Goal: Task Accomplishment & Management: Use online tool/utility

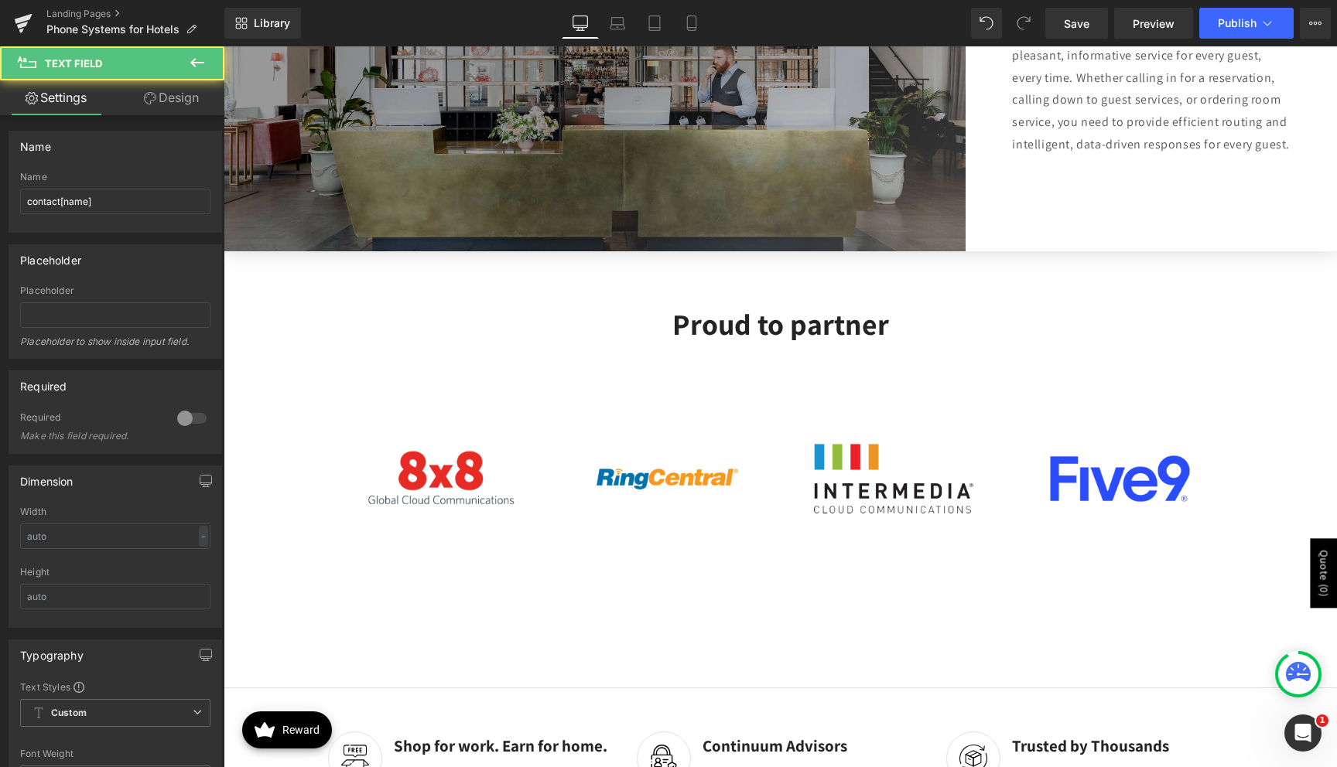
click at [0, 0] on link "Global Style" at bounding box center [0, 0] width 0 height 0
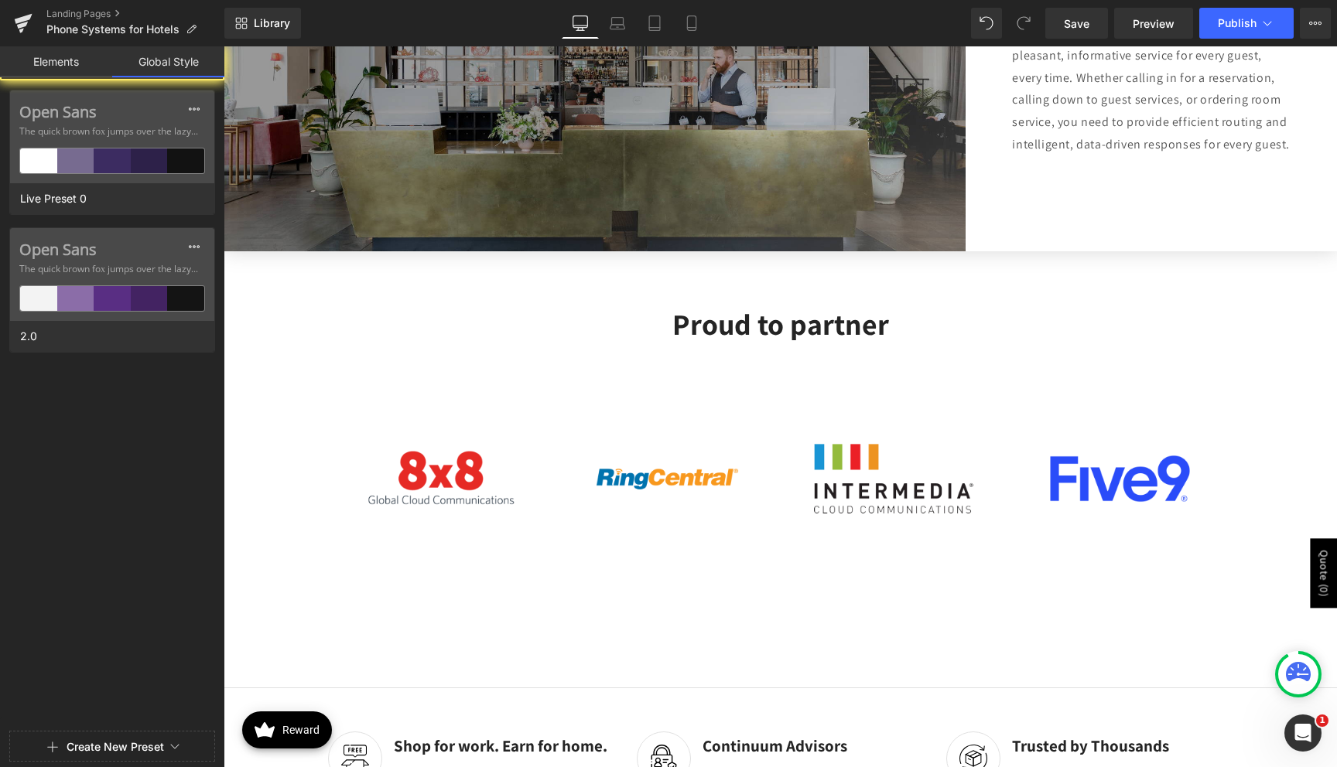
click at [84, 67] on link "Elements" at bounding box center [56, 61] width 112 height 31
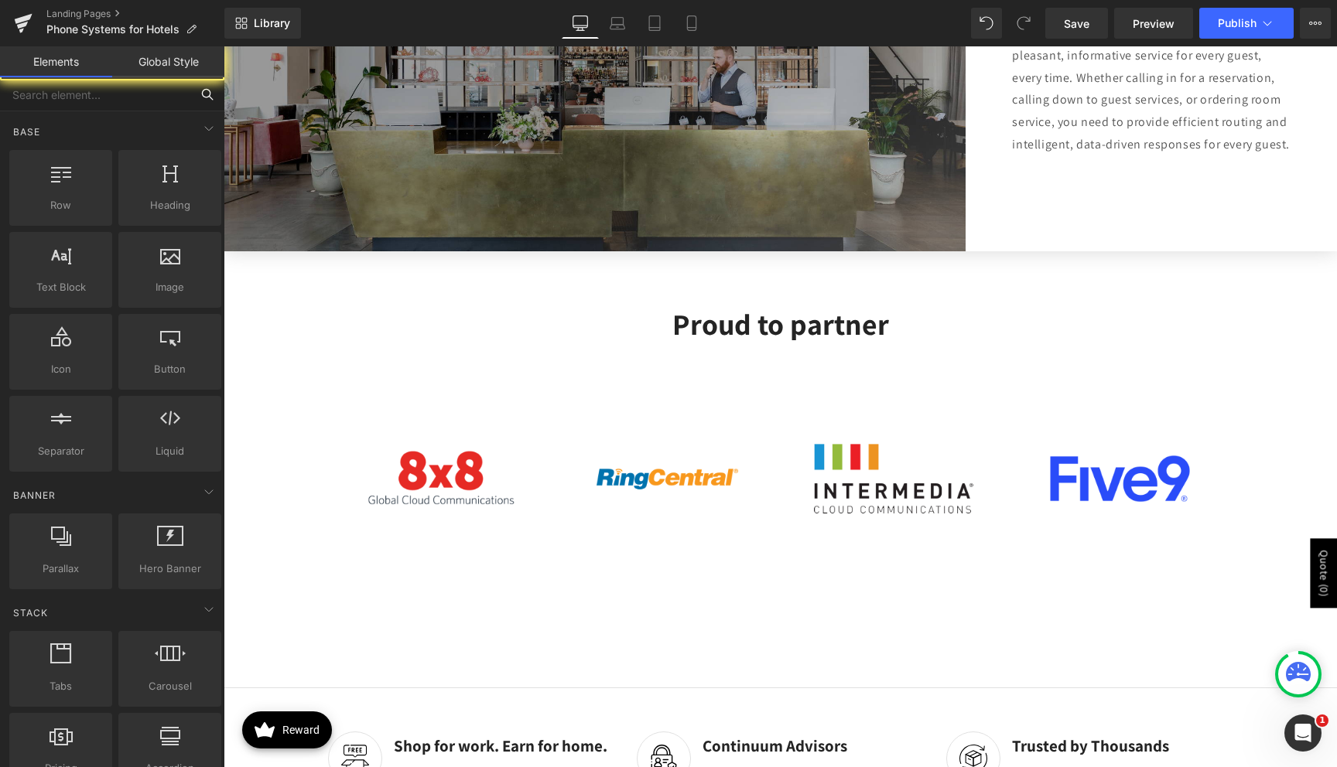
click at [80, 98] on input "text" at bounding box center [95, 94] width 190 height 34
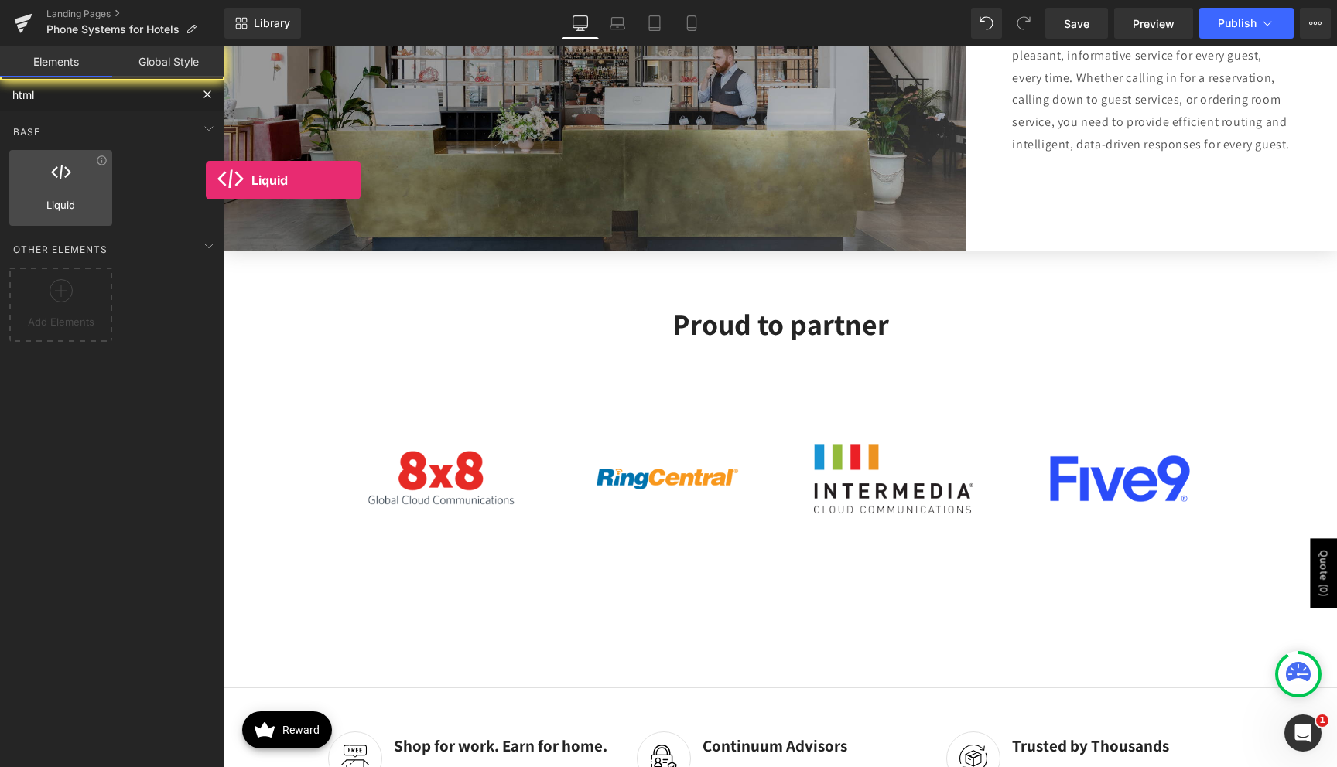
click at [77, 179] on div "Liquid liquid, custom code, html, javascript, css, reviews, apps, applications,…" at bounding box center [60, 188] width 103 height 76
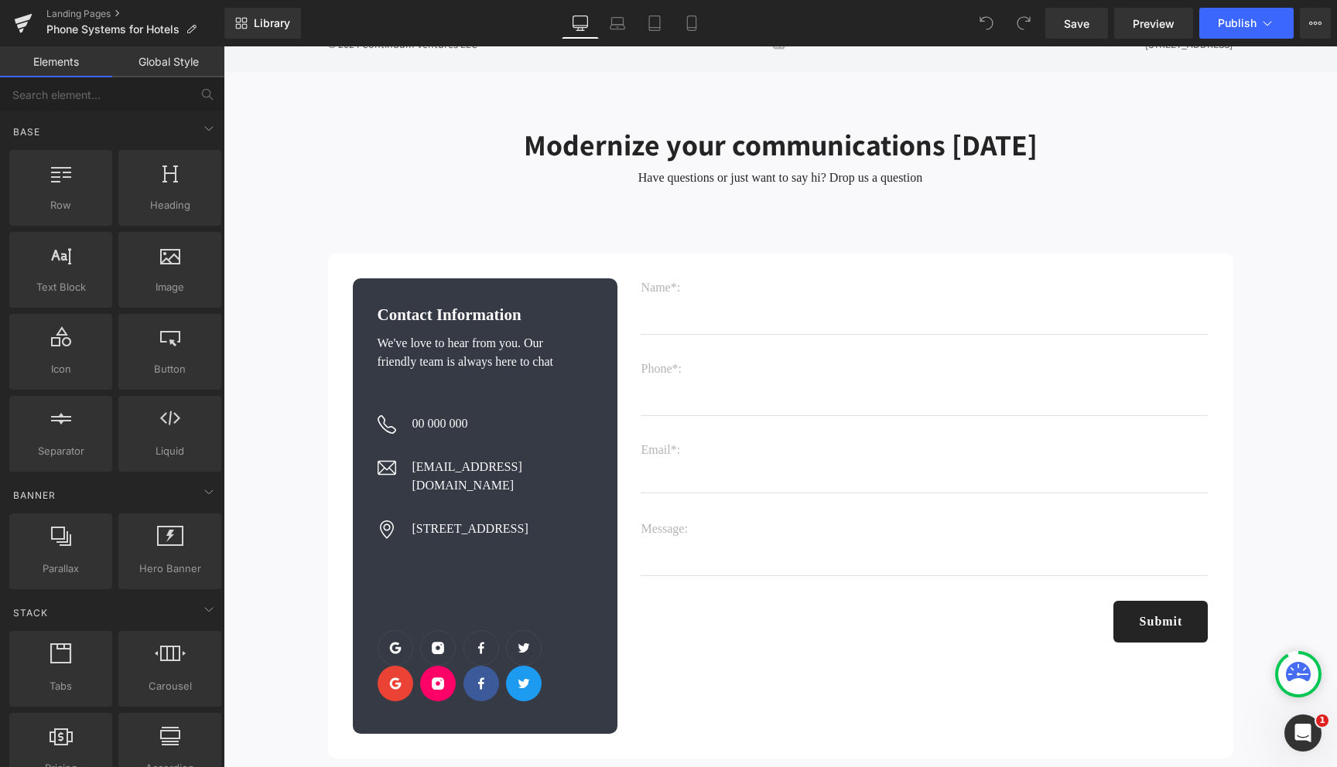
scroll to position [4216, 0]
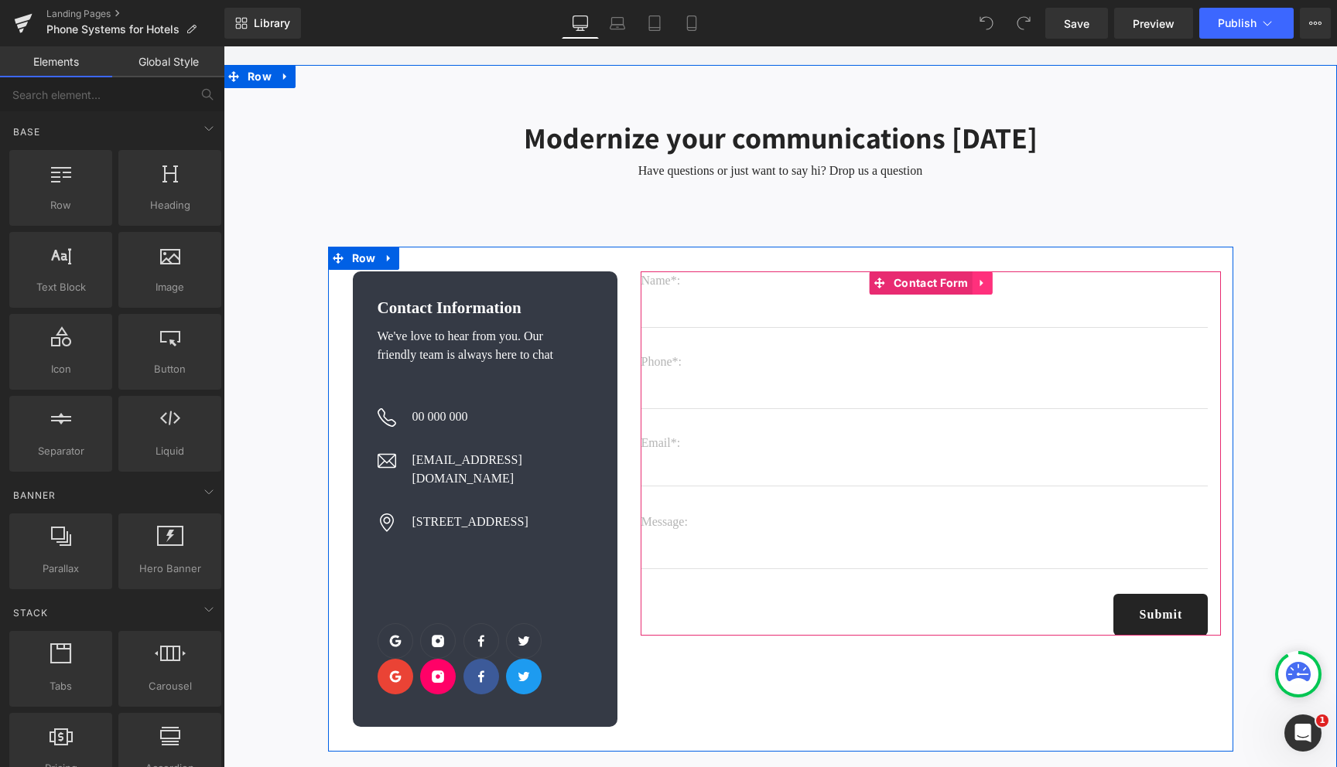
click at [976, 272] on link at bounding box center [982, 283] width 20 height 23
click at [990, 278] on icon at bounding box center [992, 283] width 11 height 11
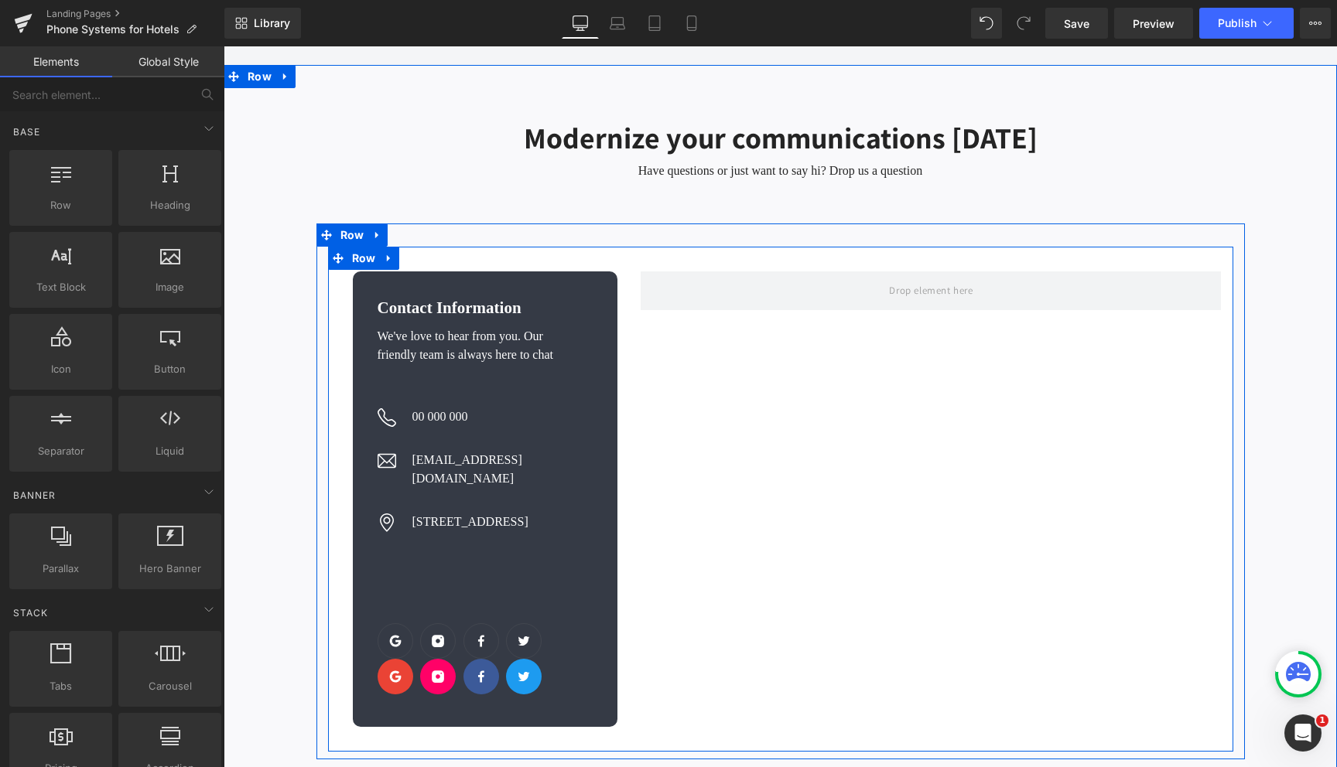
scroll to position [4211, 0]
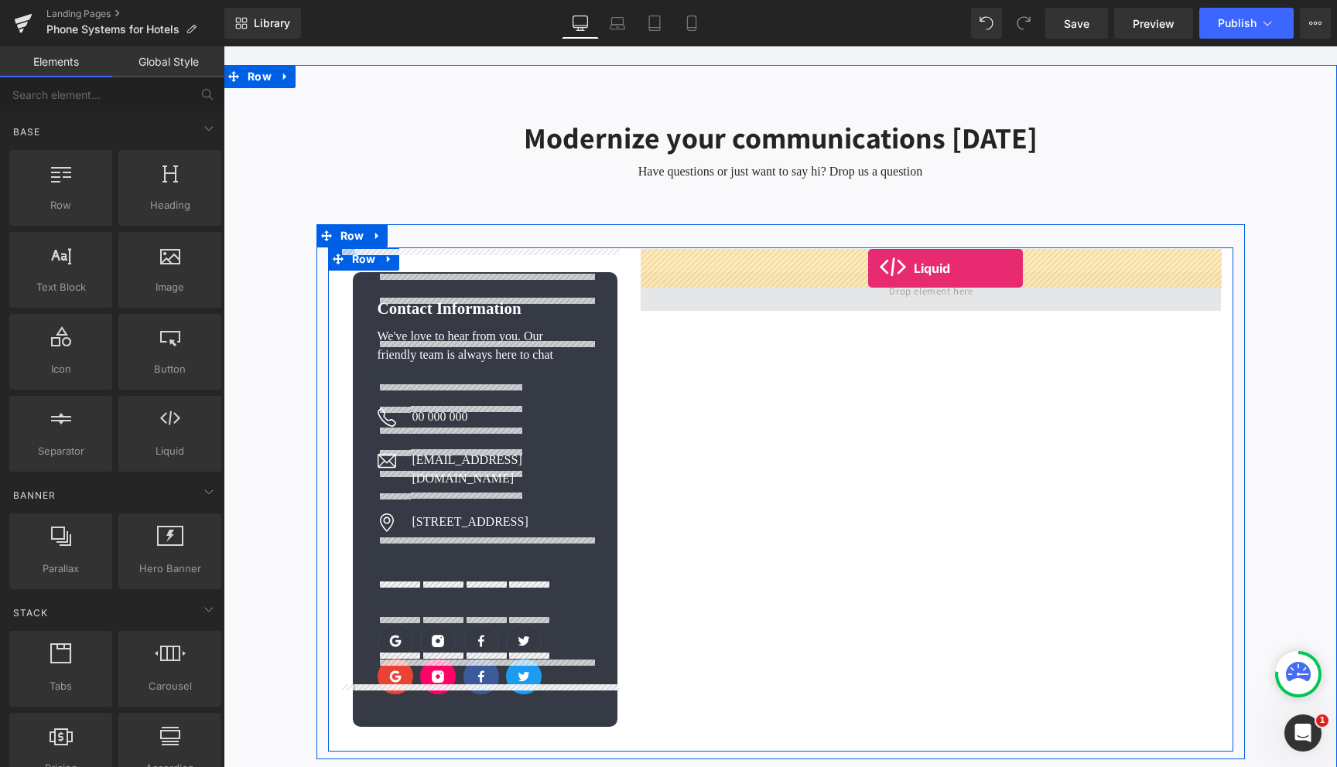
drag, startPoint x: 398, startPoint y: 497, endPoint x: 867, endPoint y: 268, distance: 520.7
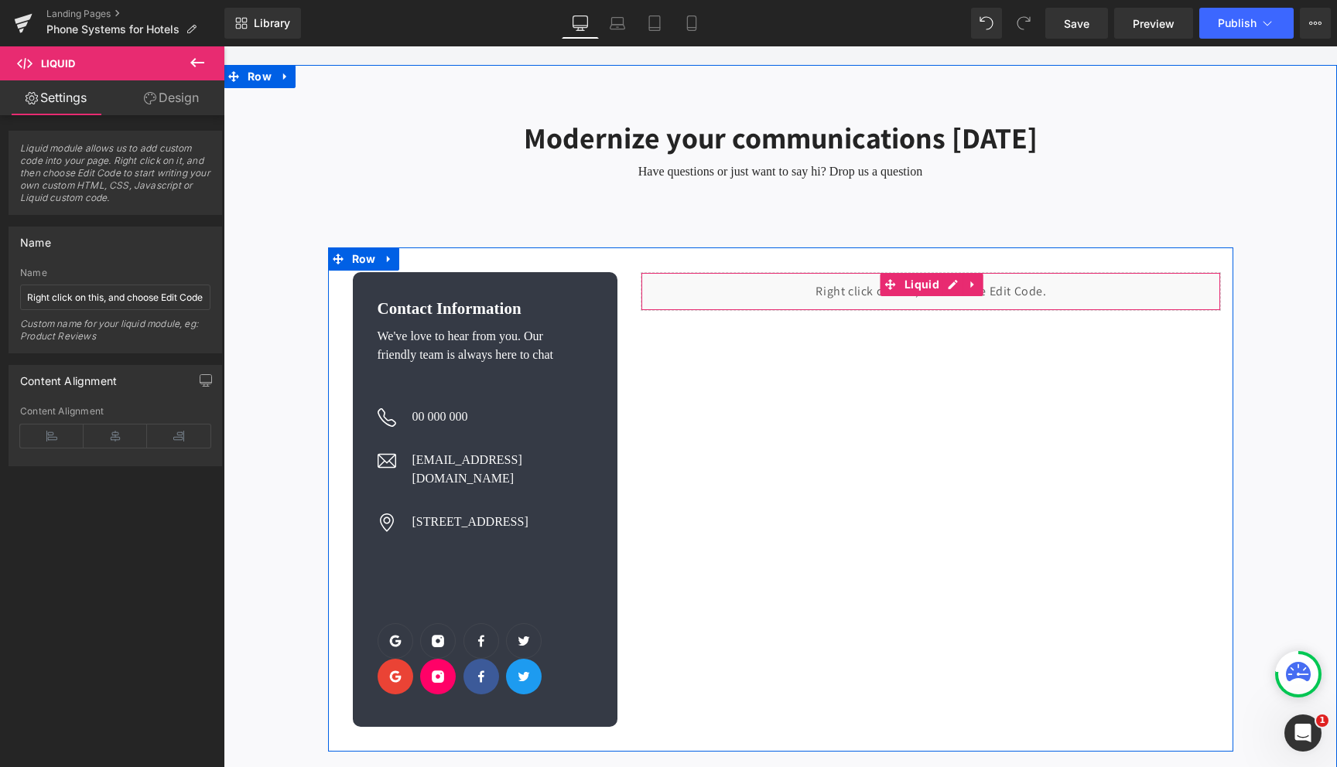
click at [841, 272] on div "Liquid" at bounding box center [931, 291] width 580 height 39
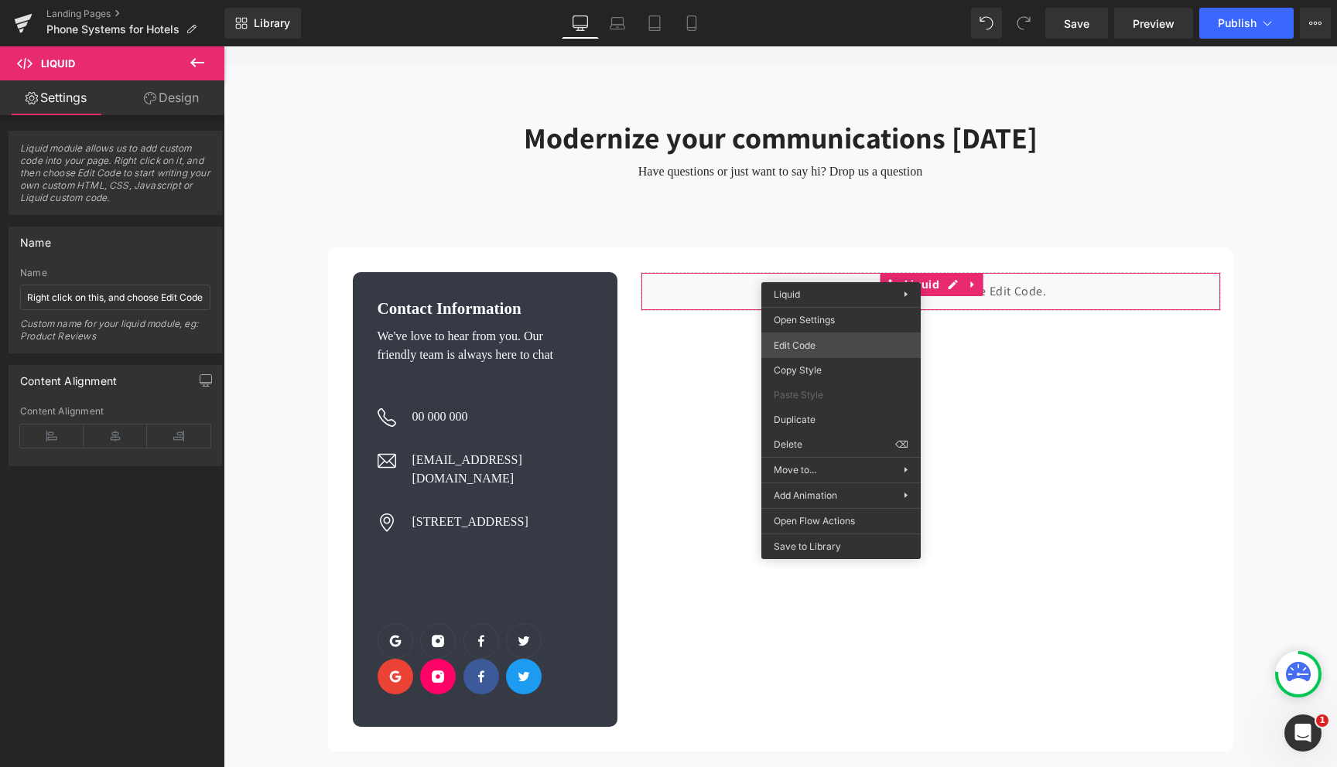
click at [828, 31] on div "Liquid You are previewing how the will restyle your page. You can not edit Elem…" at bounding box center [668, 31] width 1337 height 0
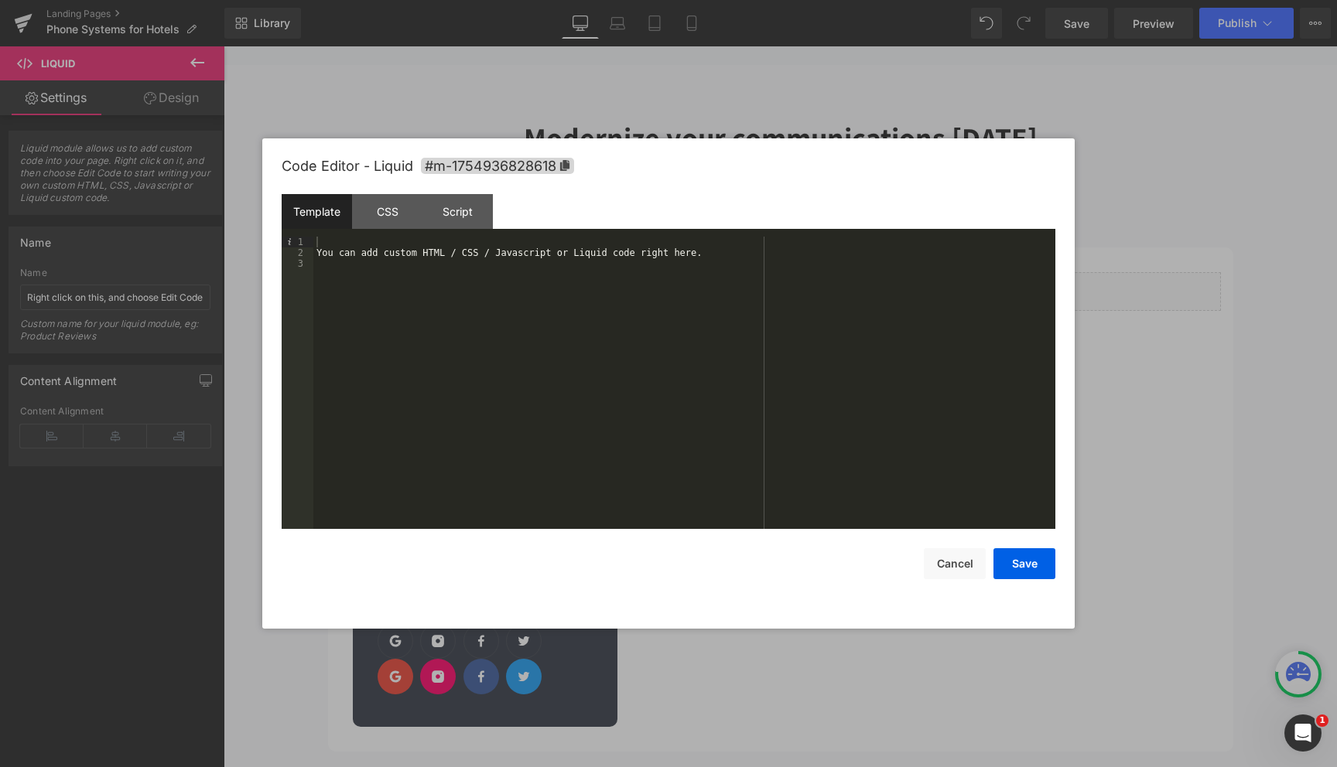
click at [660, 265] on div "You can add custom HTML / CSS / Javascript or Liquid code right here." at bounding box center [684, 394] width 742 height 314
click at [471, 216] on div "Script" at bounding box center [457, 211] width 70 height 35
click at [331, 221] on div "Template" at bounding box center [317, 211] width 70 height 35
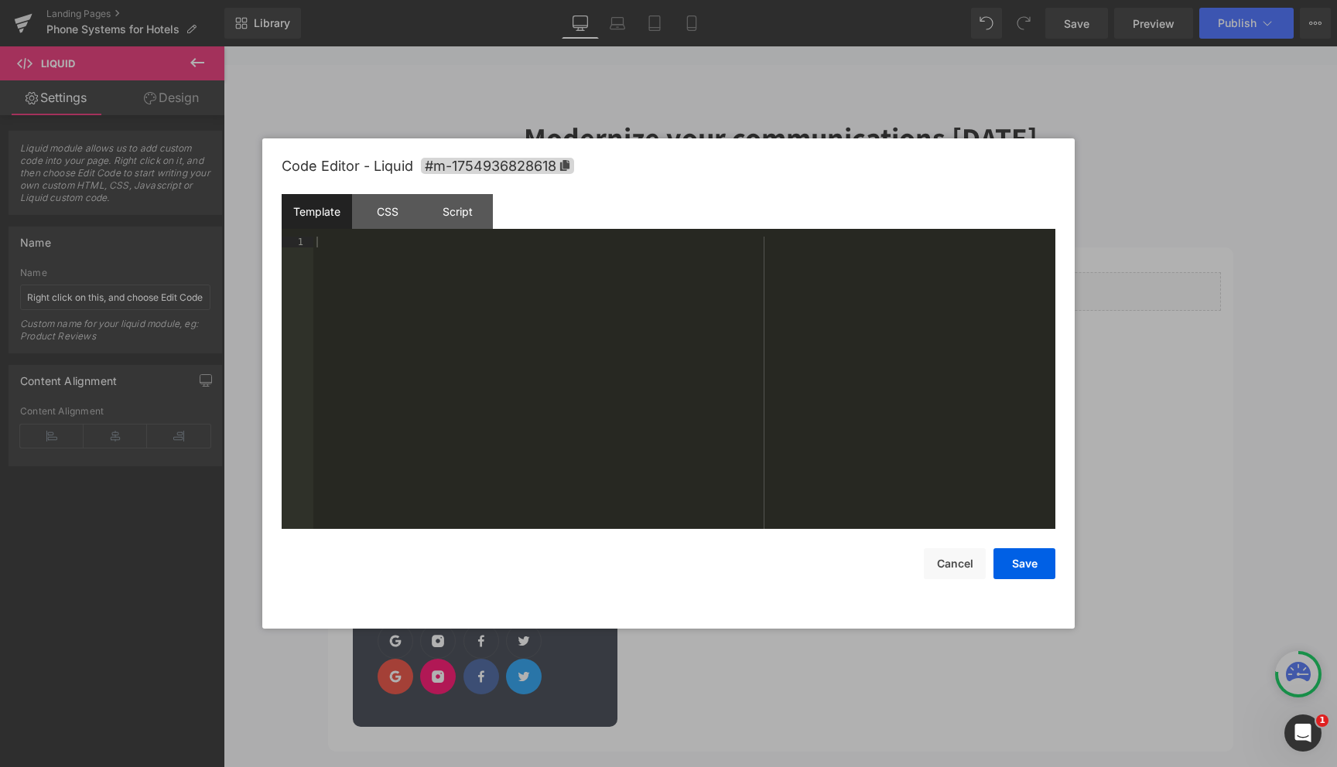
click at [364, 258] on div at bounding box center [684, 394] width 742 height 314
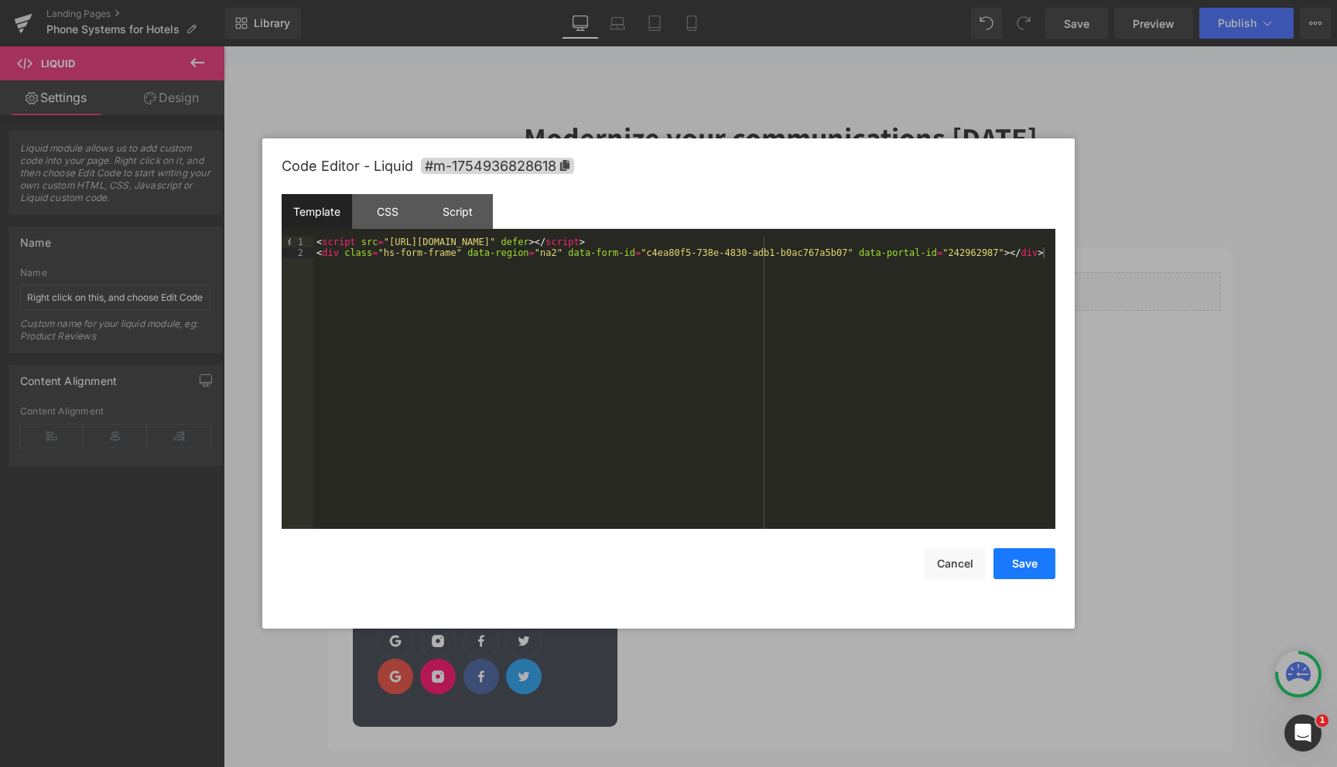
click at [1014, 564] on button "Save" at bounding box center [1024, 564] width 62 height 31
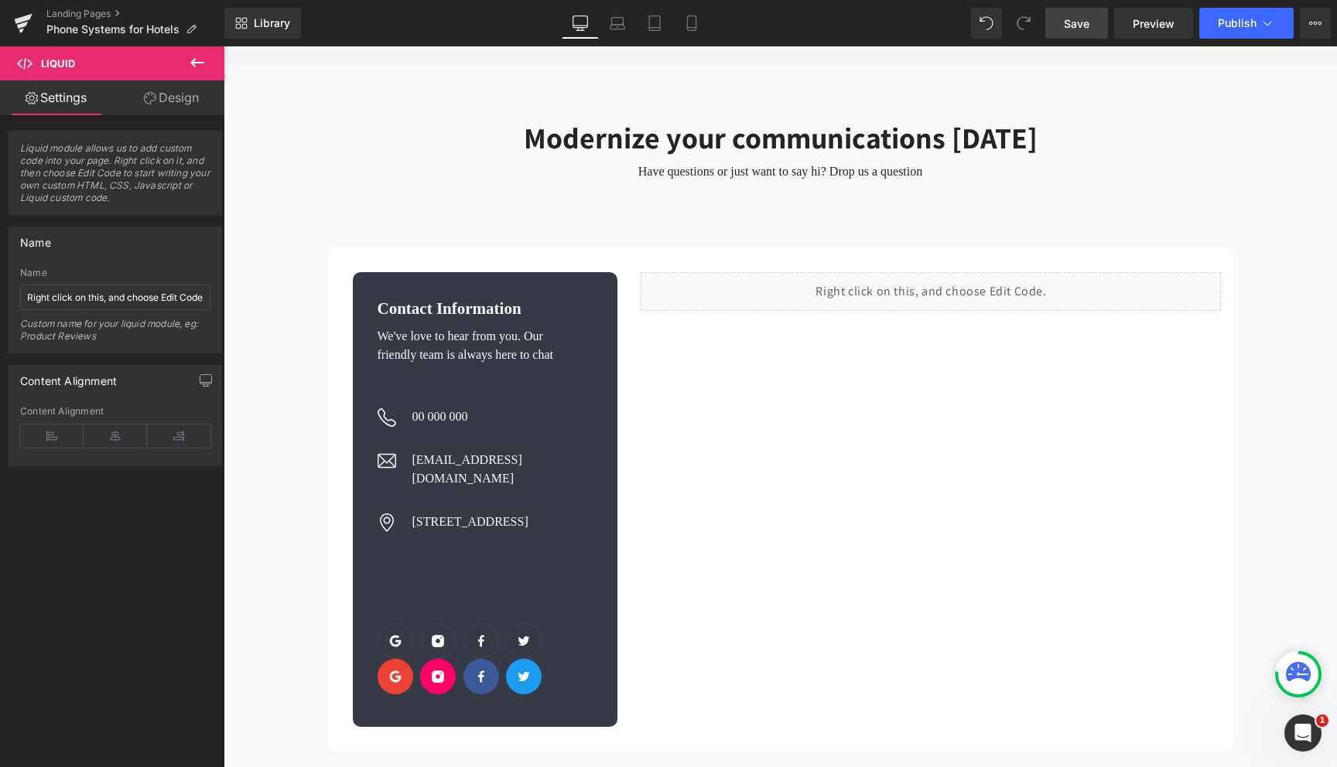
click at [1086, 31] on link "Save" at bounding box center [1076, 23] width 63 height 31
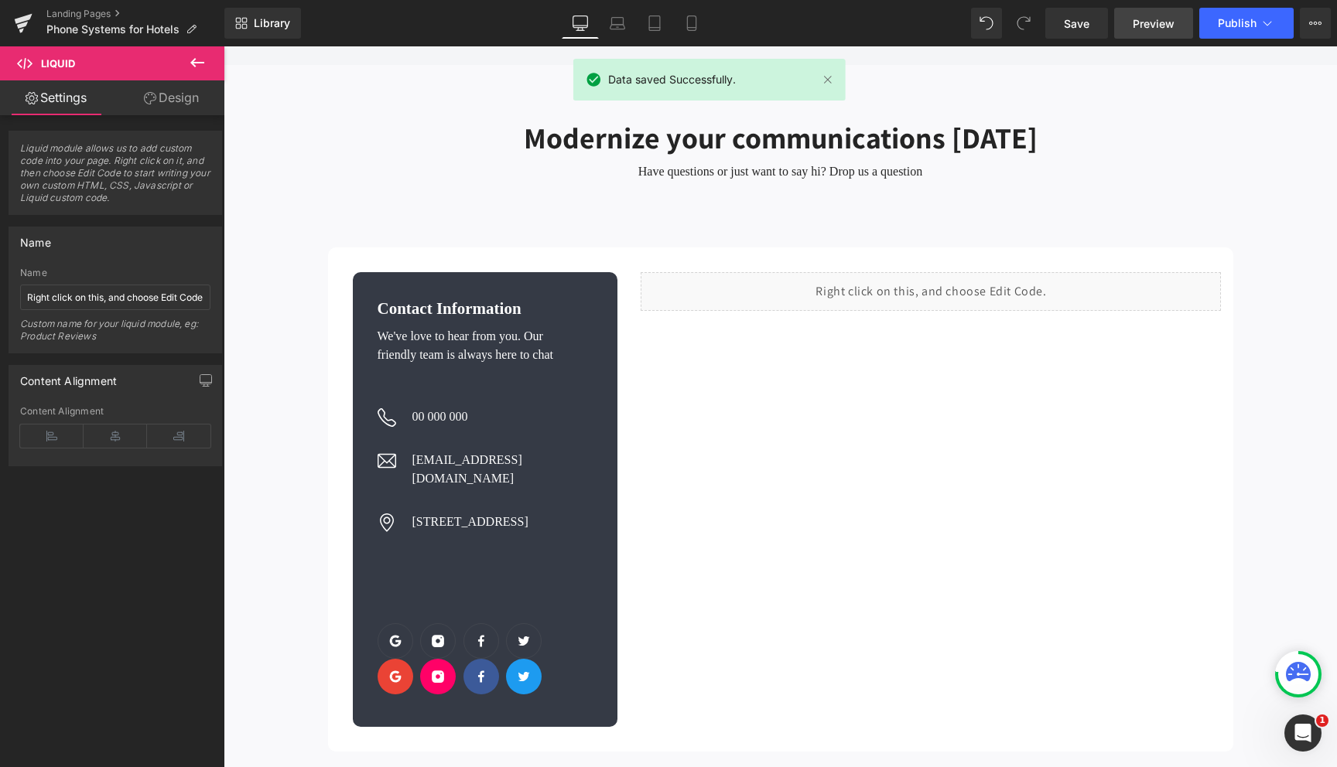
click at [1134, 22] on span "Preview" at bounding box center [1154, 23] width 42 height 16
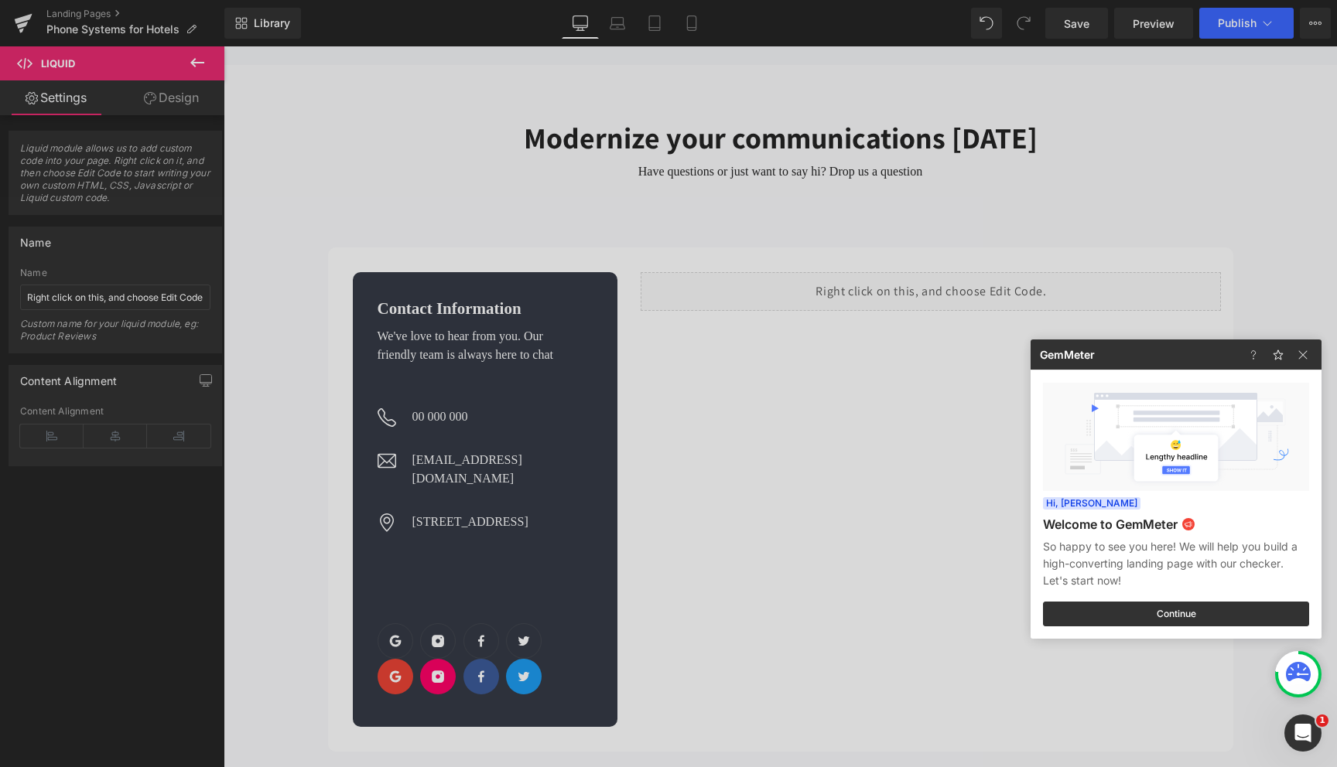
click at [420, 289] on div at bounding box center [668, 383] width 1337 height 767
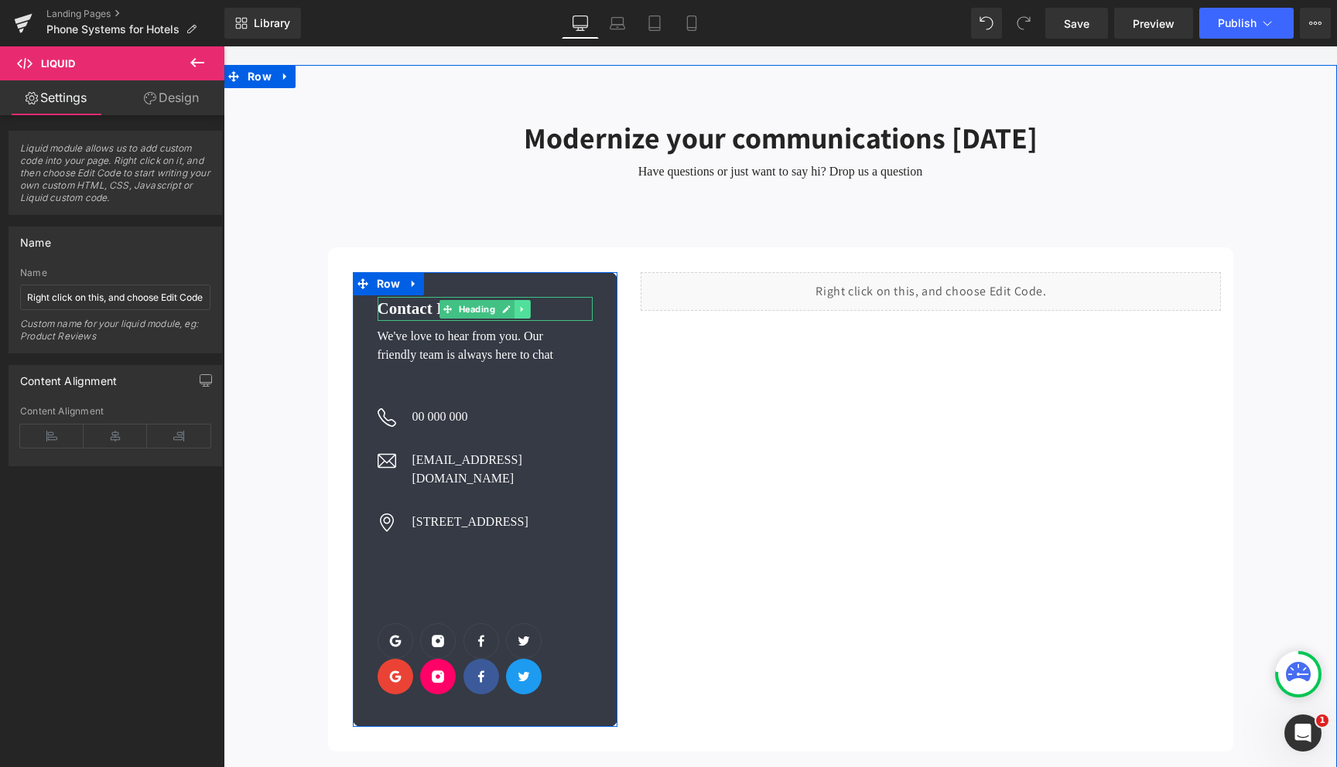
click at [522, 305] on icon at bounding box center [522, 309] width 9 height 9
click at [446, 410] on span "Text Block" at bounding box center [455, 419] width 51 height 19
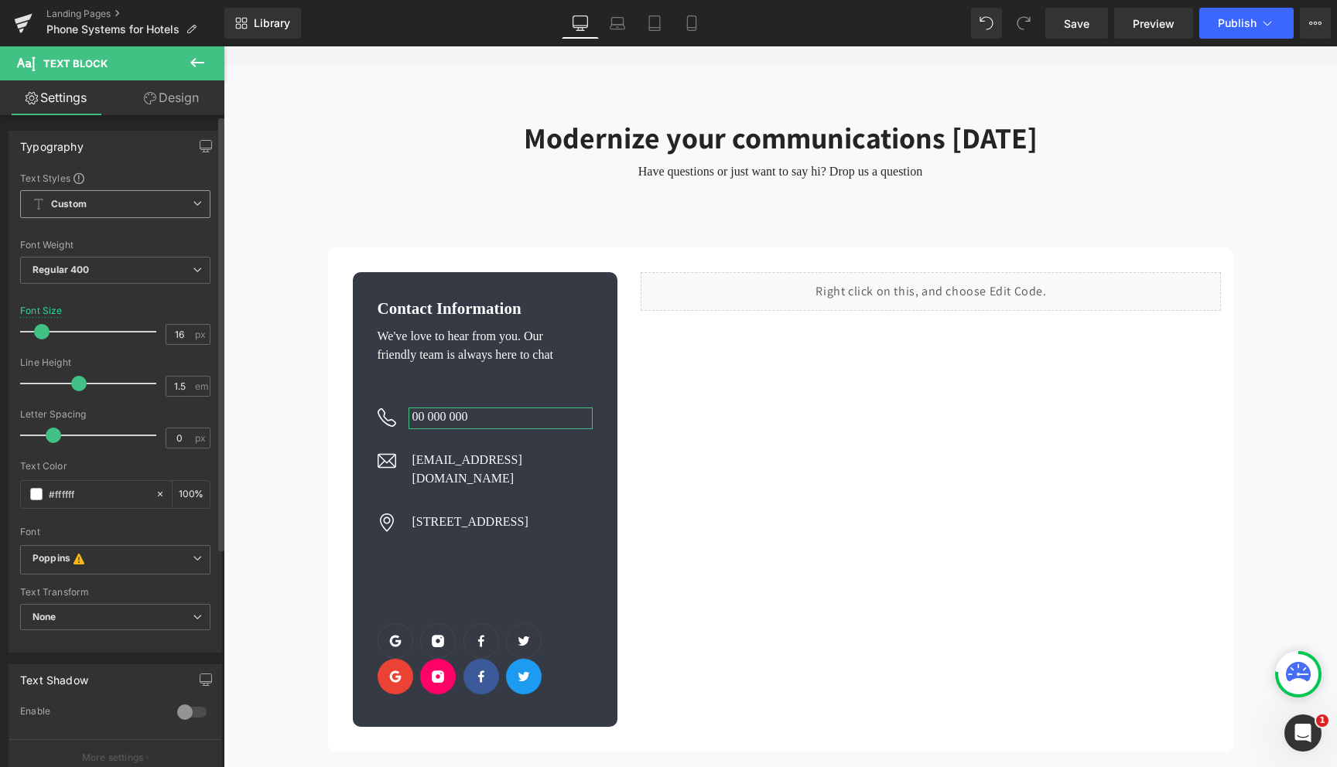
click at [162, 214] on span "Custom Setup Global Style" at bounding box center [115, 204] width 190 height 28
click at [145, 263] on div "Setup Global Style" at bounding box center [112, 266] width 184 height 36
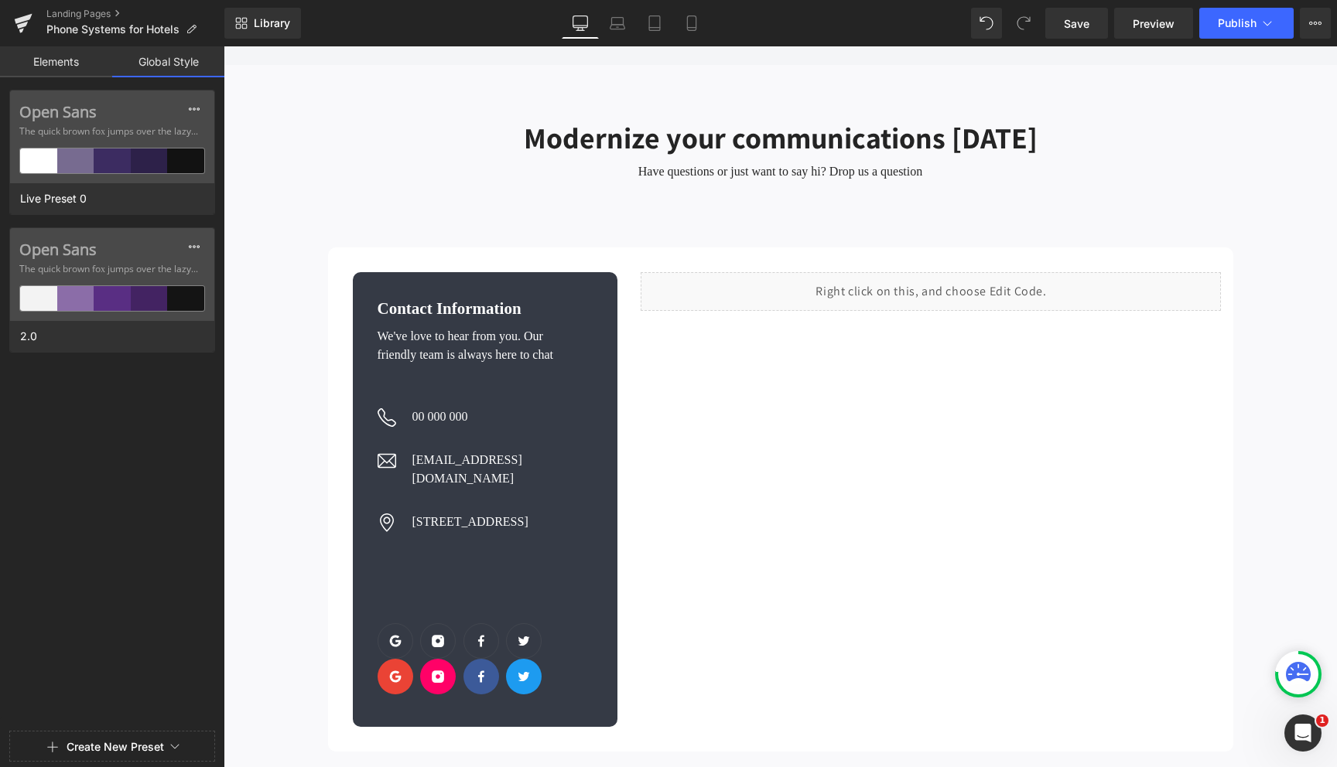
click at [112, 412] on div "Open Sans The quick brown fox jumps over the lazy... Live Preset 0 Open Sans Th…" at bounding box center [112, 408] width 224 height 636
click at [124, 258] on label "Open Sans" at bounding box center [112, 250] width 186 height 19
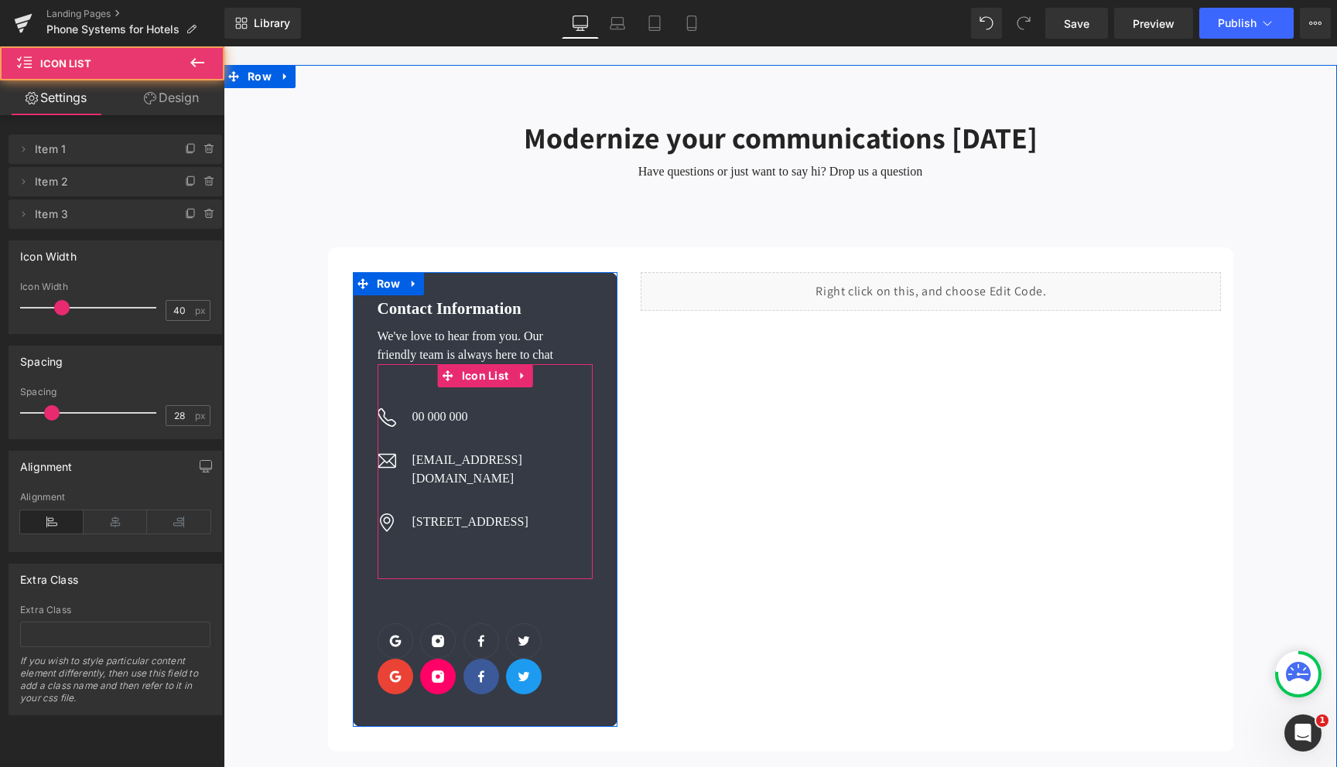
click at [452, 381] on div "Image 00 000 000 Text Block Image Hello@gempage.com Text Block Image 202 Street…" at bounding box center [486, 471] width 216 height 215
click at [433, 408] on ul "Image 00 000 000 Text Block Image Hello@gempage.com Text Block Image 202 Street…" at bounding box center [486, 482] width 216 height 149
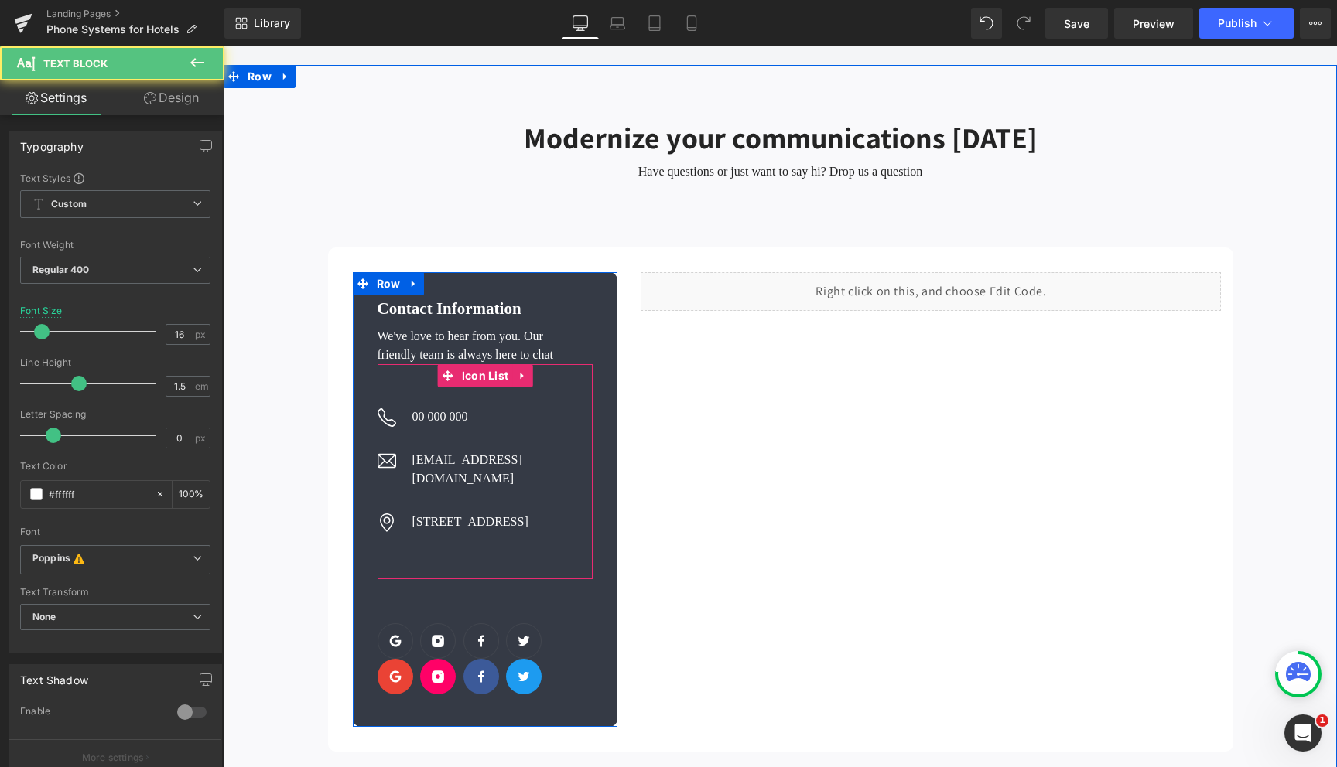
click at [440, 408] on div "00 000 000 Text Block" at bounding box center [500, 419] width 185 height 22
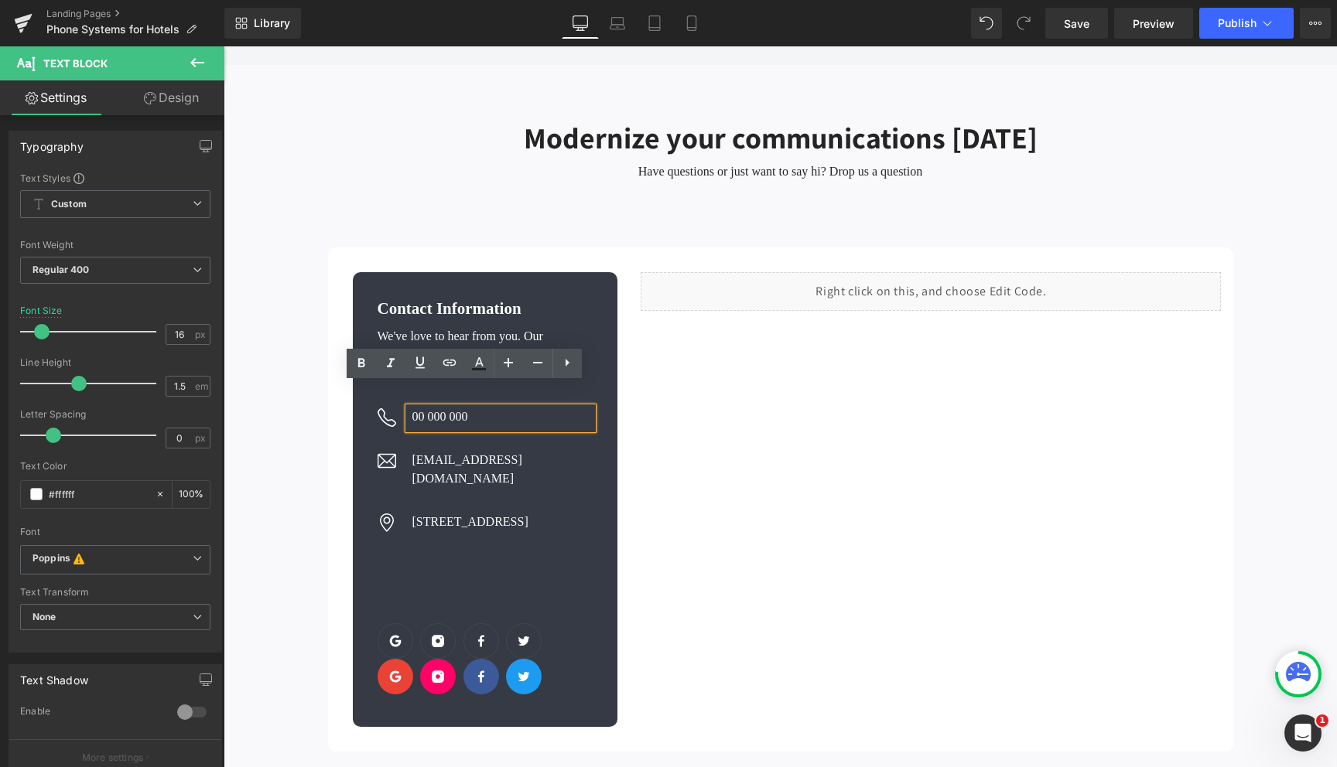
click at [447, 408] on p "00 000 000" at bounding box center [502, 417] width 181 height 19
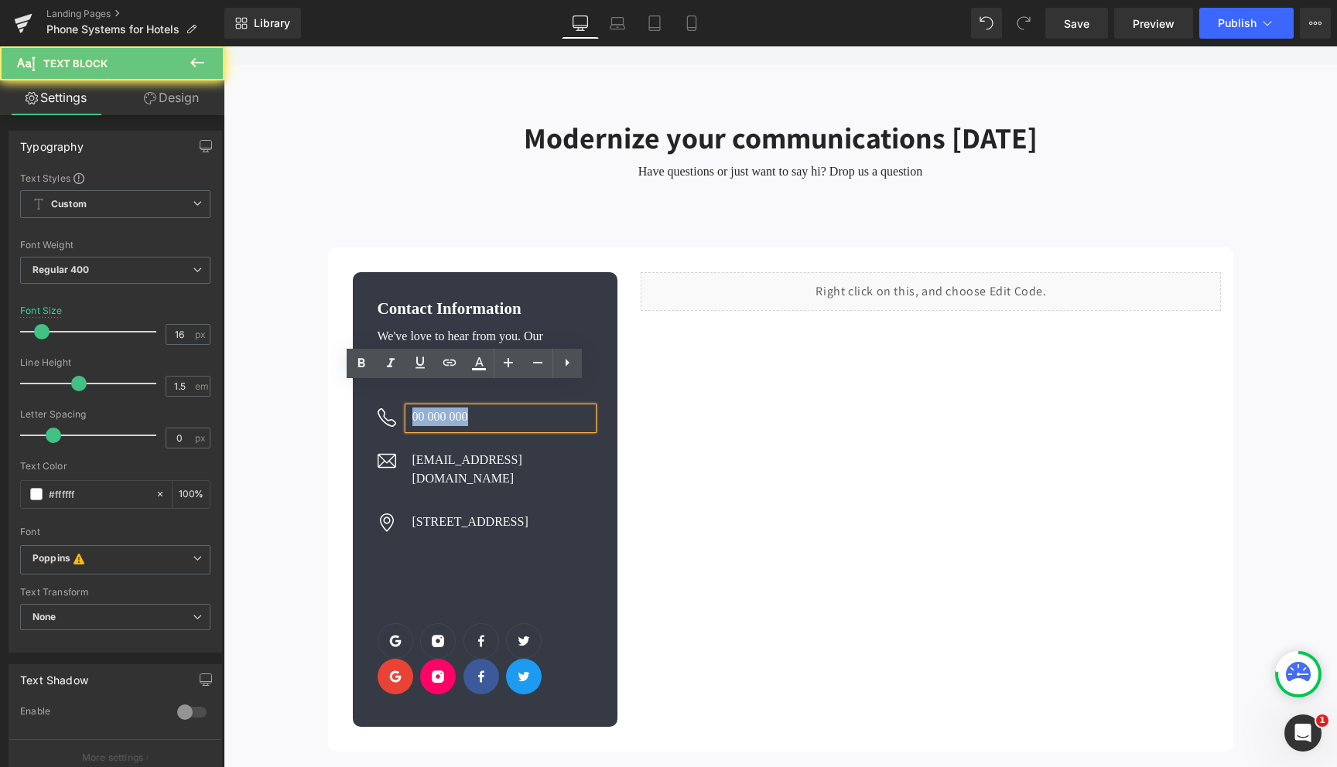
click at [447, 408] on p "00 000 000" at bounding box center [502, 417] width 181 height 19
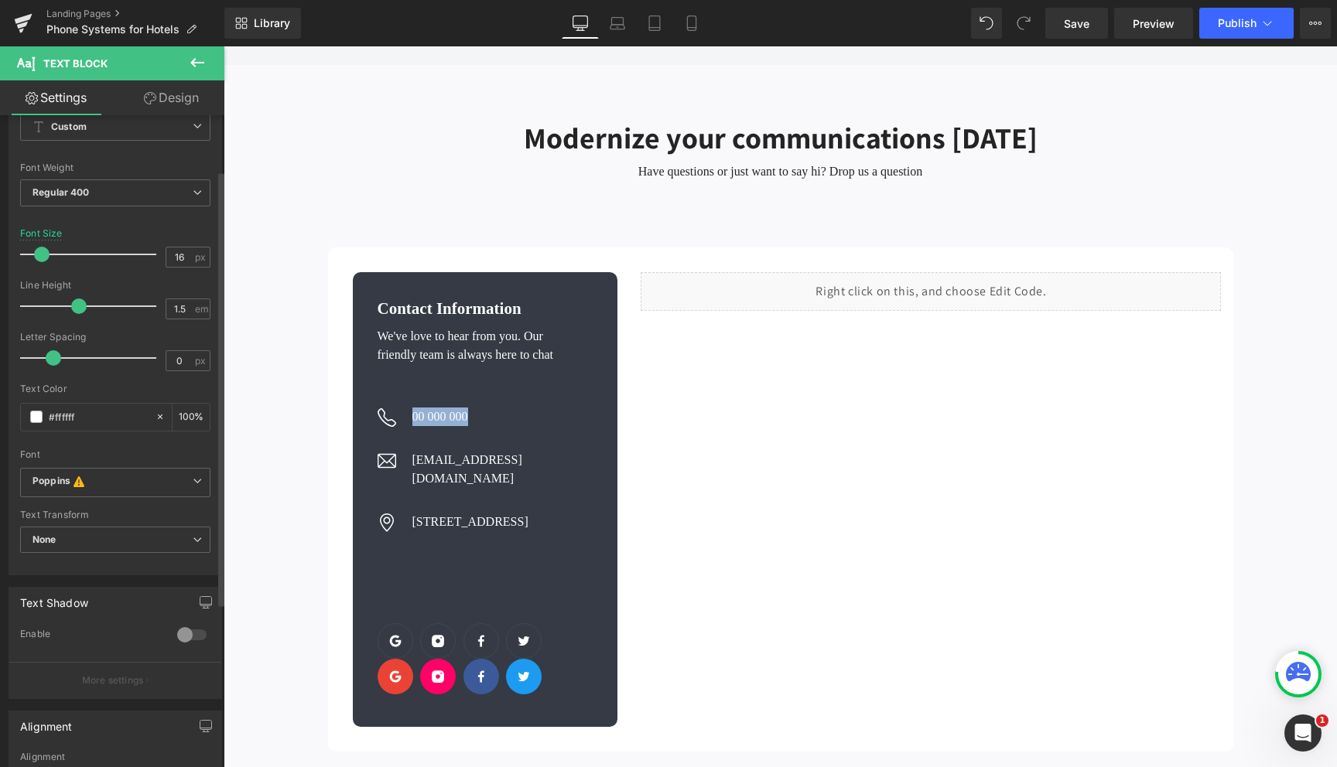
scroll to position [84, 0]
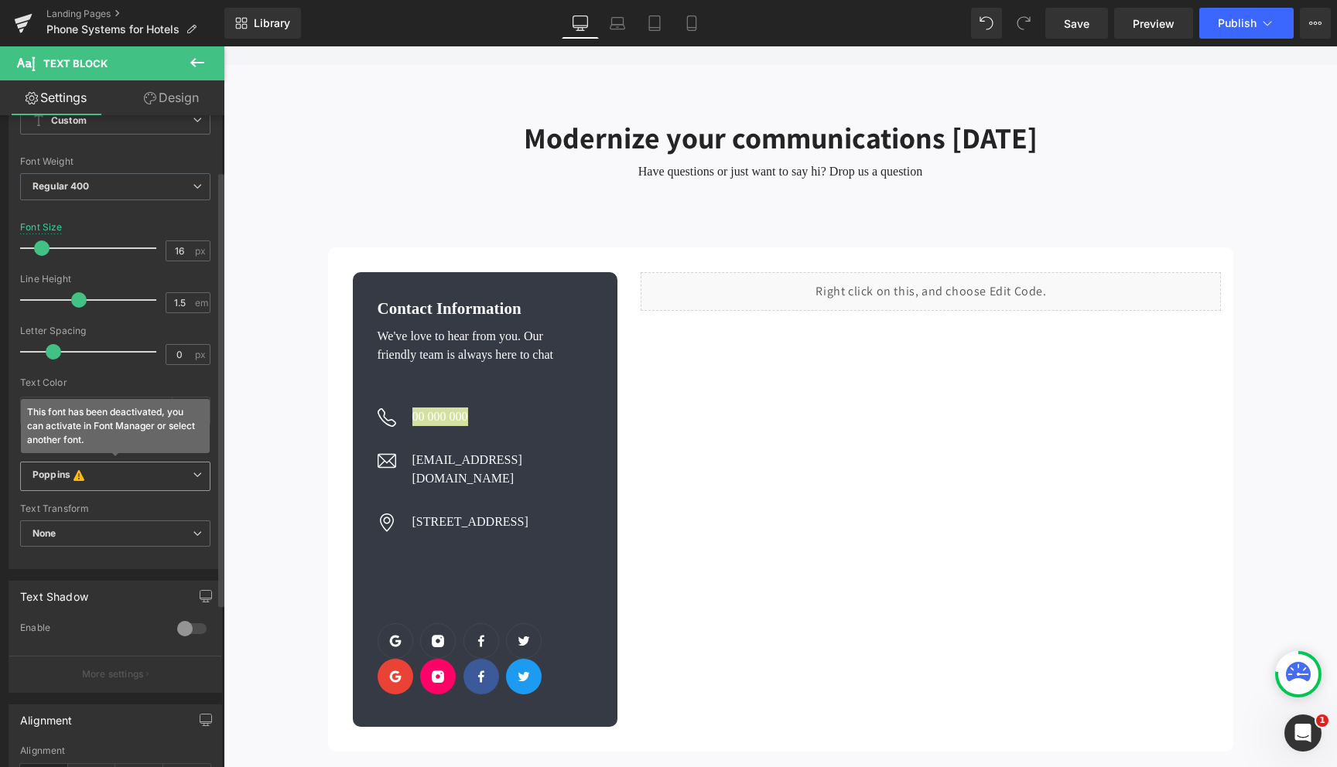
click at [123, 477] on b "Poppins This font has been deactivated, you can activate in Font Manager or sel…" at bounding box center [112, 476] width 160 height 15
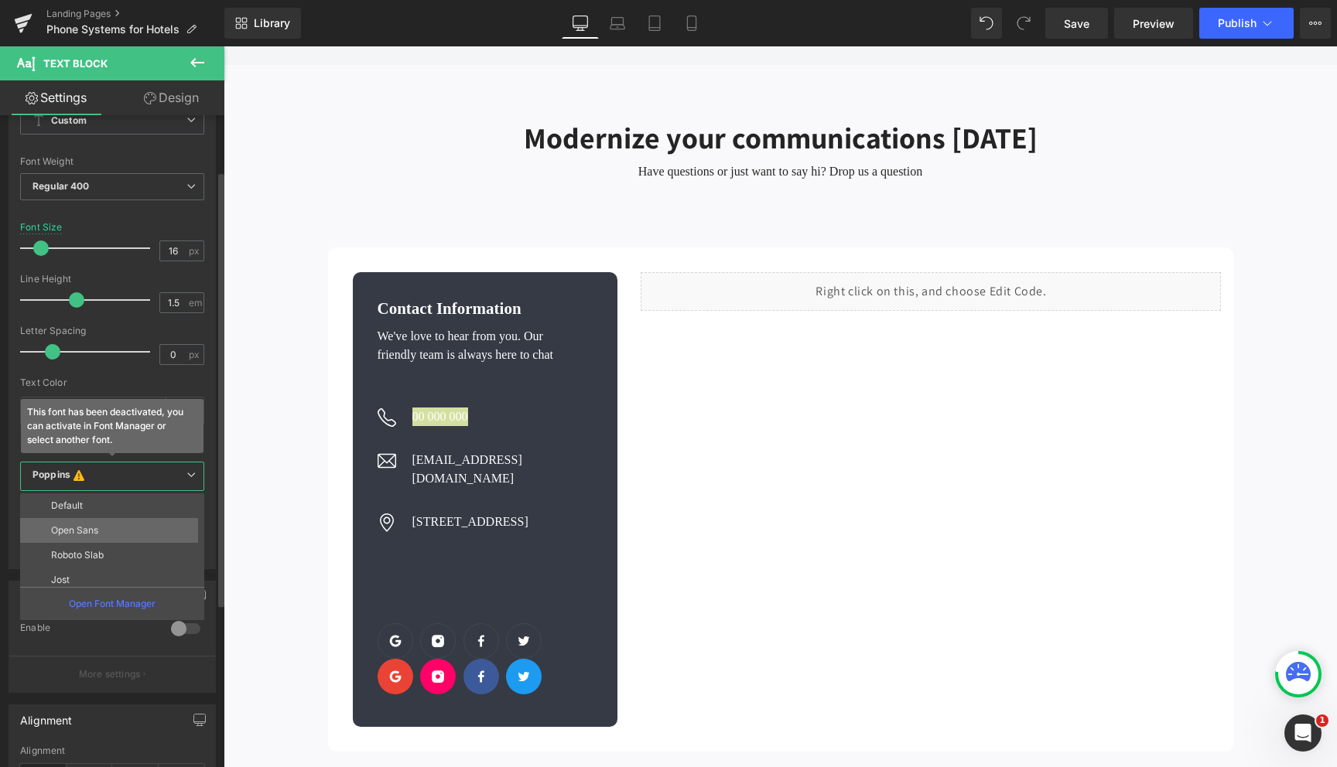
click at [115, 532] on li "Open Sans" at bounding box center [115, 530] width 191 height 25
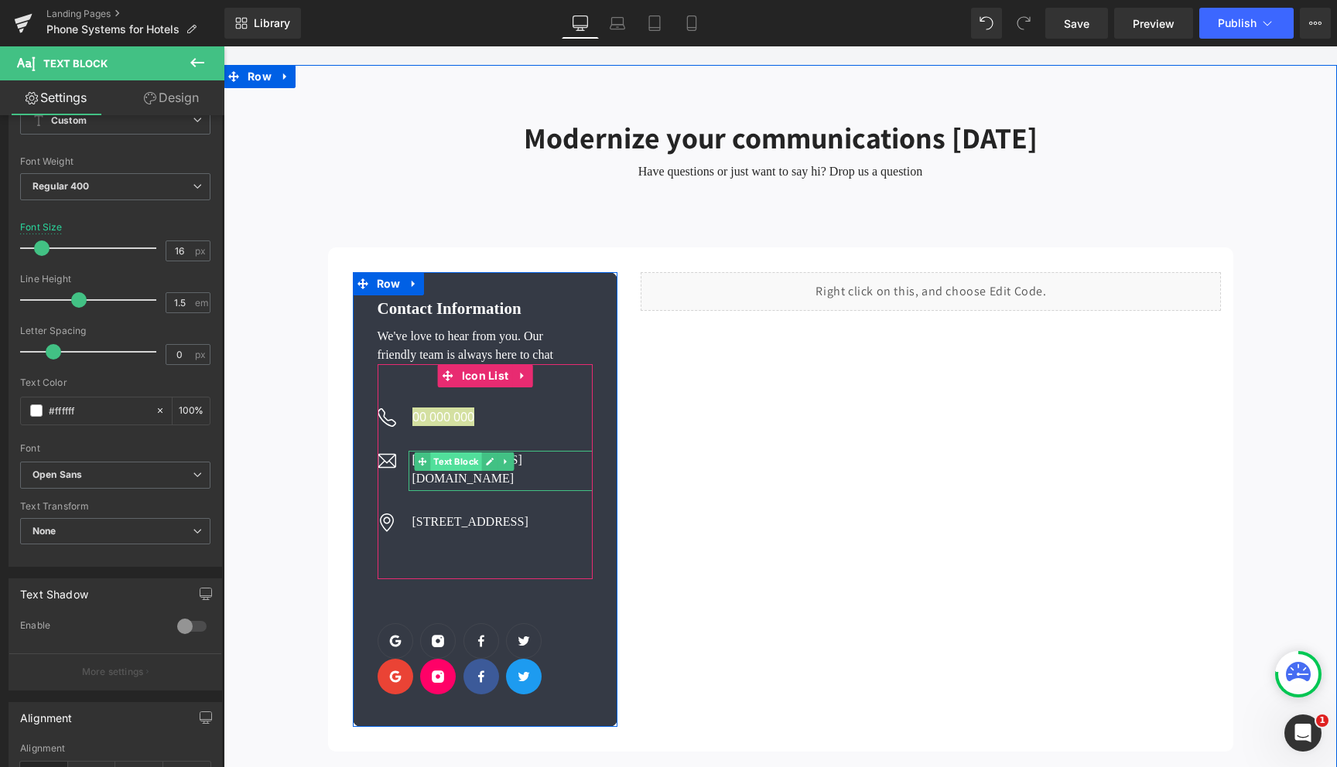
click at [434, 453] on span "Text Block" at bounding box center [455, 462] width 51 height 19
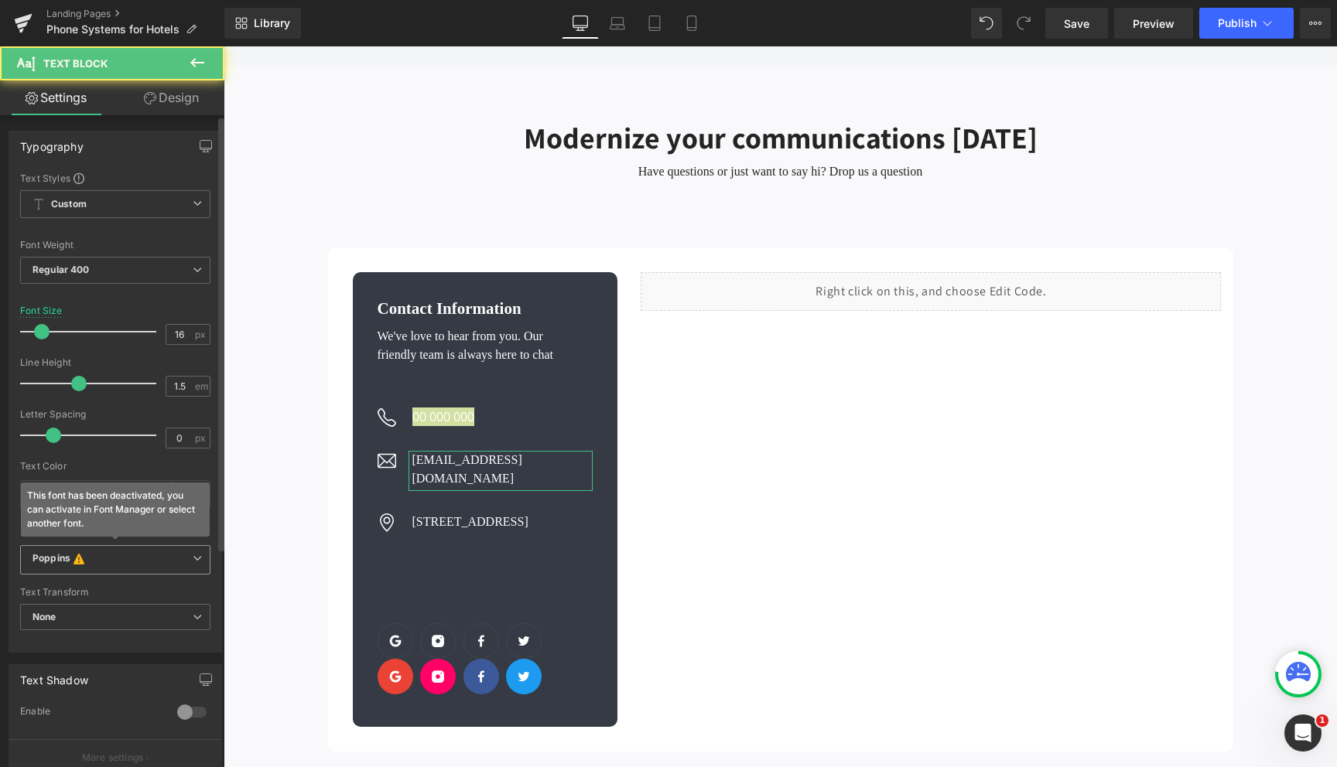
click at [136, 558] on b "Poppins This font has been deactivated, you can activate in Font Manager or sel…" at bounding box center [112, 559] width 160 height 15
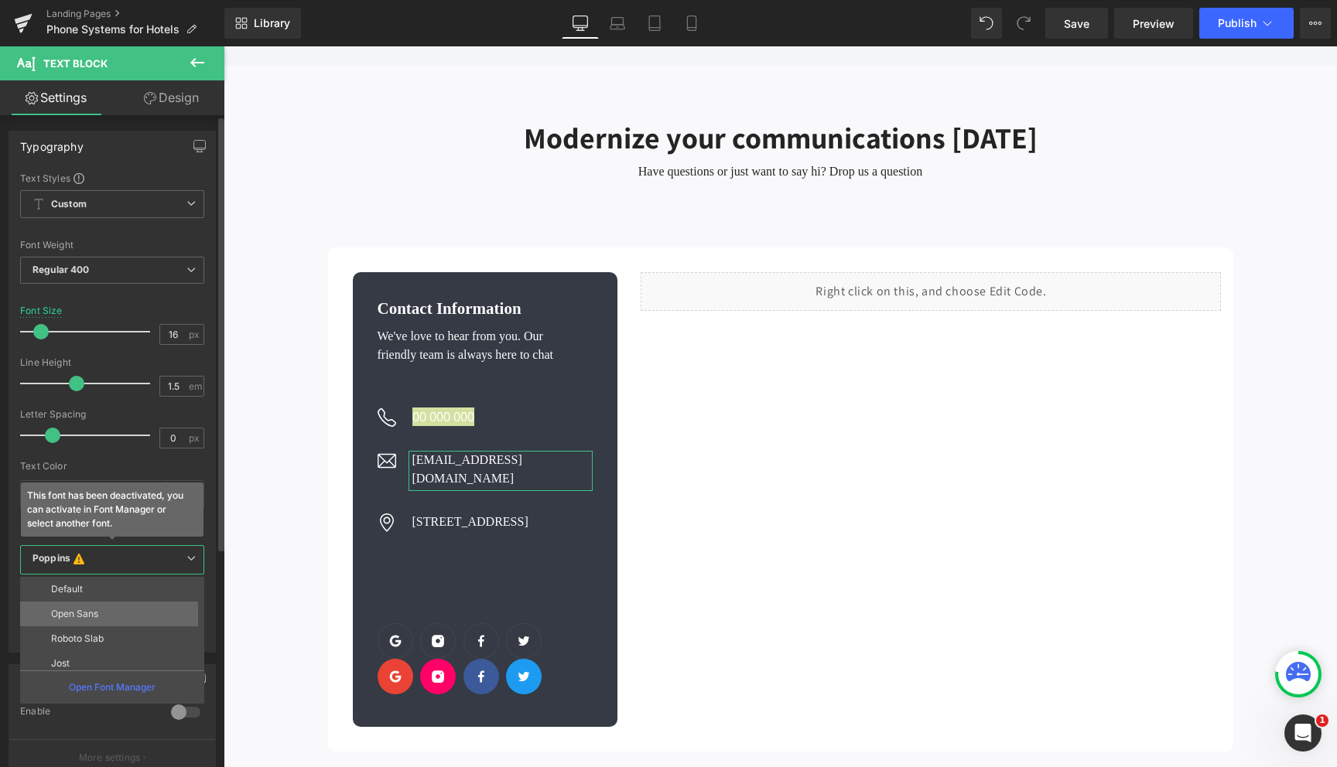
click at [120, 604] on li "Open Sans" at bounding box center [115, 614] width 191 height 25
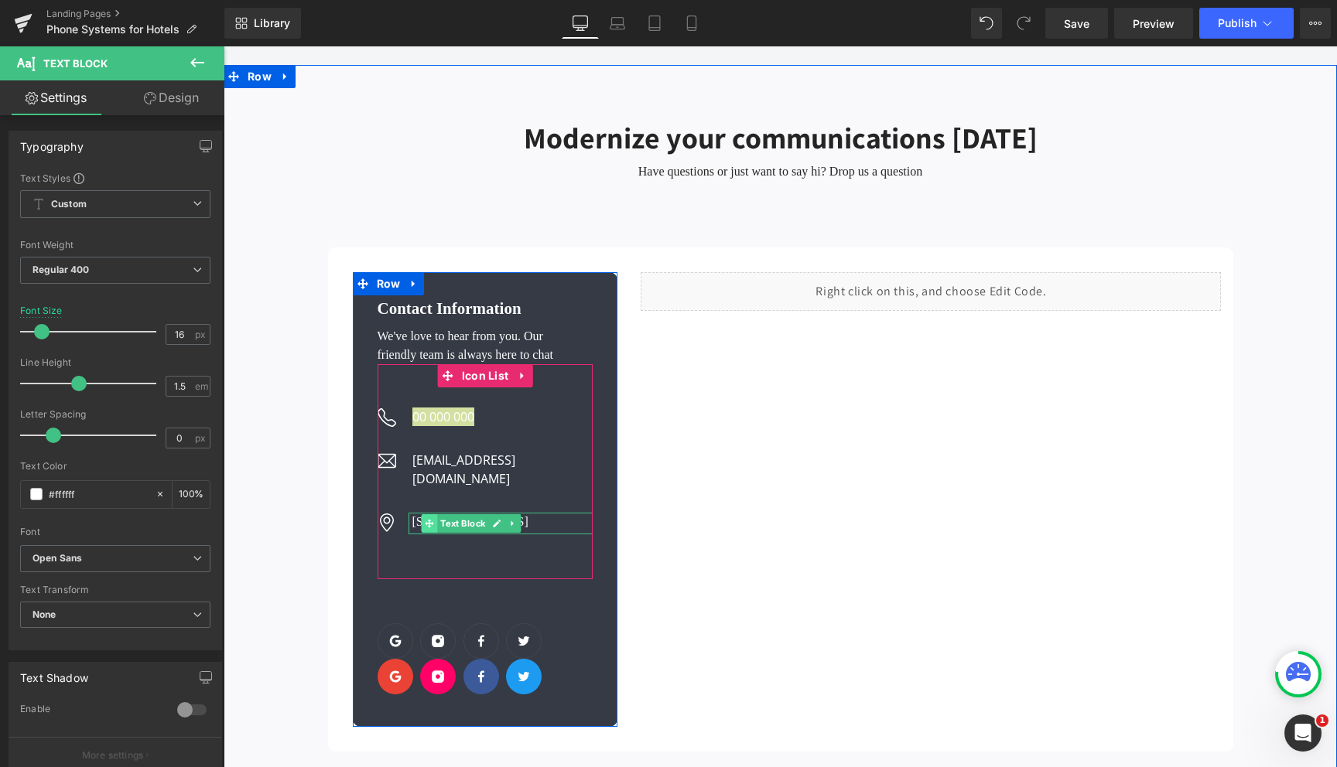
click at [435, 514] on span at bounding box center [430, 523] width 16 height 19
click at [456, 514] on span "Text Block" at bounding box center [462, 523] width 51 height 19
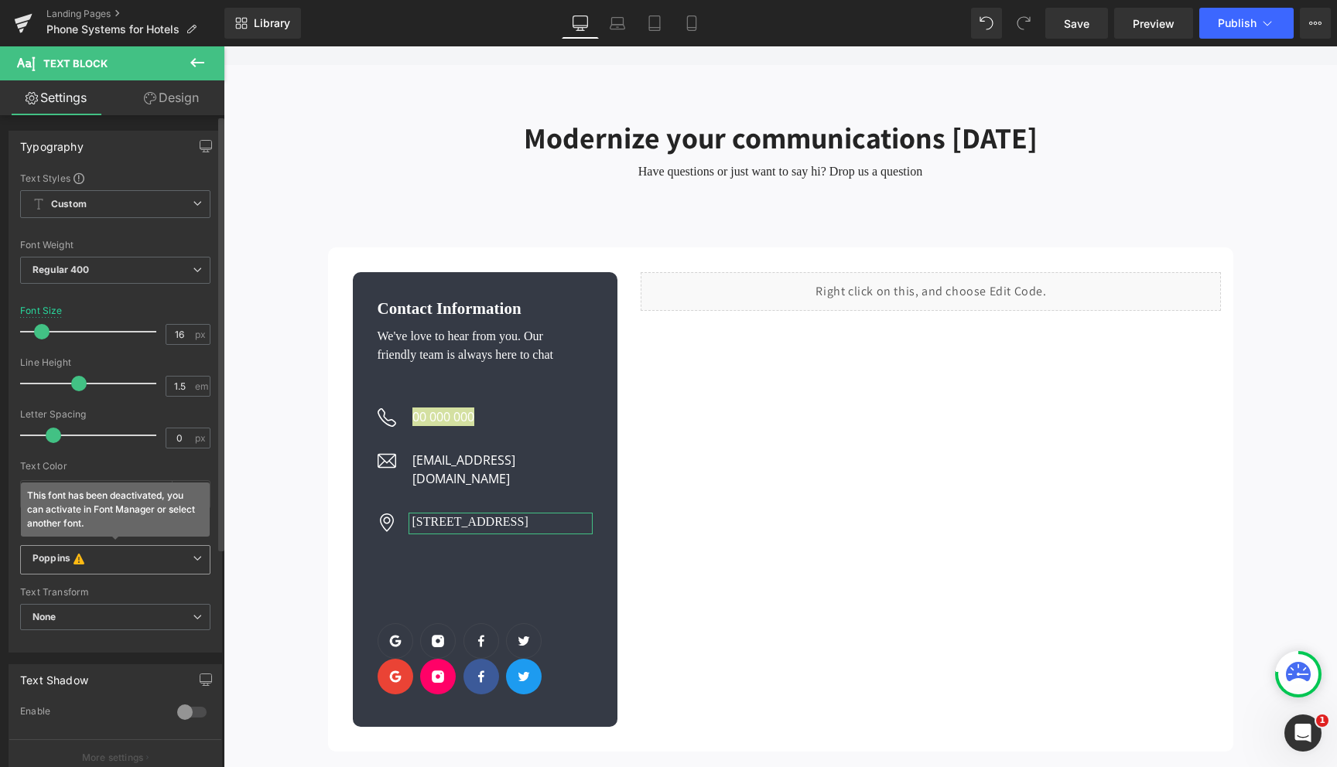
click at [163, 545] on span "Poppins This font has been deactivated, you can activate in Font Manager or sel…" at bounding box center [115, 559] width 190 height 29
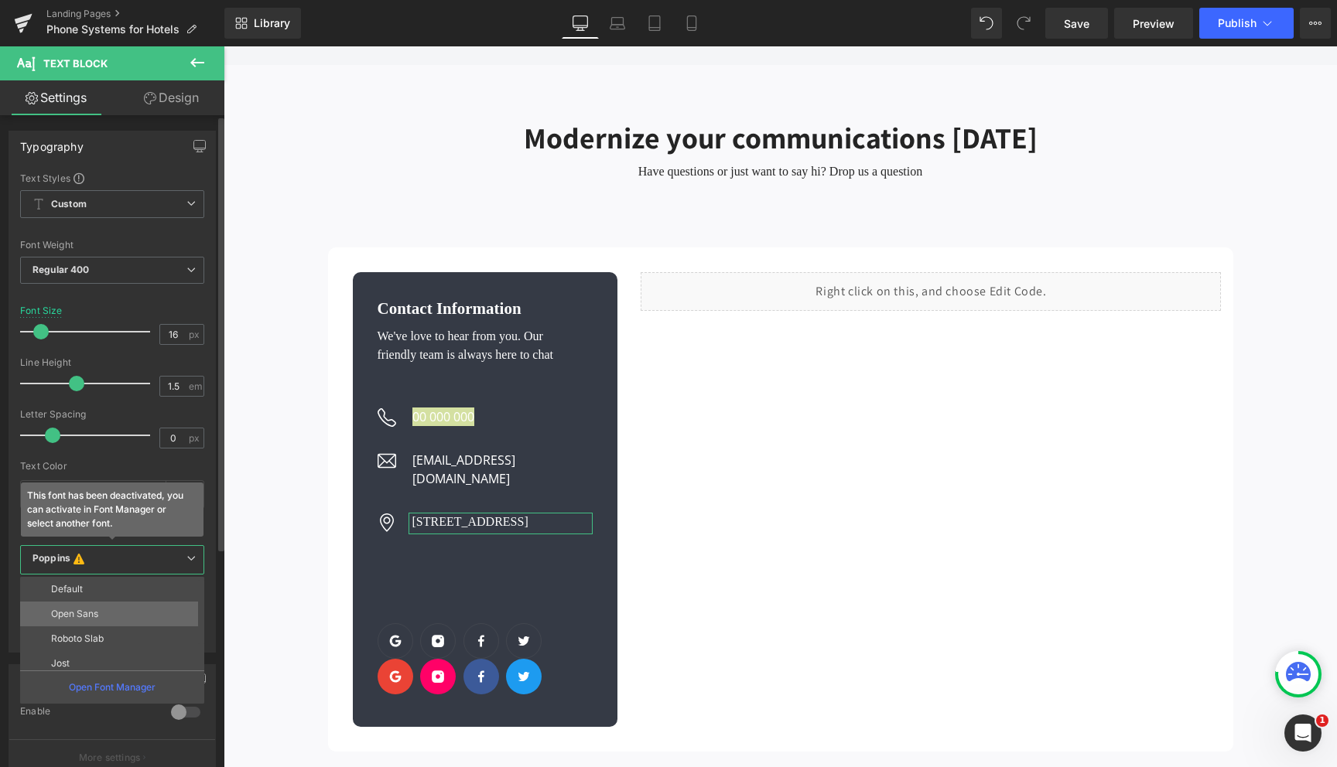
click at [130, 610] on li "Open Sans" at bounding box center [115, 614] width 191 height 25
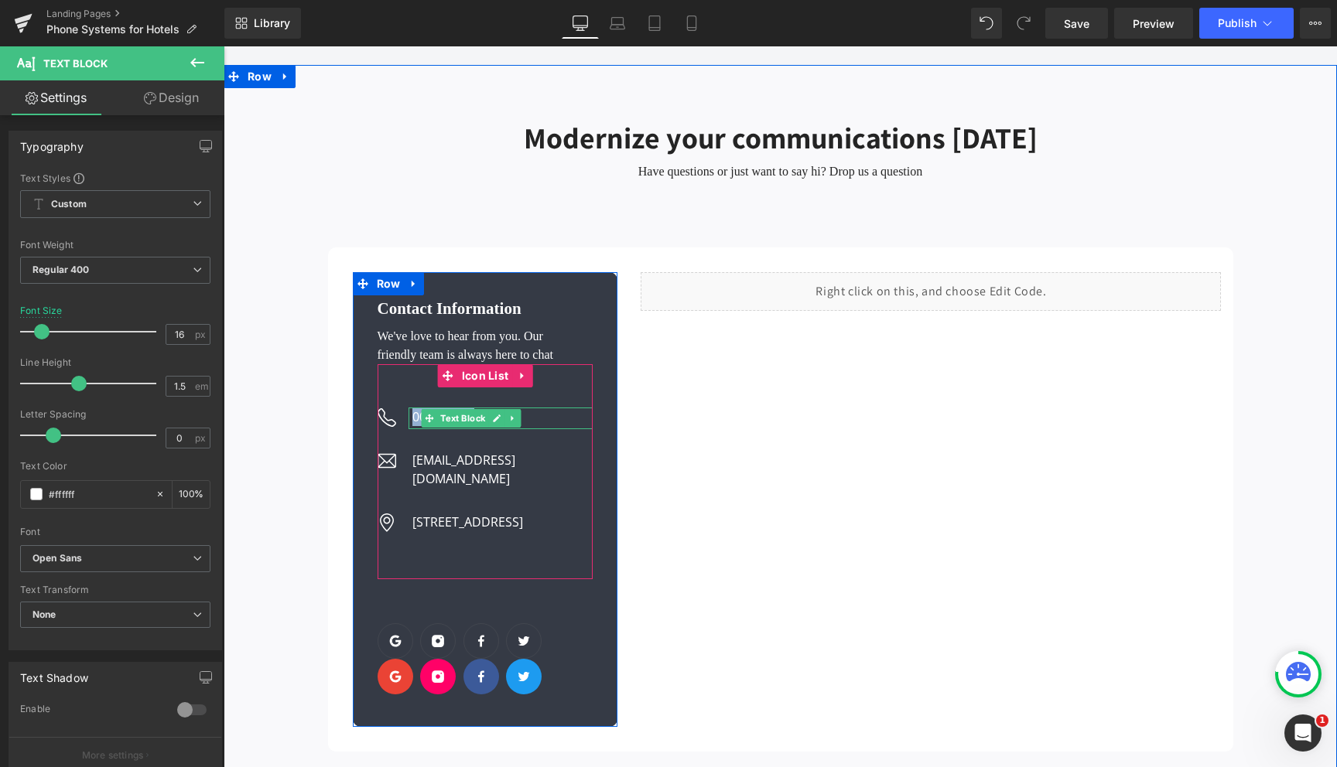
click at [415, 408] on p "00 000 000" at bounding box center [502, 417] width 181 height 19
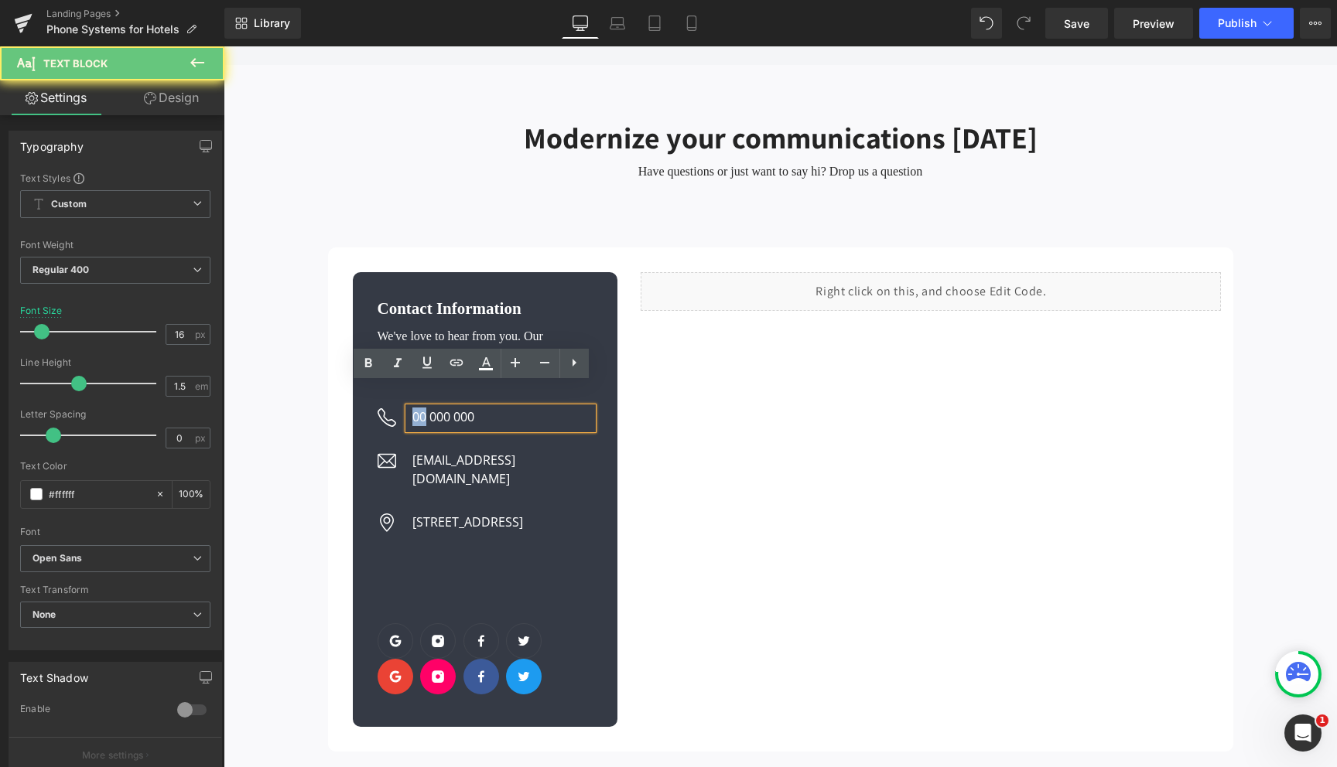
click at [415, 408] on p "00 000 000" at bounding box center [502, 417] width 181 height 19
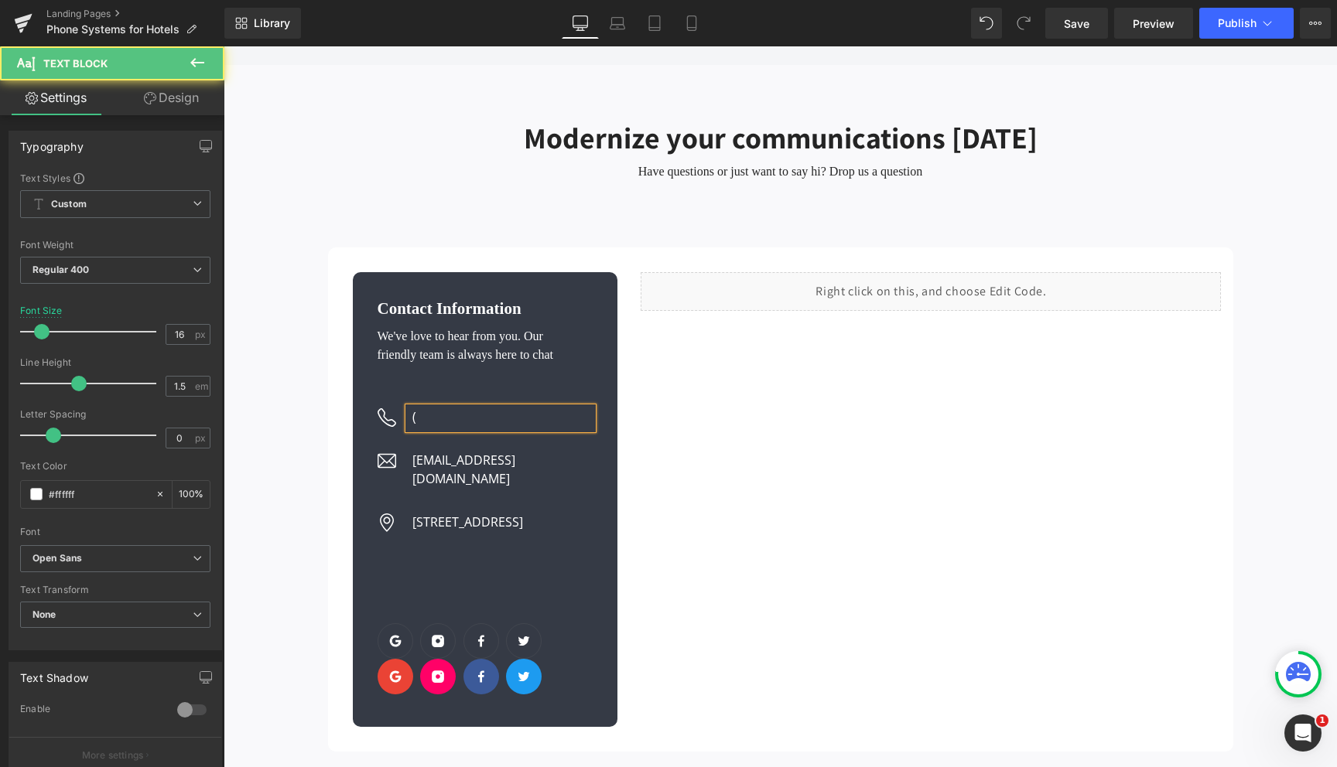
click at [446, 408] on p "(" at bounding box center [502, 417] width 181 height 19
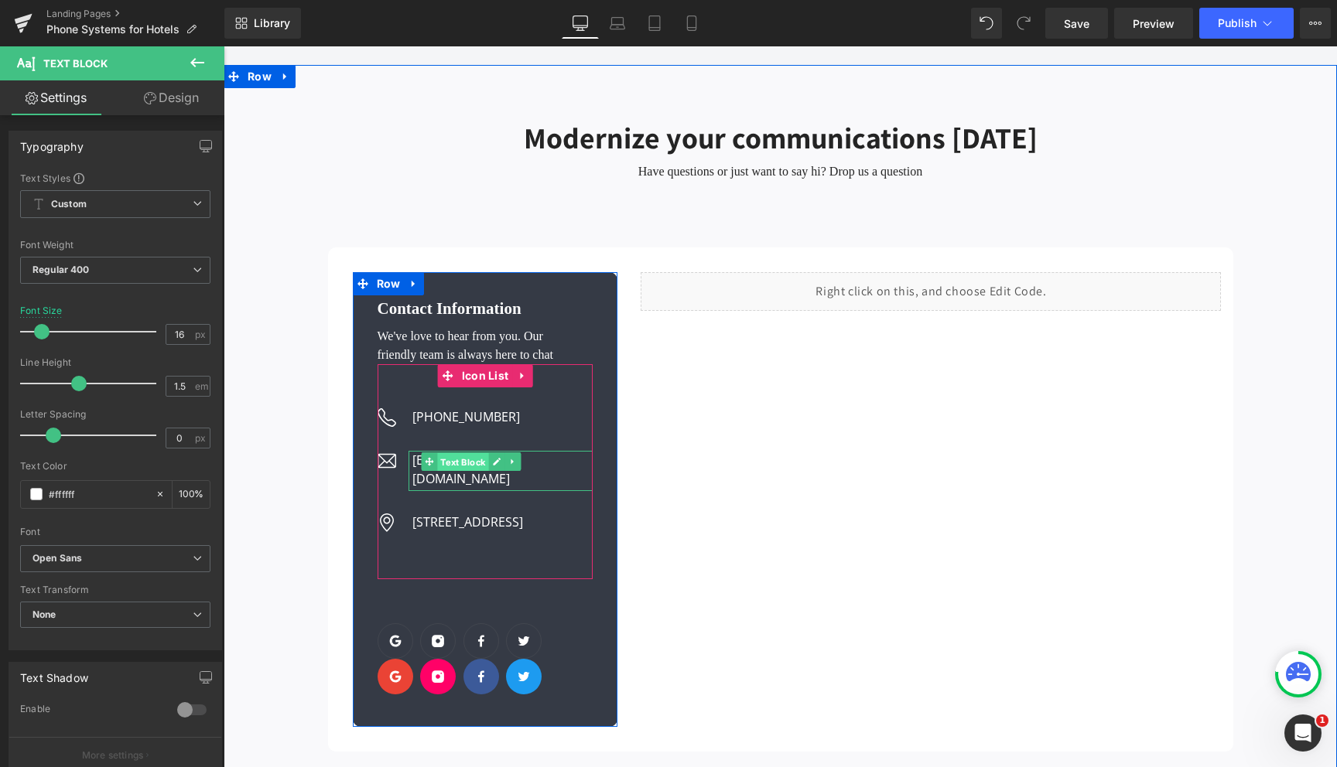
click at [451, 453] on span "Text Block" at bounding box center [462, 462] width 51 height 19
click at [415, 451] on p "Hello@gempage.com" at bounding box center [502, 469] width 181 height 37
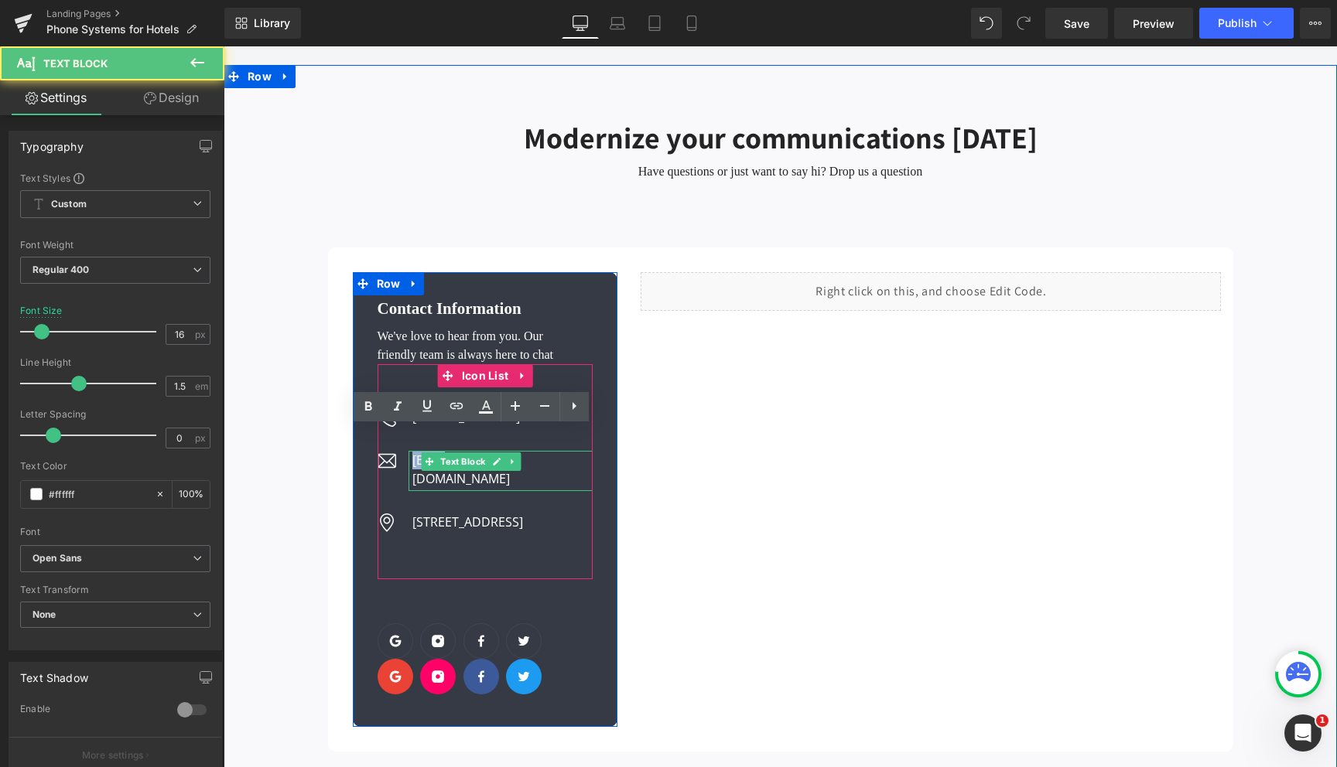
click at [415, 451] on p "Hello@gempage.com" at bounding box center [502, 469] width 181 height 37
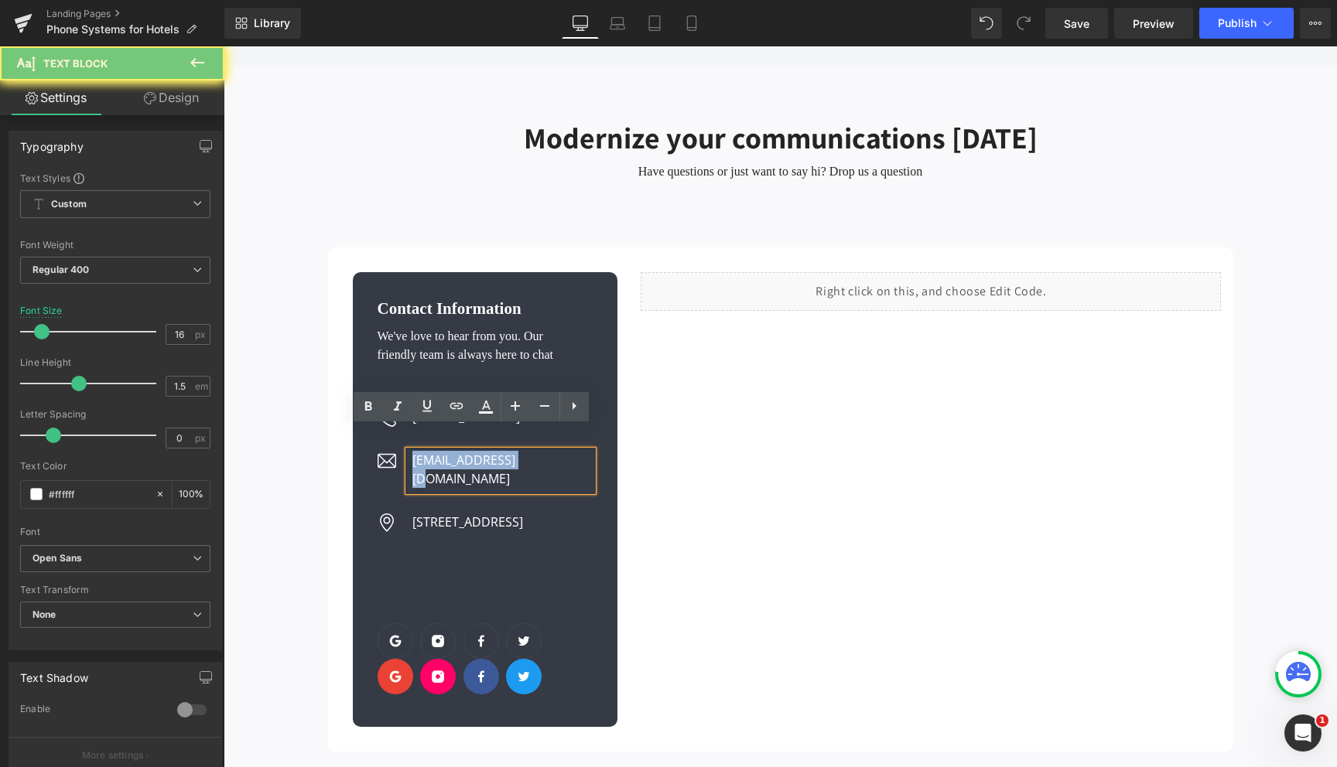
click at [415, 451] on p "Hello@gempage.com" at bounding box center [502, 469] width 181 height 37
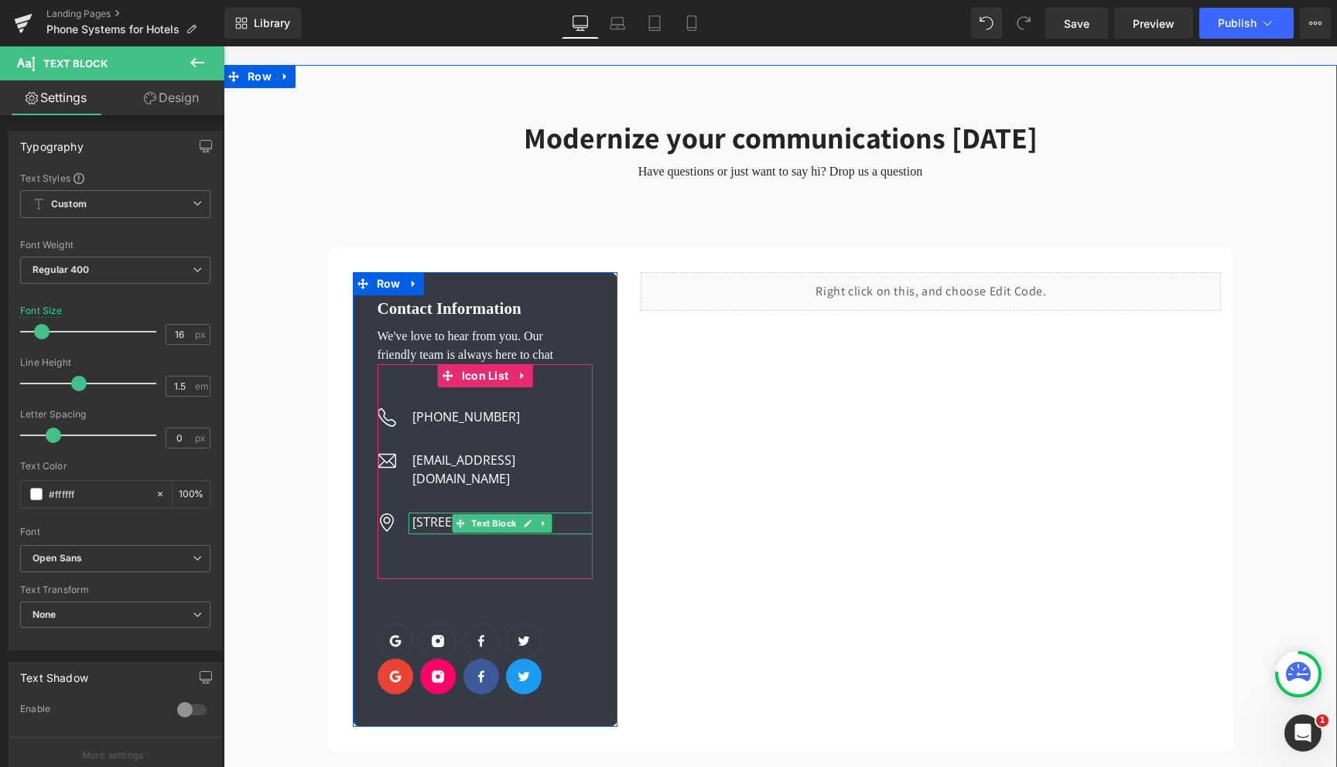
click at [436, 513] on p "202 Street 2710 Don" at bounding box center [502, 522] width 181 height 19
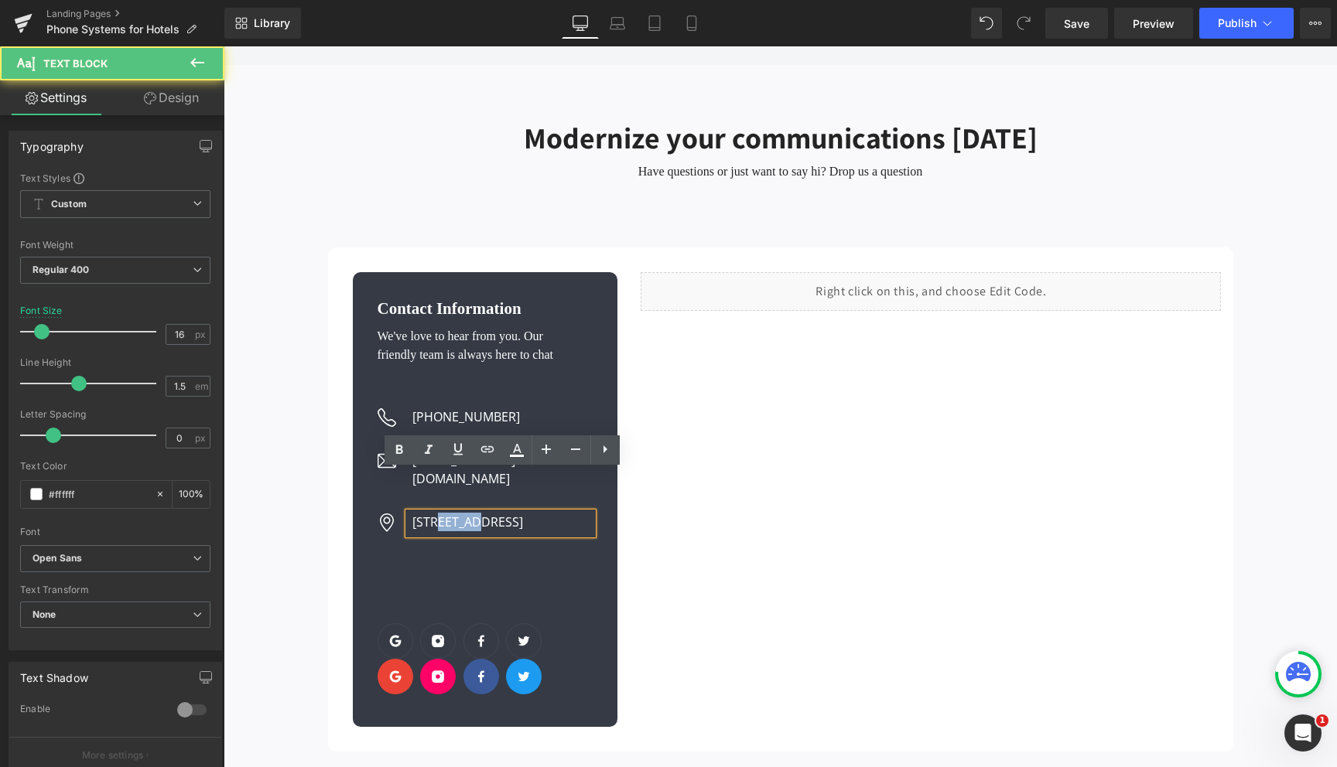
click at [436, 513] on p "202 Street 2710 Don" at bounding box center [502, 522] width 181 height 19
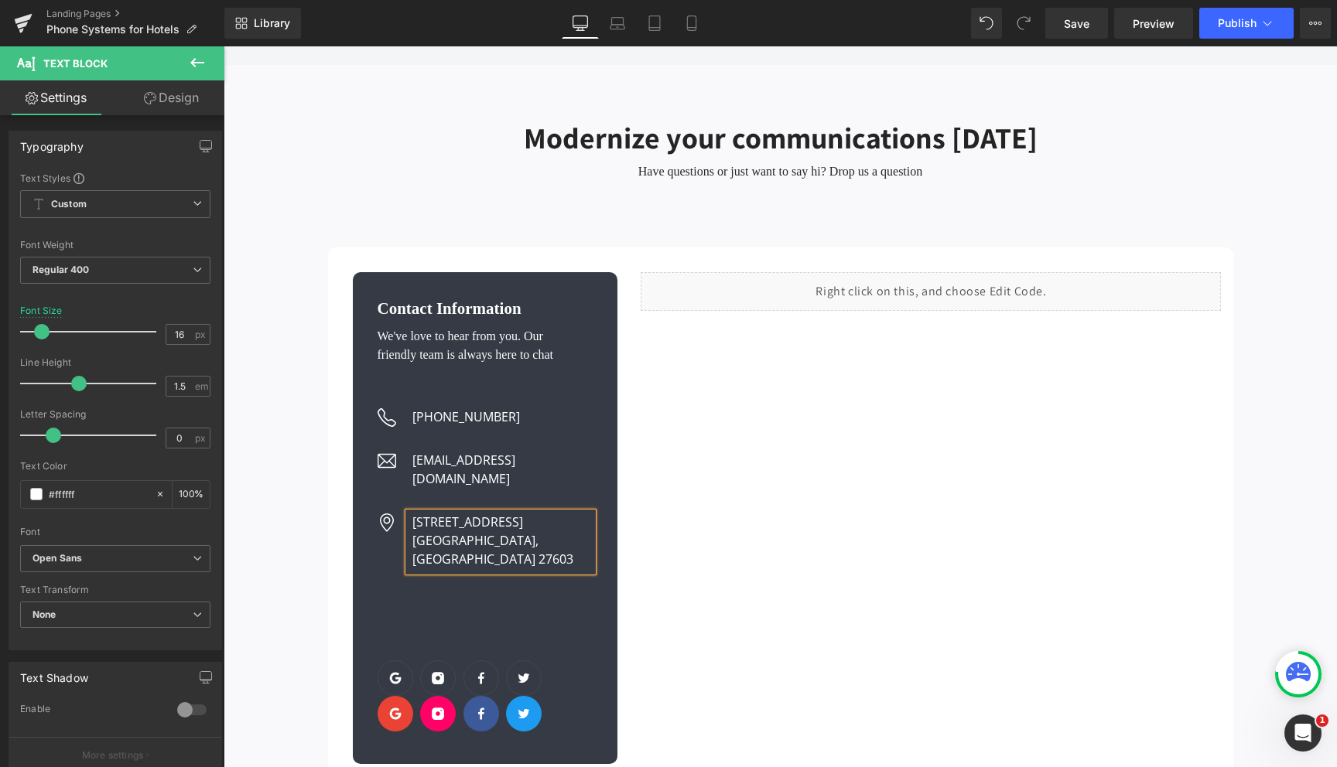
click at [482, 532] on p "Raleigh, NC 27603" at bounding box center [502, 550] width 181 height 37
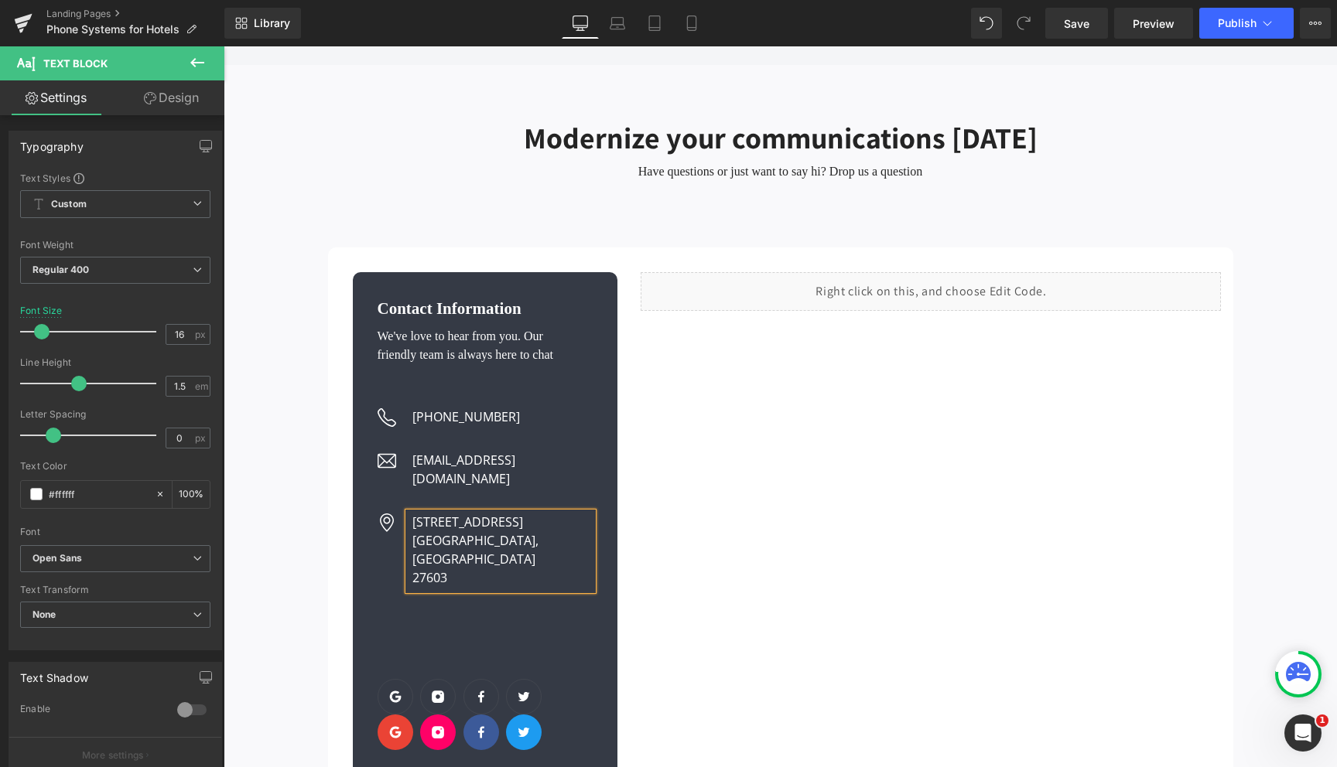
click at [284, 573] on div "Modernize your communications today Heading Have questions or just want to say …" at bounding box center [780, 456] width 1113 height 718
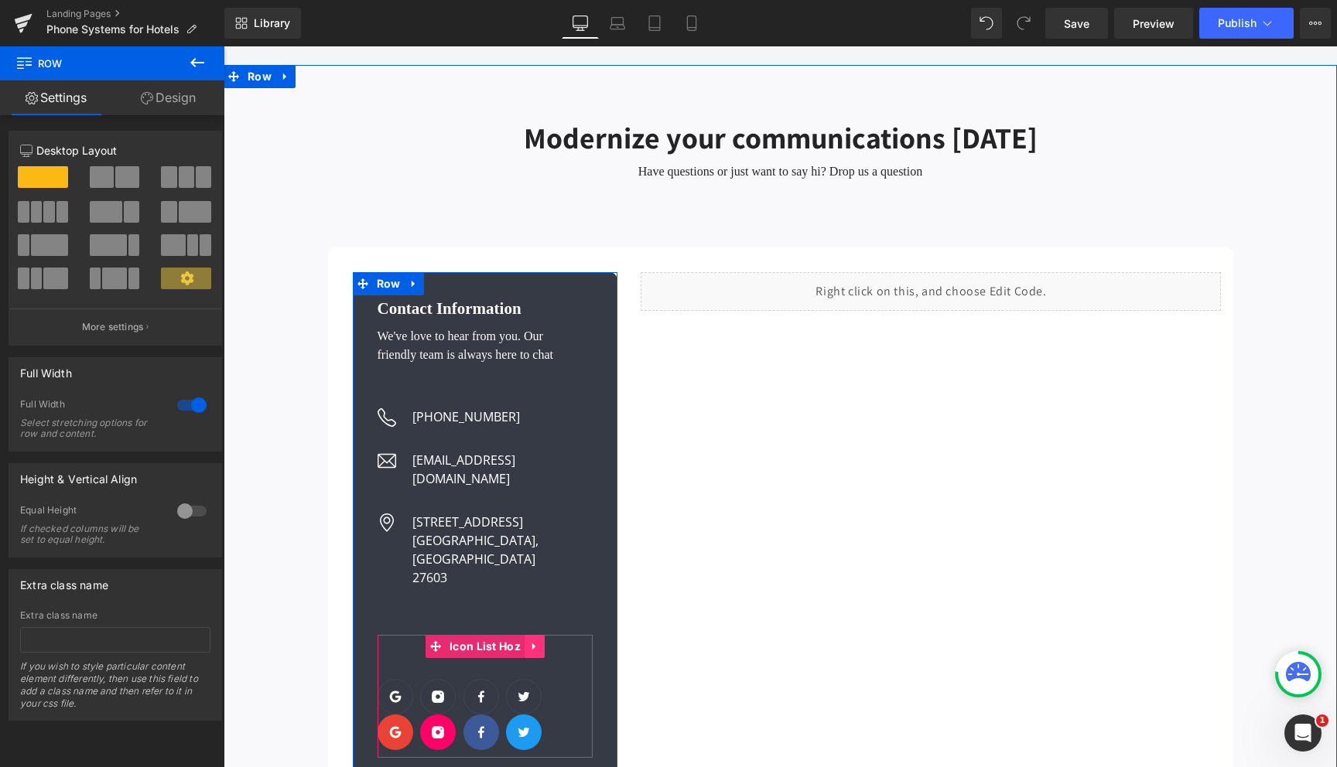
click at [533, 644] on icon at bounding box center [533, 647] width 3 height 7
click at [545, 641] on icon at bounding box center [544, 646] width 11 height 11
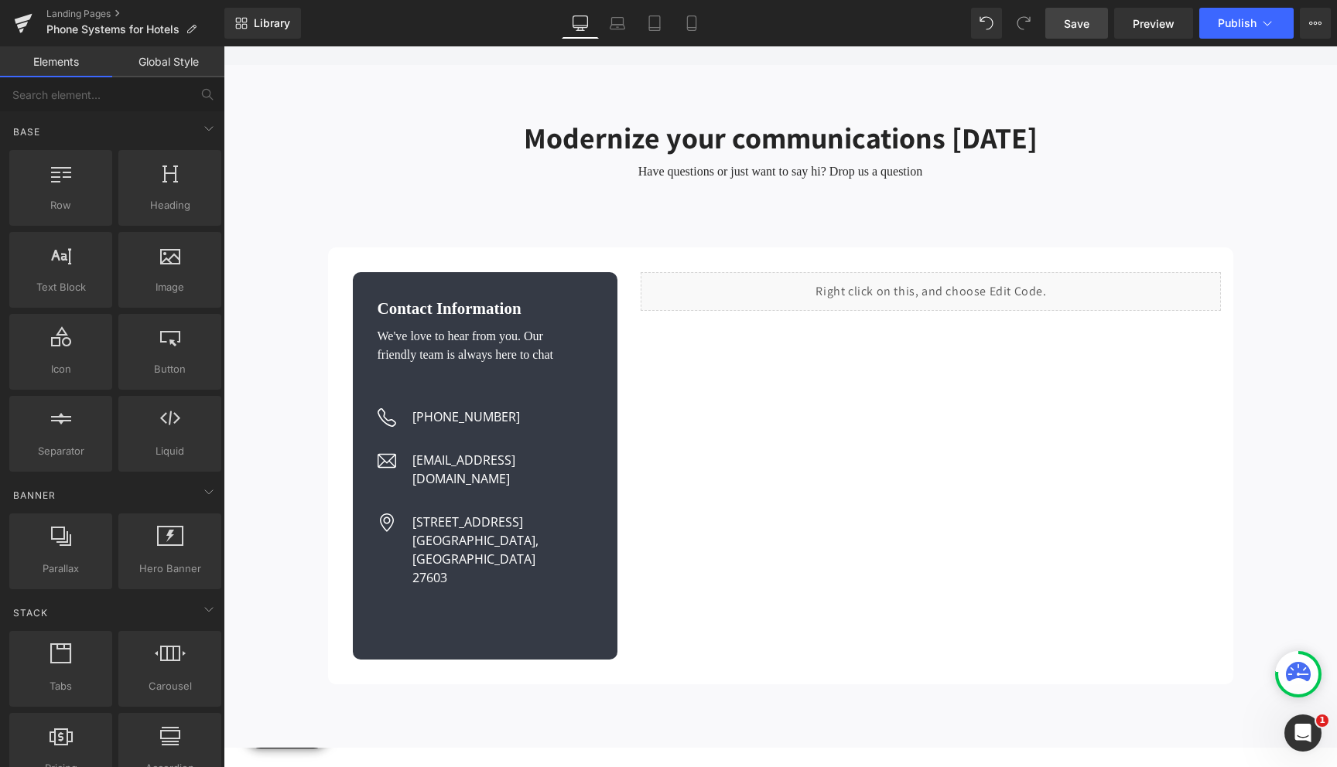
click at [1084, 32] on link "Save" at bounding box center [1076, 23] width 63 height 31
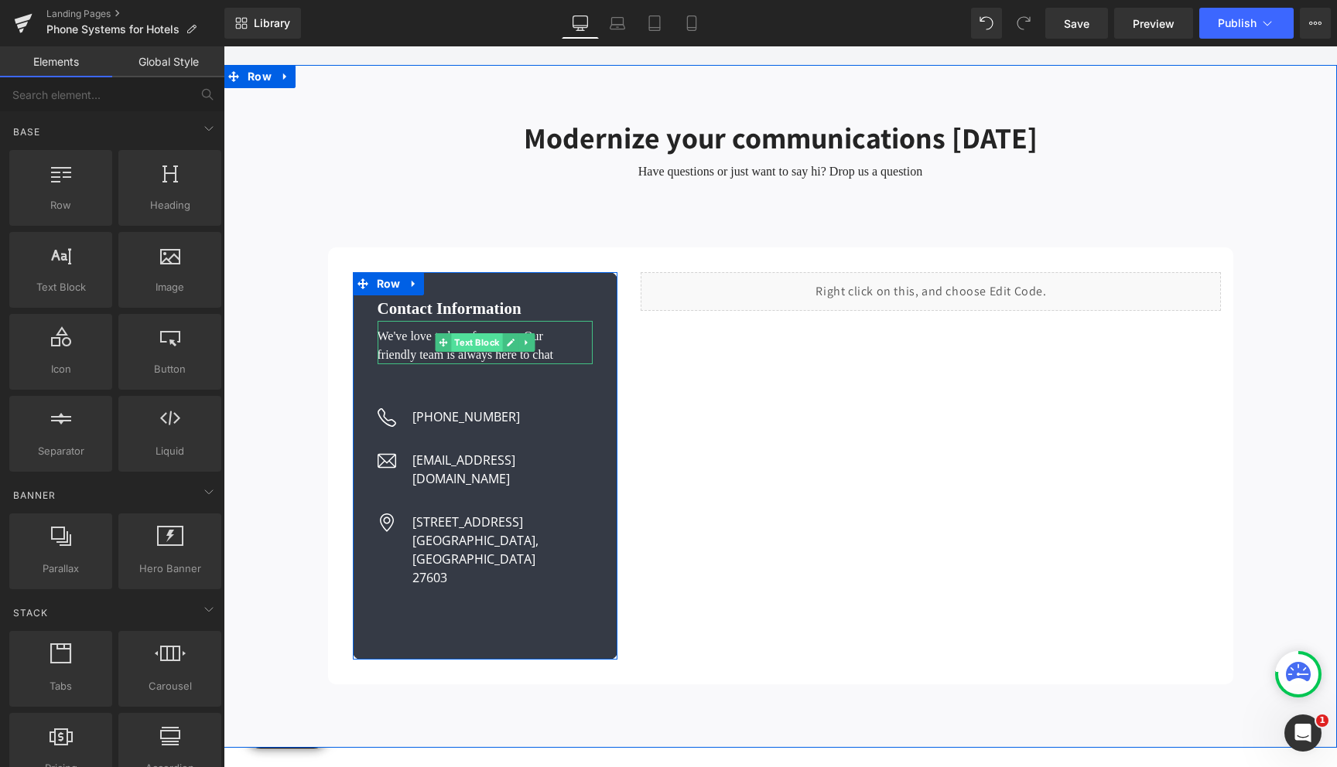
click at [484, 333] on span "Text Block" at bounding box center [476, 342] width 51 height 19
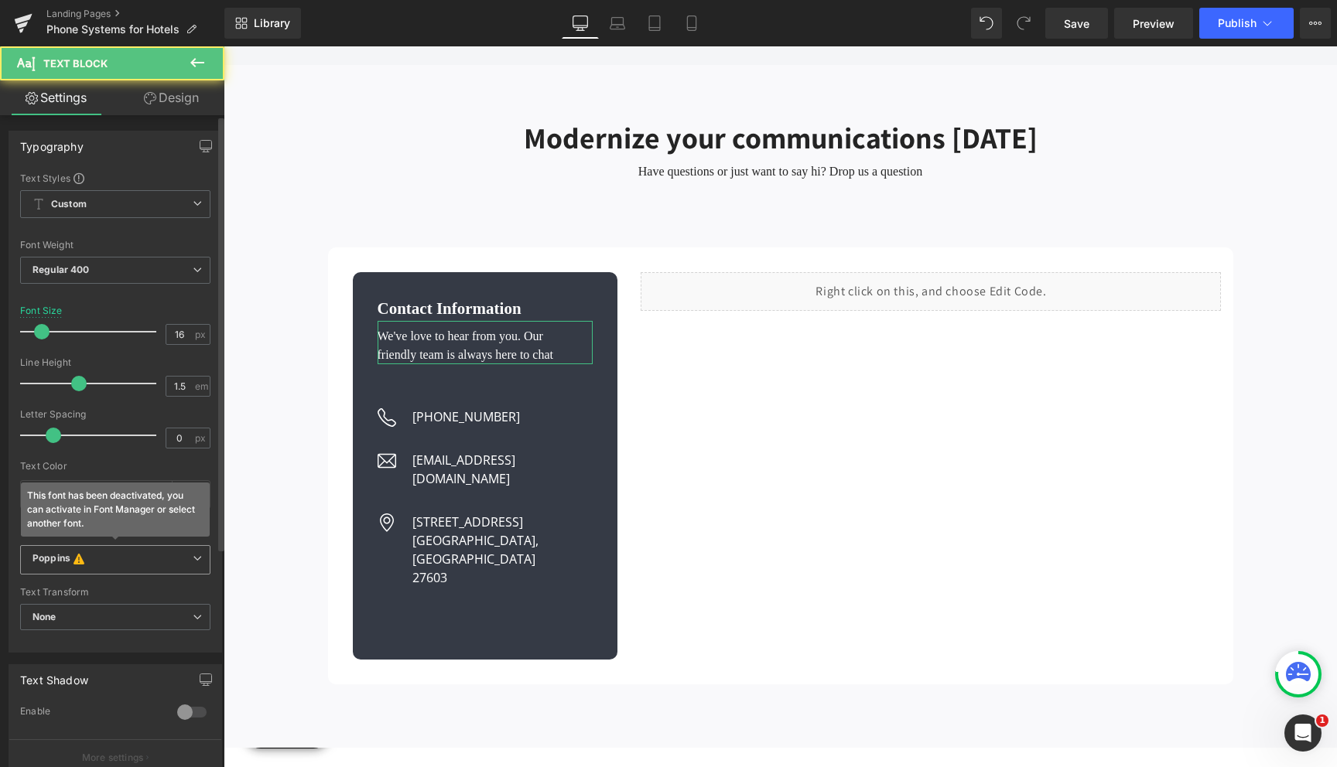
click at [159, 553] on b "Poppins This font has been deactivated, you can activate in Font Manager or sel…" at bounding box center [112, 559] width 160 height 15
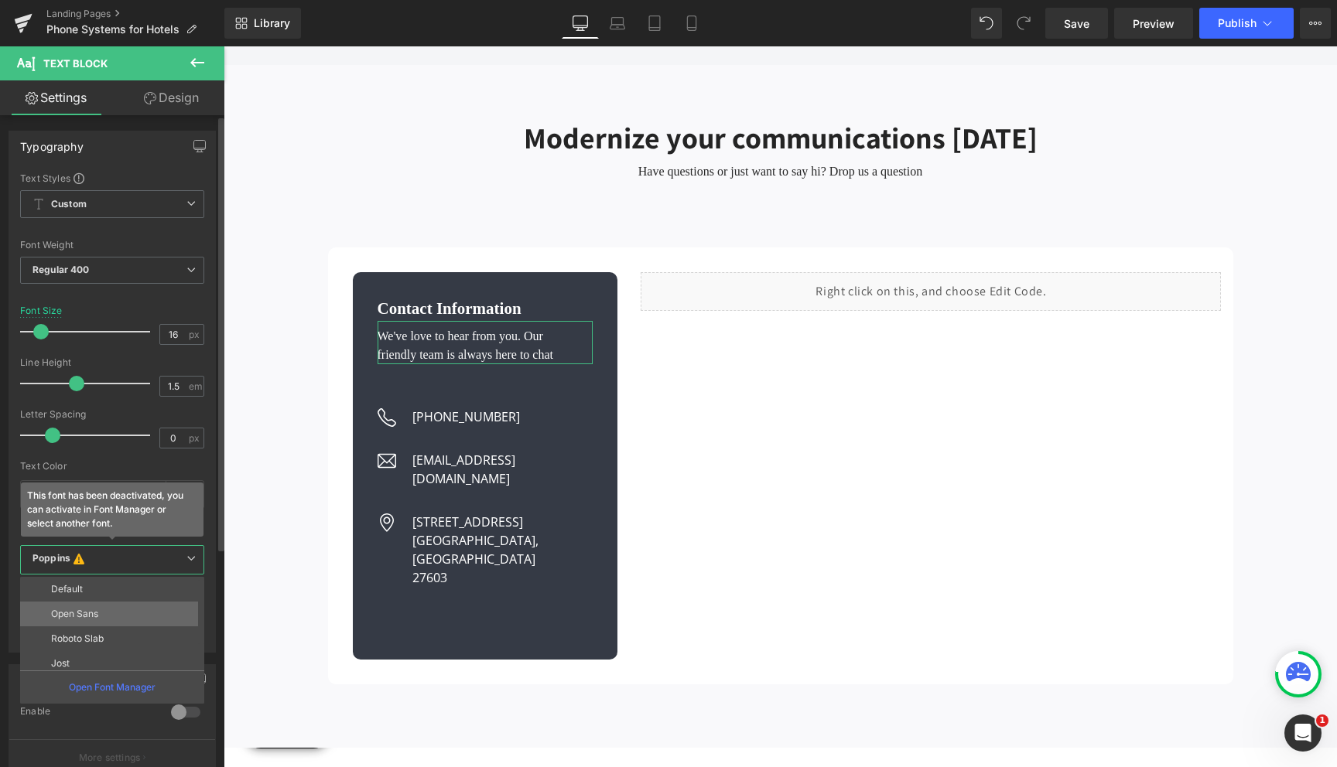
click at [124, 609] on li "Open Sans" at bounding box center [115, 614] width 191 height 25
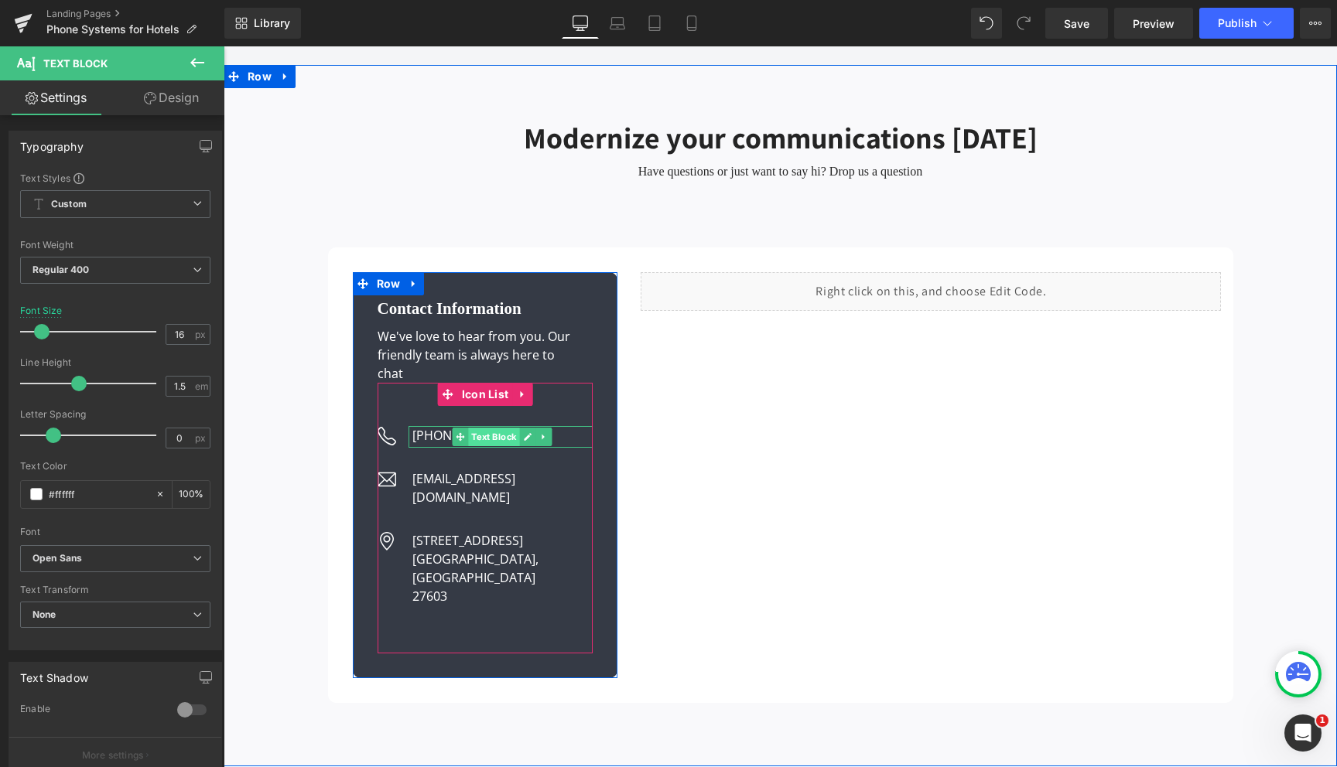
click at [472, 428] on span "Text Block" at bounding box center [493, 437] width 51 height 19
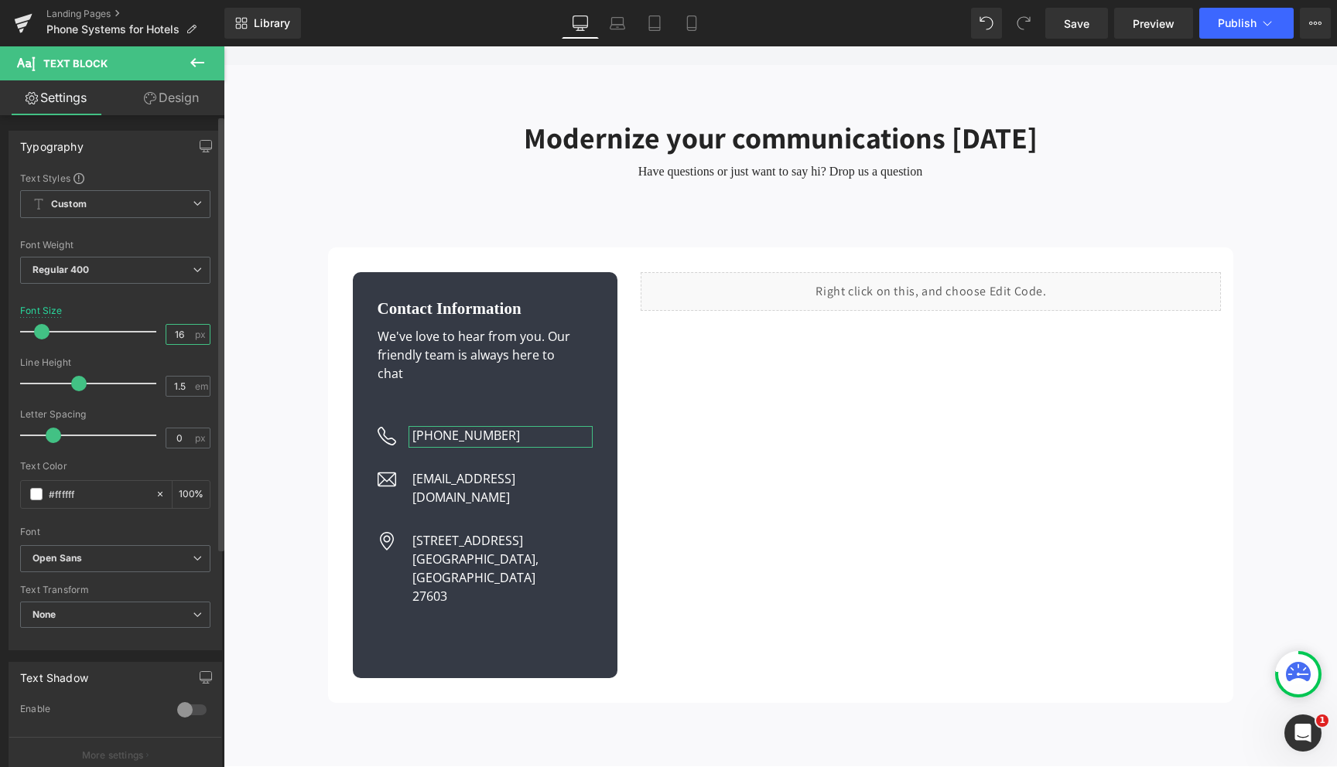
click at [174, 332] on input "16" at bounding box center [179, 334] width 27 height 19
click at [183, 333] on input "11" at bounding box center [179, 334] width 27 height 19
type input "12"
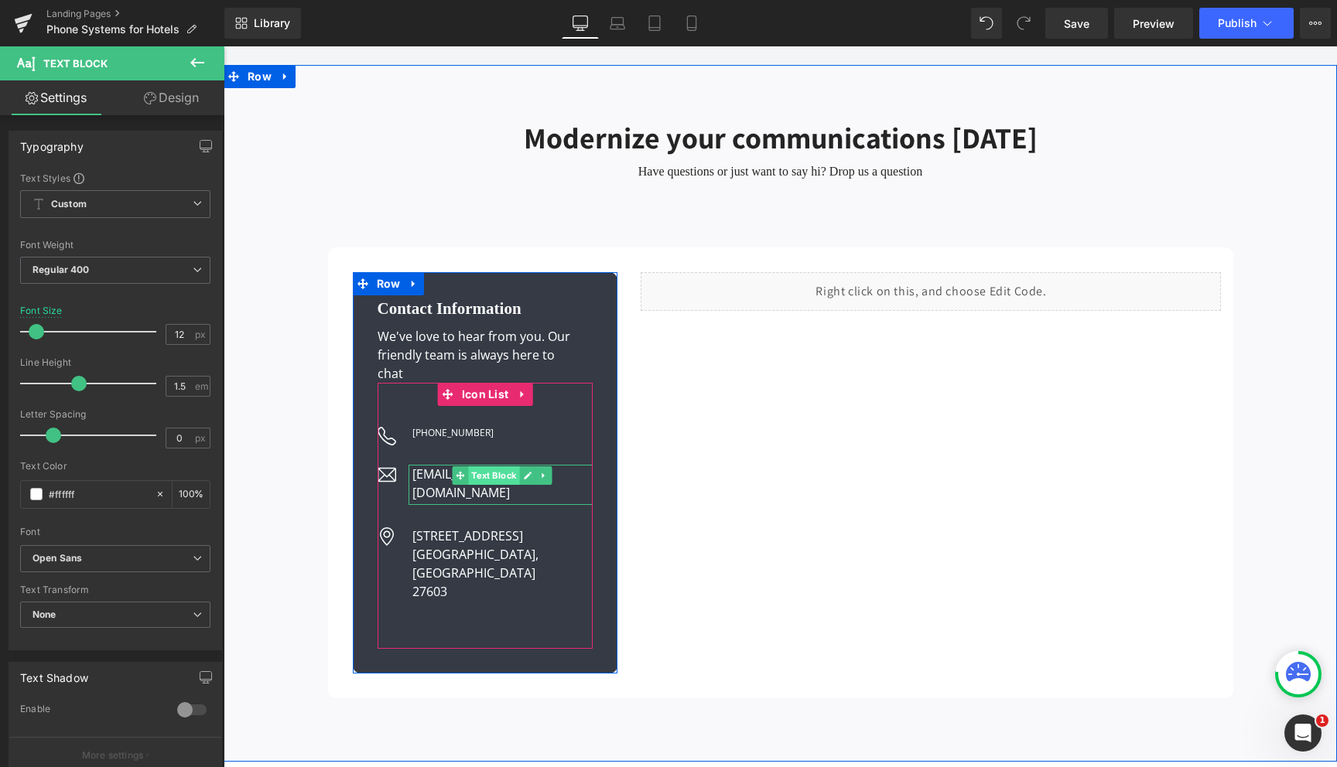
click at [475, 467] on span "Text Block" at bounding box center [493, 476] width 51 height 19
click at [480, 426] on span "Text Block" at bounding box center [493, 435] width 51 height 19
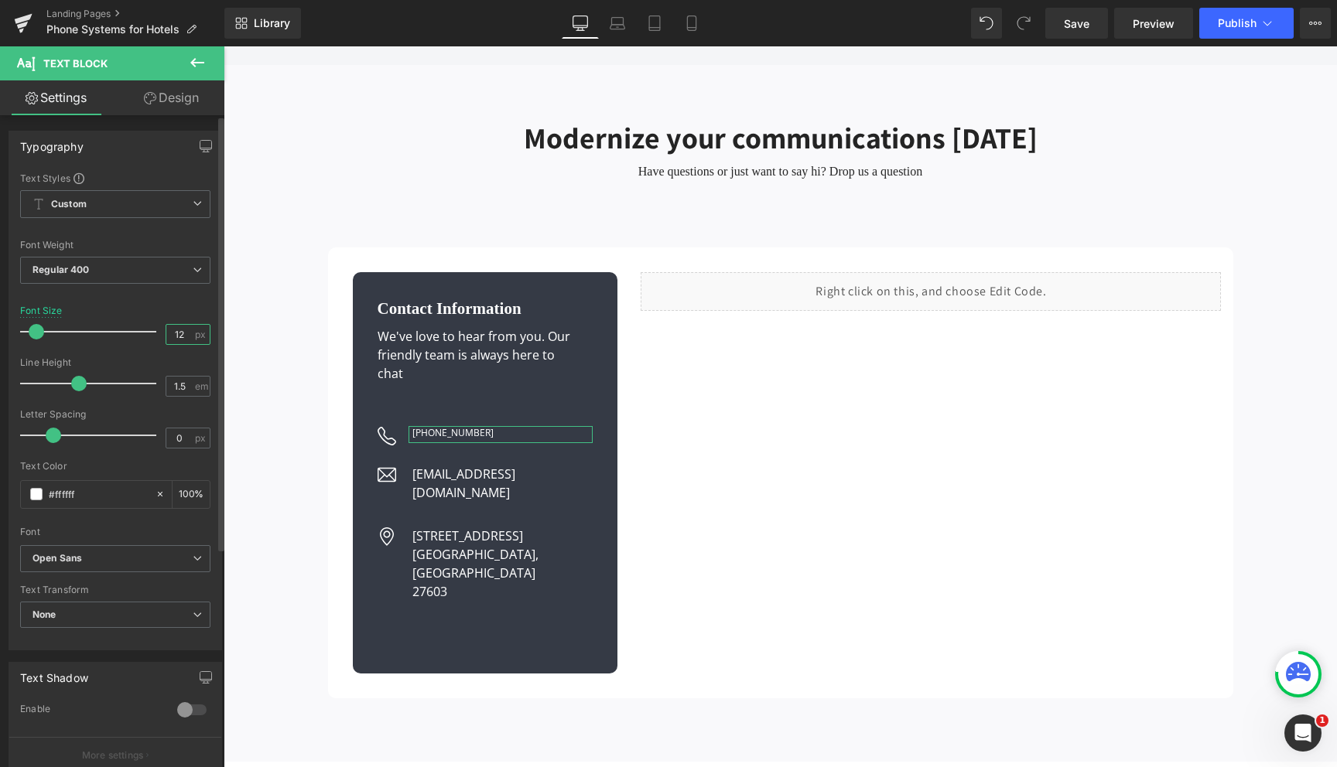
click at [180, 336] on input "12" at bounding box center [179, 334] width 27 height 19
type input "14"
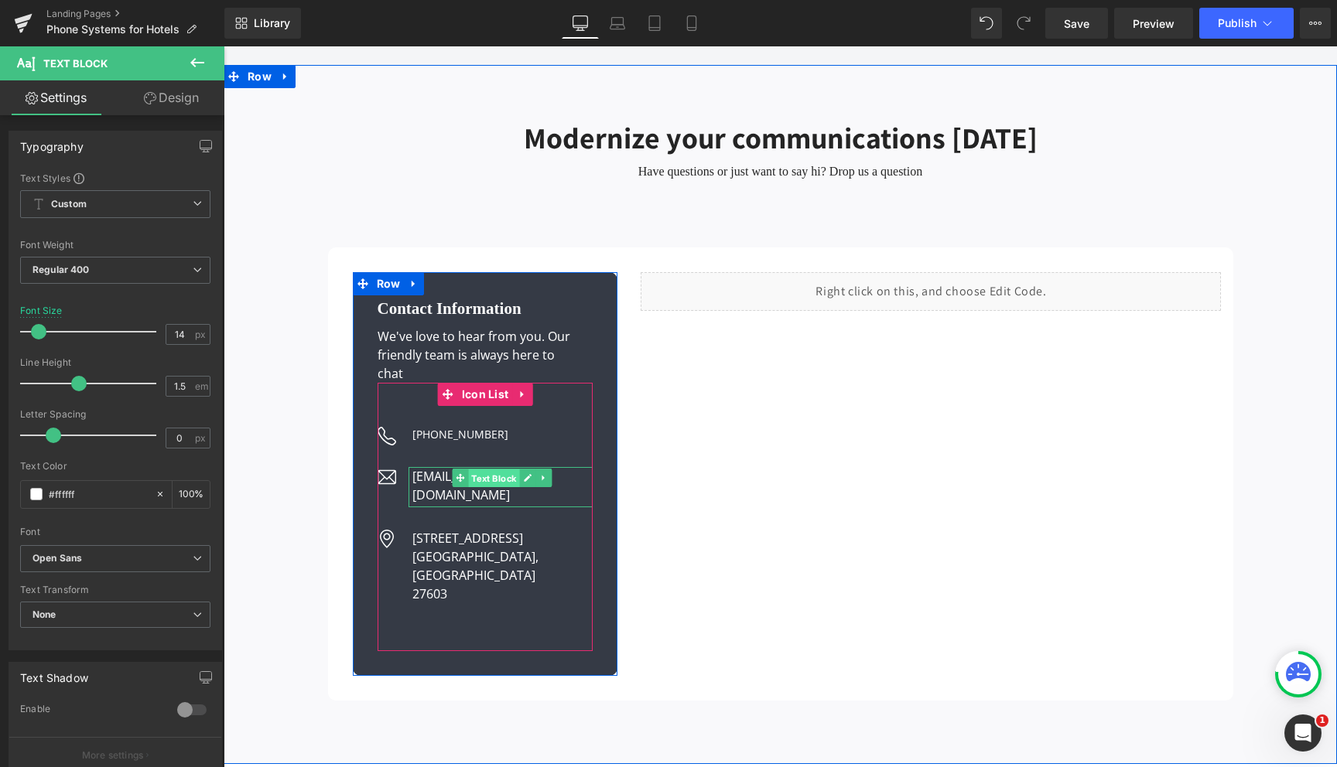
click at [475, 470] on span "Text Block" at bounding box center [493, 479] width 51 height 19
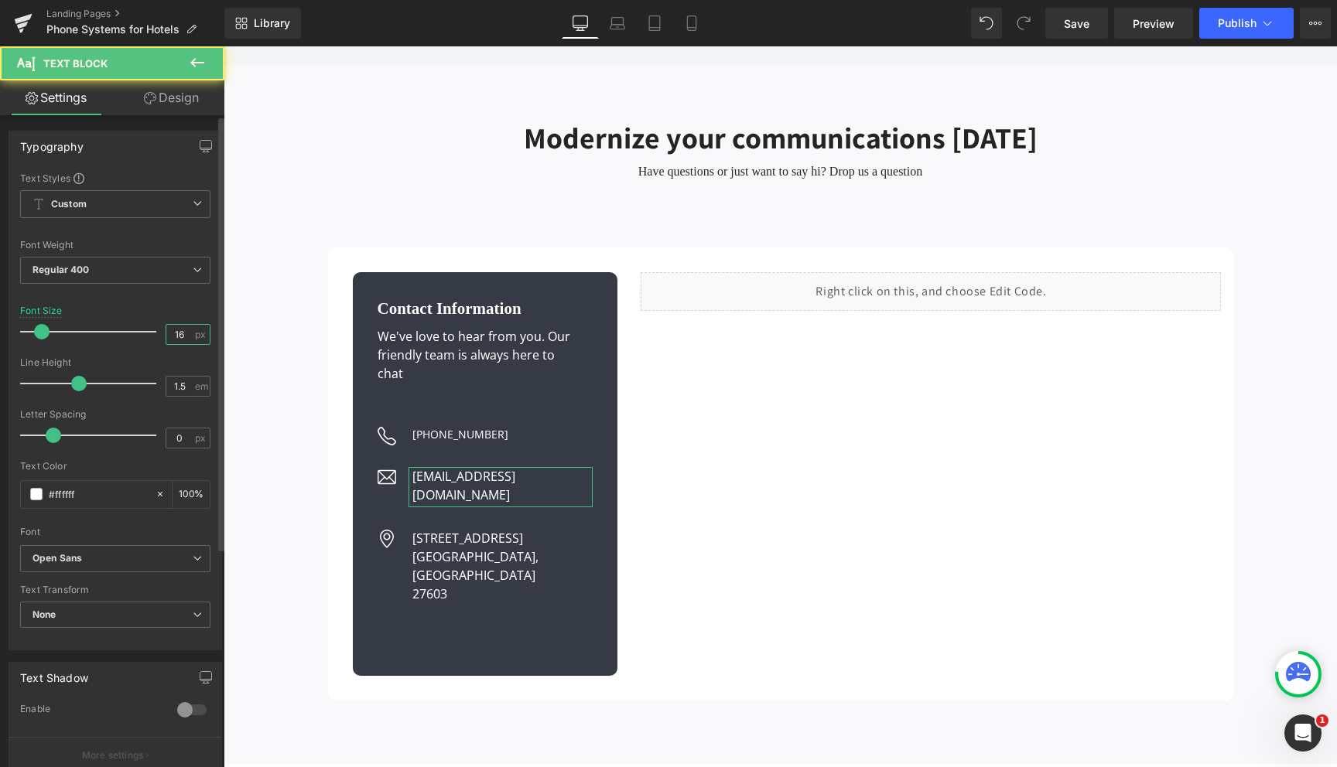
click at [183, 330] on input "16" at bounding box center [179, 334] width 27 height 19
type input "14"
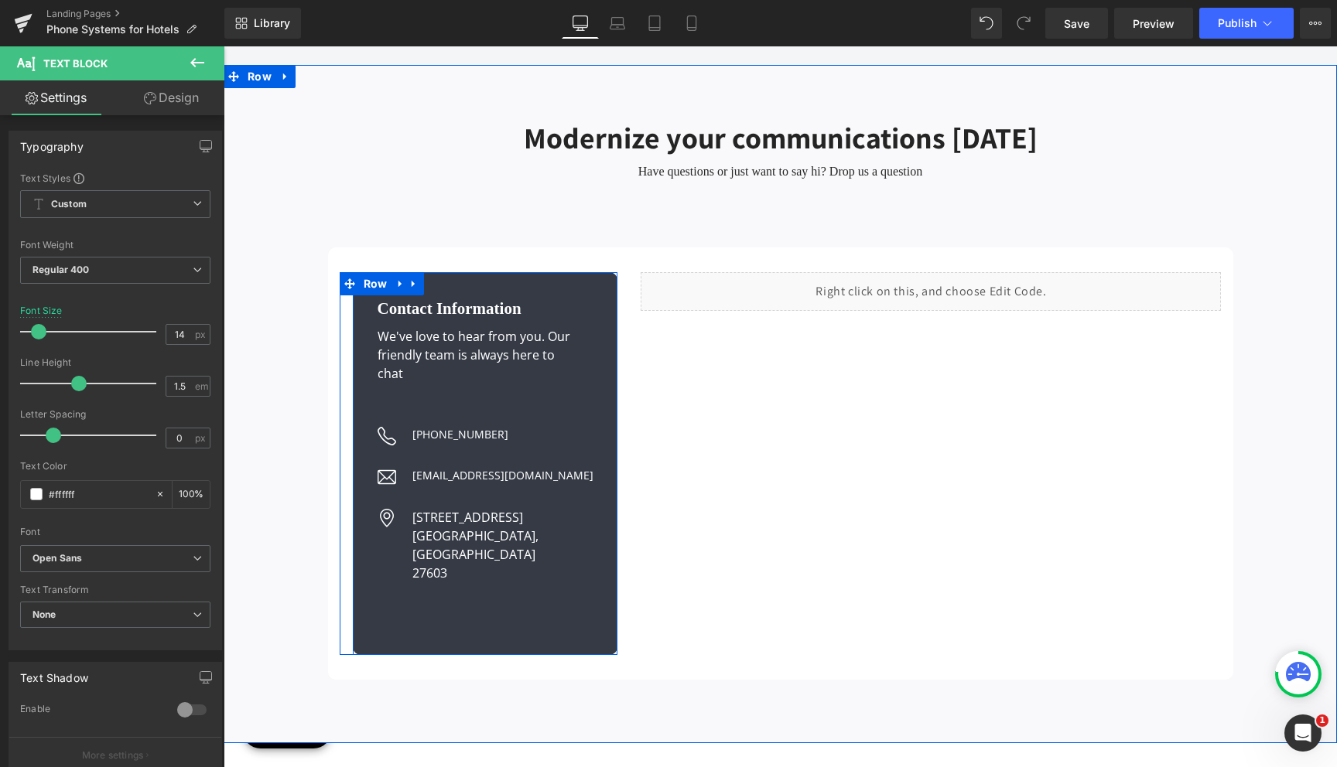
click at [431, 527] on p "Raleigh, NC" at bounding box center [502, 545] width 181 height 37
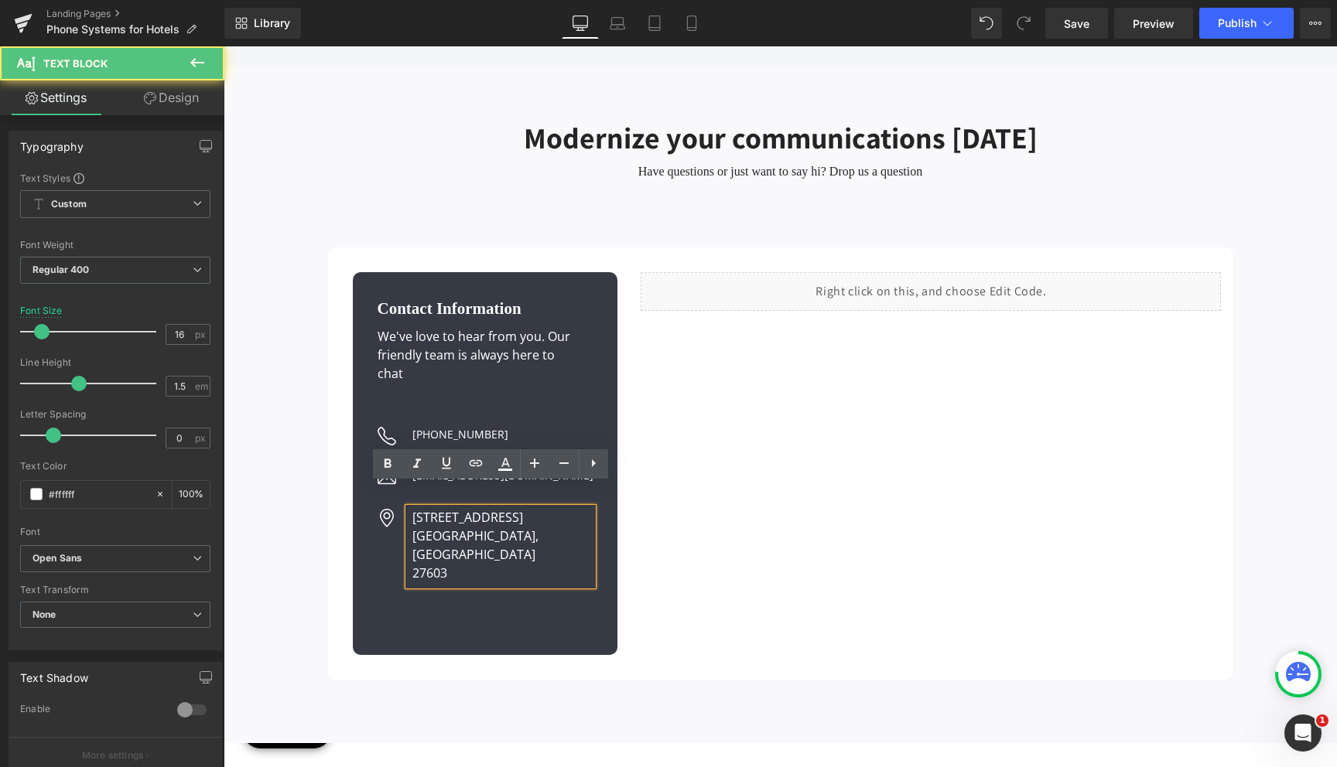
click at [480, 527] on p "Raleigh, NC" at bounding box center [502, 545] width 181 height 37
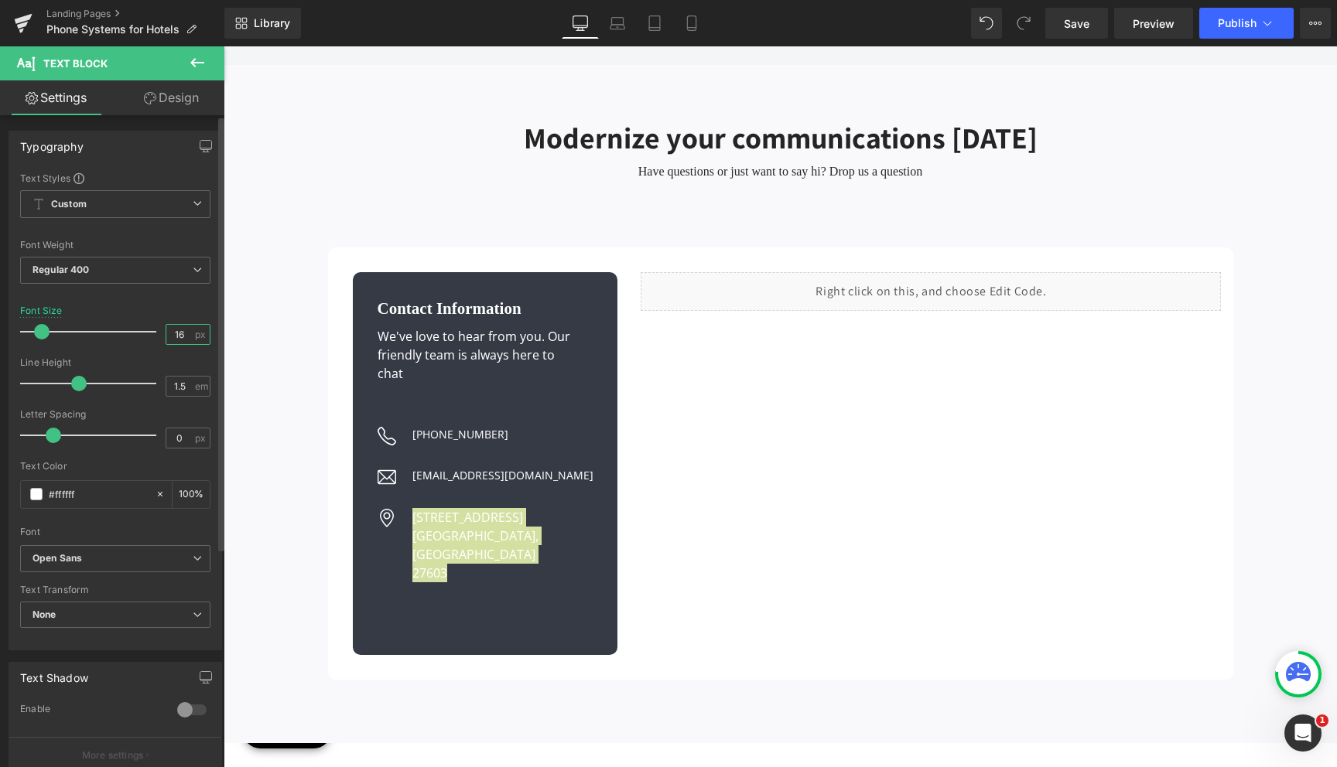
click at [183, 336] on input "16" at bounding box center [179, 334] width 27 height 19
type input "14"
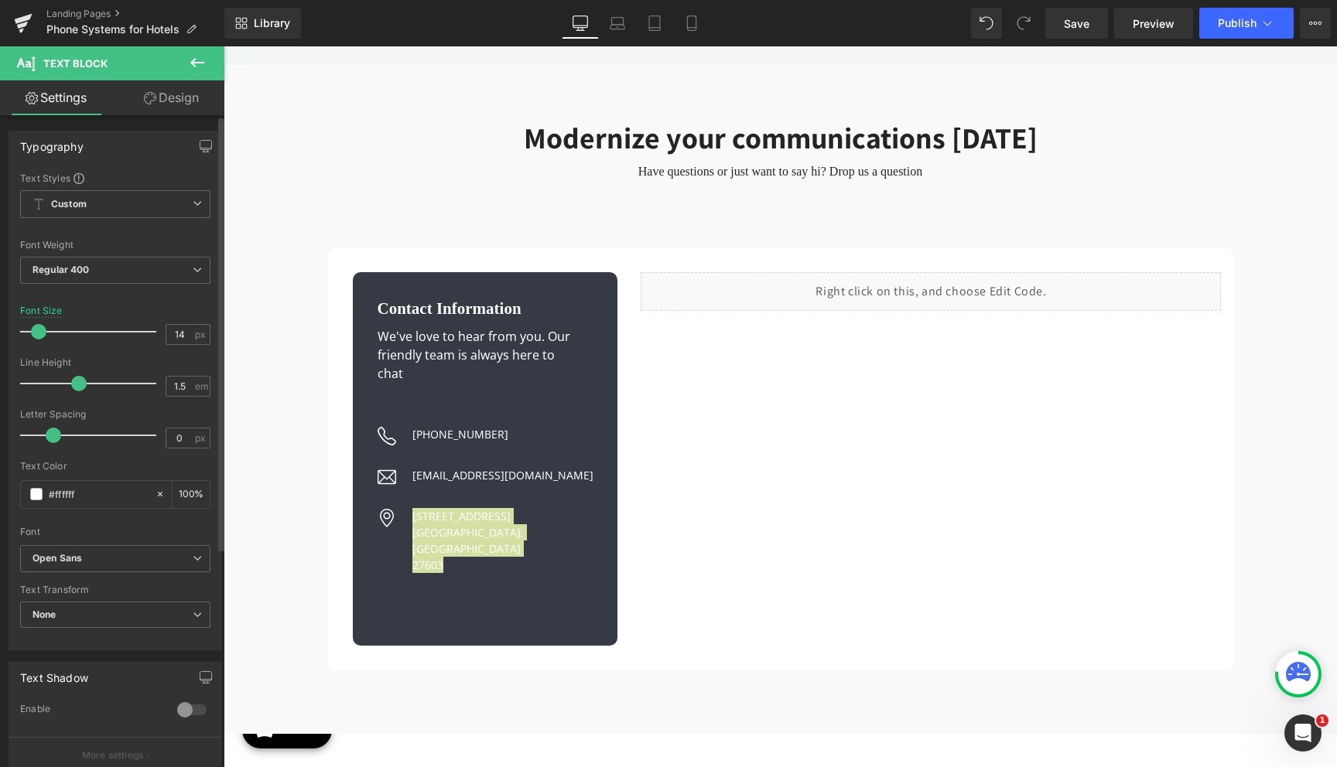
click at [154, 352] on div at bounding box center [115, 352] width 190 height 10
click at [1075, 20] on span "Save" at bounding box center [1077, 23] width 26 height 16
click at [1065, 29] on span "Save" at bounding box center [1077, 23] width 26 height 16
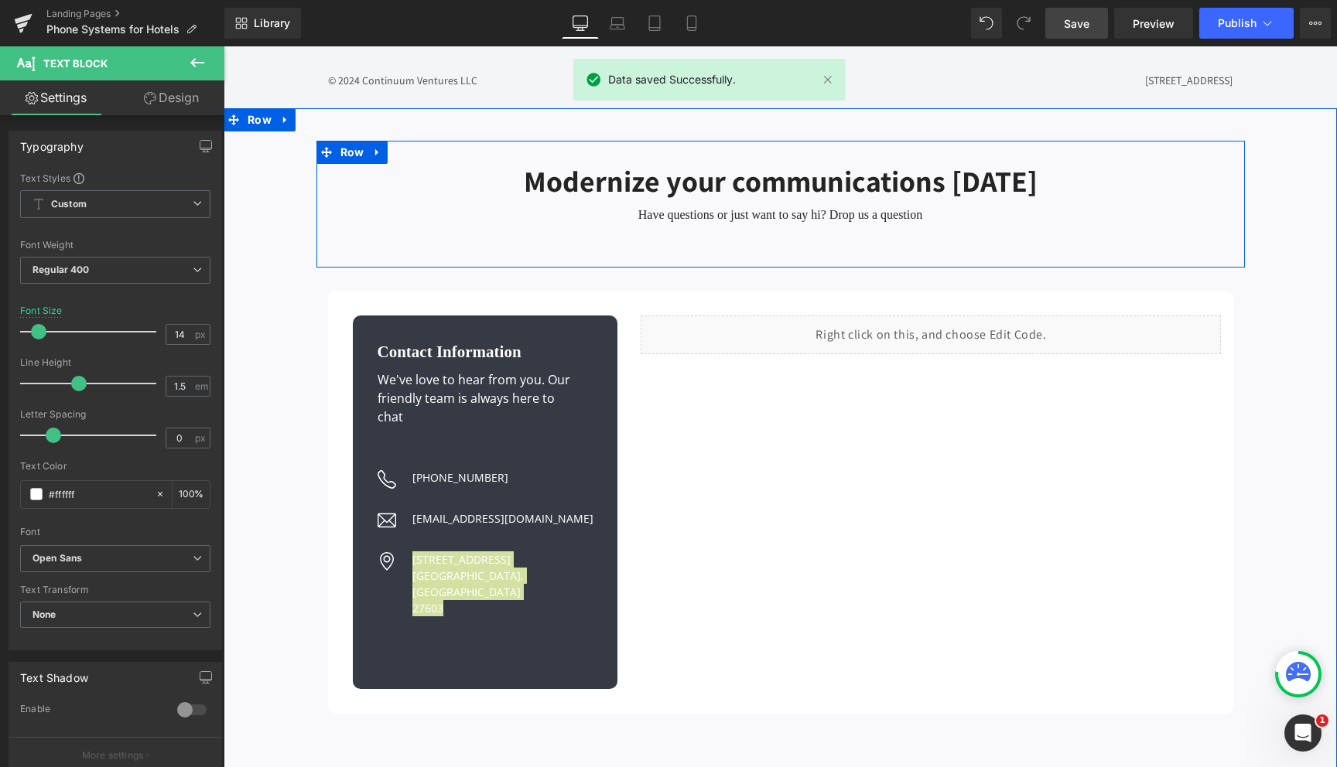
scroll to position [4166, 0]
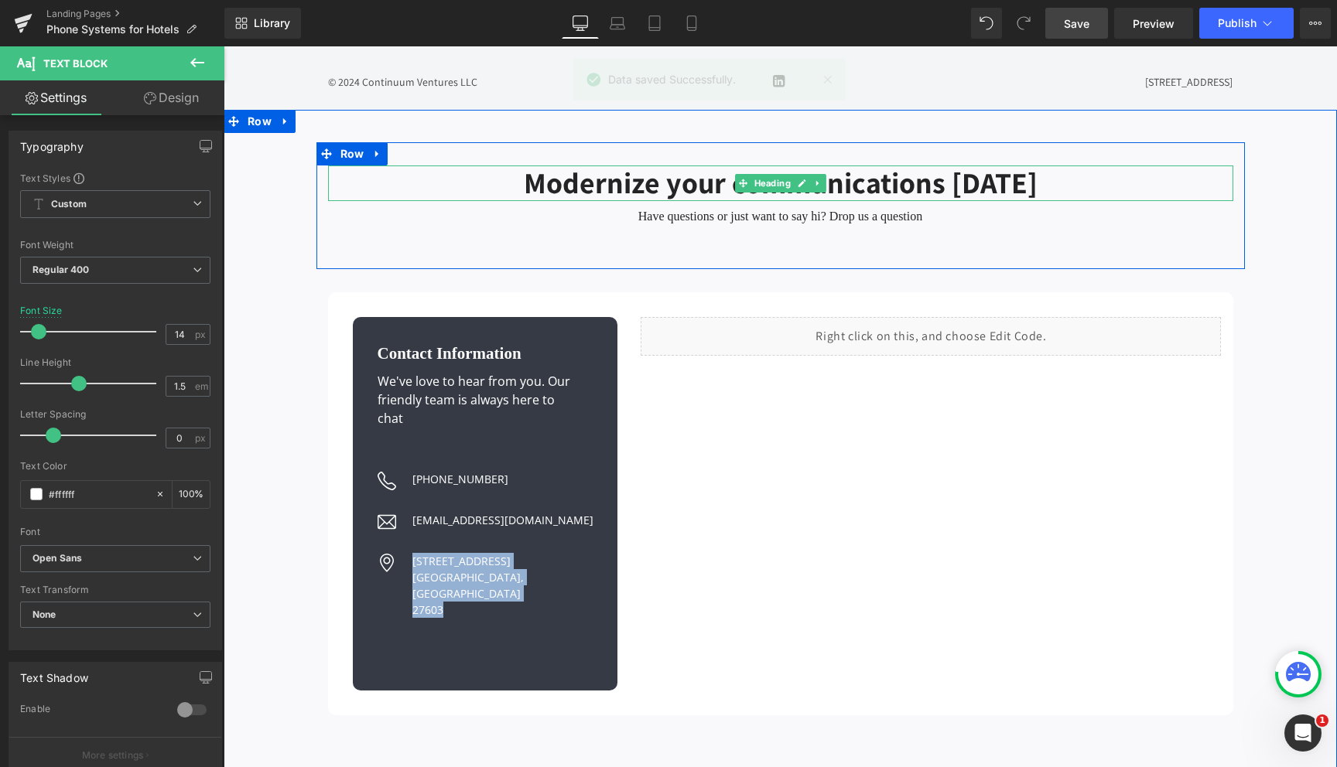
click at [723, 166] on h2 "Modernize your communications today" at bounding box center [780, 184] width 905 height 36
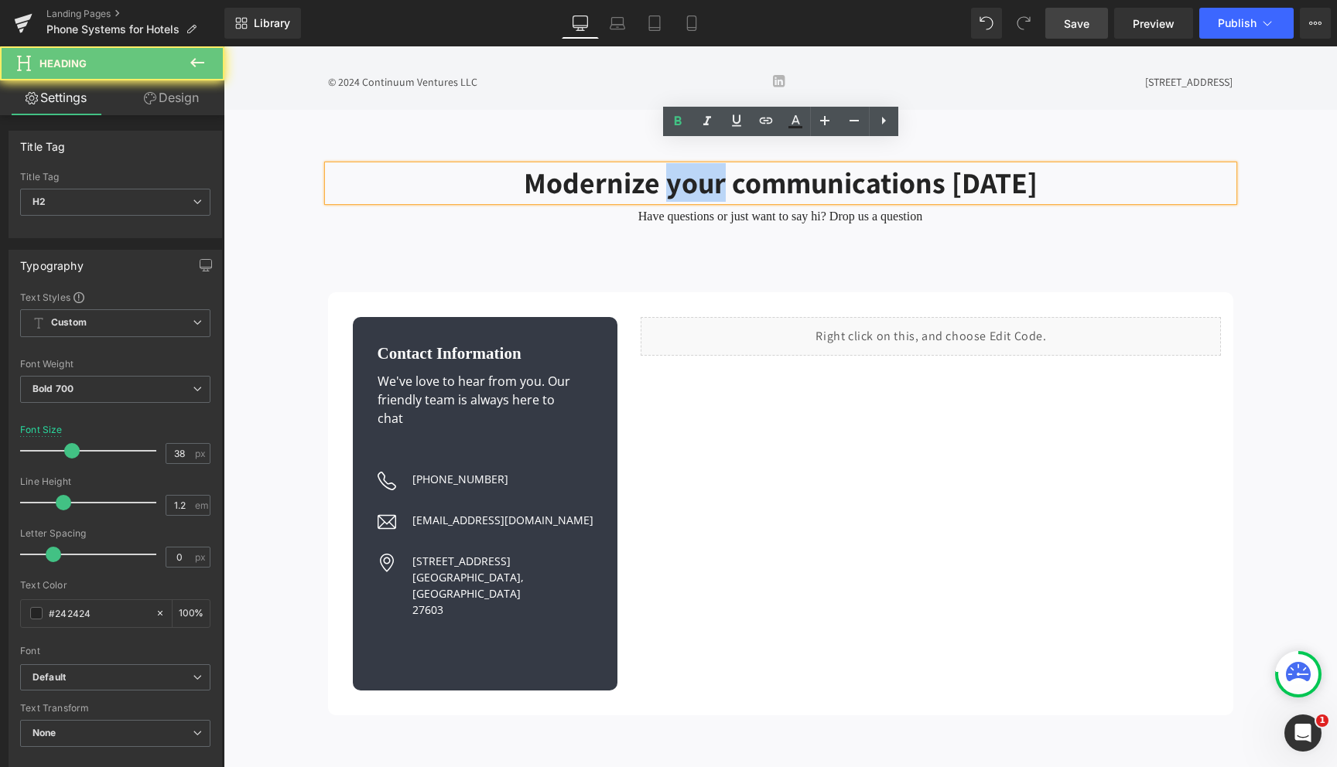
click at [723, 166] on h2 "Modernize your communications today" at bounding box center [780, 184] width 905 height 36
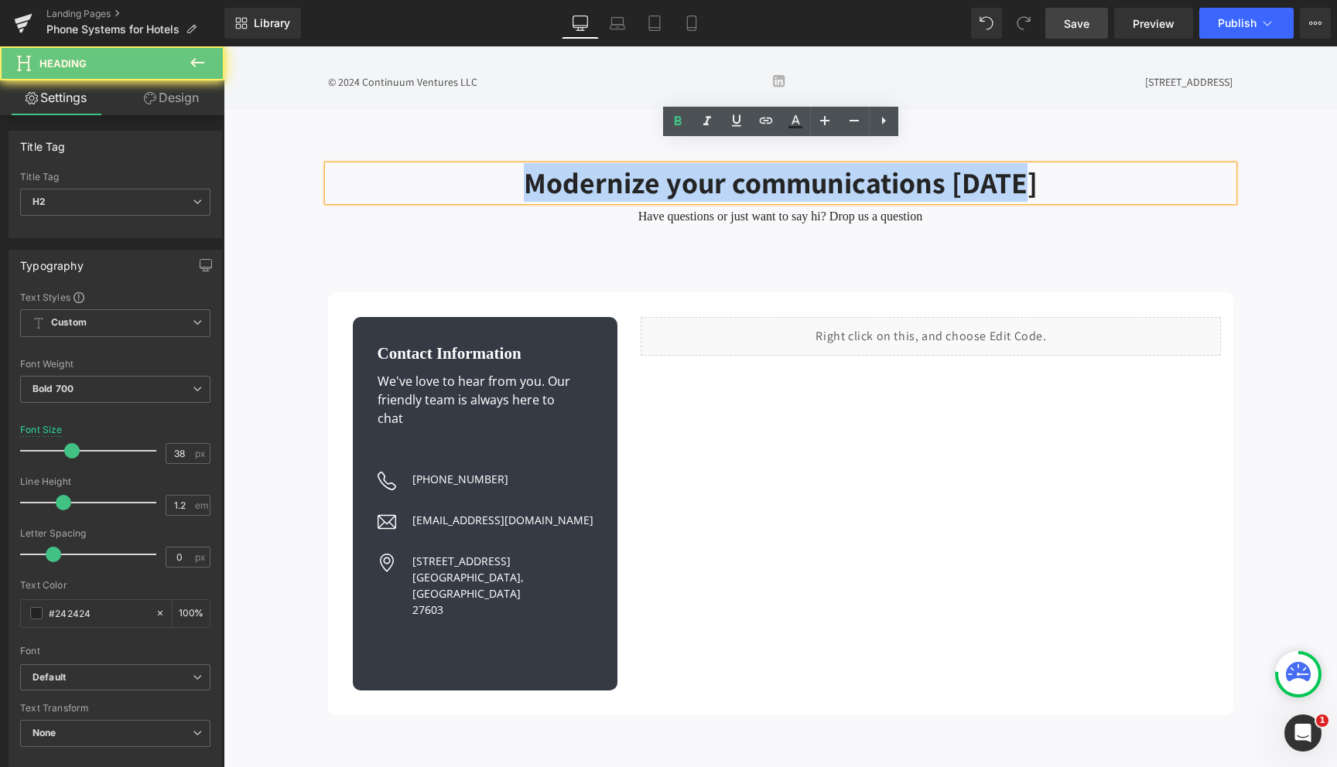
click at [723, 166] on h2 "Modernize your communications today" at bounding box center [780, 184] width 905 height 36
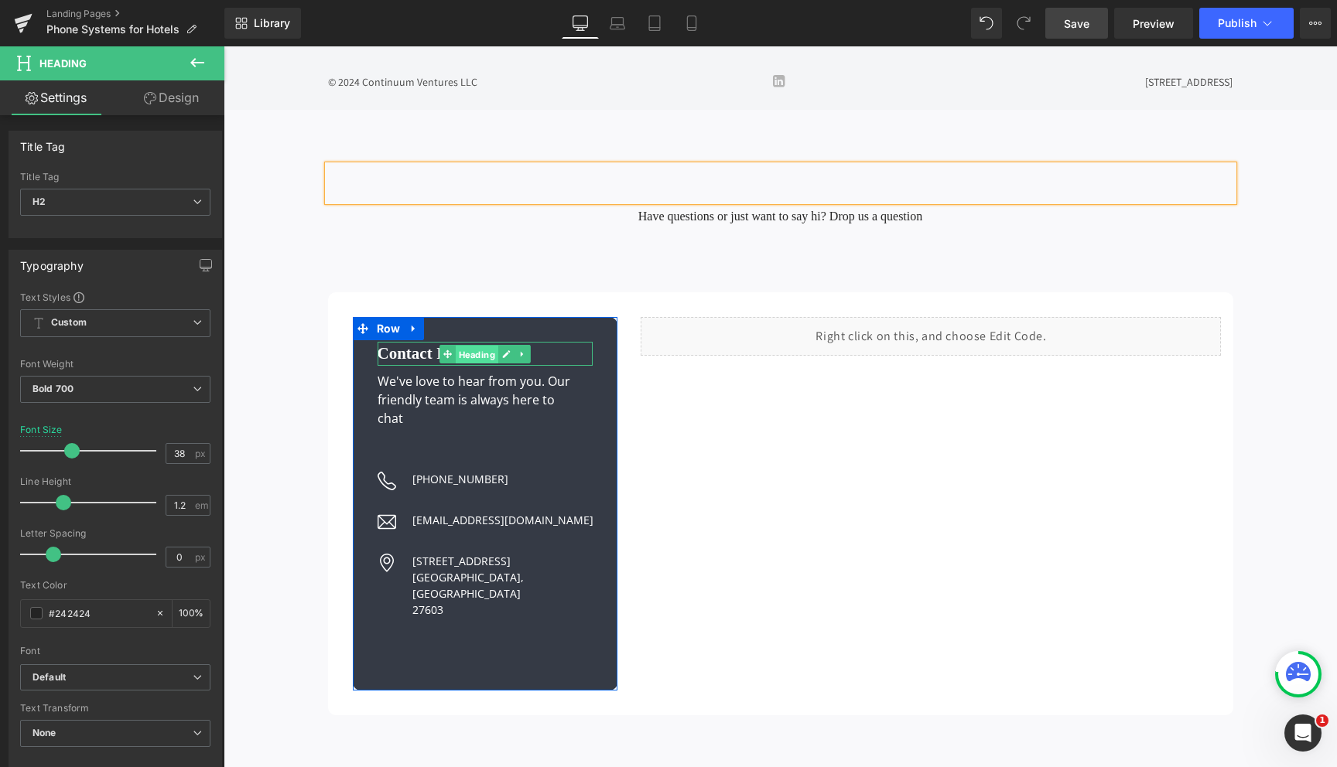
click at [453, 345] on link "Heading" at bounding box center [468, 354] width 59 height 19
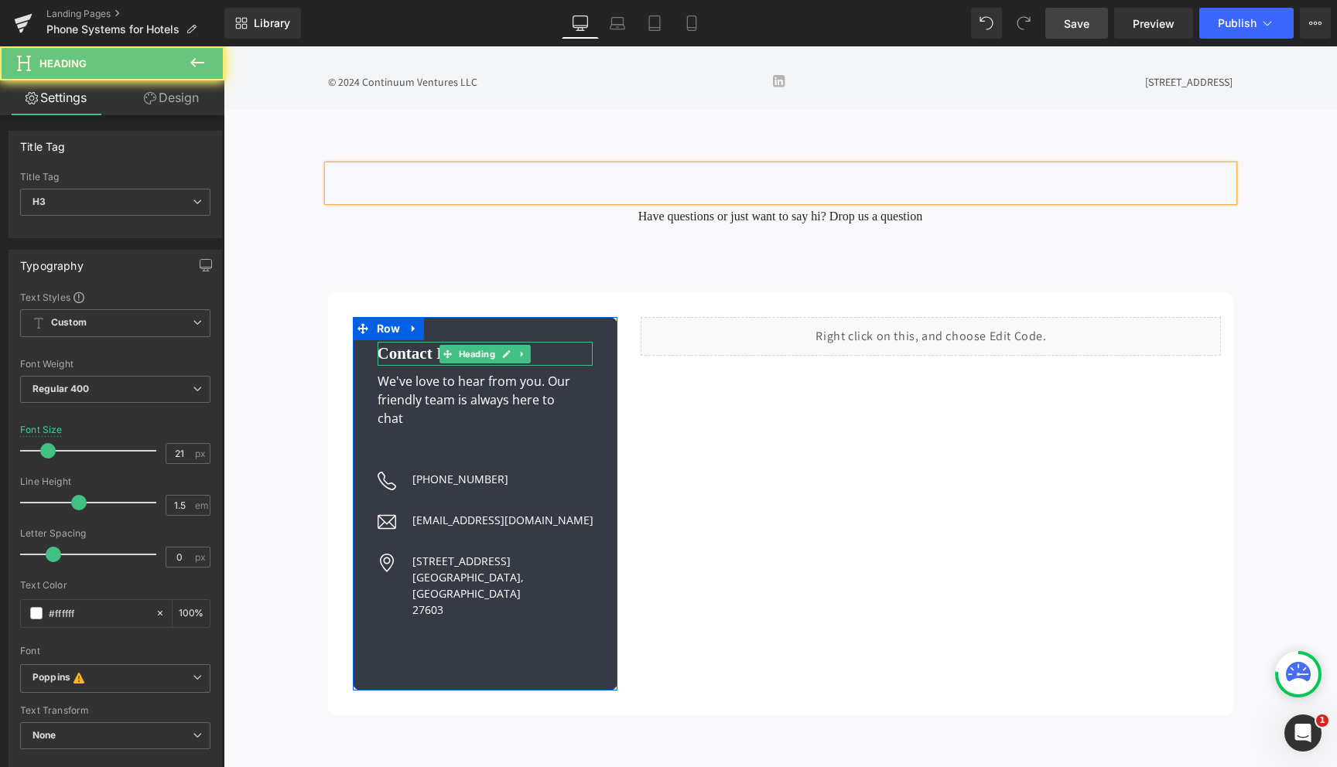
click at [388, 344] on strong "Contact Information" at bounding box center [450, 353] width 144 height 19
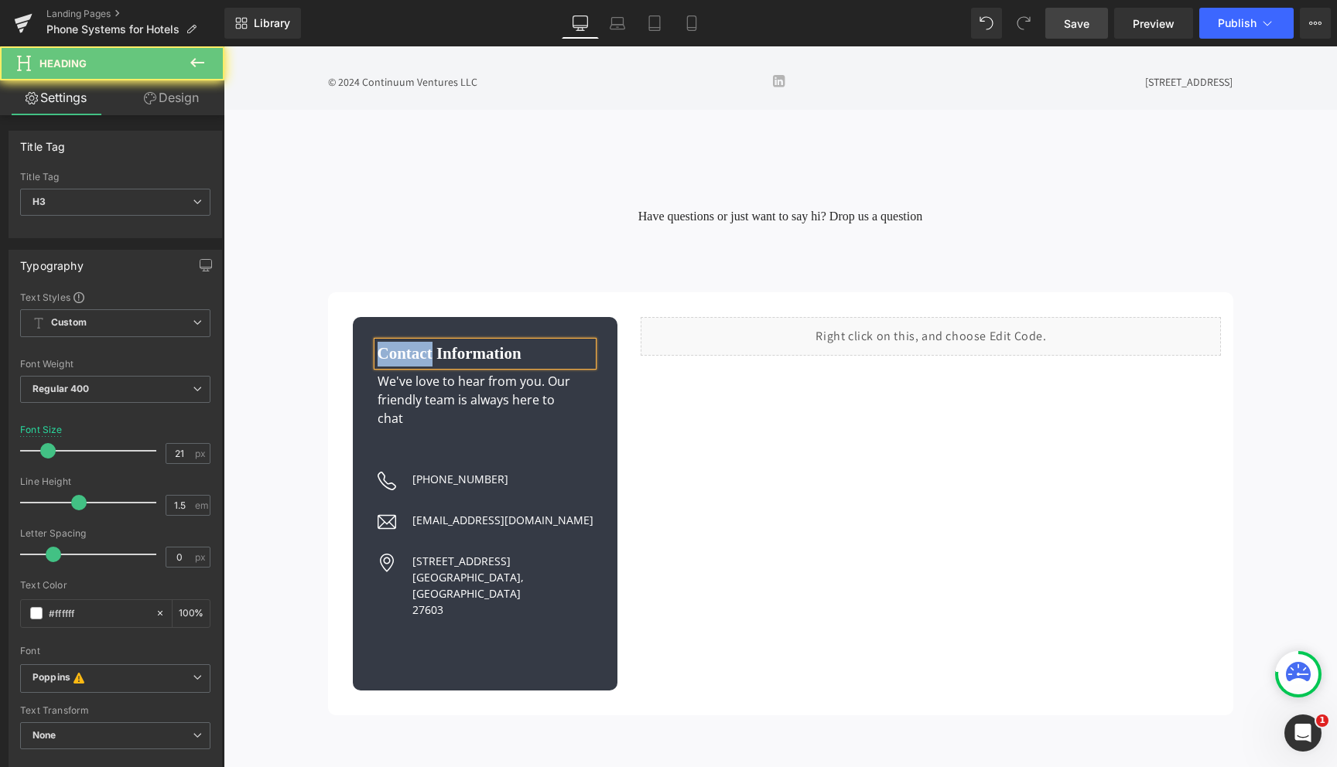
click at [388, 344] on strong "Contact Information" at bounding box center [450, 353] width 144 height 19
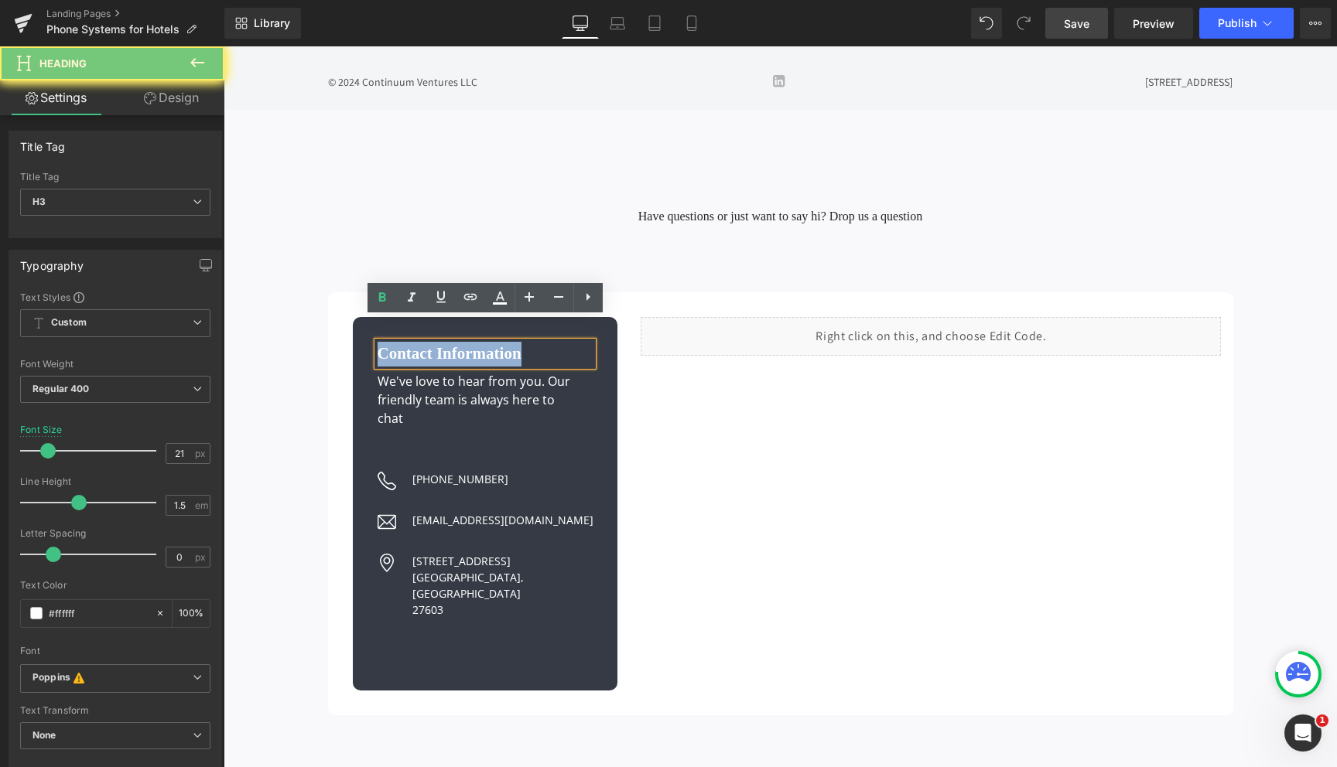
click at [388, 344] on strong "Contact Information" at bounding box center [450, 353] width 144 height 19
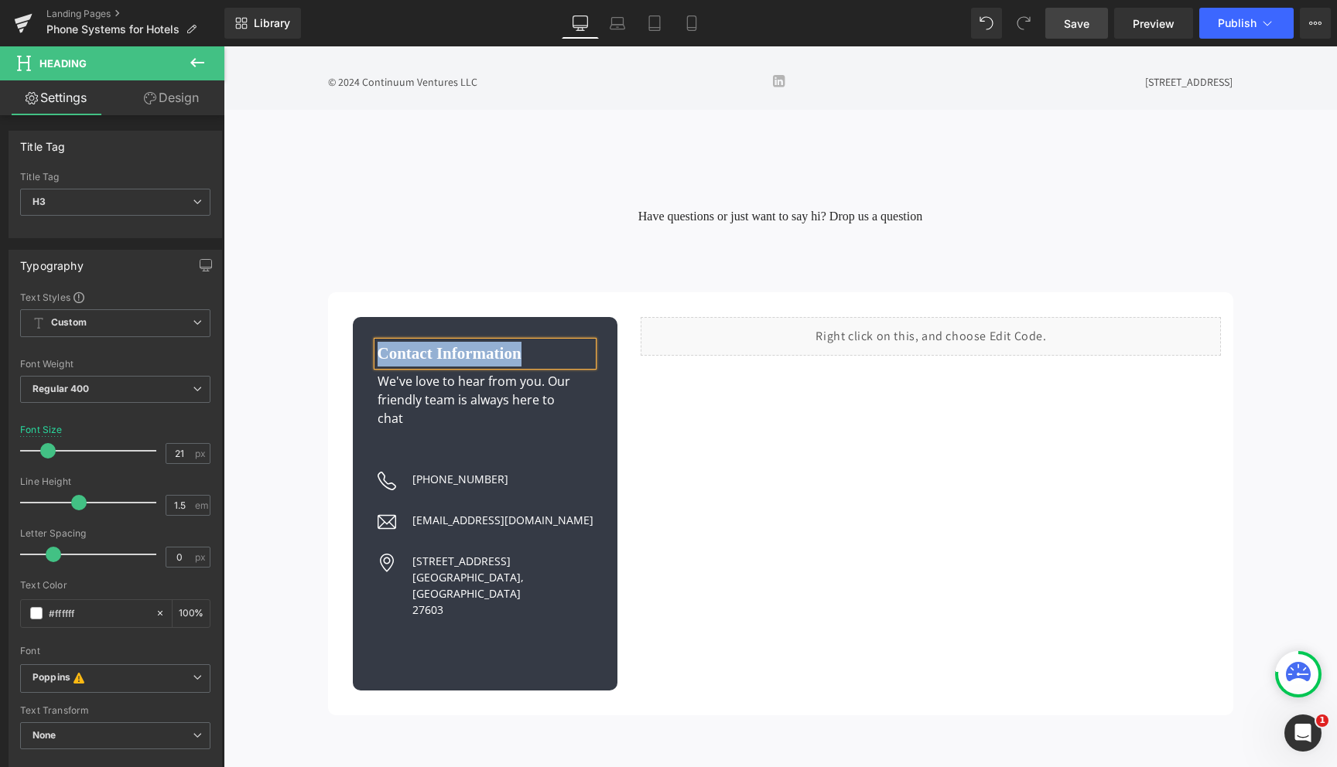
paste div
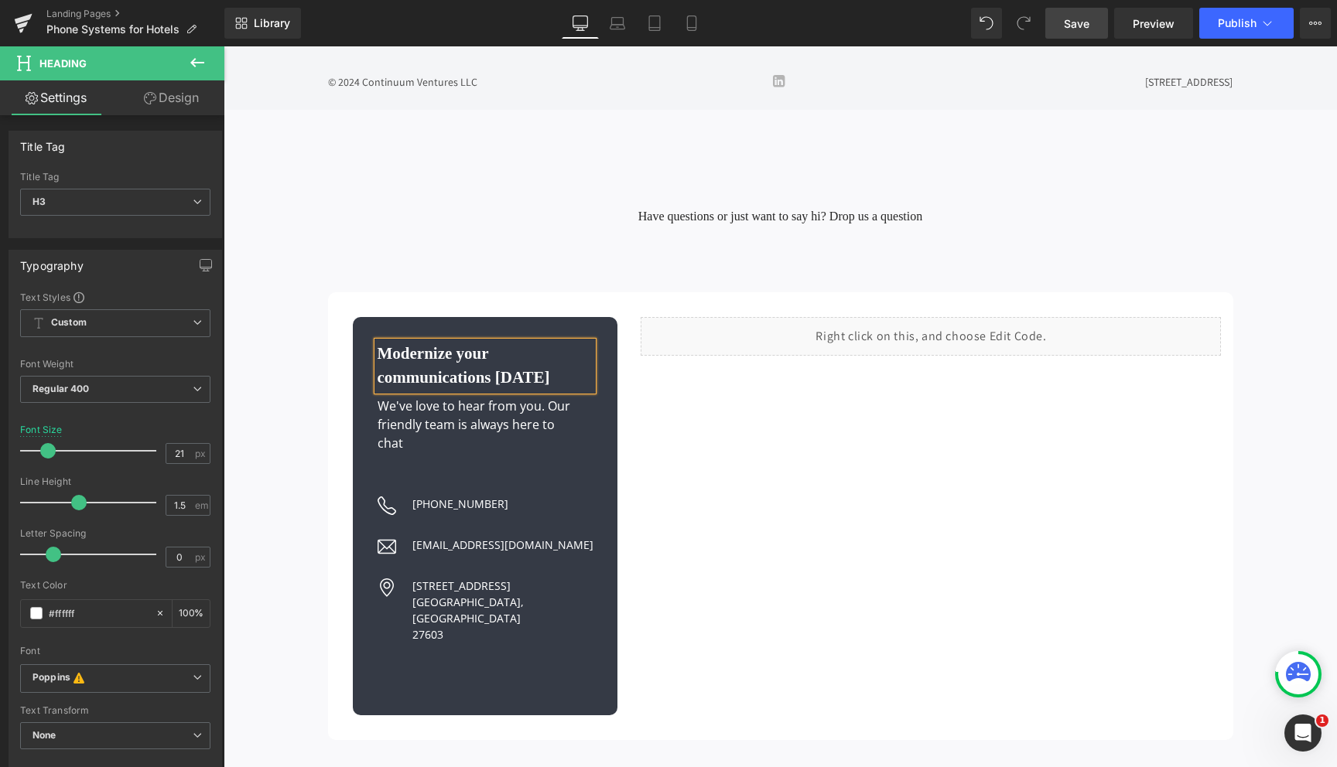
click at [388, 344] on b "Modernize your communications today" at bounding box center [464, 365] width 173 height 43
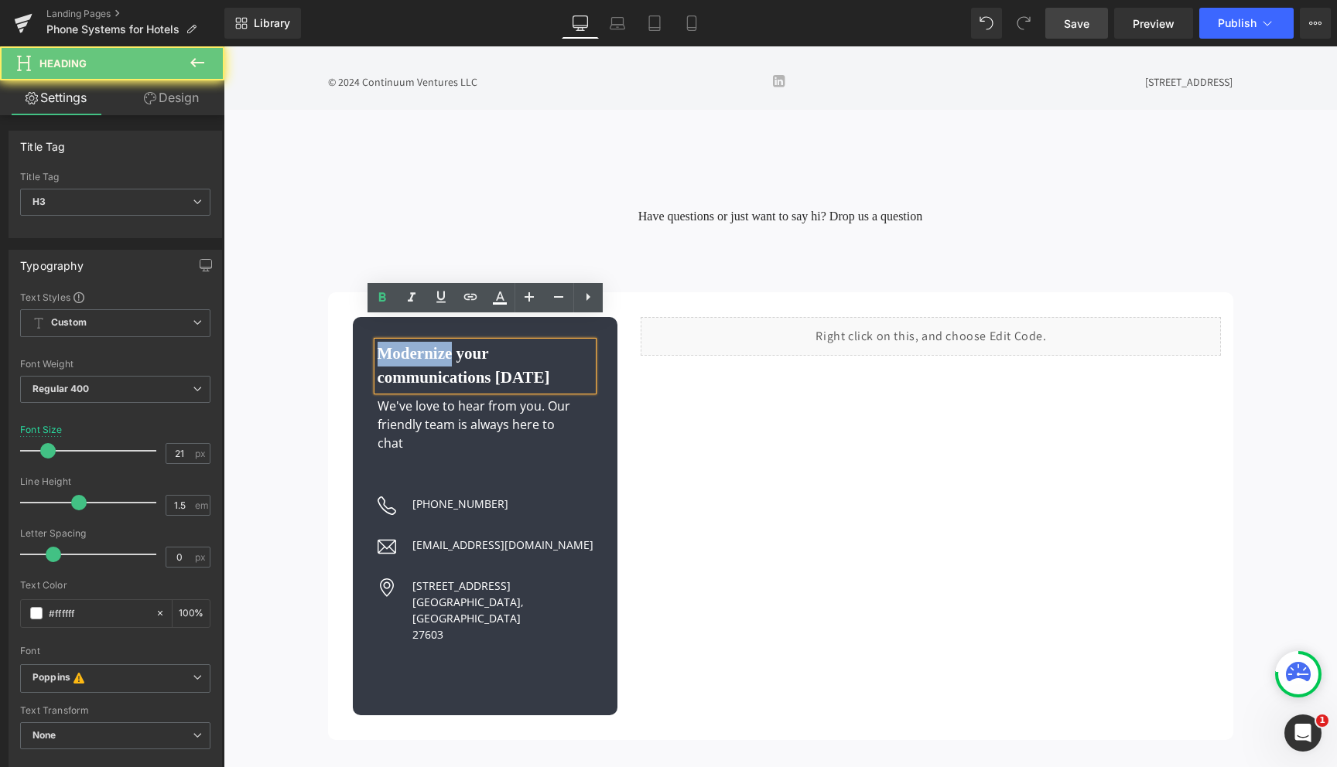
click at [388, 344] on b "Modernize your communications today" at bounding box center [464, 365] width 173 height 43
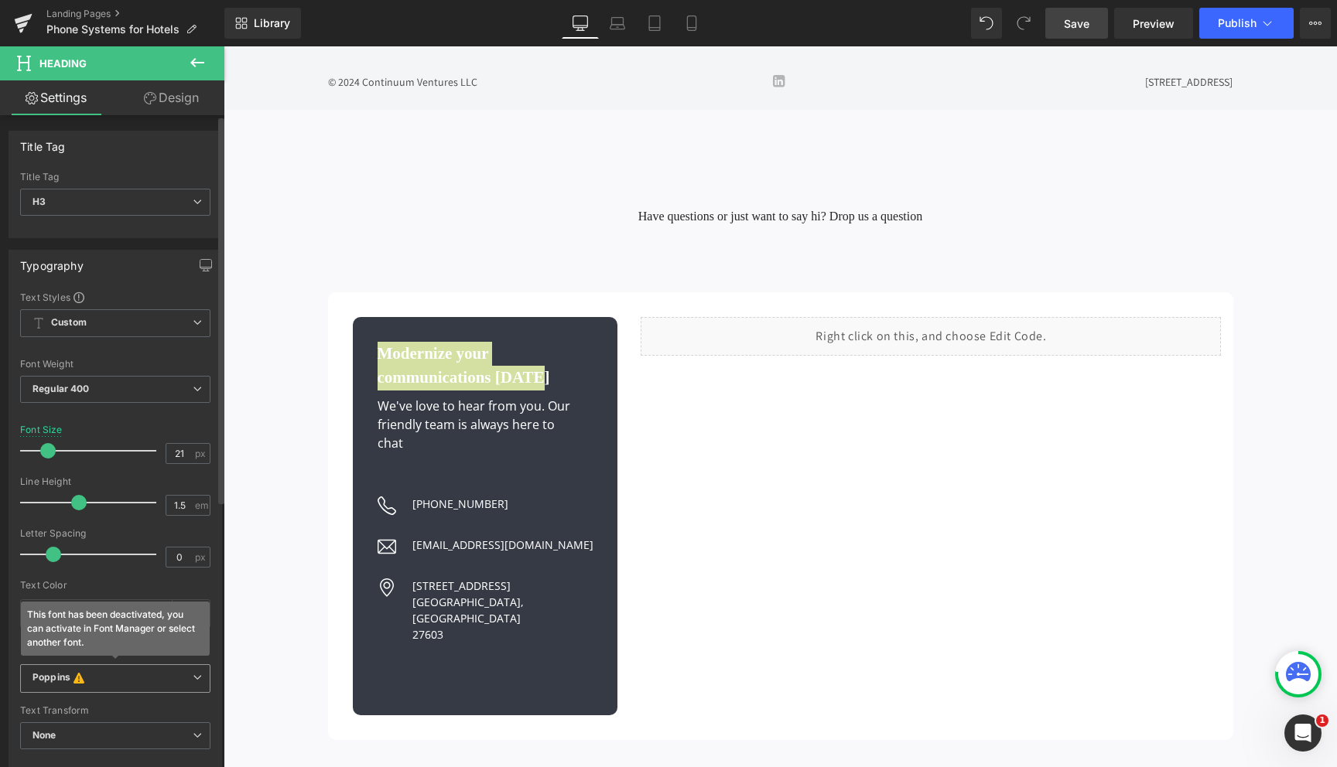
click at [81, 679] on icon at bounding box center [78, 678] width 11 height 12
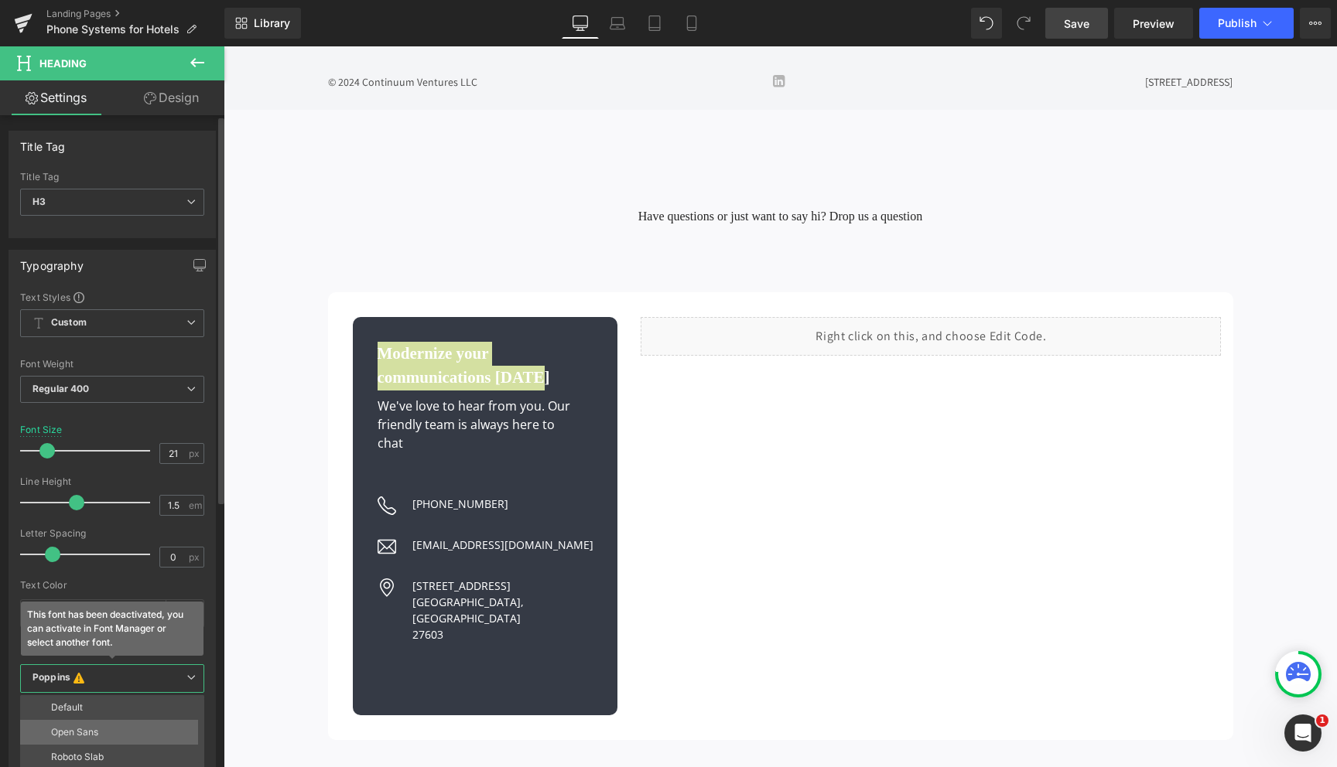
click at [87, 728] on p "Open Sans" at bounding box center [74, 732] width 47 height 11
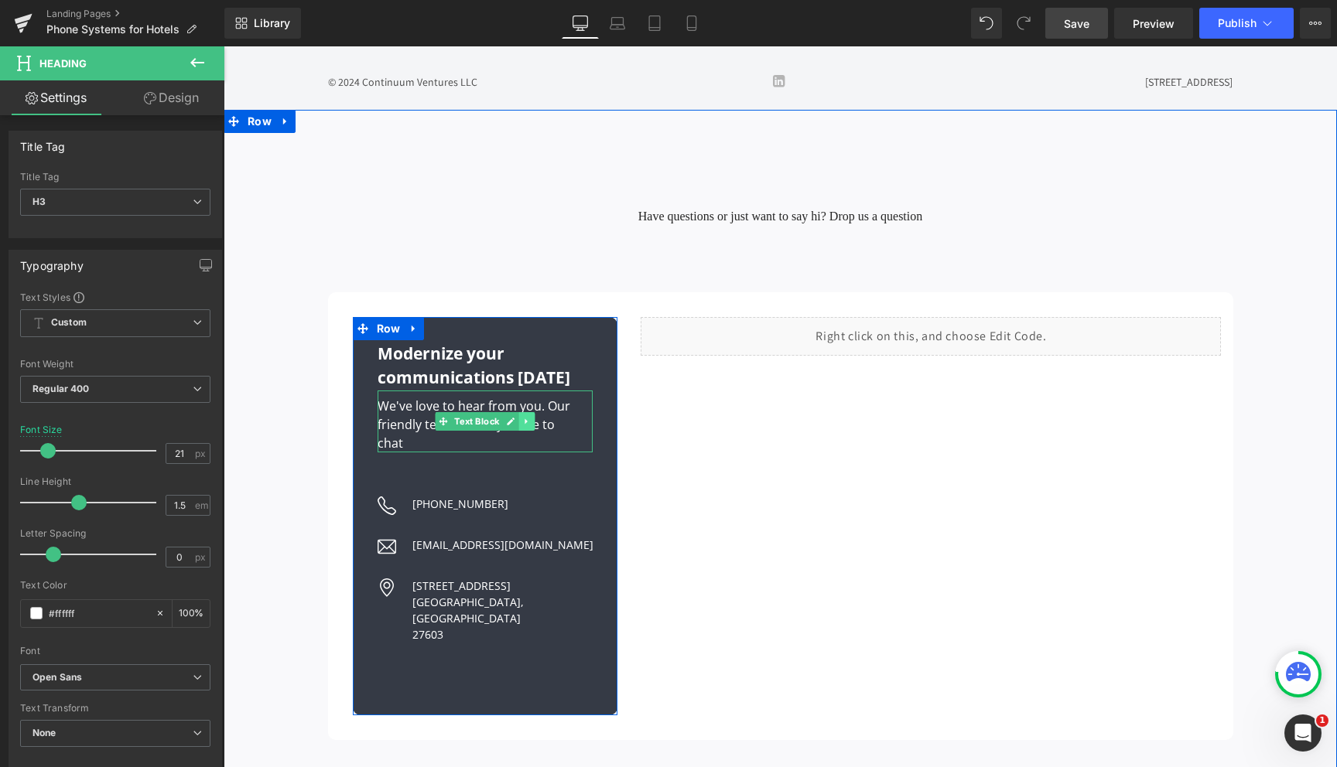
click at [524, 417] on icon at bounding box center [526, 421] width 9 height 9
click at [531, 417] on icon at bounding box center [535, 421] width 9 height 9
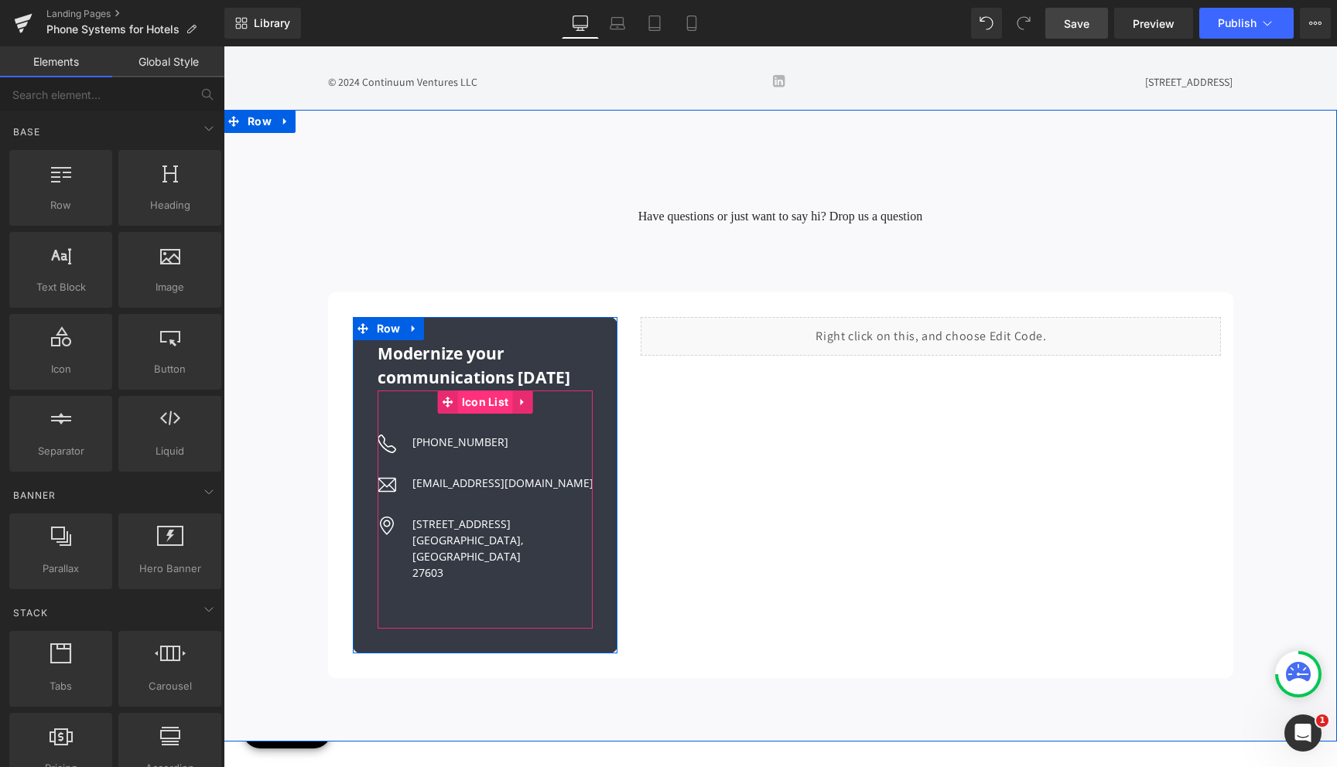
click at [471, 391] on span "Icon List" at bounding box center [485, 402] width 55 height 23
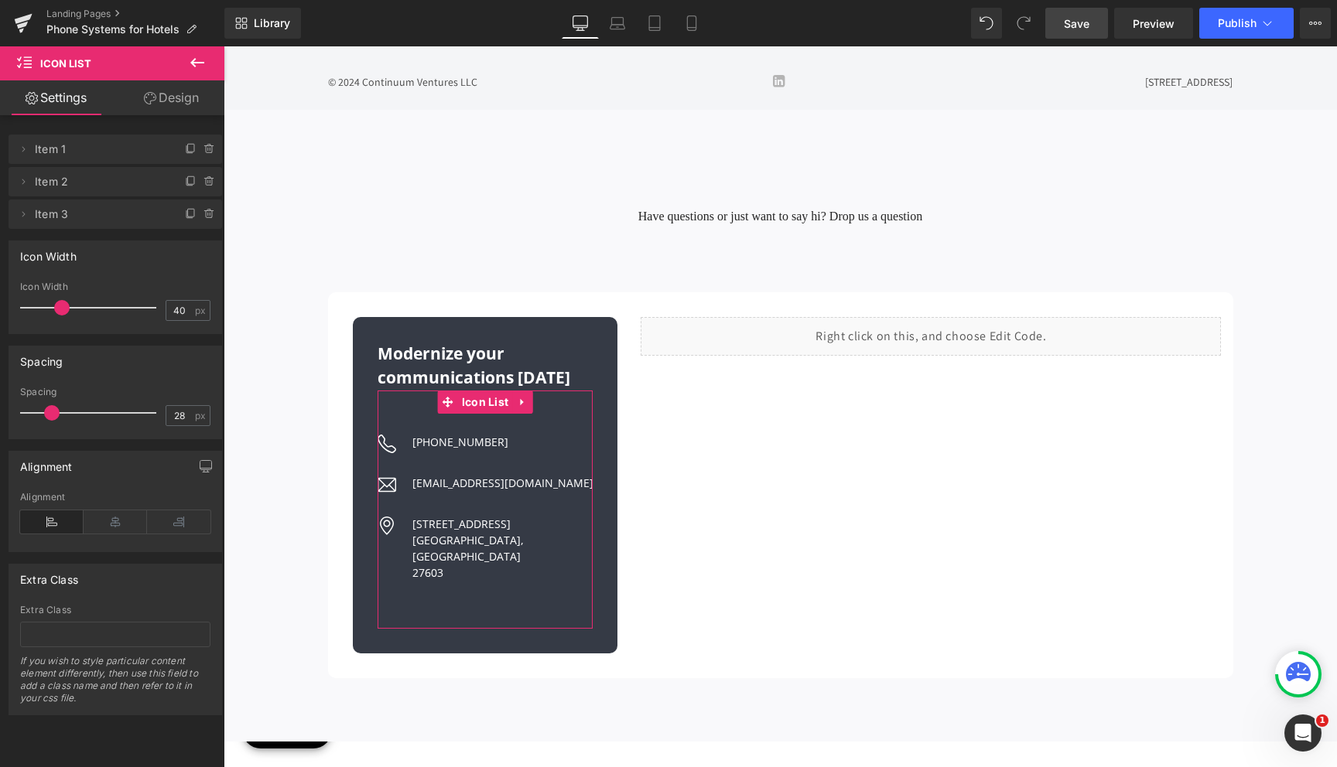
click at [162, 99] on link "Design" at bounding box center [171, 97] width 112 height 35
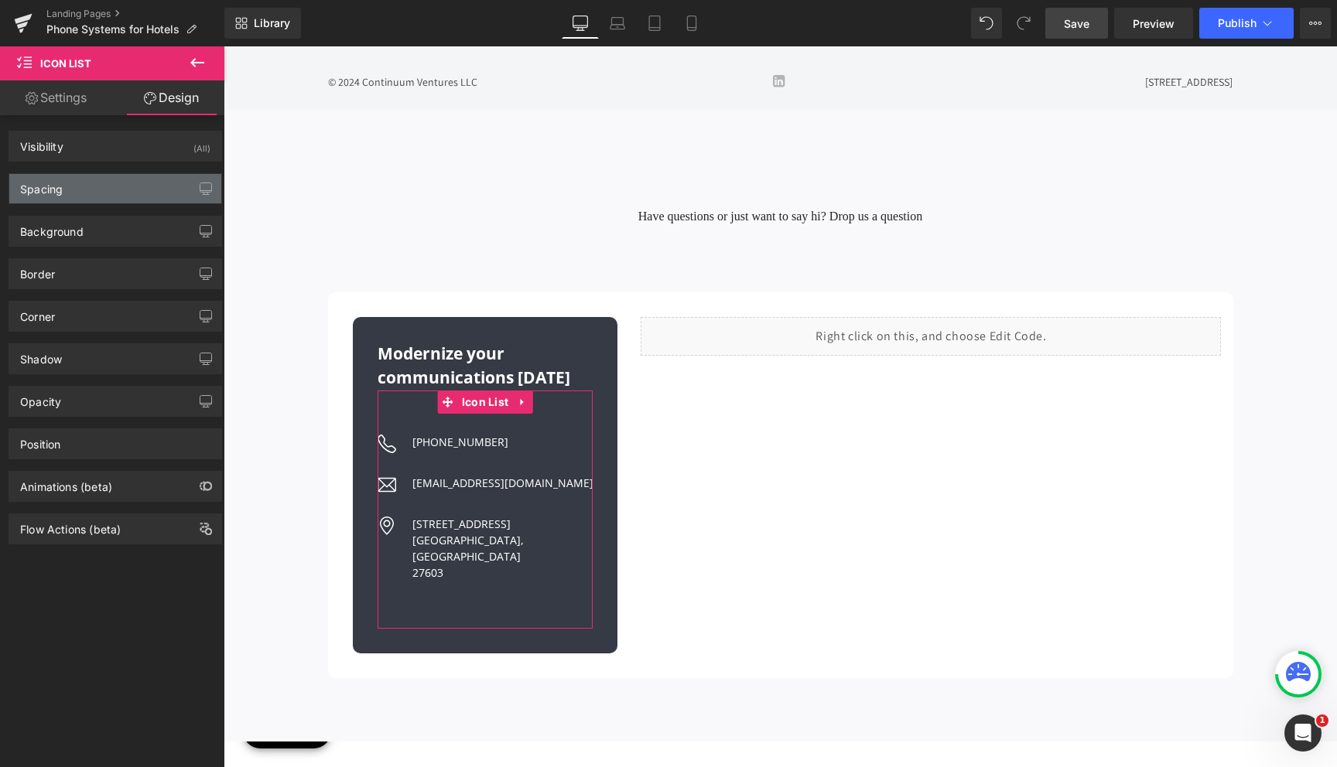
click at [98, 187] on div "Spacing" at bounding box center [115, 188] width 212 height 29
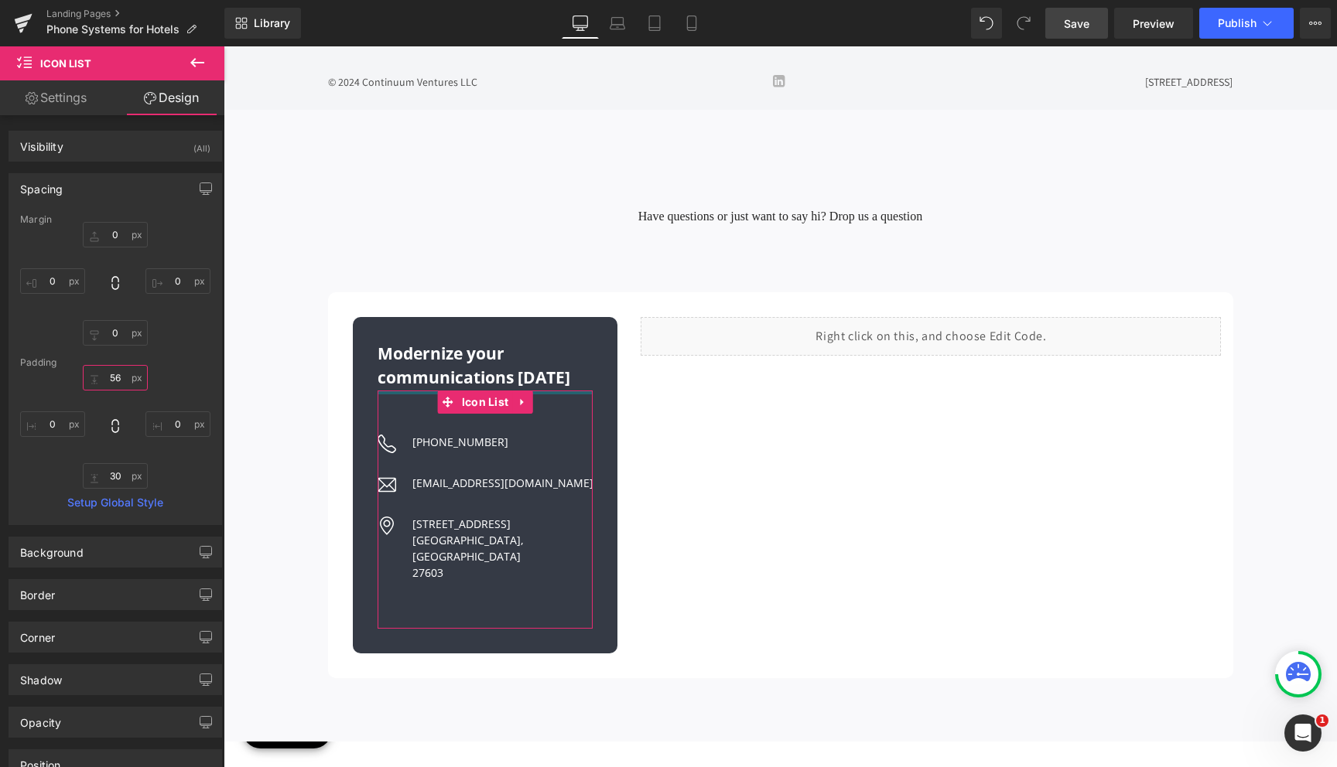
click at [112, 377] on input "56" at bounding box center [115, 378] width 65 height 26
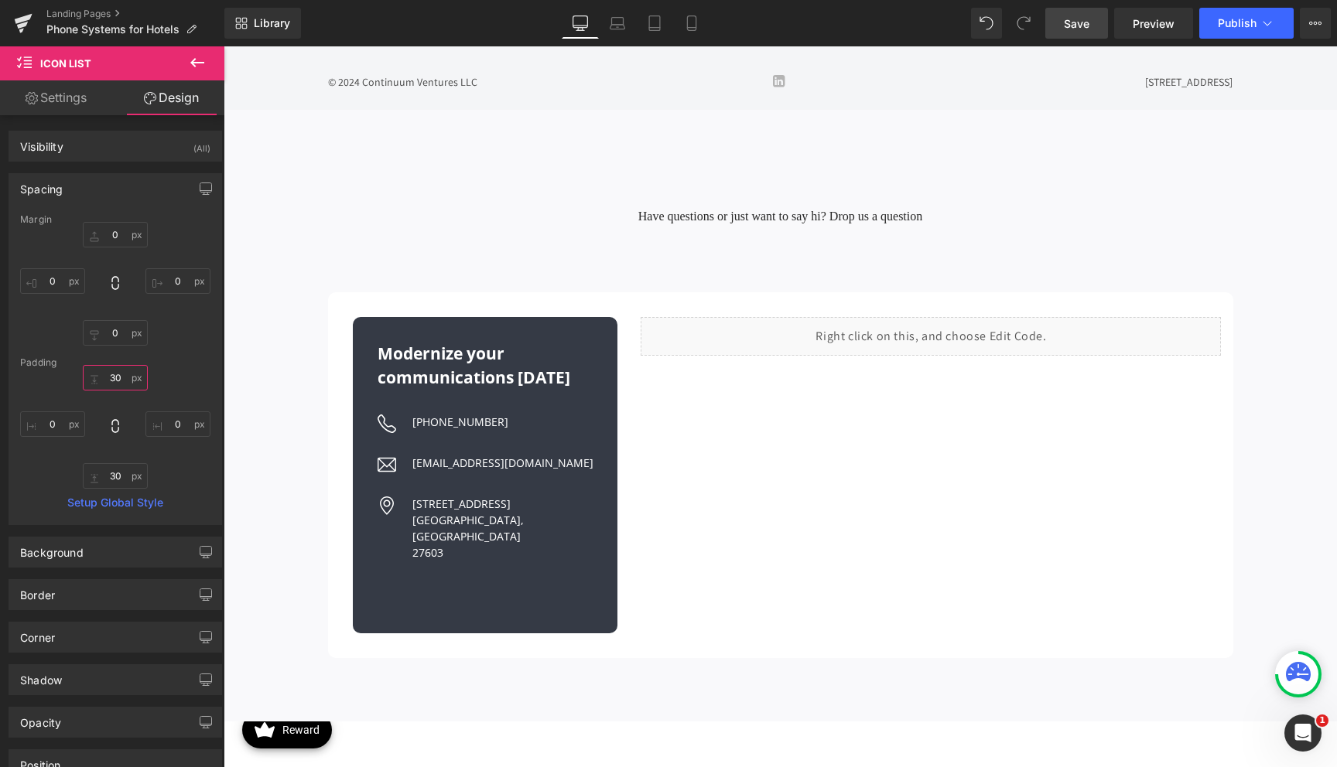
type input "30"
click at [1072, 28] on span "Save" at bounding box center [1077, 23] width 26 height 16
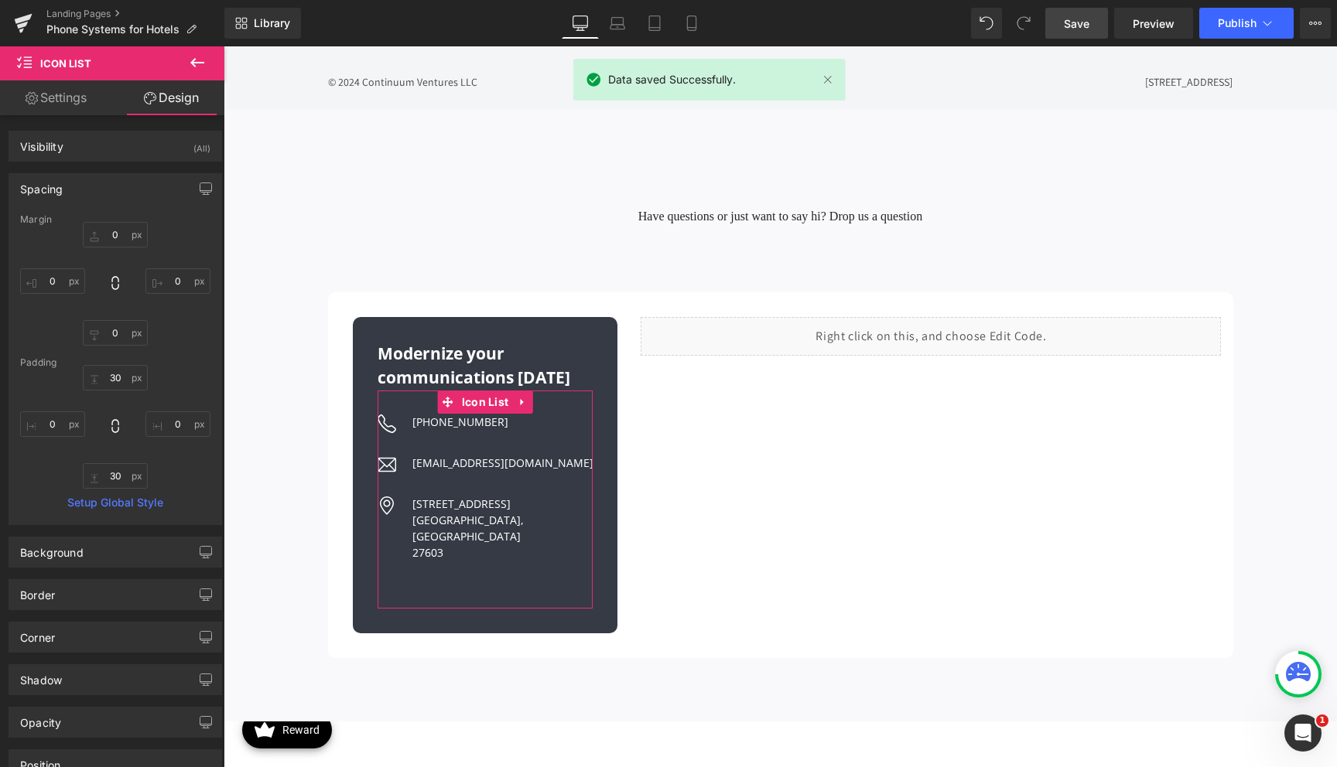
click at [74, 94] on link "Settings" at bounding box center [56, 97] width 112 height 35
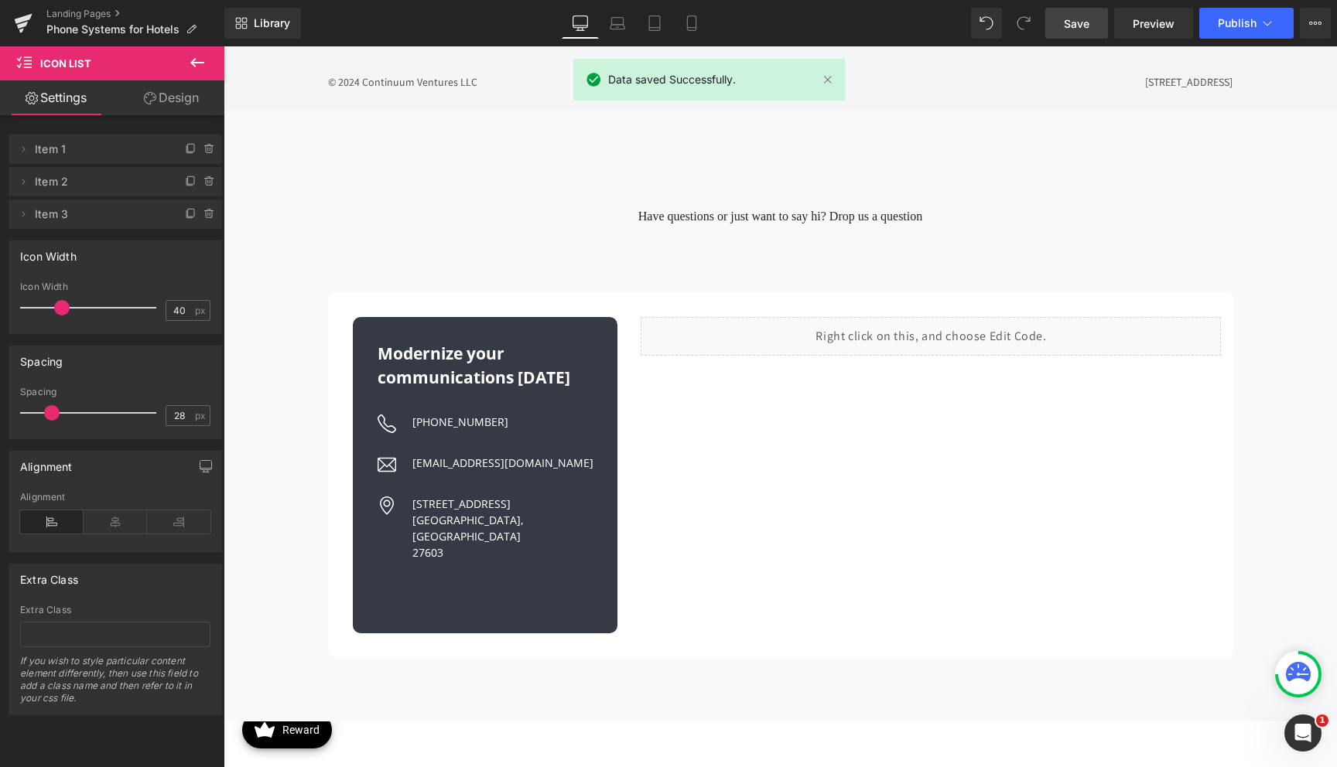
click at [203, 57] on icon at bounding box center [197, 62] width 19 height 19
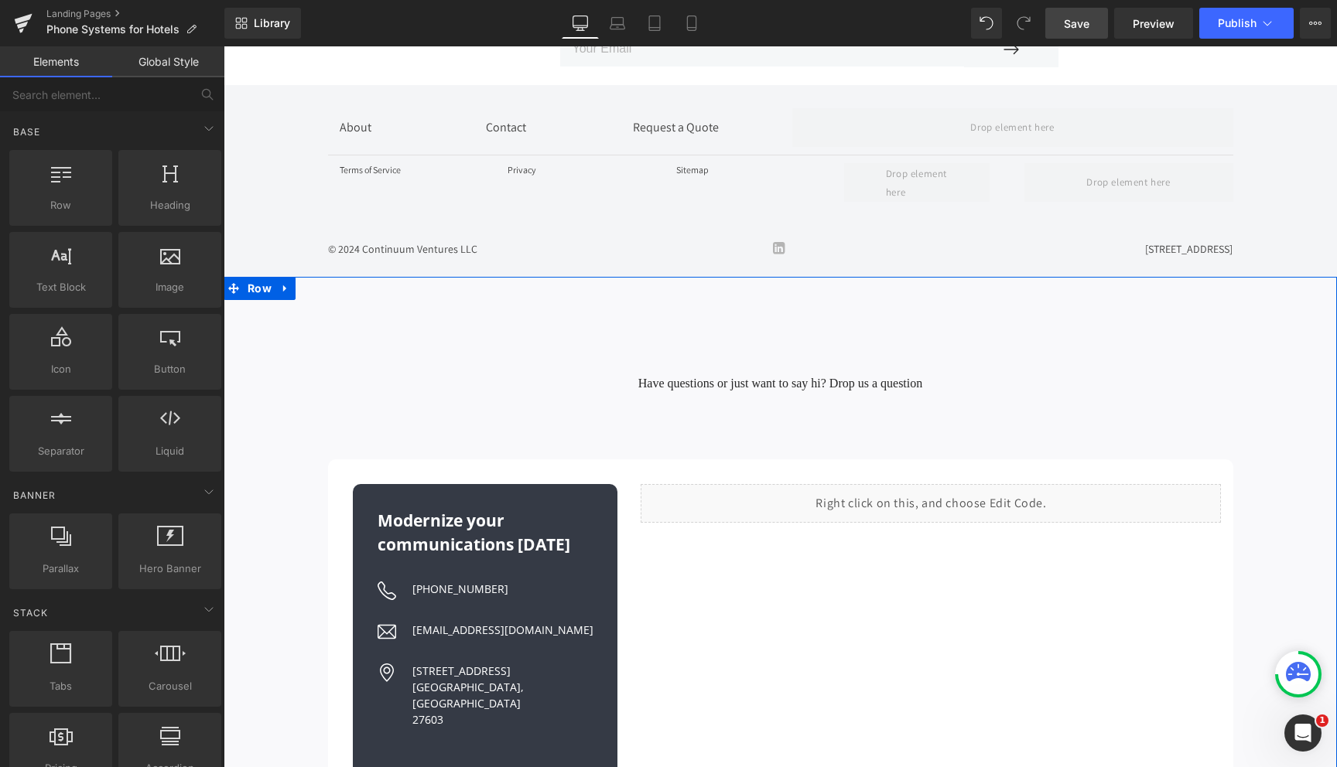
scroll to position [3908, 0]
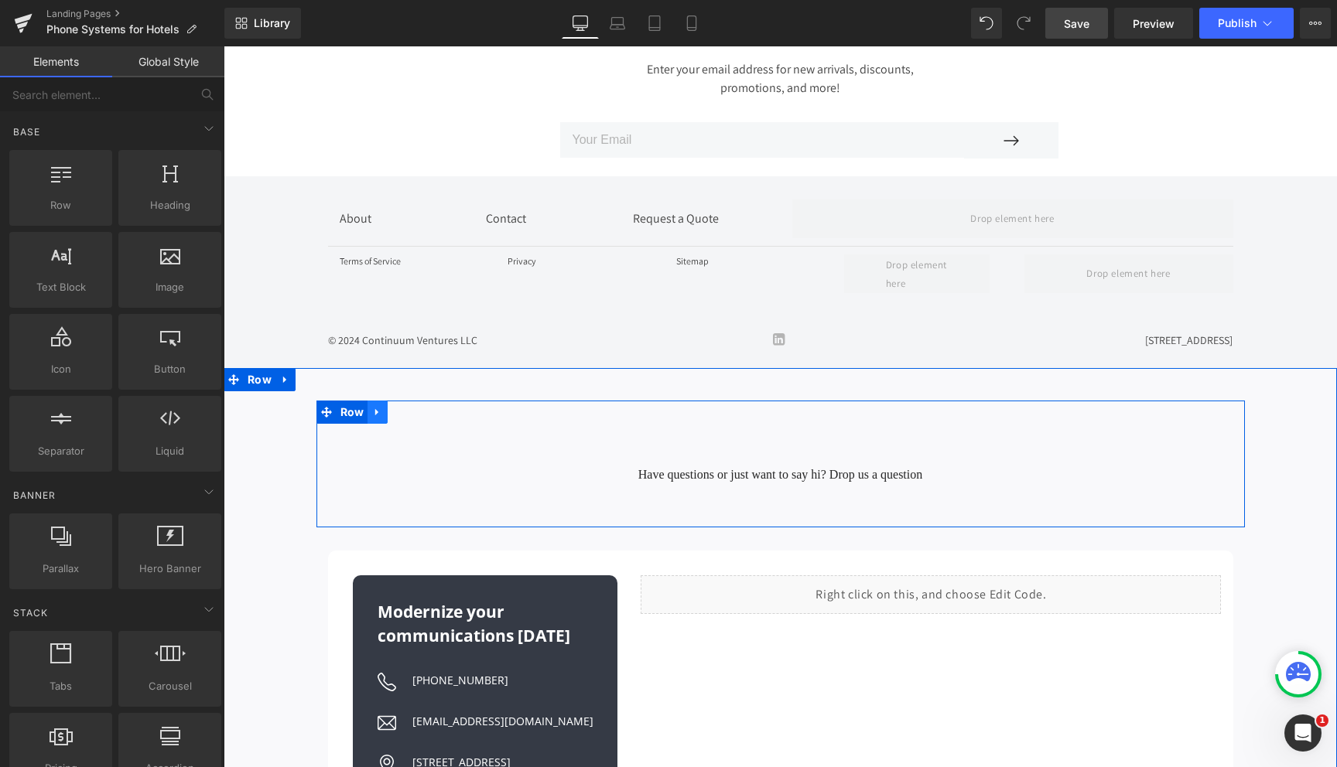
click at [371, 401] on link at bounding box center [377, 412] width 20 height 23
click at [415, 407] on icon at bounding box center [417, 412] width 11 height 11
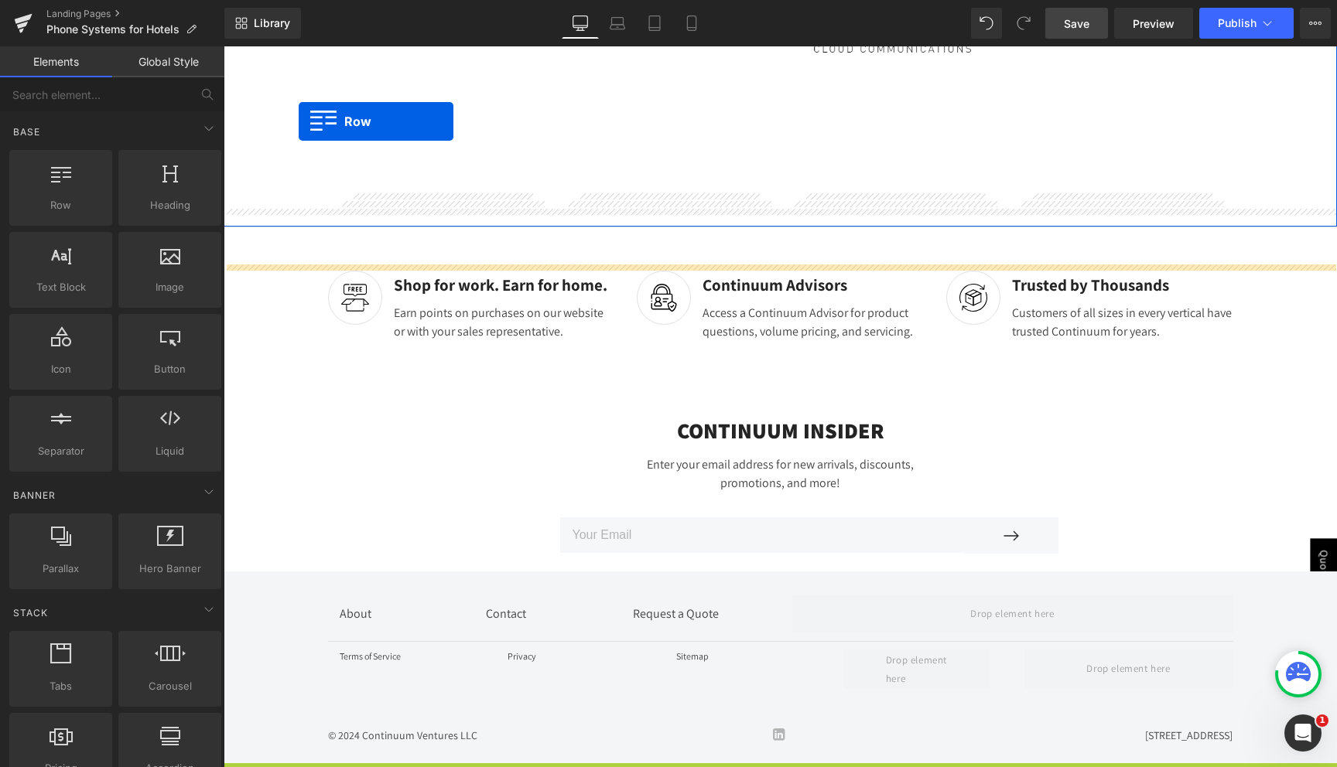
scroll to position [3404, 0]
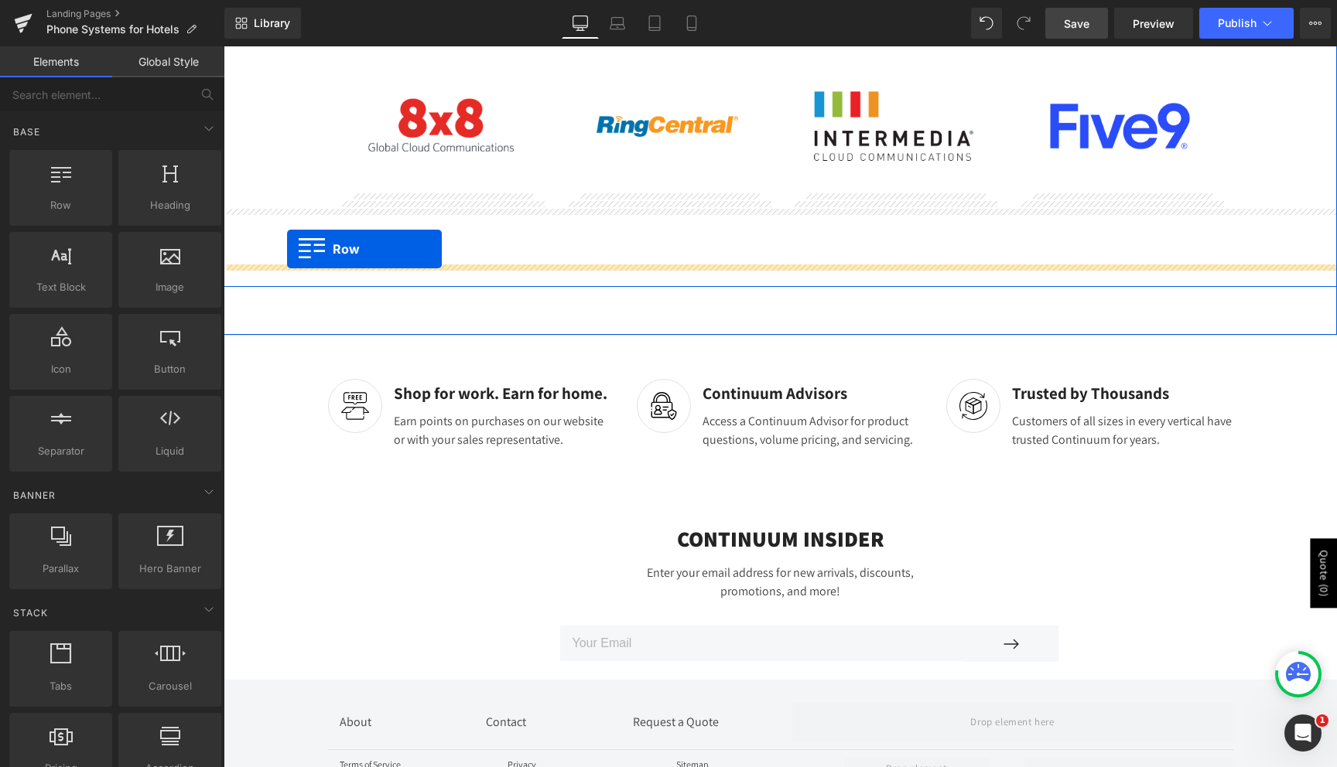
drag, startPoint x: 238, startPoint y: 538, endPoint x: 287, endPoint y: 248, distance: 293.6
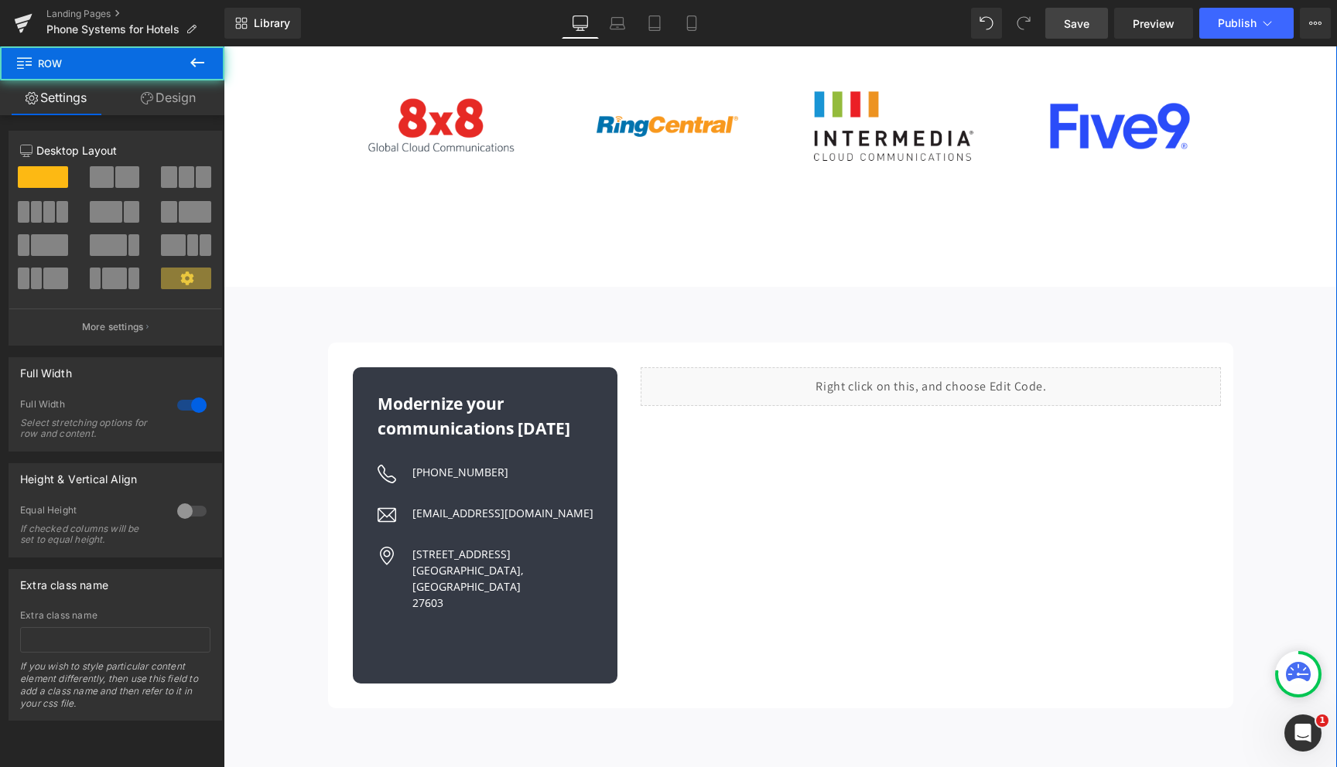
click at [344, 238] on div "Proud to partner Heading Image Row Image Row Image Row Image Row Row Row Row Row" at bounding box center [780, 93] width 1113 height 388
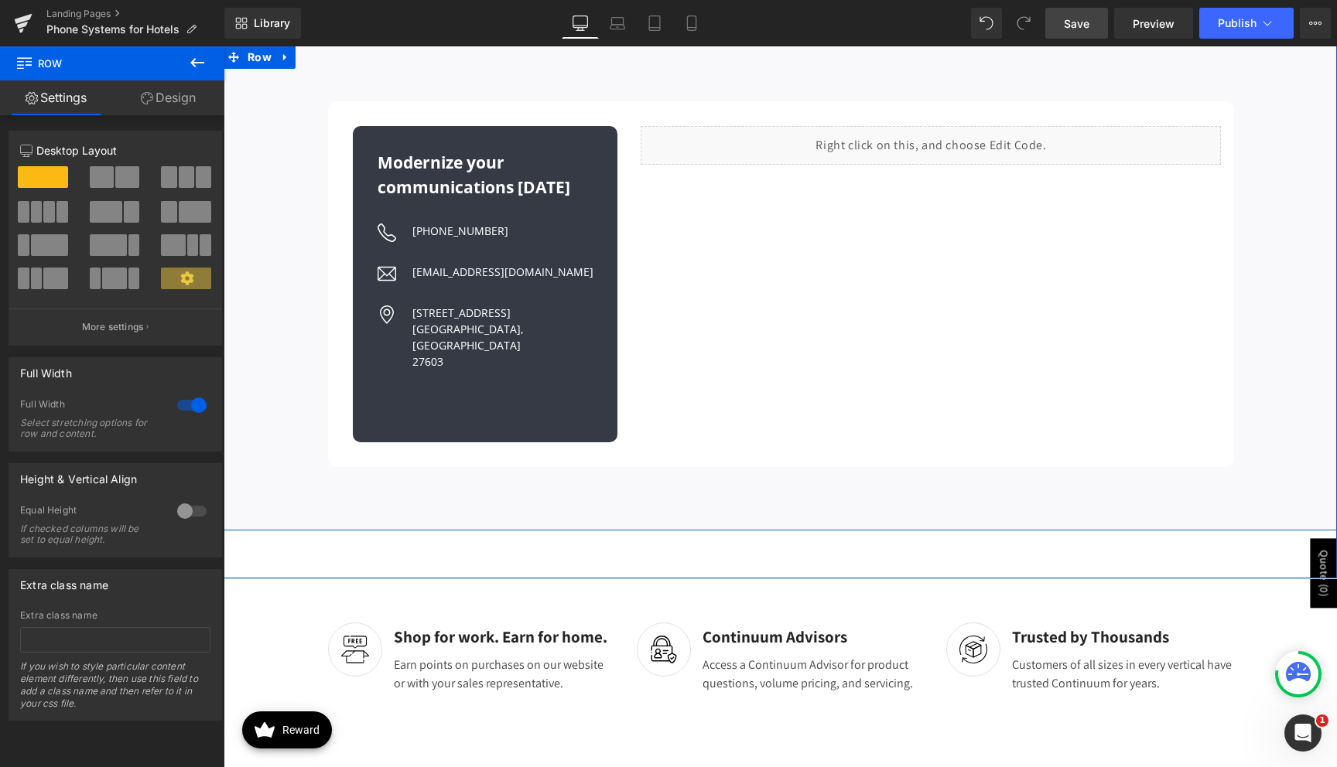
scroll to position [3652, 0]
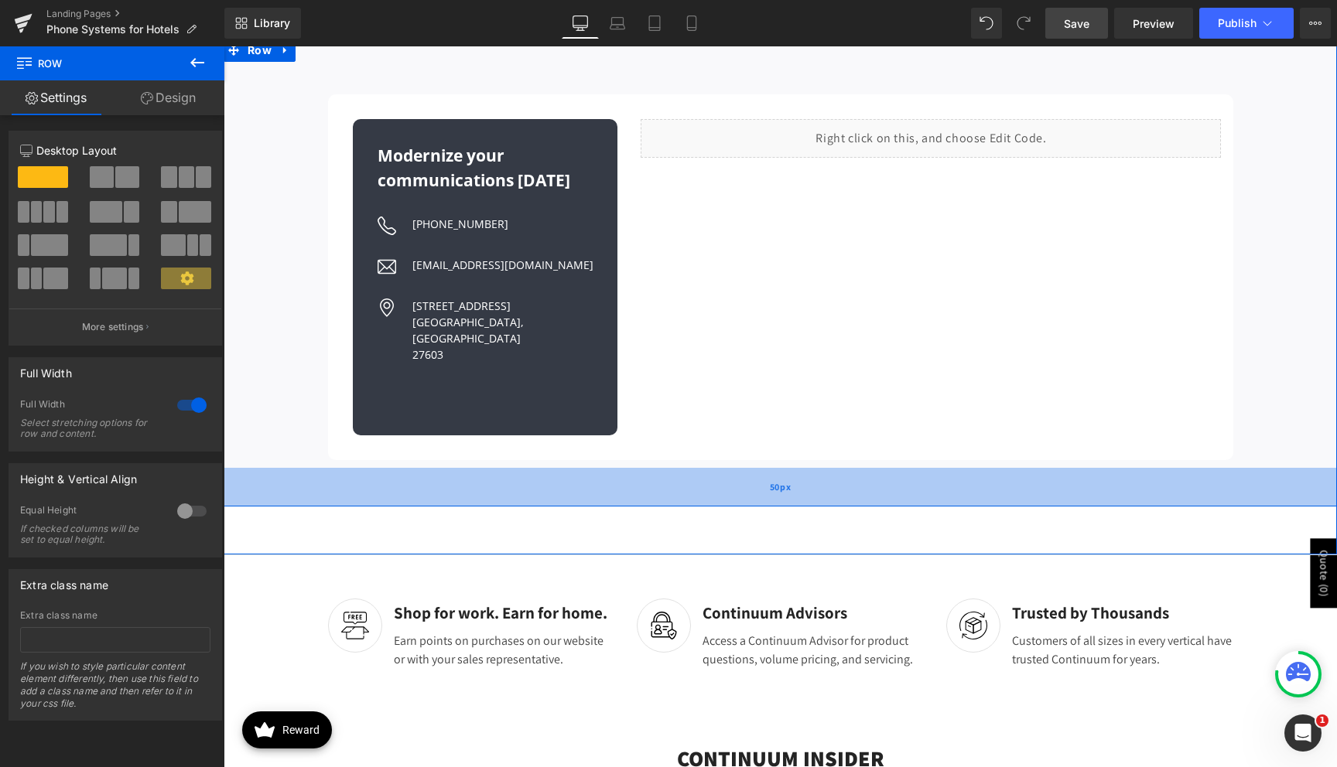
drag, startPoint x: 374, startPoint y: 470, endPoint x: 374, endPoint y: 452, distance: 17.8
click at [374, 468] on div "50px" at bounding box center [780, 487] width 1113 height 39
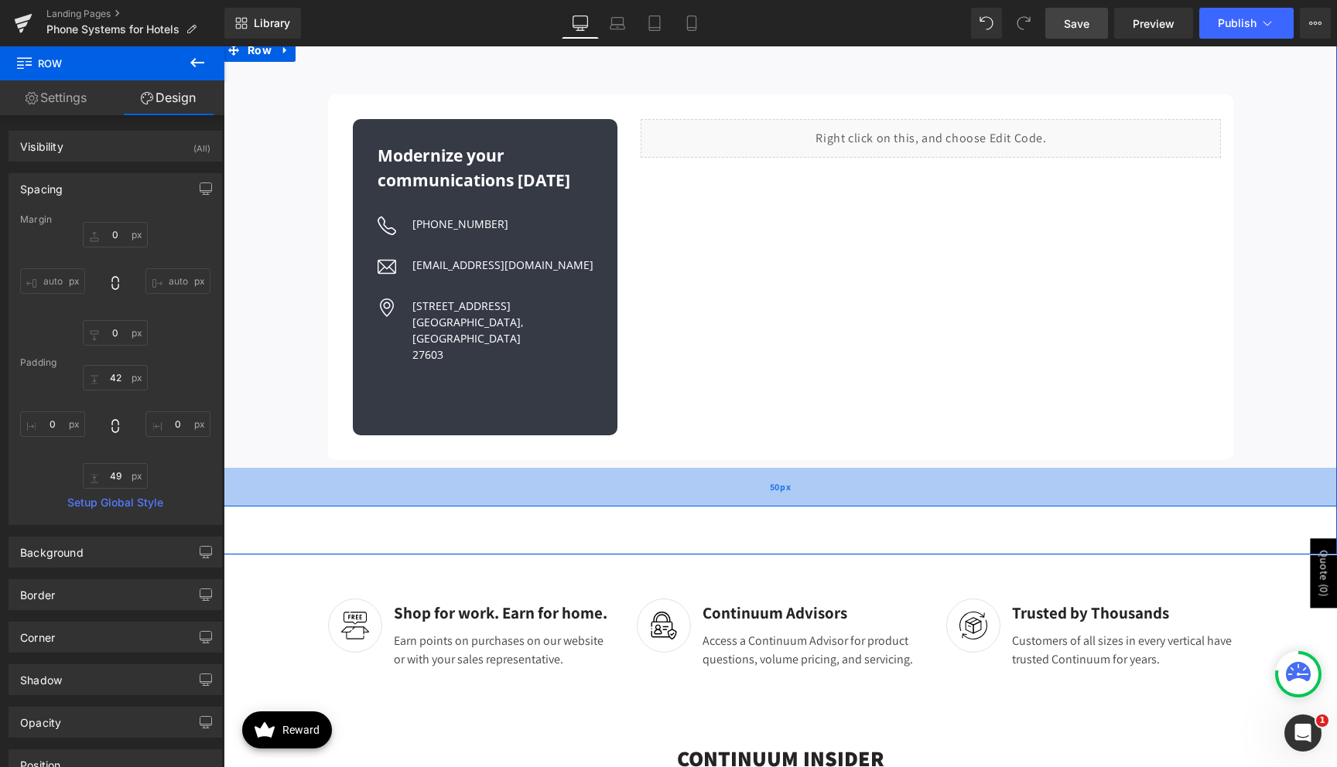
click at [401, 468] on div "50px" at bounding box center [780, 487] width 1113 height 39
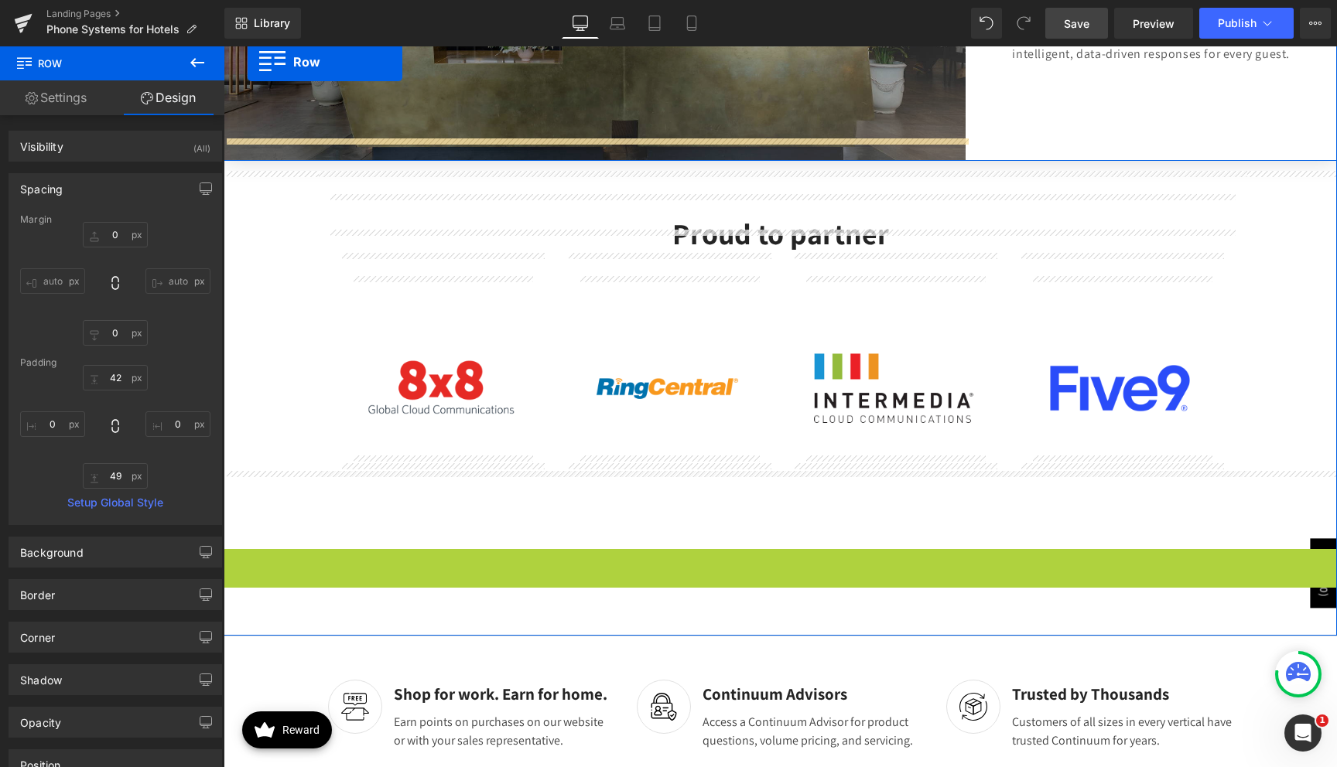
scroll to position [3003, 0]
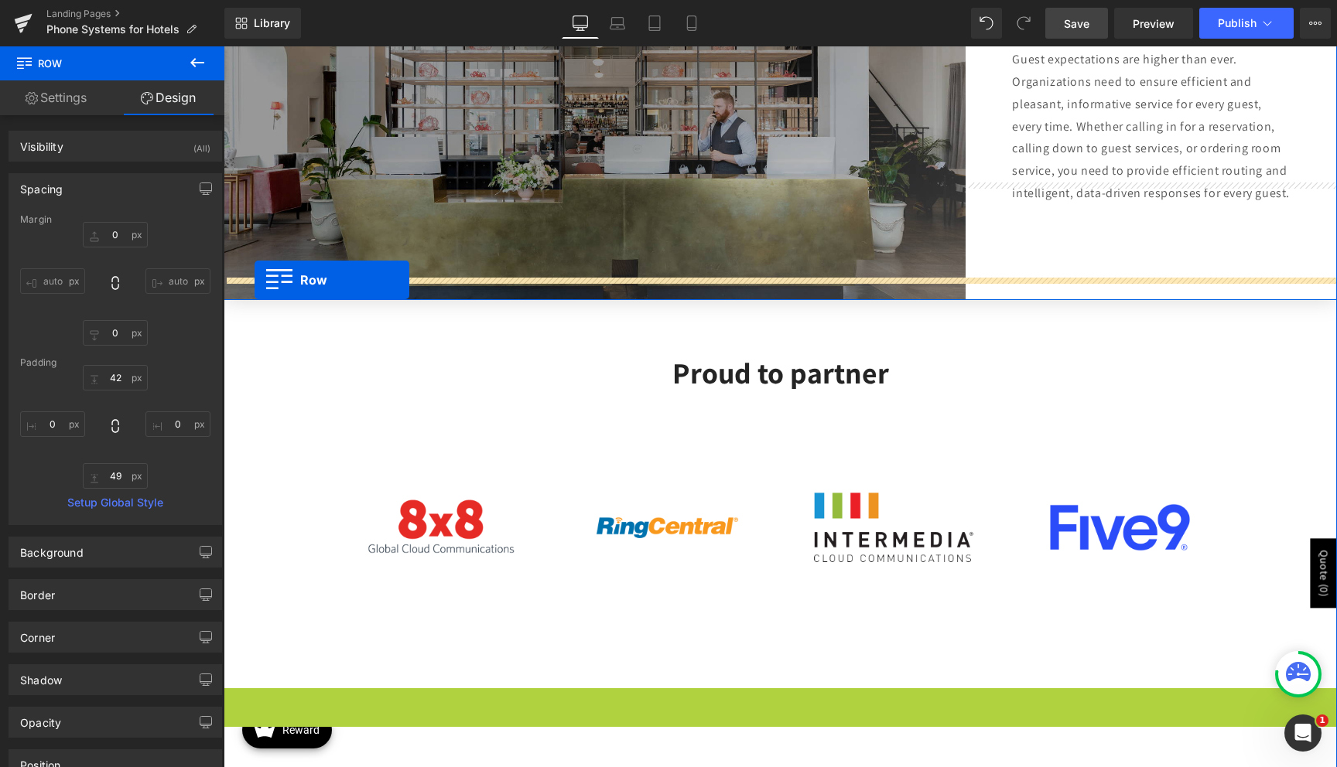
drag, startPoint x: 238, startPoint y: 309, endPoint x: 255, endPoint y: 279, distance: 34.3
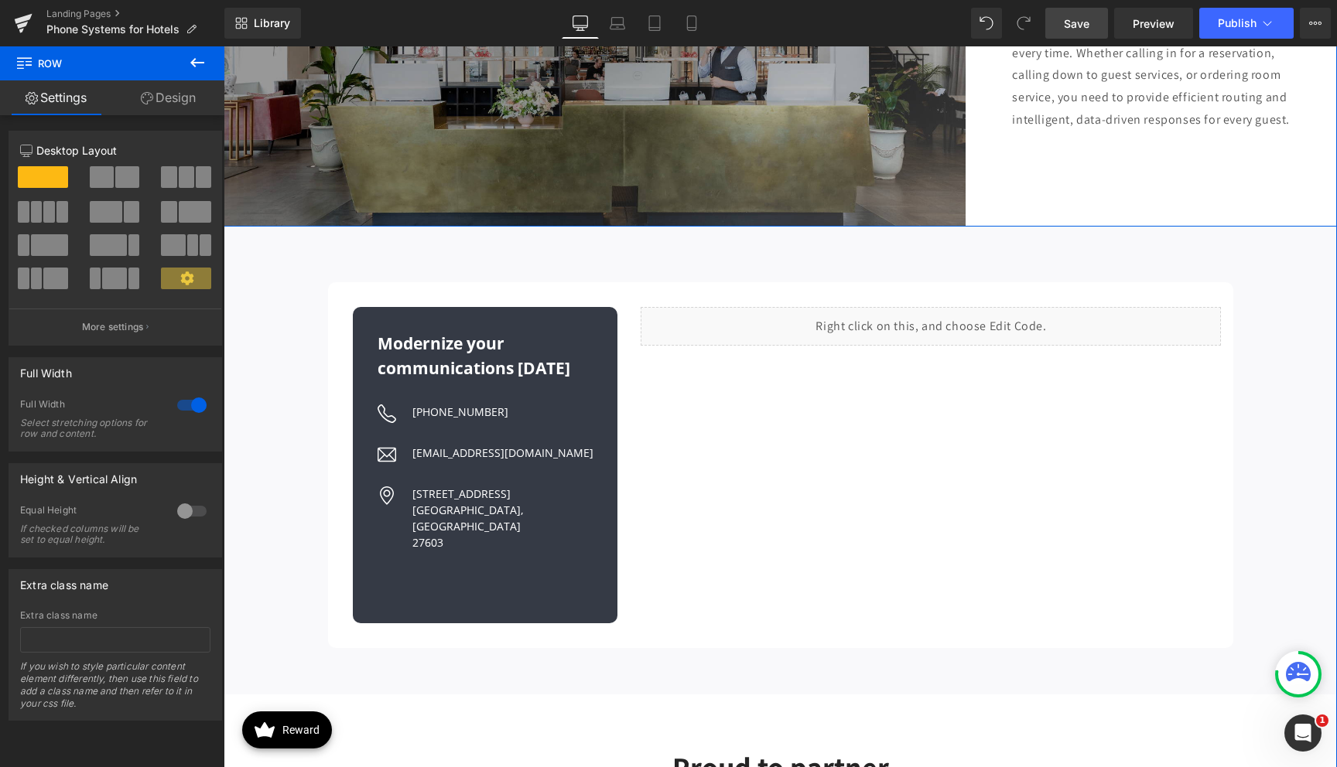
scroll to position [3070, 0]
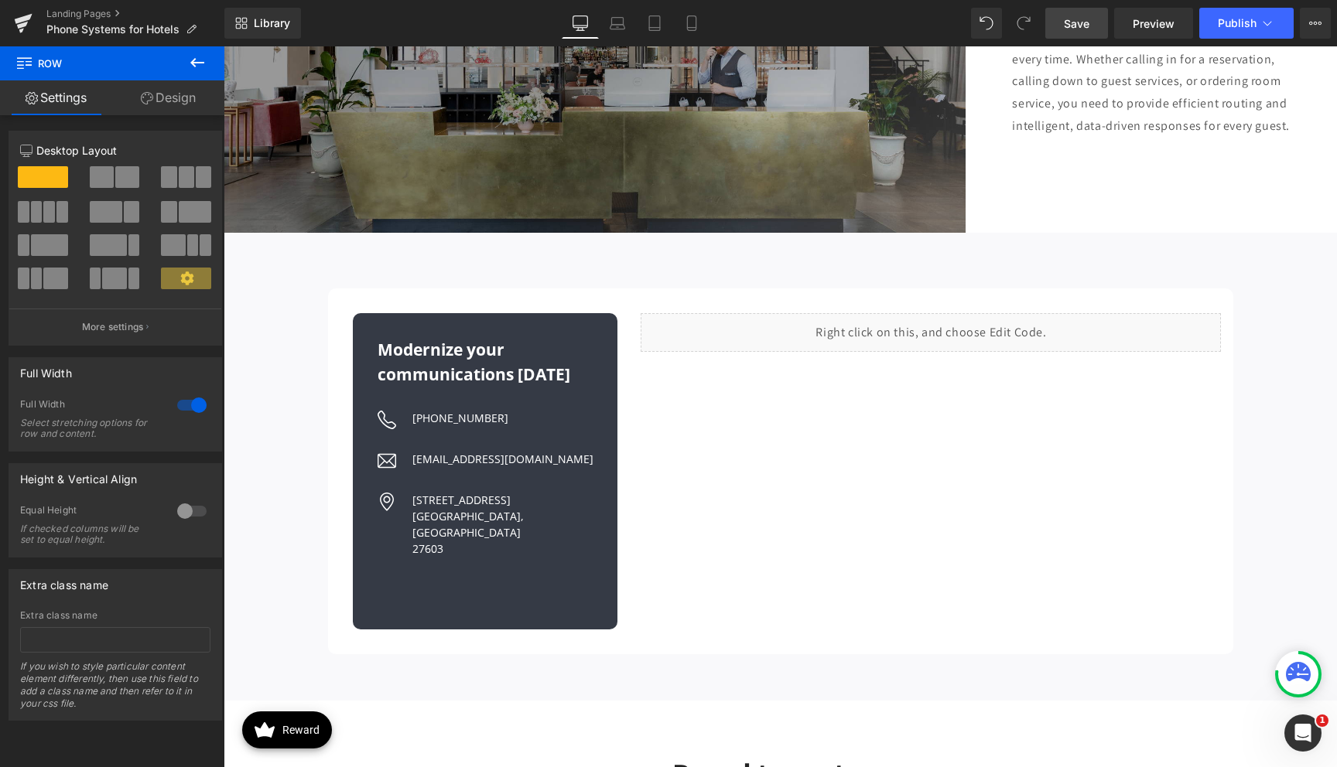
click at [1087, 33] on link "Save" at bounding box center [1076, 23] width 63 height 31
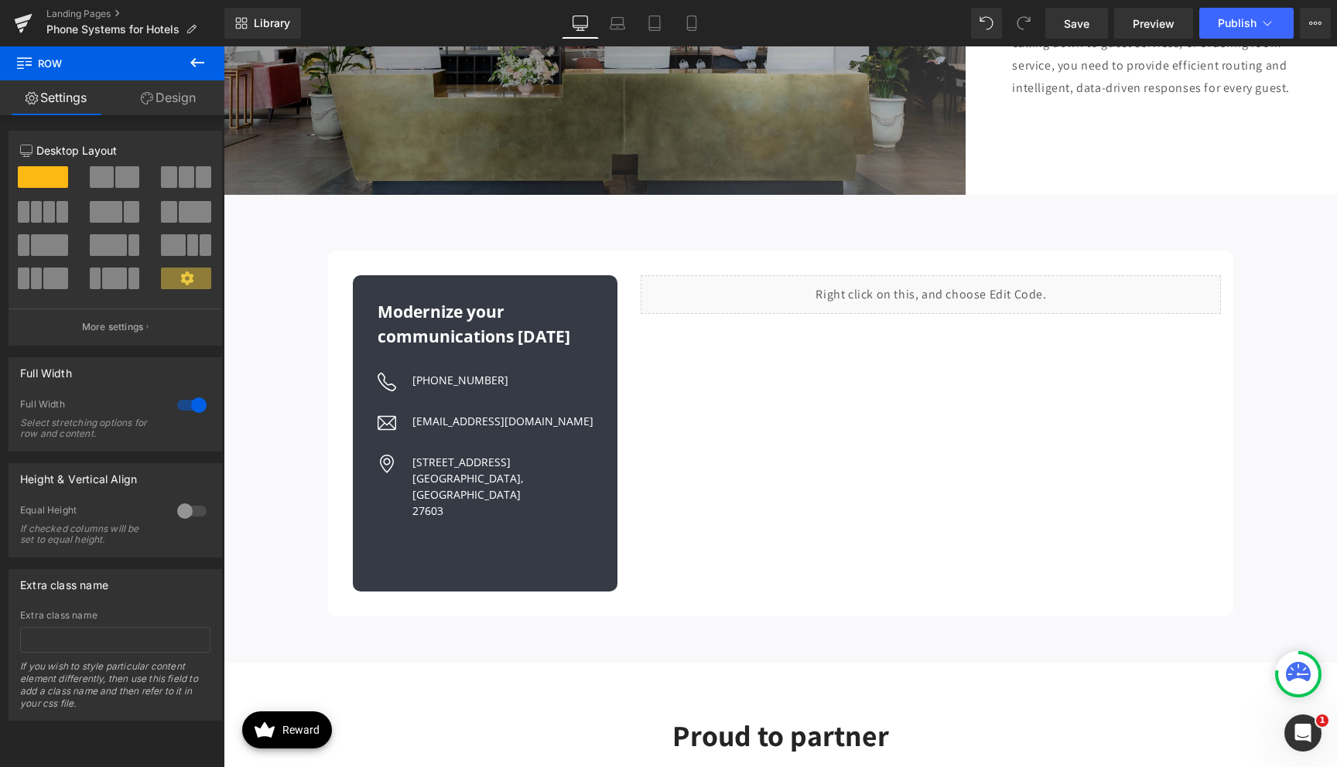
scroll to position [3101, 0]
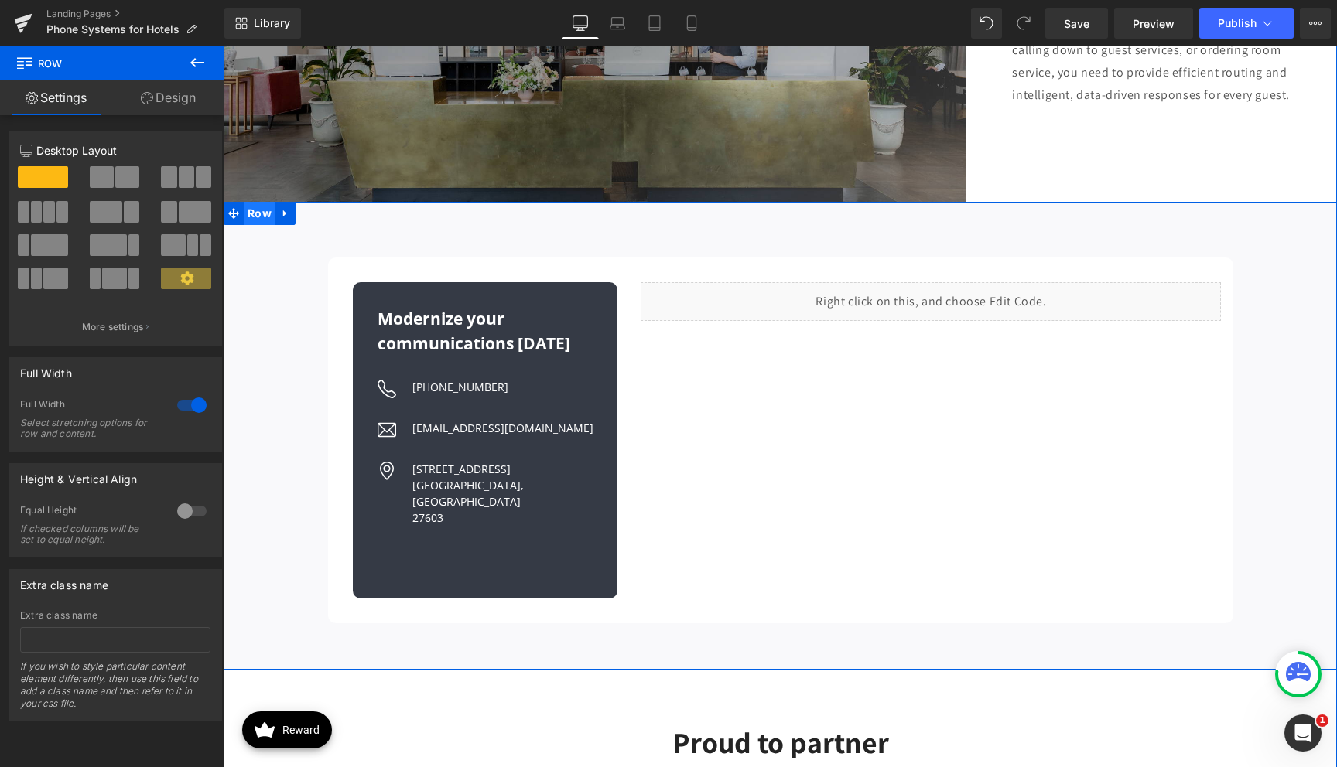
click at [259, 202] on span "Row" at bounding box center [260, 213] width 32 height 23
click at [70, 648] on input "text" at bounding box center [115, 640] width 190 height 26
click at [29, 643] on input ".contact" at bounding box center [115, 640] width 190 height 26
type input "contact"
click at [128, 582] on div "Extra class name" at bounding box center [115, 584] width 212 height 29
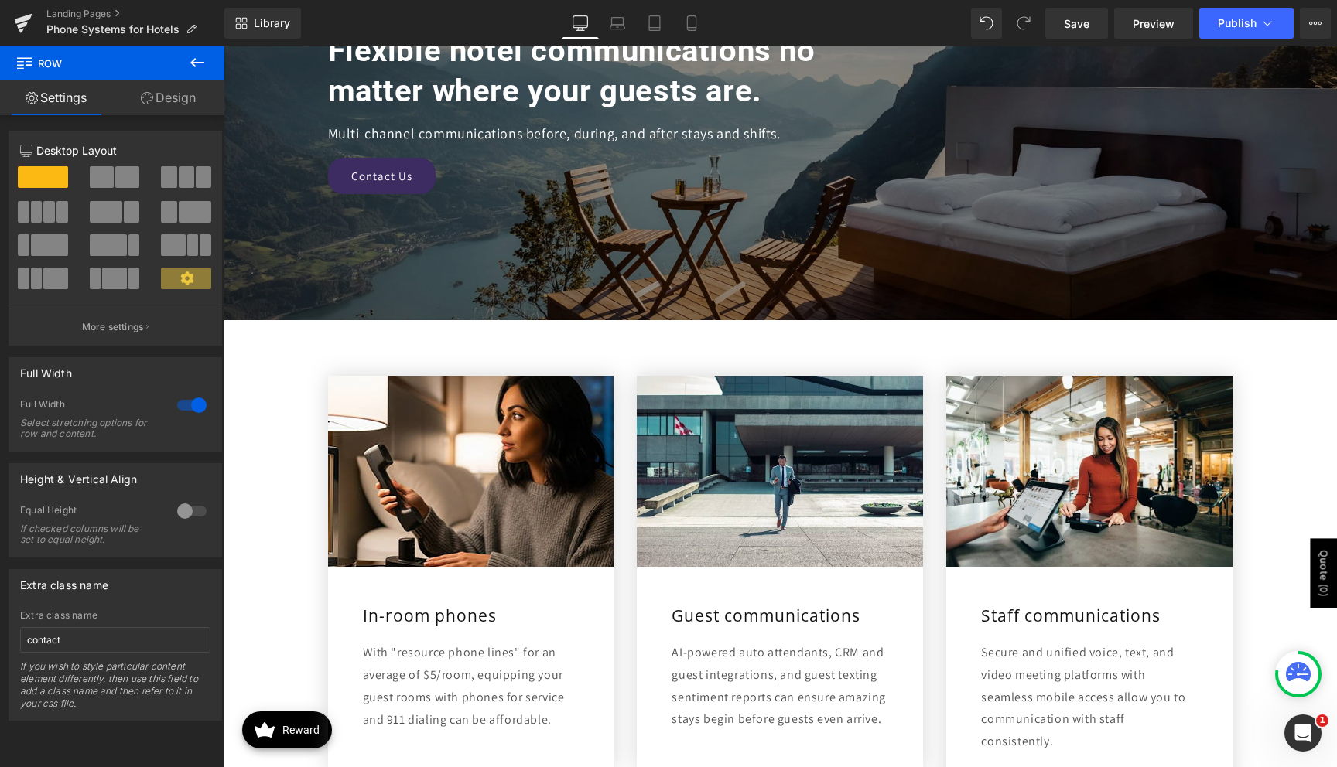
scroll to position [0, 0]
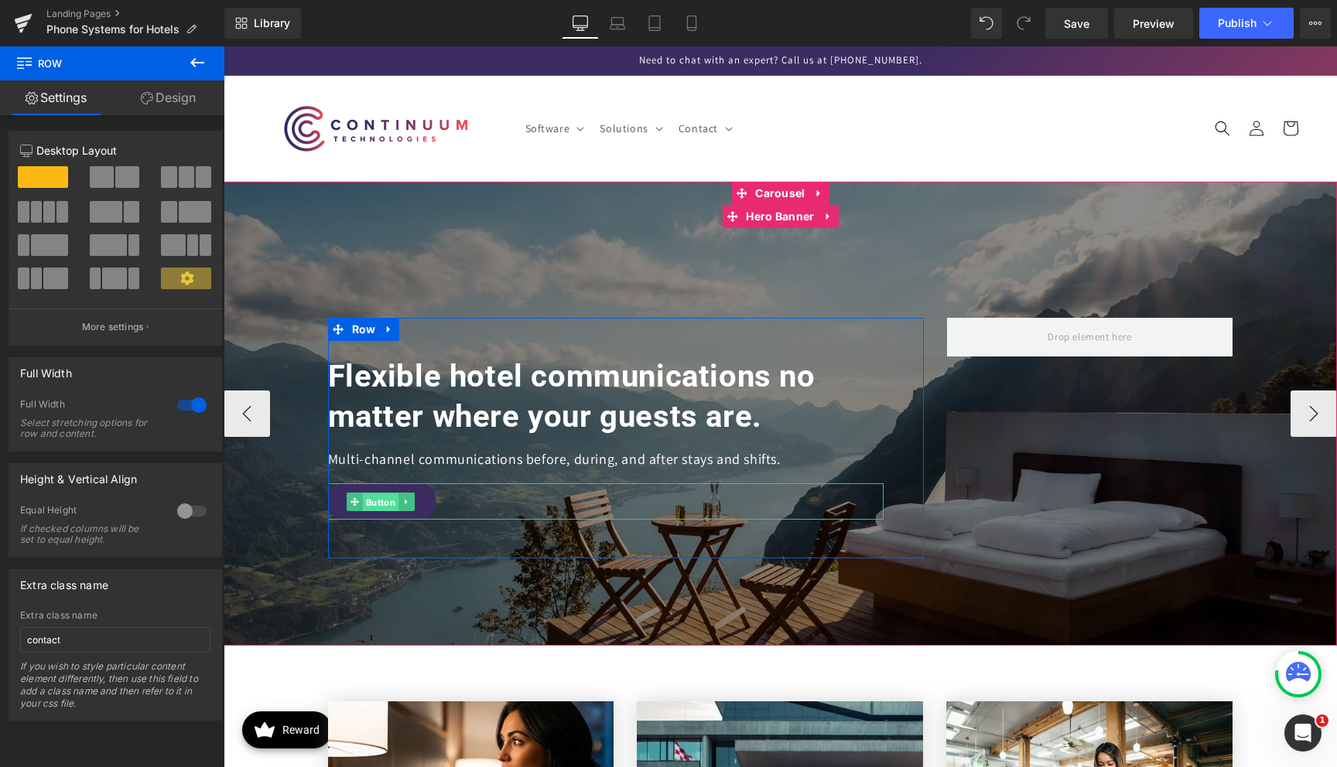
click at [382, 505] on span "Button" at bounding box center [381, 503] width 36 height 19
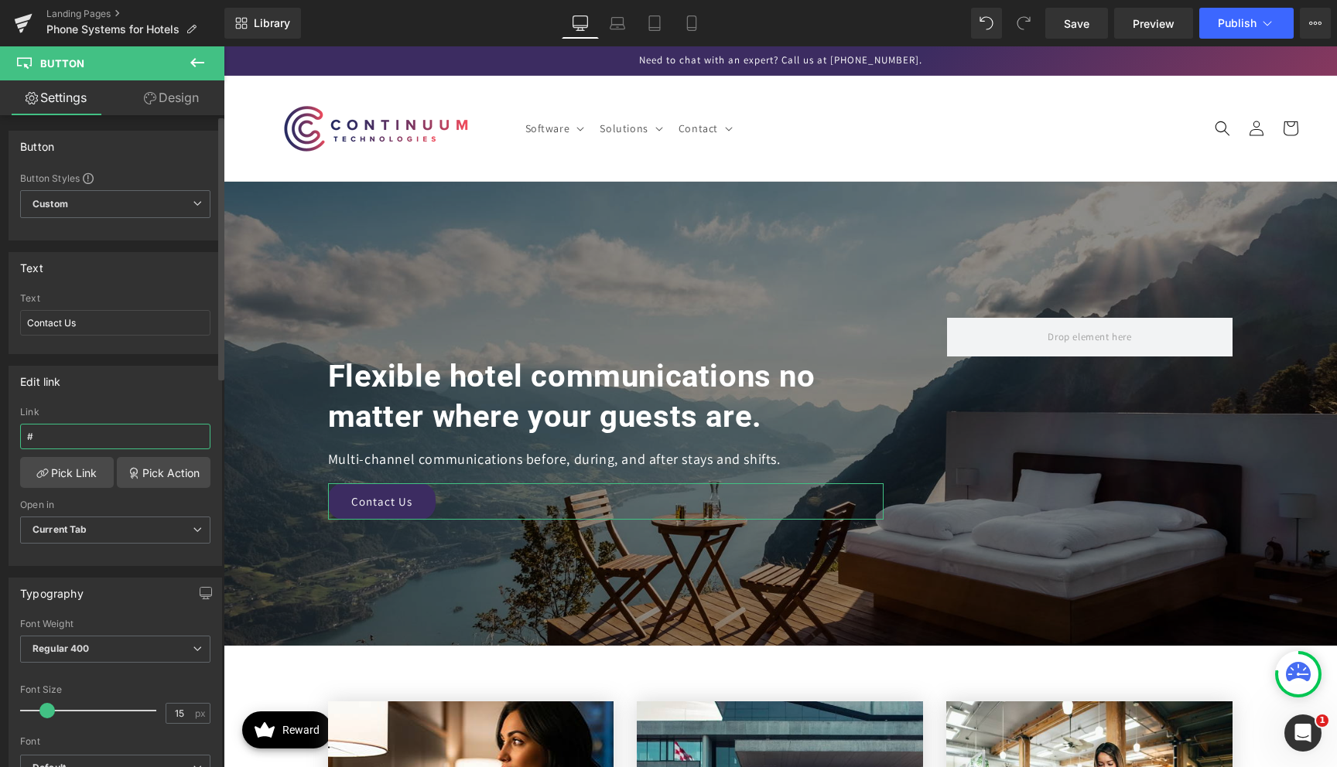
click at [128, 436] on input "#" at bounding box center [115, 437] width 190 height 26
type input "#contact"
click at [115, 399] on div "Edit link # Link #contact Pick Link Pick Action Current Tab New Tab Open in Cur…" at bounding box center [116, 466] width 214 height 200
drag, startPoint x: 32, startPoint y: 437, endPoint x: 15, endPoint y: 437, distance: 17.0
click at [15, 437] on div "# Link #contact Pick Link Pick Action Current Tab New Tab Open in Current Tab C…" at bounding box center [115, 486] width 212 height 159
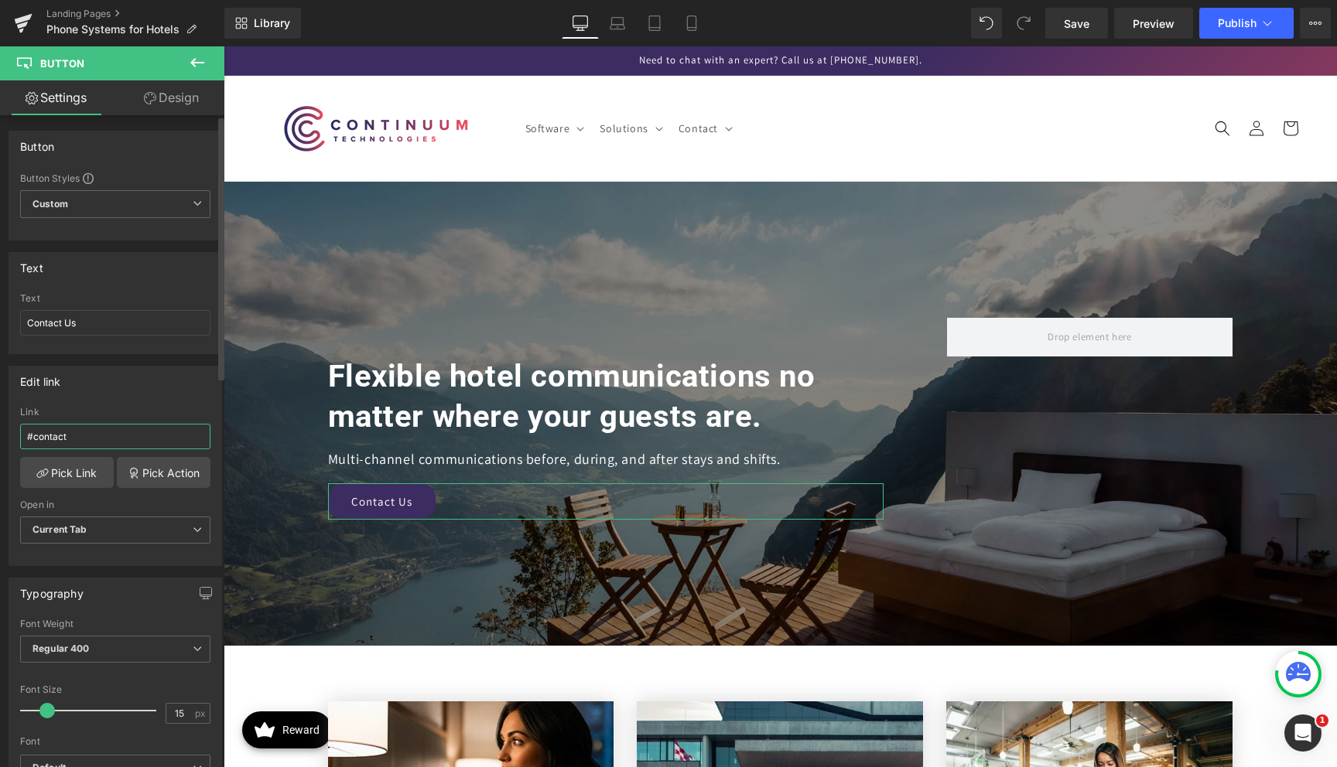
click at [46, 427] on input "#contact" at bounding box center [115, 437] width 190 height 26
click at [1219, 28] on span "Publish" at bounding box center [1237, 23] width 39 height 12
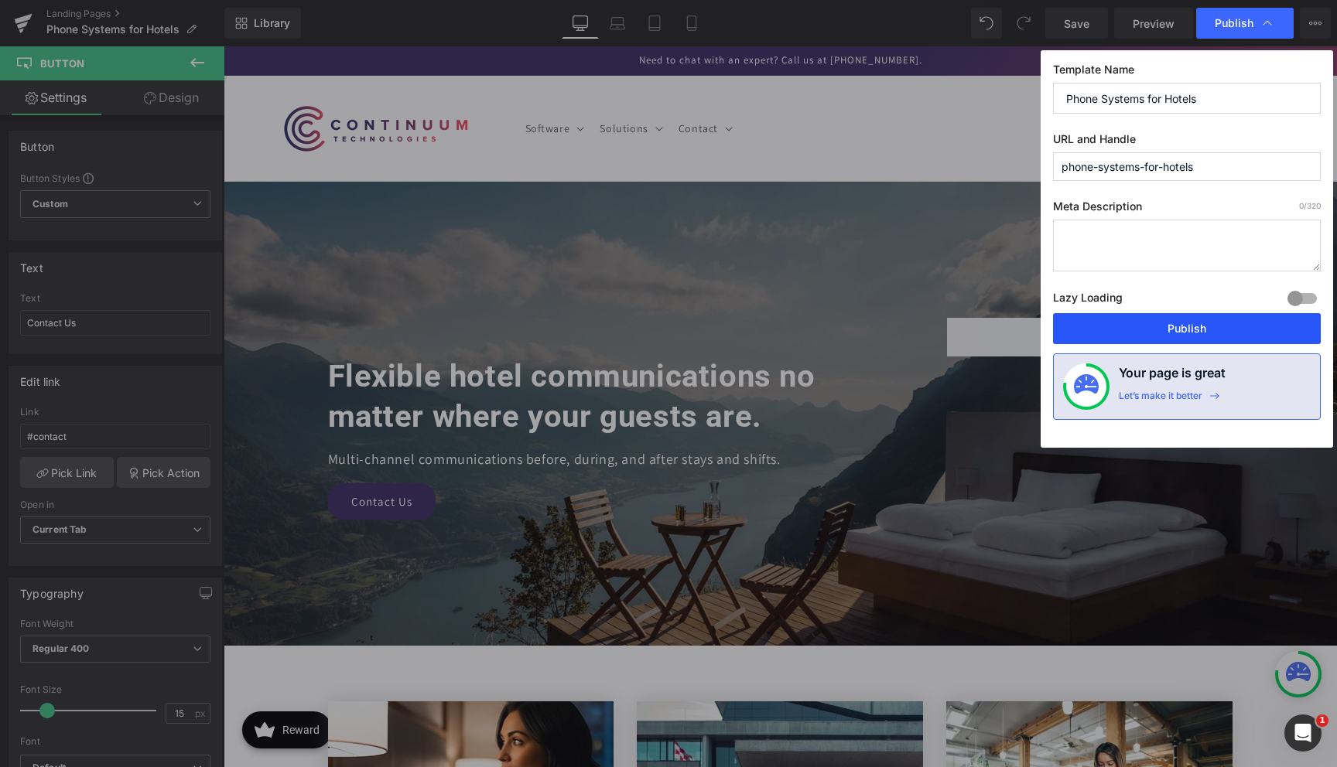
click at [1175, 333] on button "Publish" at bounding box center [1187, 328] width 268 height 31
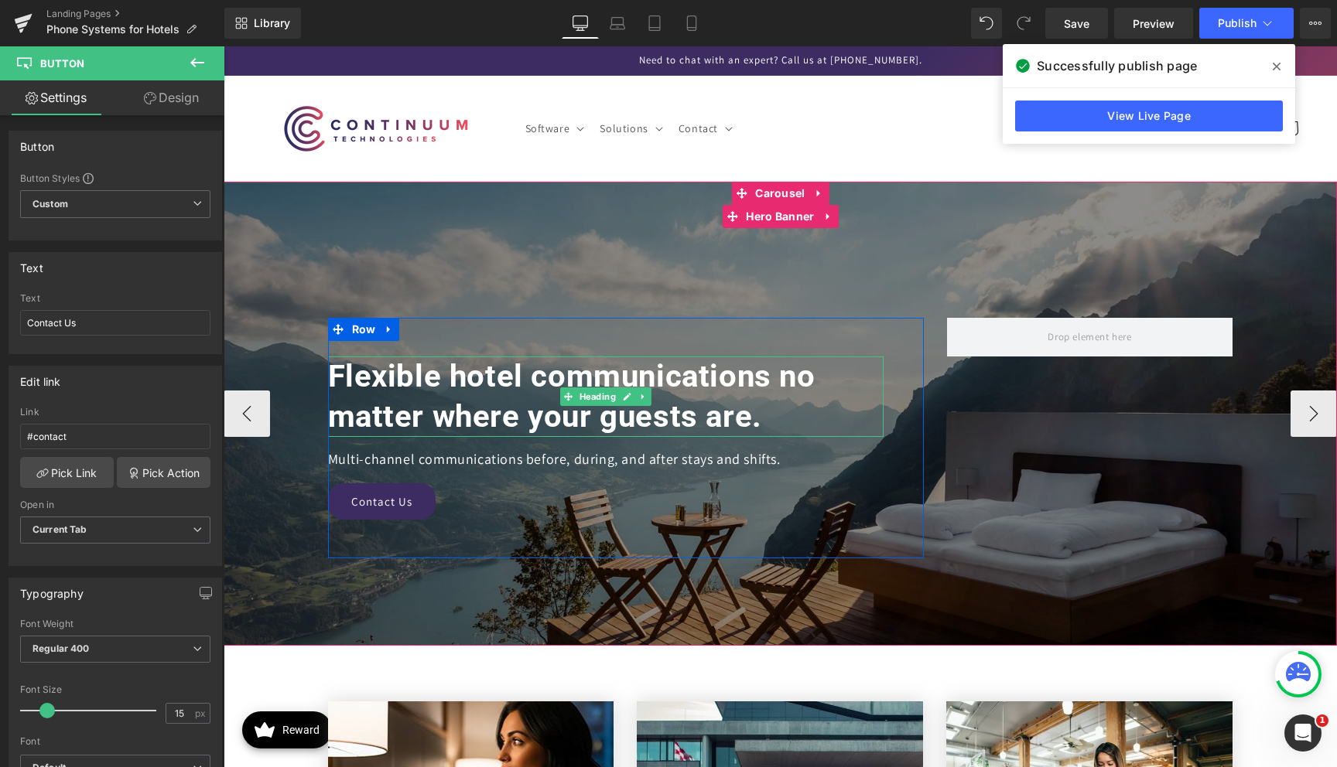
click at [600, 428] on h1 "Flexible hotel communications no matter where your guests are." at bounding box center [605, 397] width 555 height 80
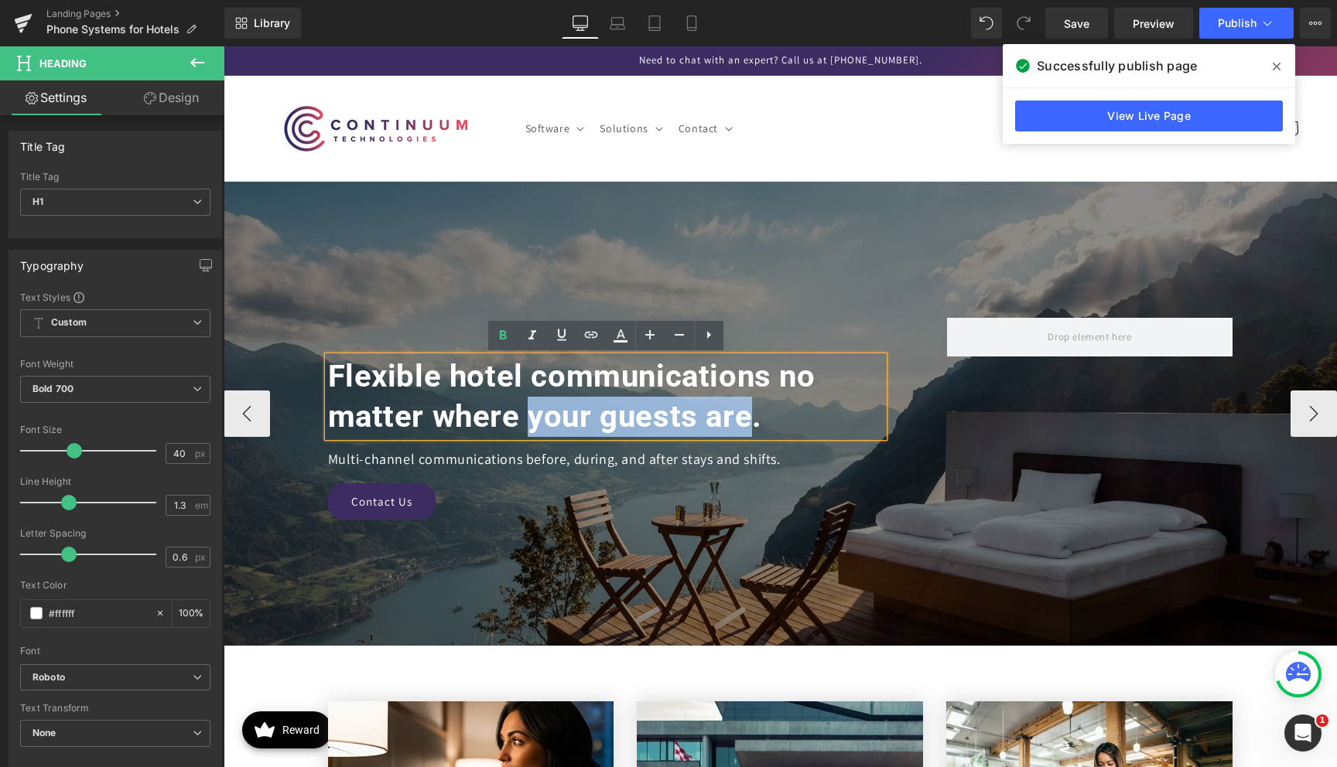
drag, startPoint x: 527, startPoint y: 421, endPoint x: 743, endPoint y: 415, distance: 215.9
click at [743, 415] on h1 "Flexible hotel communications no matter where your guests are." at bounding box center [605, 397] width 555 height 80
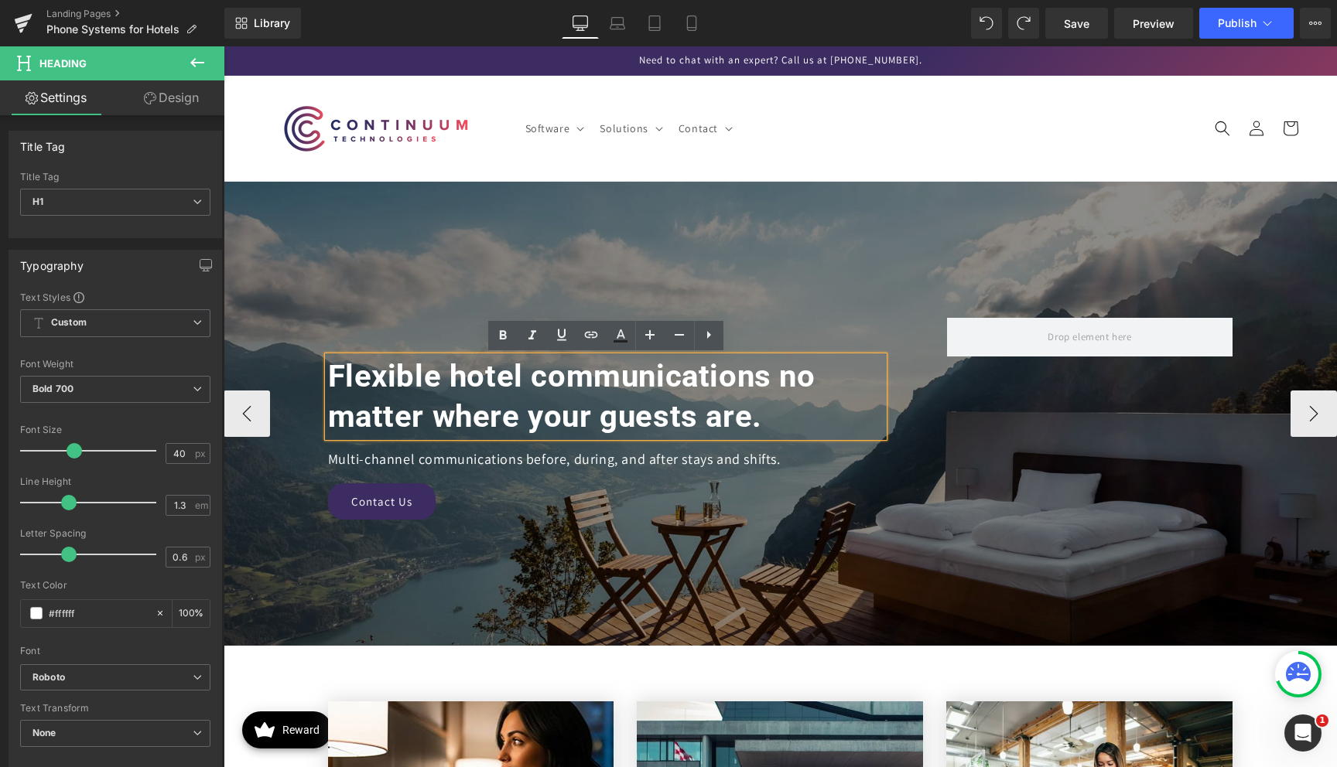
click at [439, 381] on h1 "Flexible hotel communications no matter where your guests are." at bounding box center [605, 397] width 555 height 80
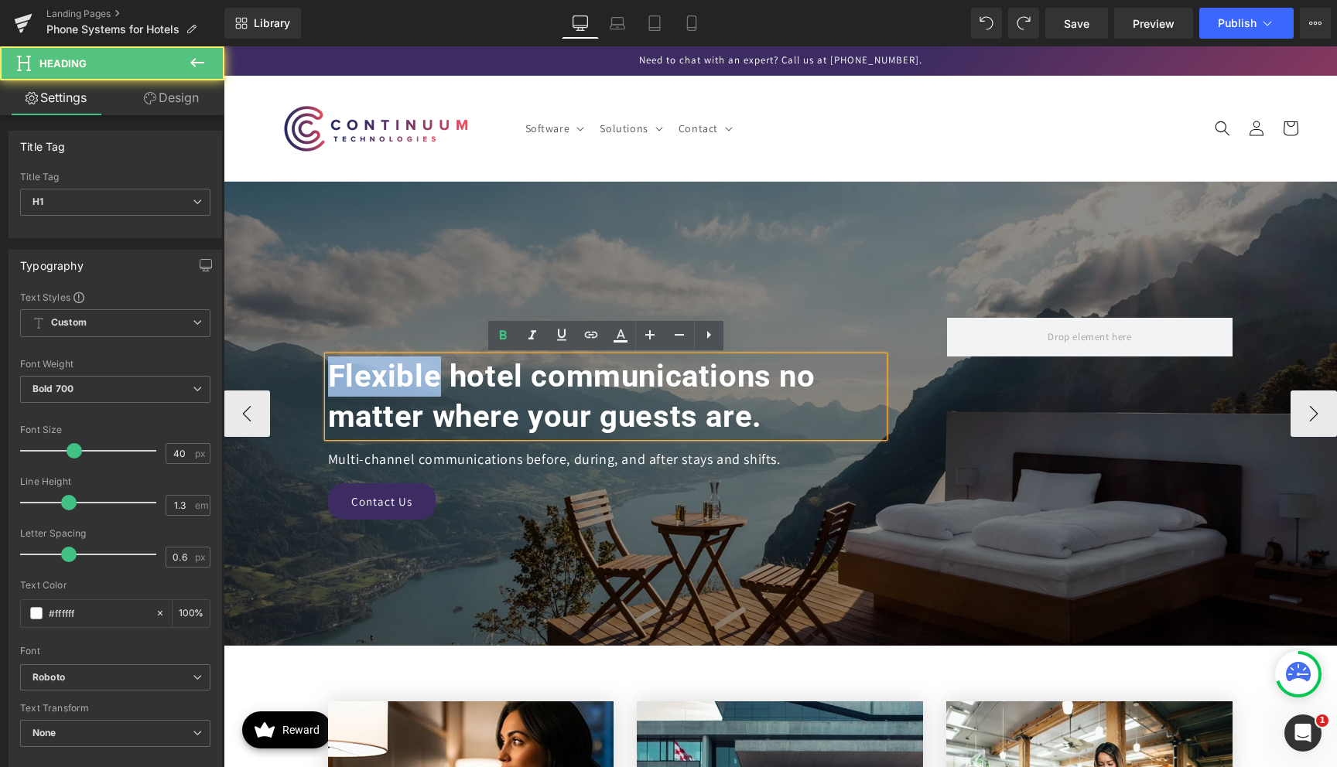
drag, startPoint x: 439, startPoint y: 381, endPoint x: 298, endPoint y: 381, distance: 140.8
click at [298, 381] on span "Flexible hotel communications no matter where your guests are. Heading Multi-ch…" at bounding box center [780, 438] width 1113 height 241
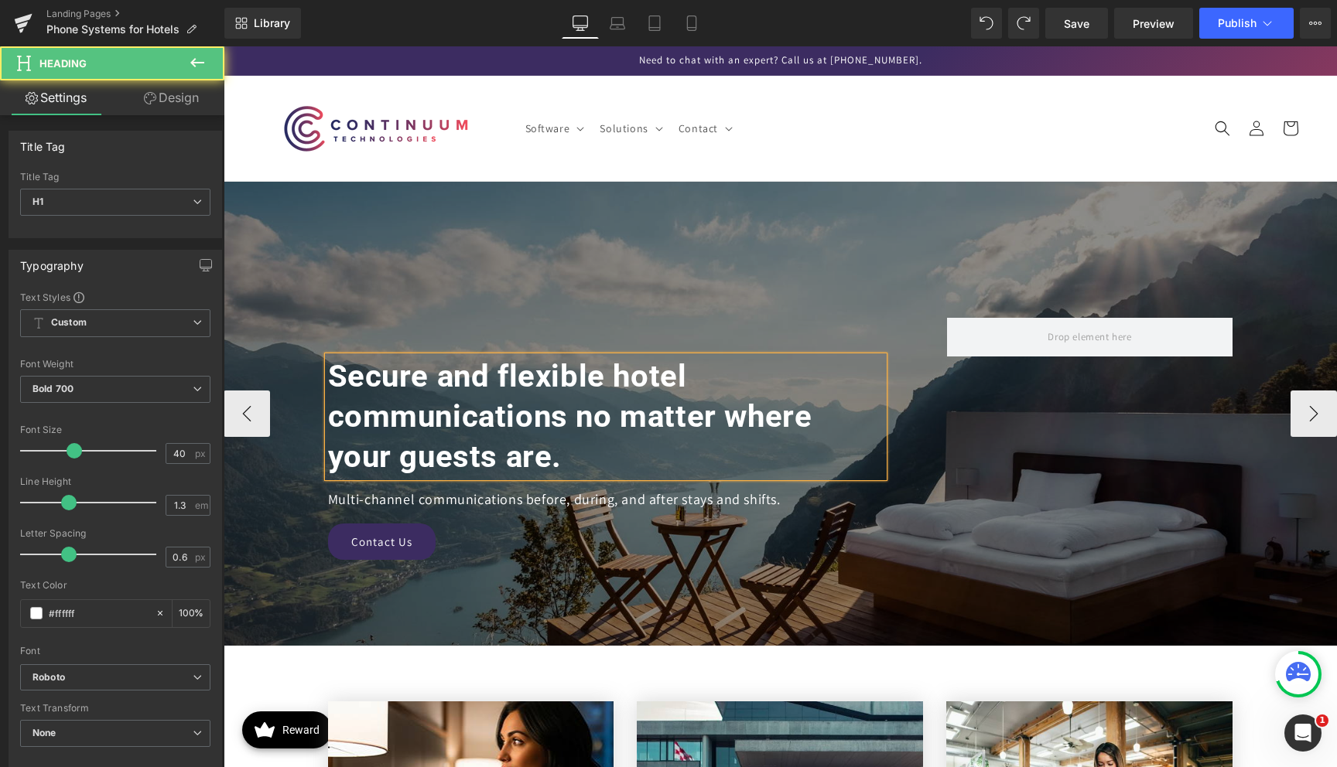
click at [405, 378] on h1 "Secure and flexible hotel communications no matter where your guests are." at bounding box center [605, 417] width 555 height 121
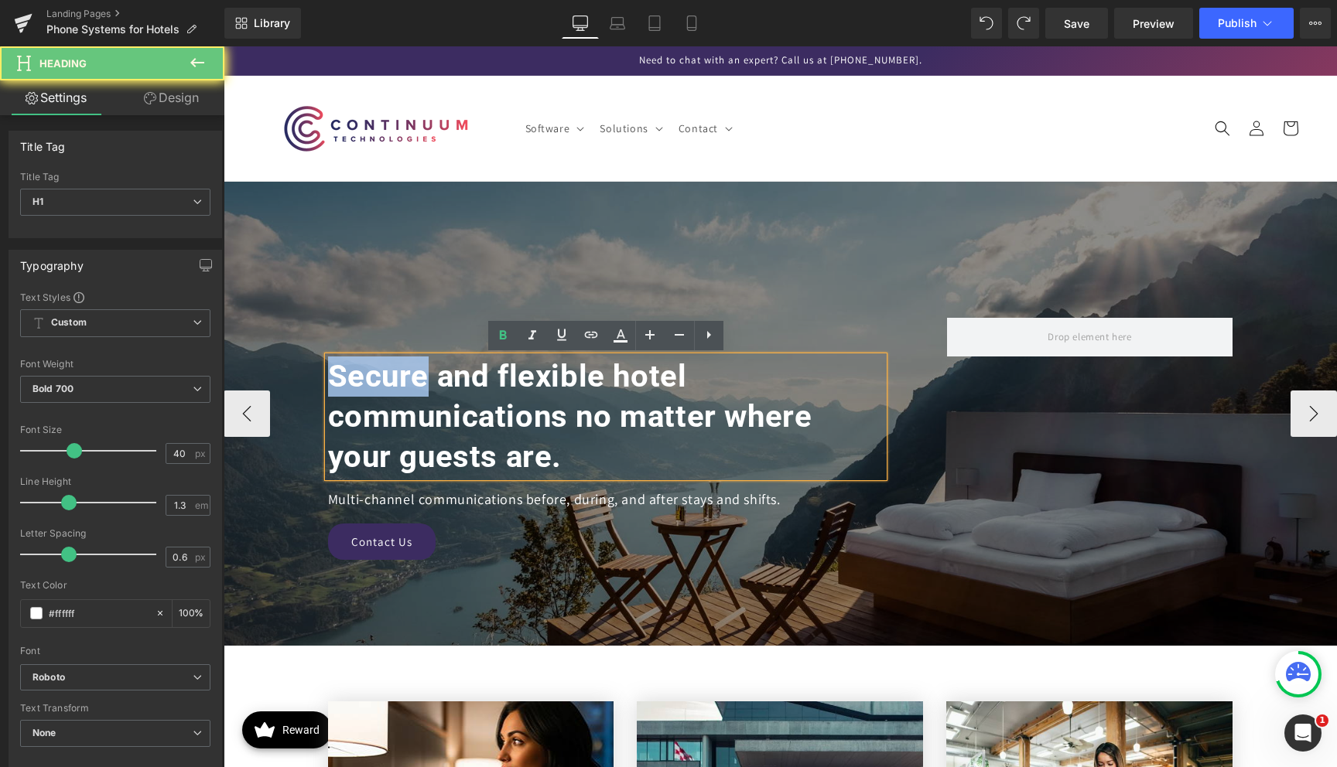
click at [405, 378] on h1 "Secure and flexible hotel communications no matter where your guests are." at bounding box center [605, 417] width 555 height 121
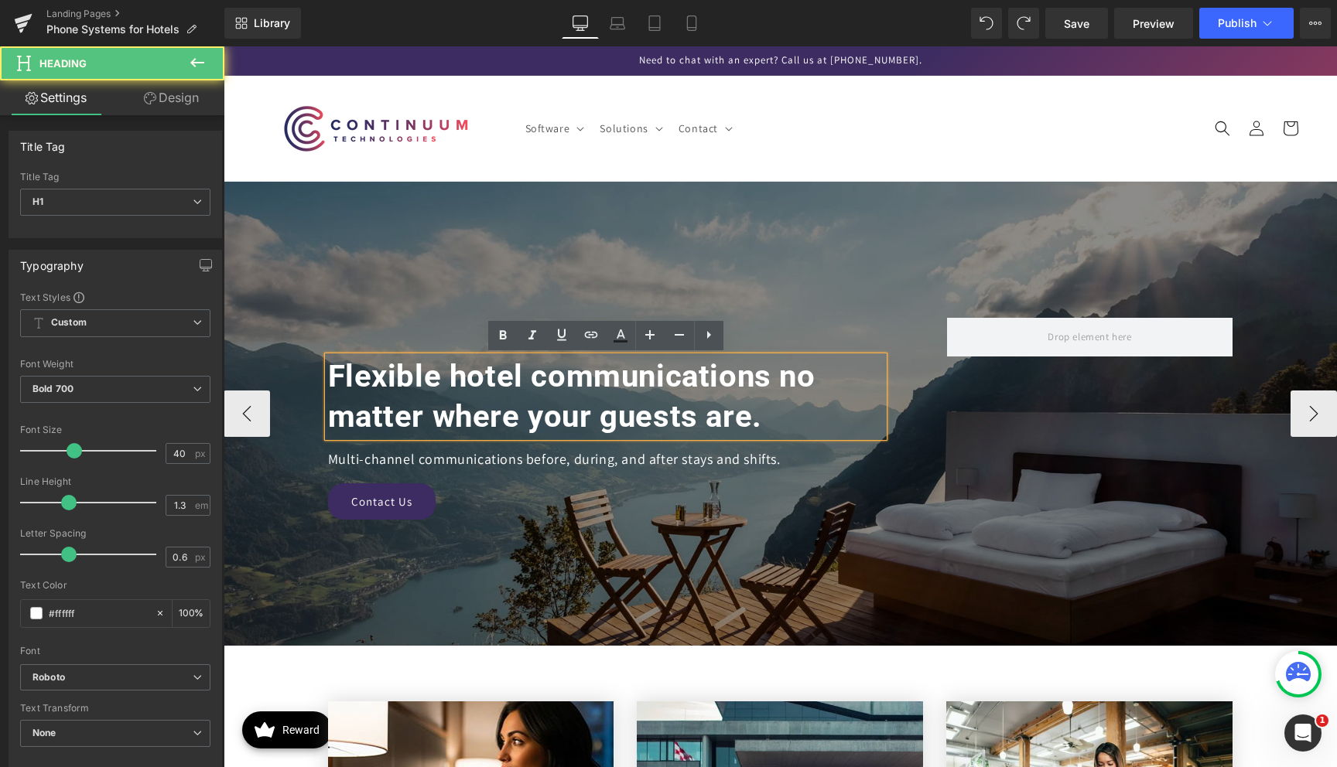
click at [433, 381] on h1 "Flexible hotel communications no matter where your guests are." at bounding box center [605, 397] width 555 height 80
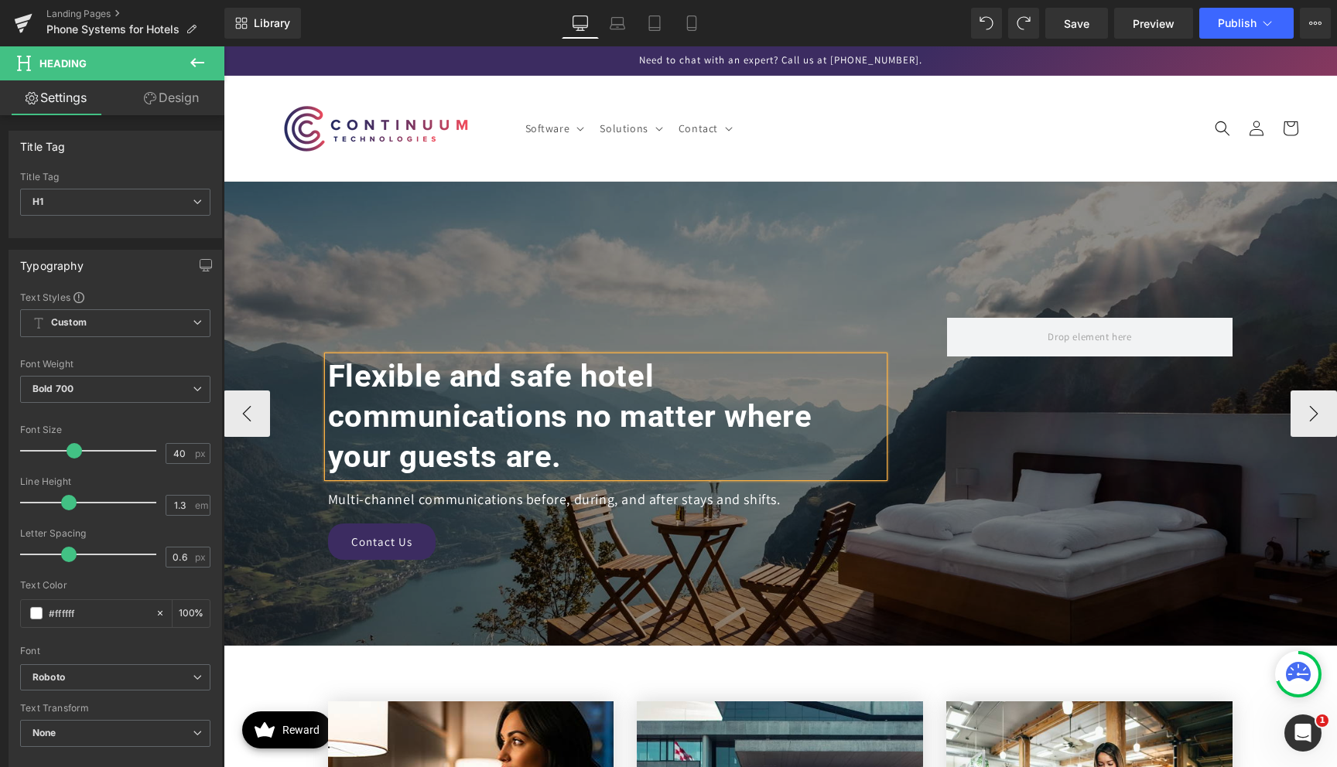
click at [526, 375] on h1 "Flexible and safe hotel communications no matter where your guests are." at bounding box center [605, 417] width 555 height 121
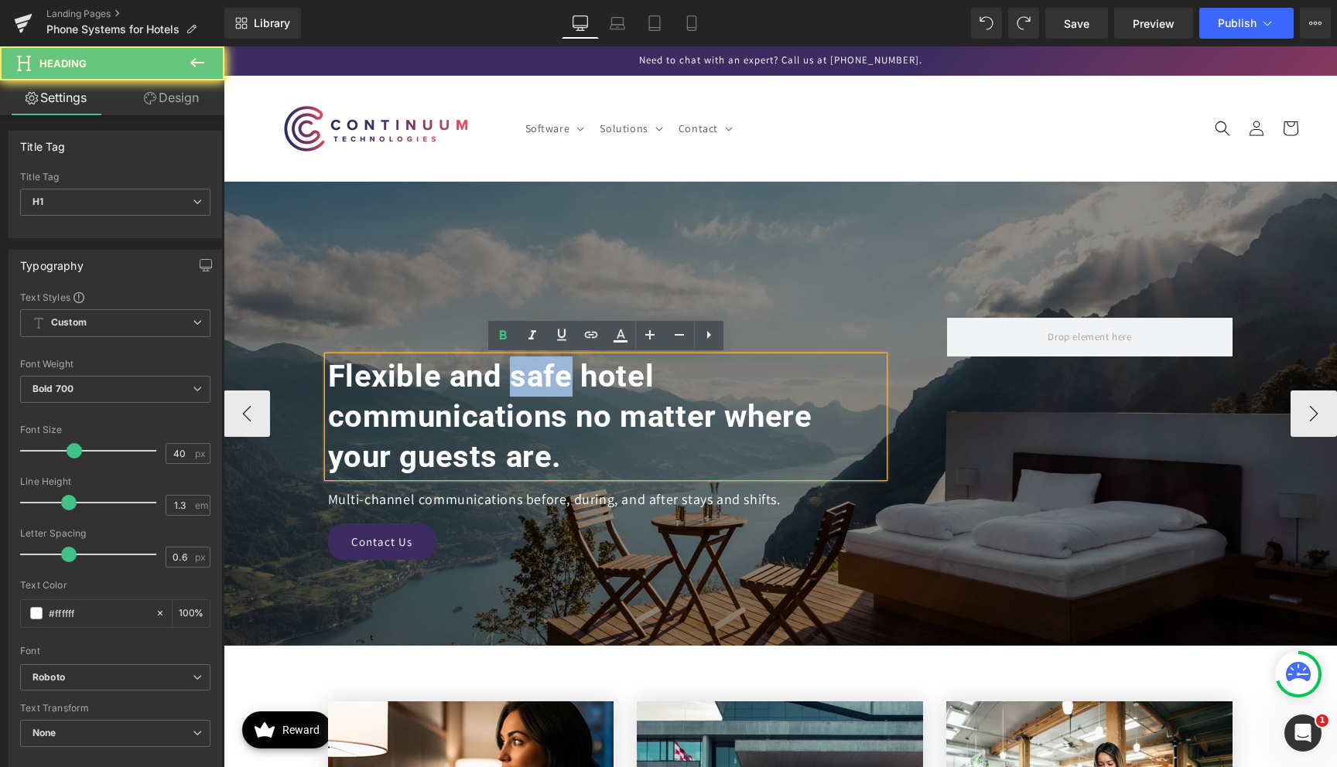
click at [526, 375] on h1 "Flexible and safe hotel communications no matter where your guests are." at bounding box center [605, 417] width 555 height 121
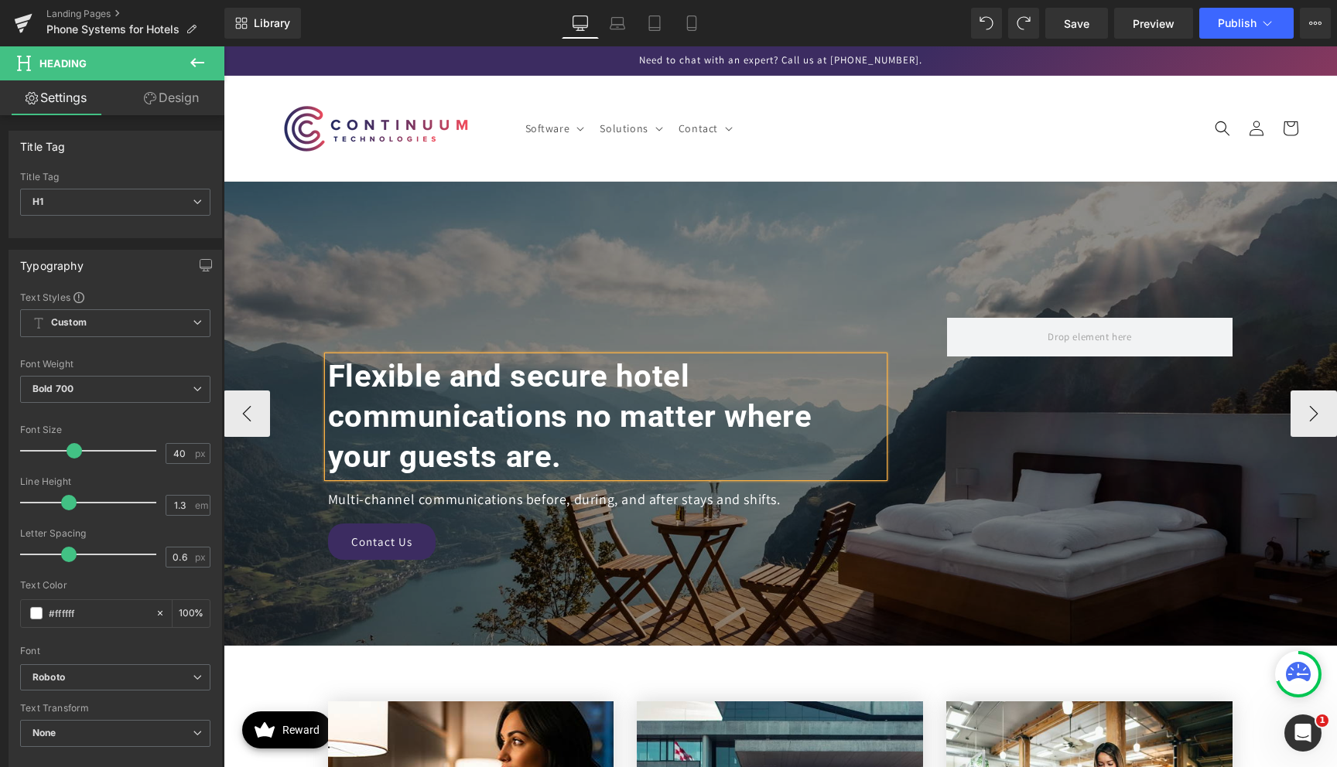
click at [569, 439] on h1 "Flexible and secure hotel communications no matter where your guests are." at bounding box center [605, 417] width 555 height 121
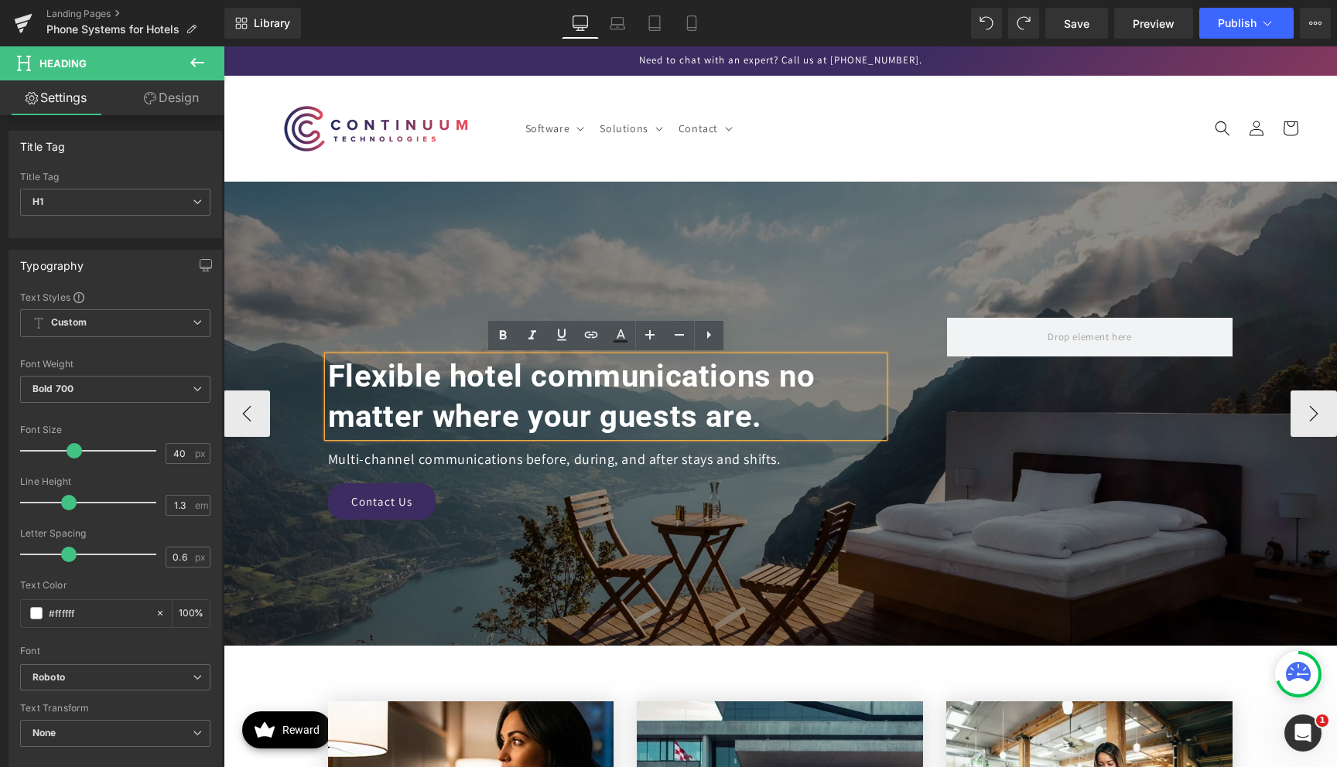
click at [565, 420] on h1 "Flexible hotel communications no matter where your guests are." at bounding box center [605, 397] width 555 height 80
click at [766, 417] on h1 "Flexible hotel communications no matter where your guests are." at bounding box center [605, 397] width 555 height 80
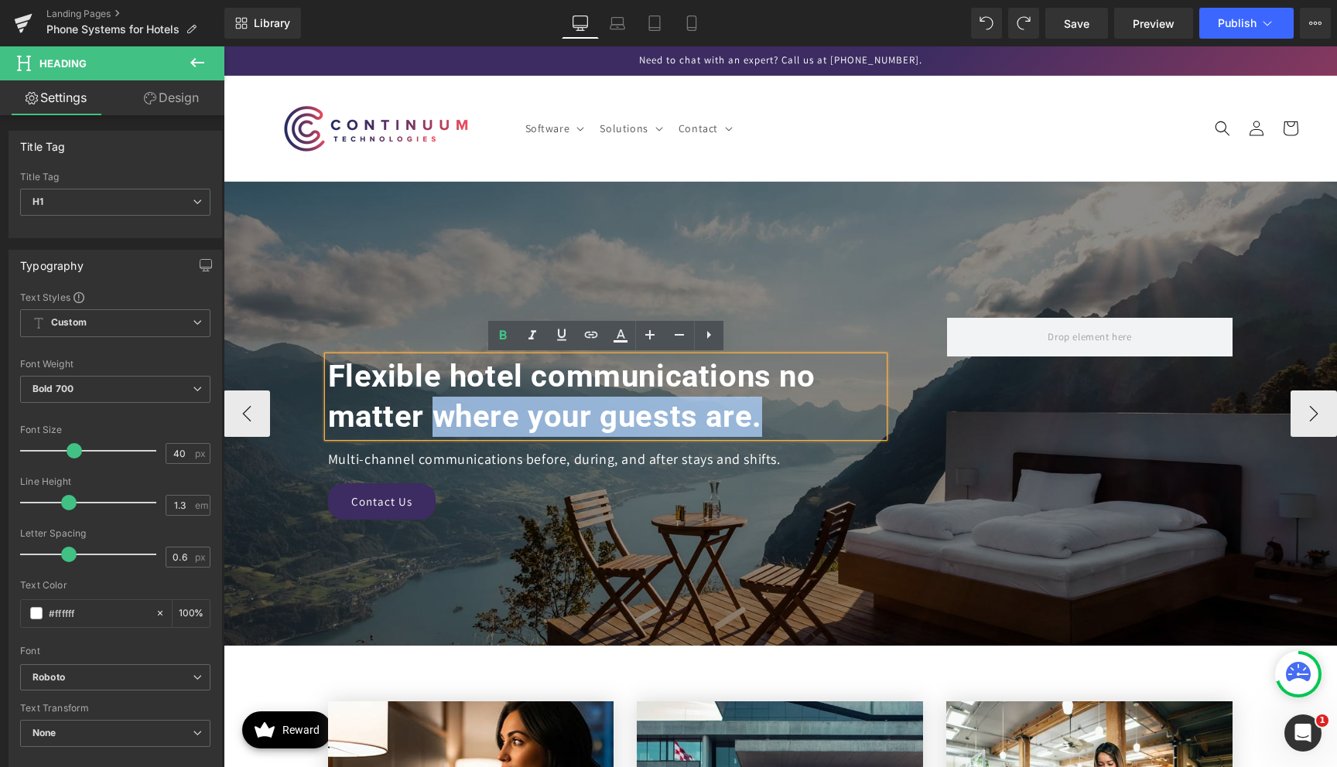
drag, startPoint x: 772, startPoint y: 418, endPoint x: 432, endPoint y: 411, distance: 339.7
click at [432, 411] on h1 "Flexible hotel communications no matter where your guests are." at bounding box center [605, 397] width 555 height 80
click at [432, 412] on h1 "Flexible hotel communications no matter where your guests are." at bounding box center [605, 397] width 555 height 80
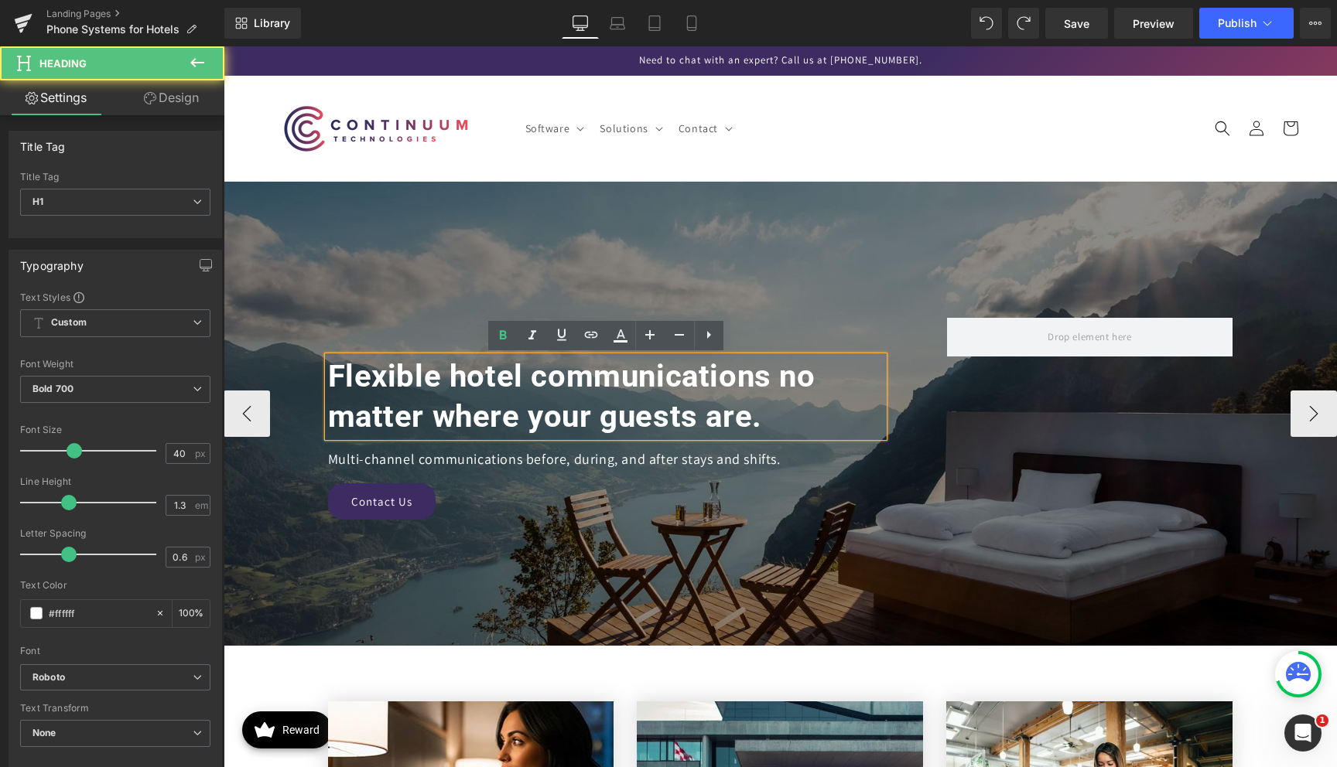
click at [720, 419] on h1 "Flexible hotel communications no matter where your guests are." at bounding box center [605, 397] width 555 height 80
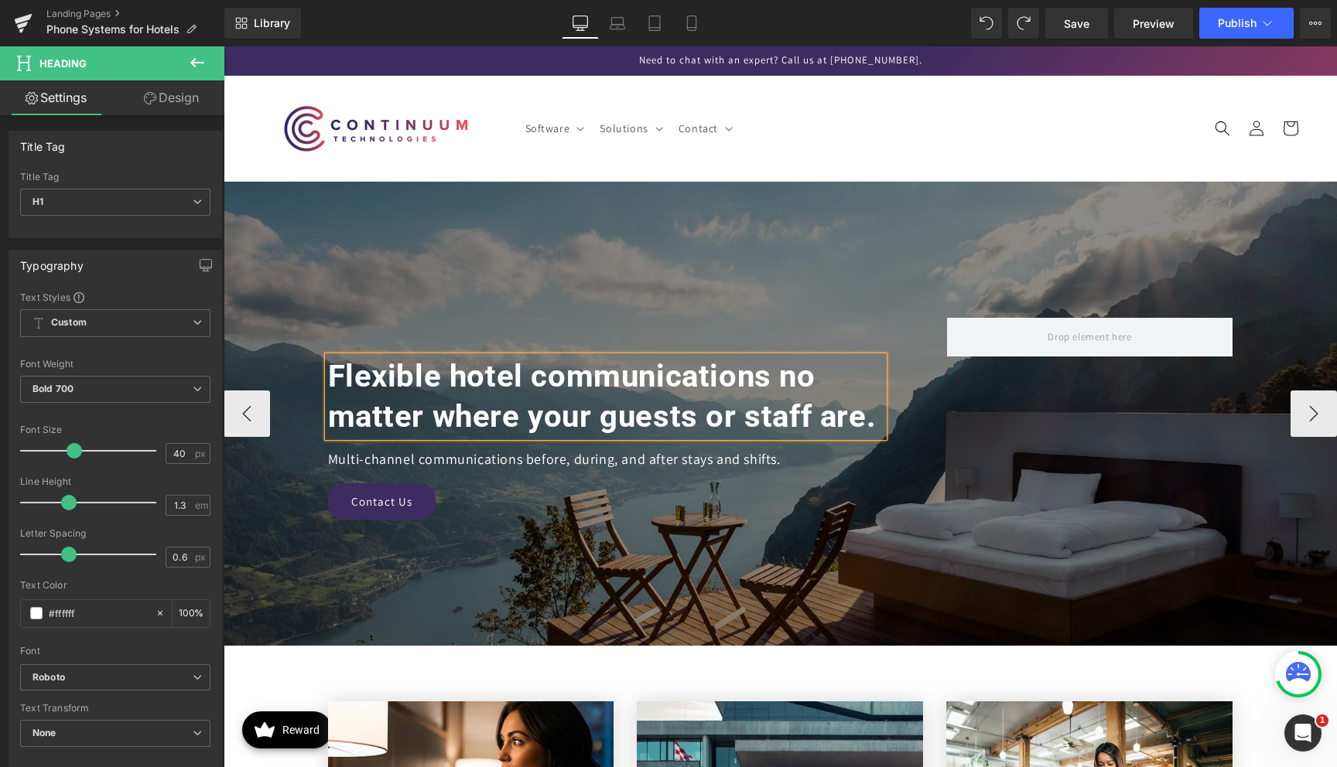
click at [781, 276] on div at bounding box center [780, 414] width 1113 height 464
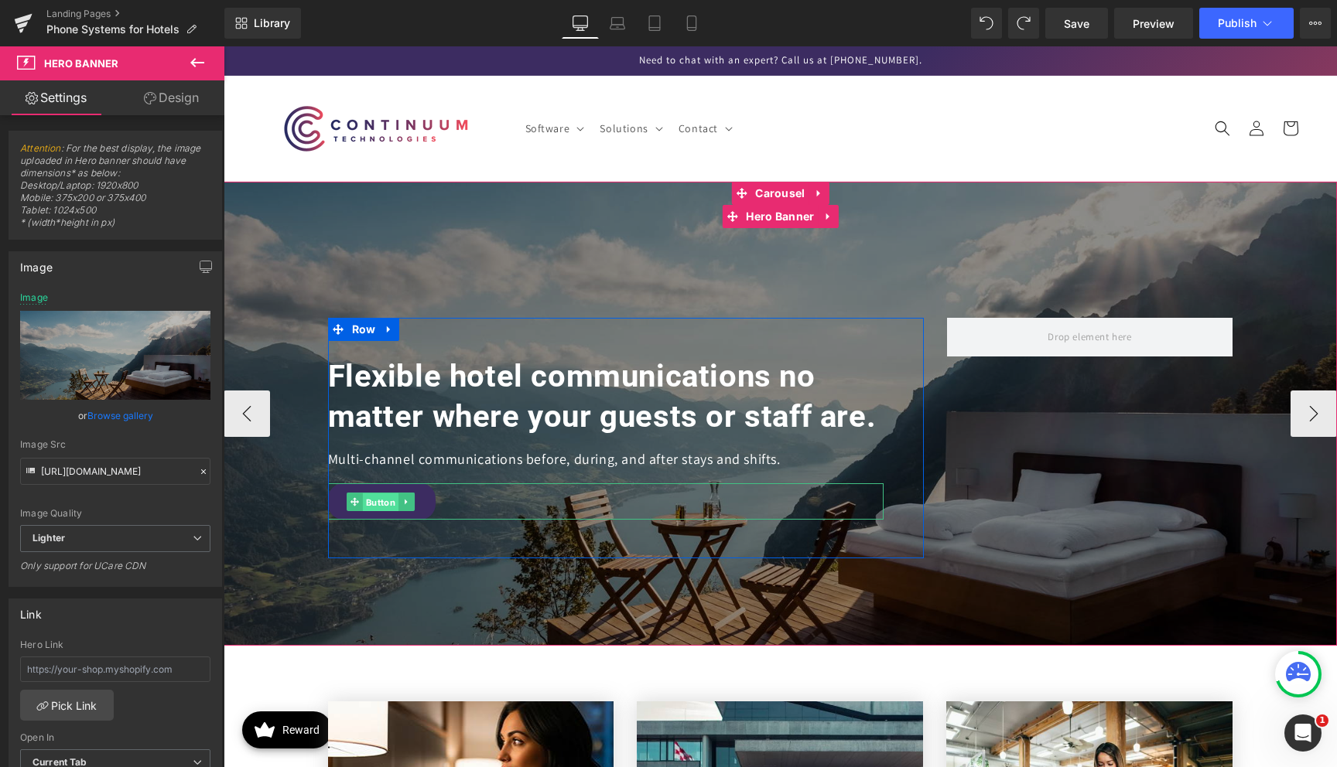
click at [382, 505] on span "Button" at bounding box center [381, 503] width 36 height 19
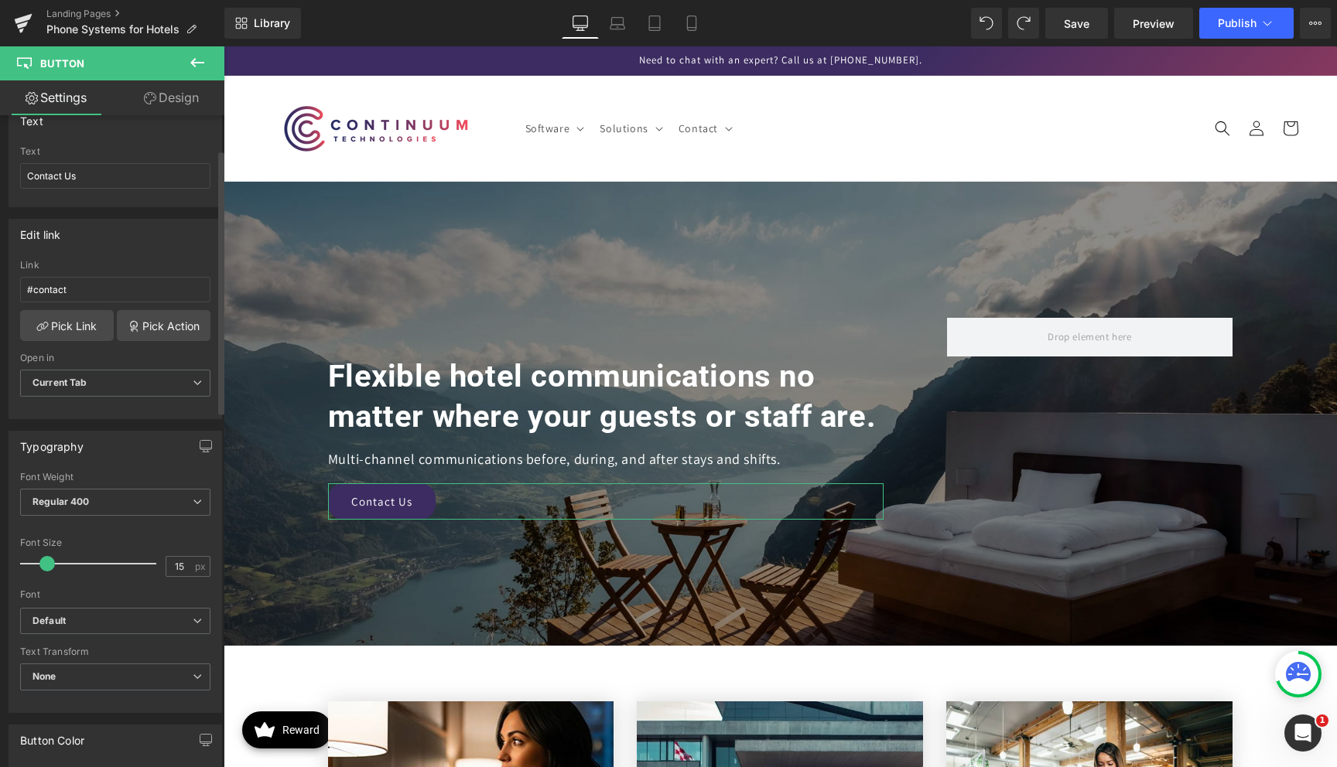
scroll to position [156, 0]
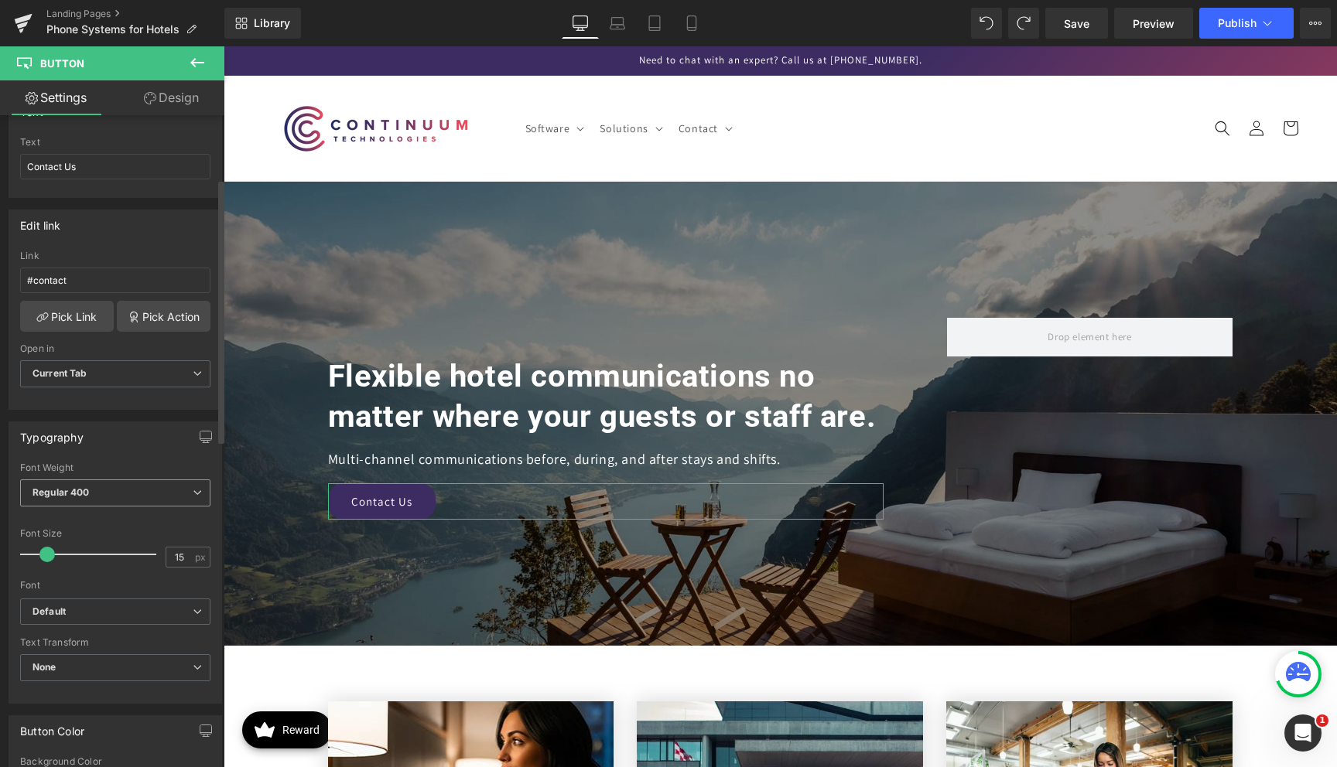
click at [109, 480] on span "Regular 400" at bounding box center [115, 493] width 190 height 27
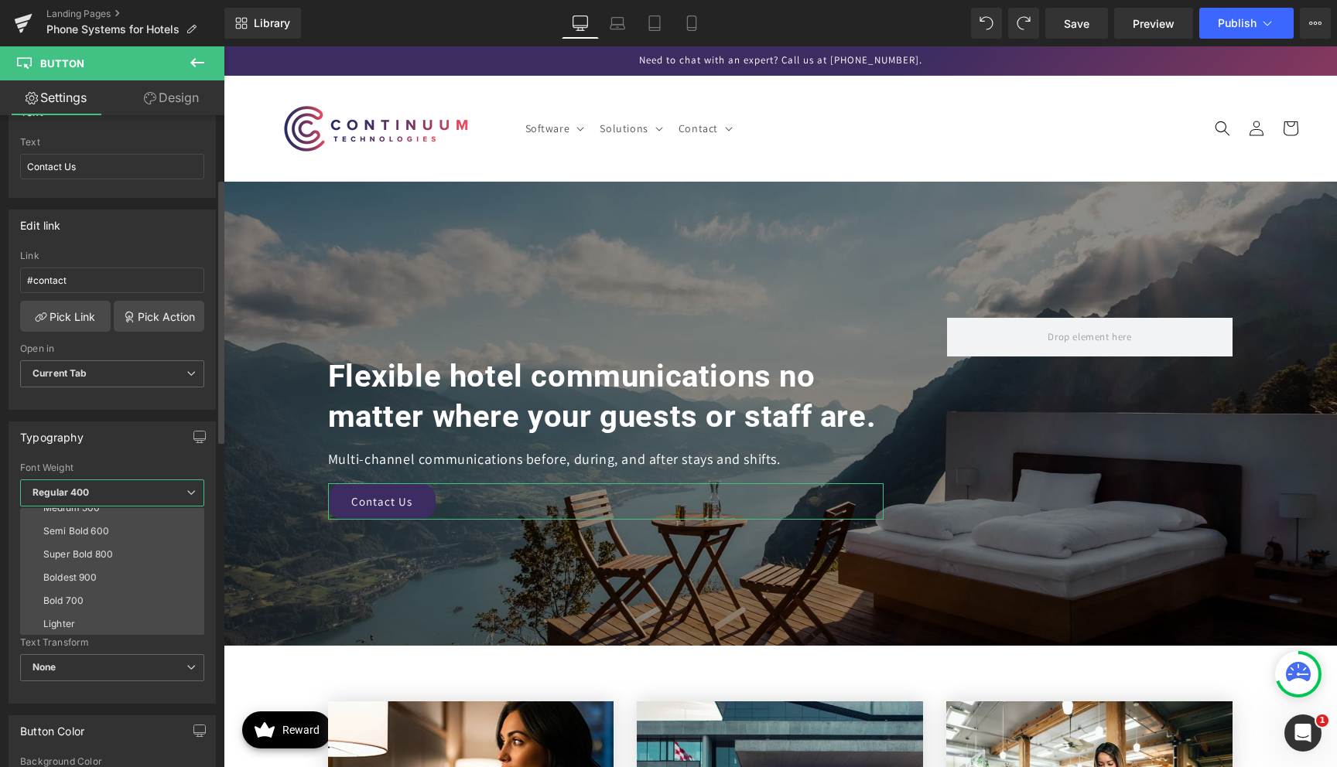
scroll to position [121, 0]
click at [101, 584] on li "Bold 700" at bounding box center [115, 584] width 191 height 23
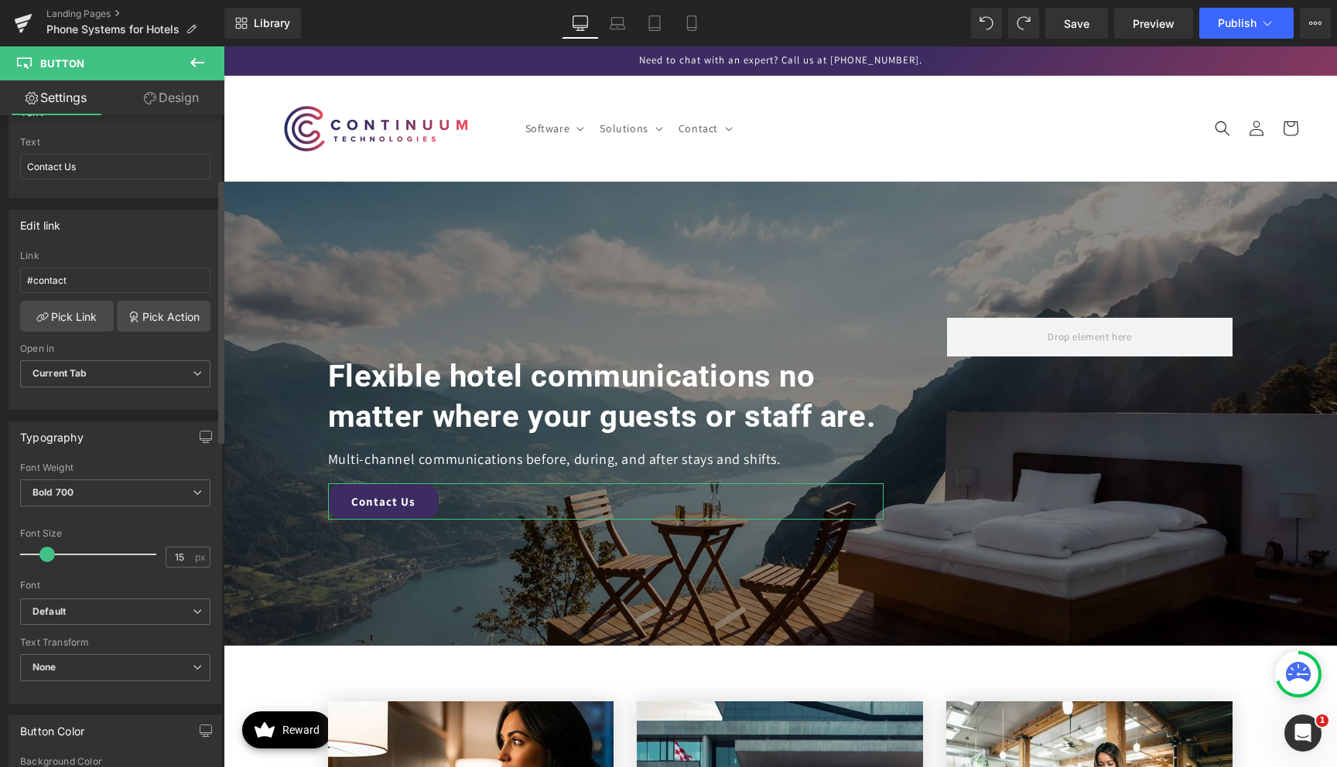
click at [130, 452] on div "Typography Thin 100 Semi Thin 200 Light 300 Regular 400 Medium 500 Semi Bold 60…" at bounding box center [116, 563] width 214 height 282
click at [1219, 30] on button "Publish" at bounding box center [1246, 23] width 94 height 31
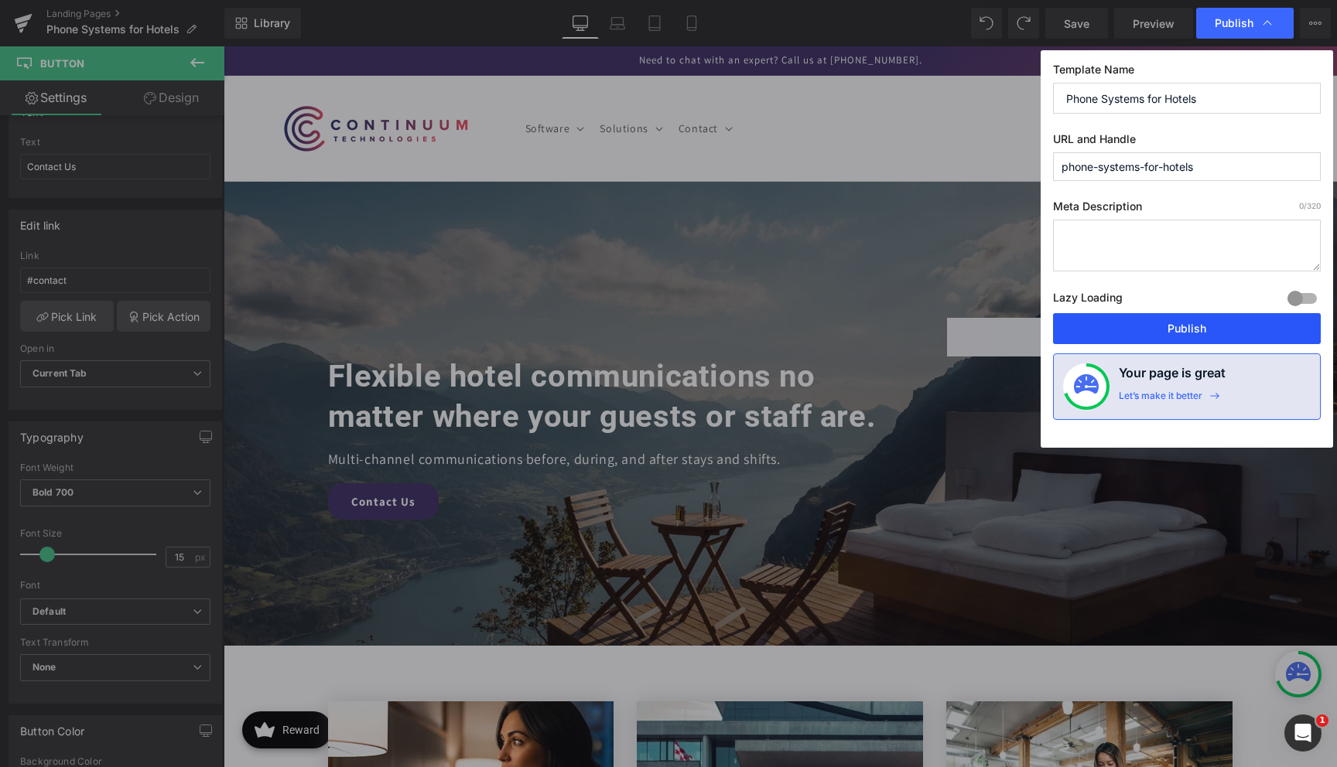
click at [1126, 329] on button "Publish" at bounding box center [1187, 328] width 268 height 31
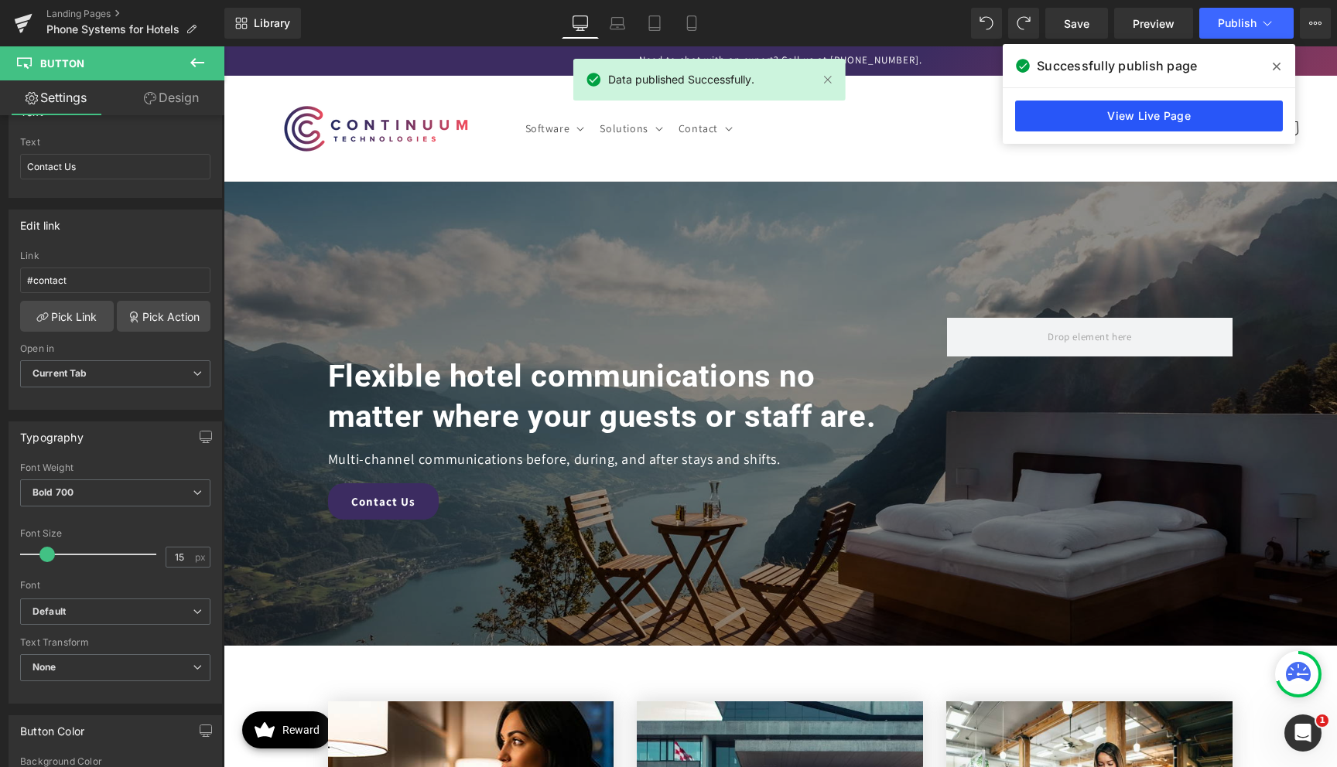
click at [1198, 125] on link "View Live Page" at bounding box center [1149, 116] width 268 height 31
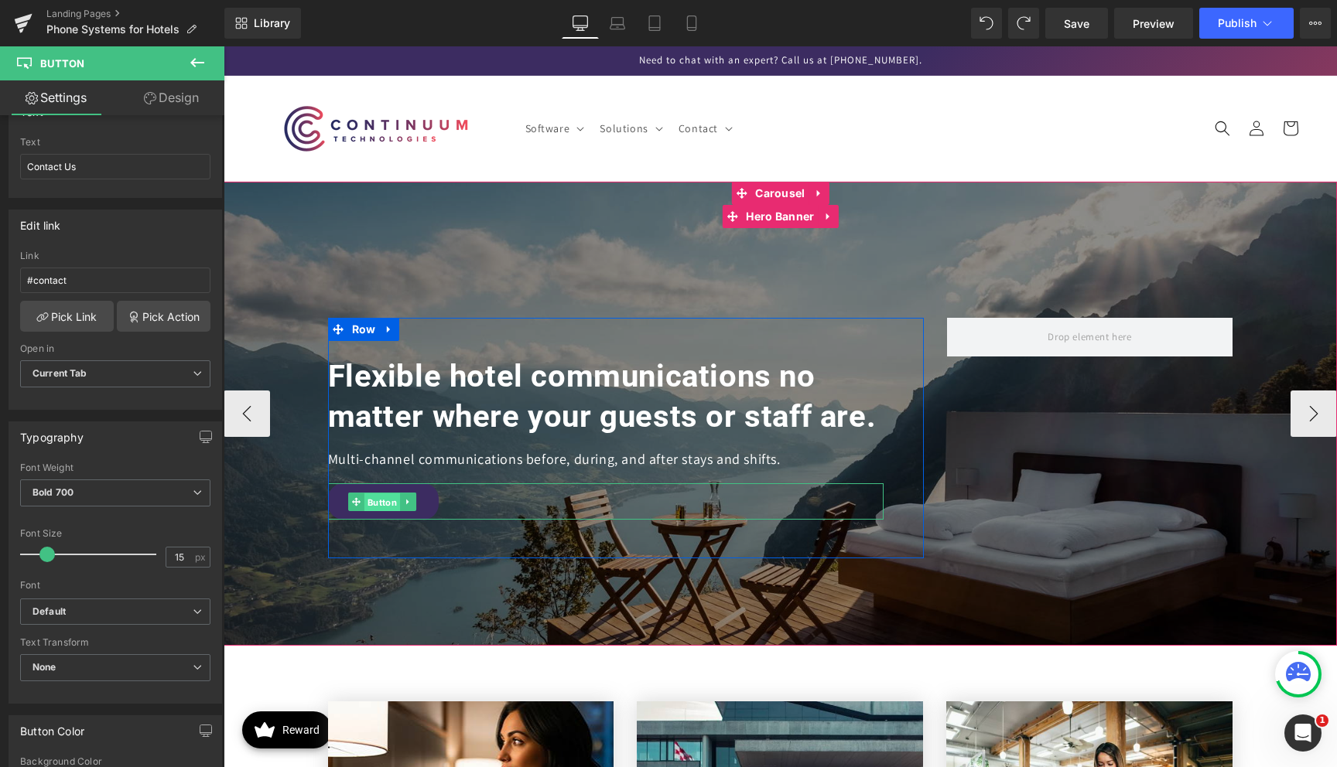
click at [381, 504] on span "Button" at bounding box center [382, 503] width 36 height 19
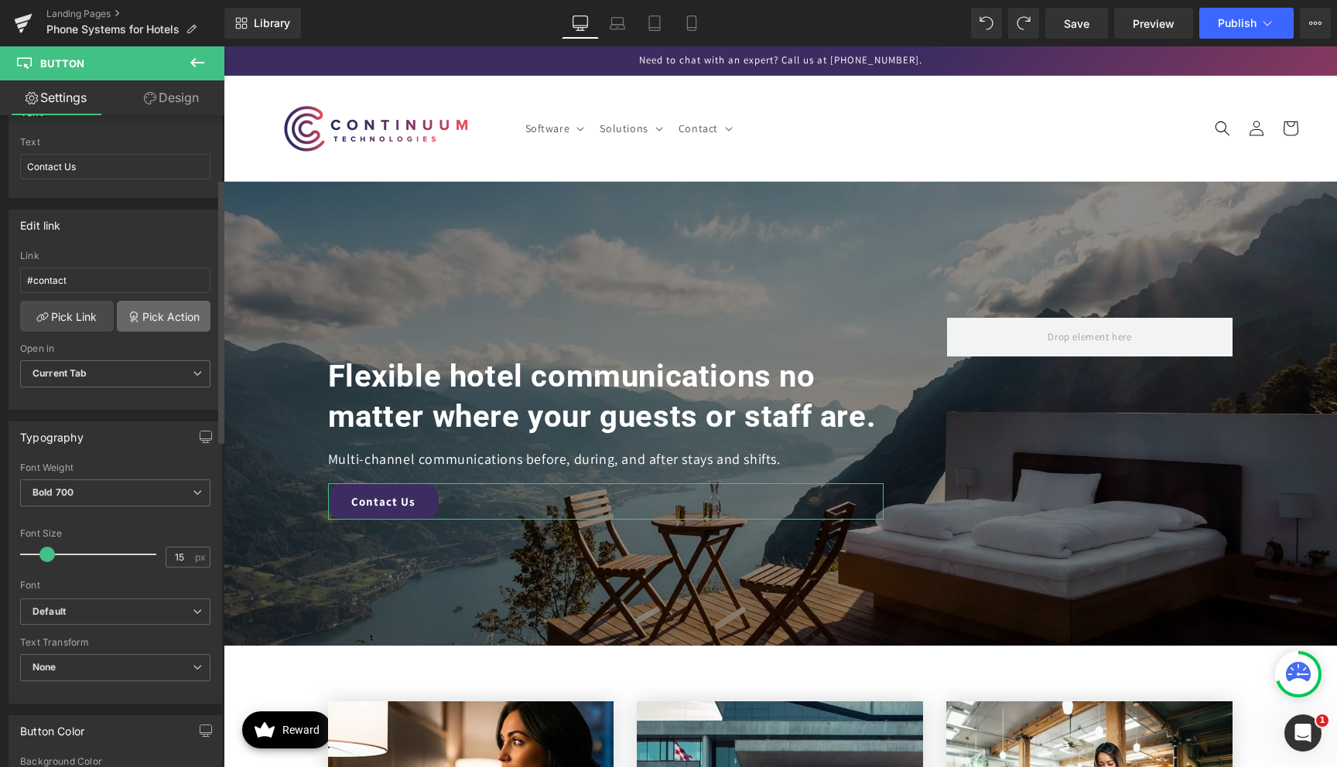
click at [150, 319] on link "Pick Action" at bounding box center [164, 316] width 94 height 31
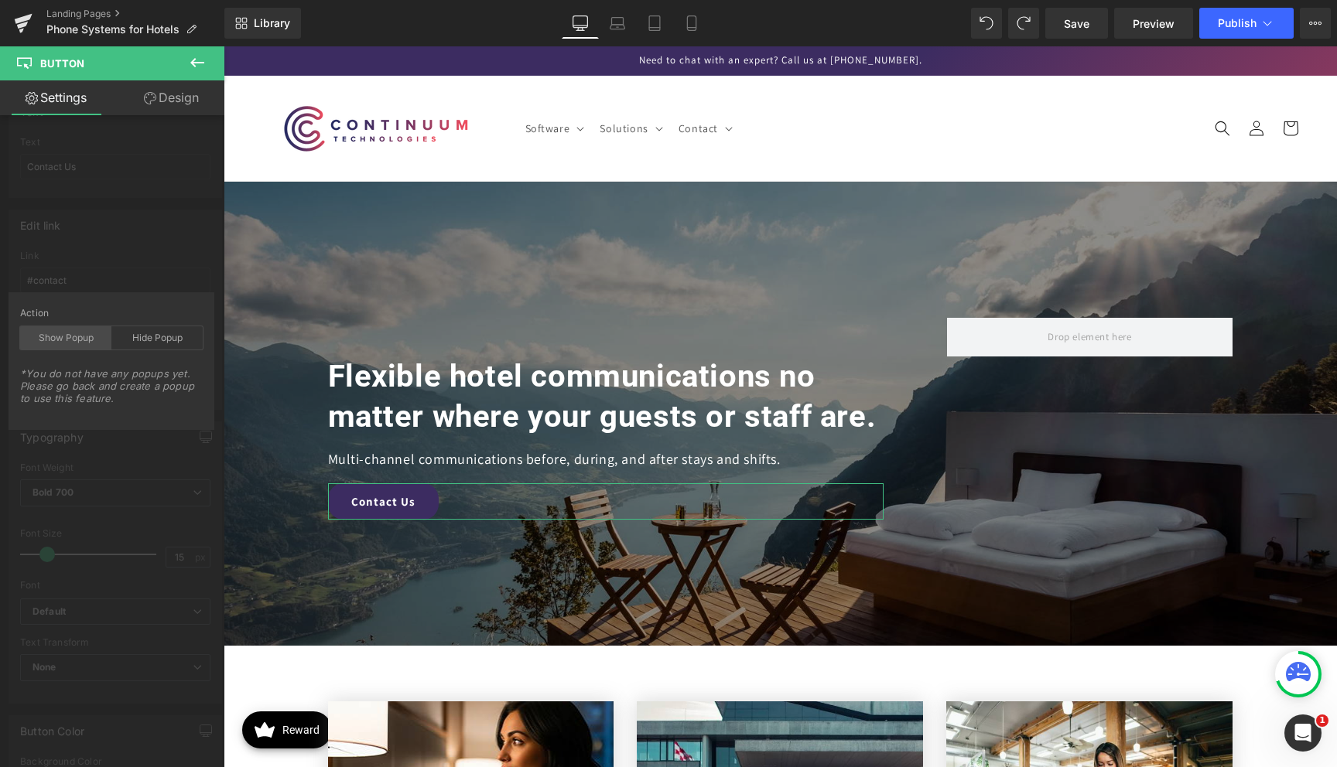
click at [83, 337] on div "Show Popup" at bounding box center [65, 337] width 91 height 23
click at [118, 289] on div "Edit link #contact Link #contact Pick Link Pick Action Current Tab New Tab Open…" at bounding box center [115, 304] width 231 height 212
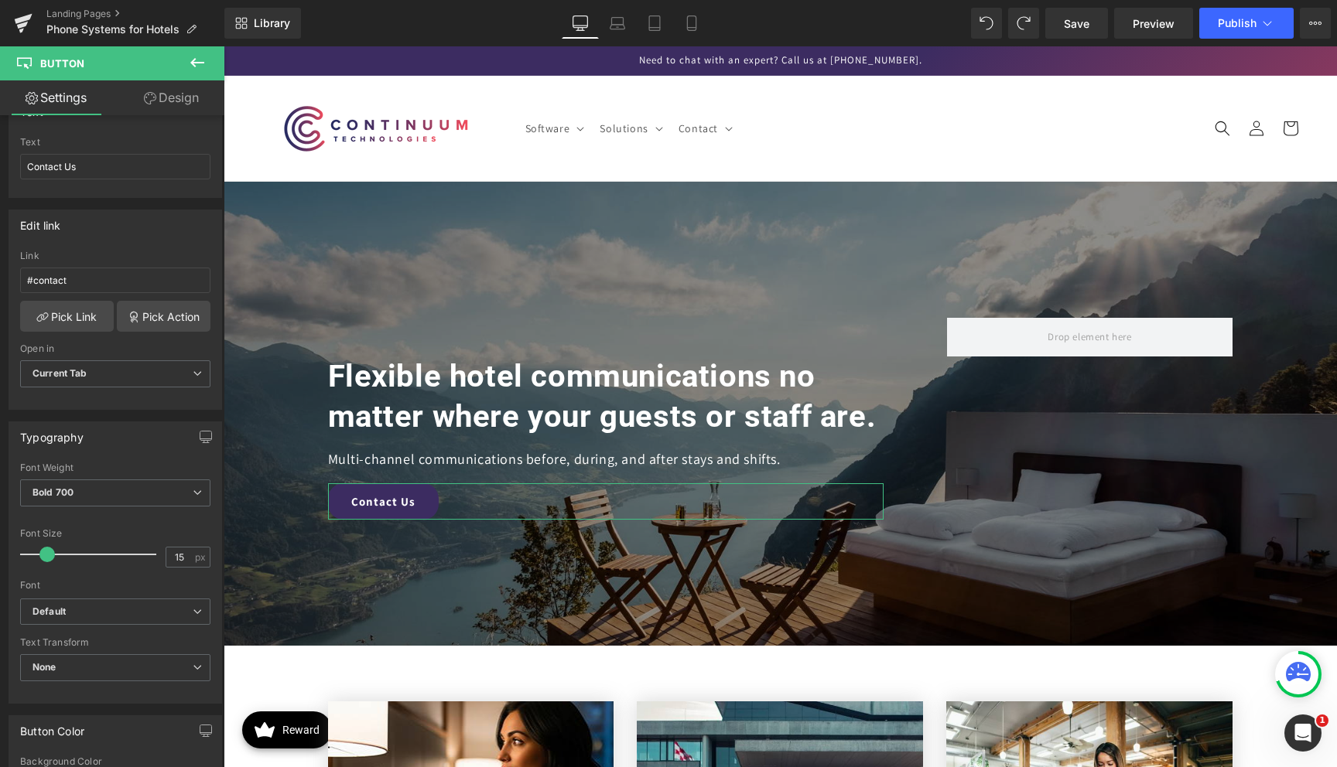
click at [162, 104] on link "Design" at bounding box center [171, 97] width 112 height 35
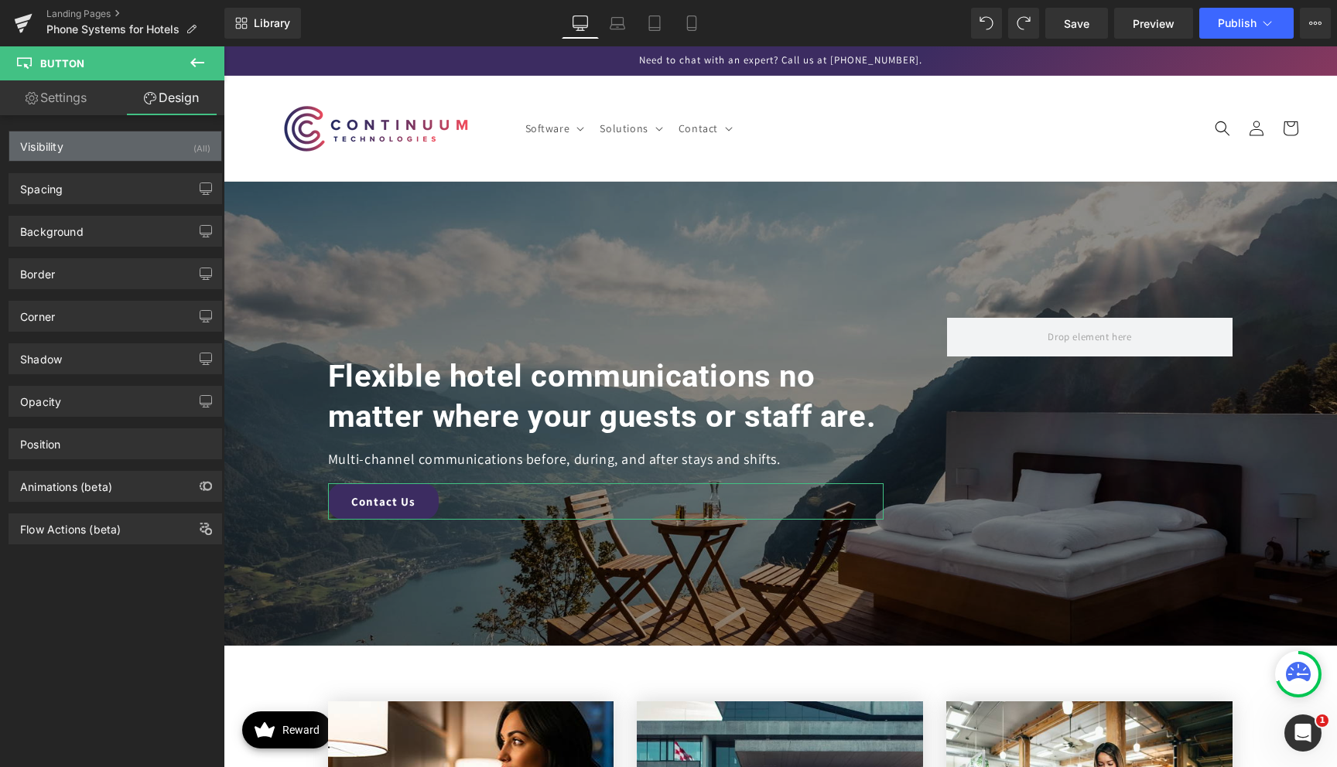
click at [106, 149] on div "Visibility (All)" at bounding box center [115, 146] width 212 height 29
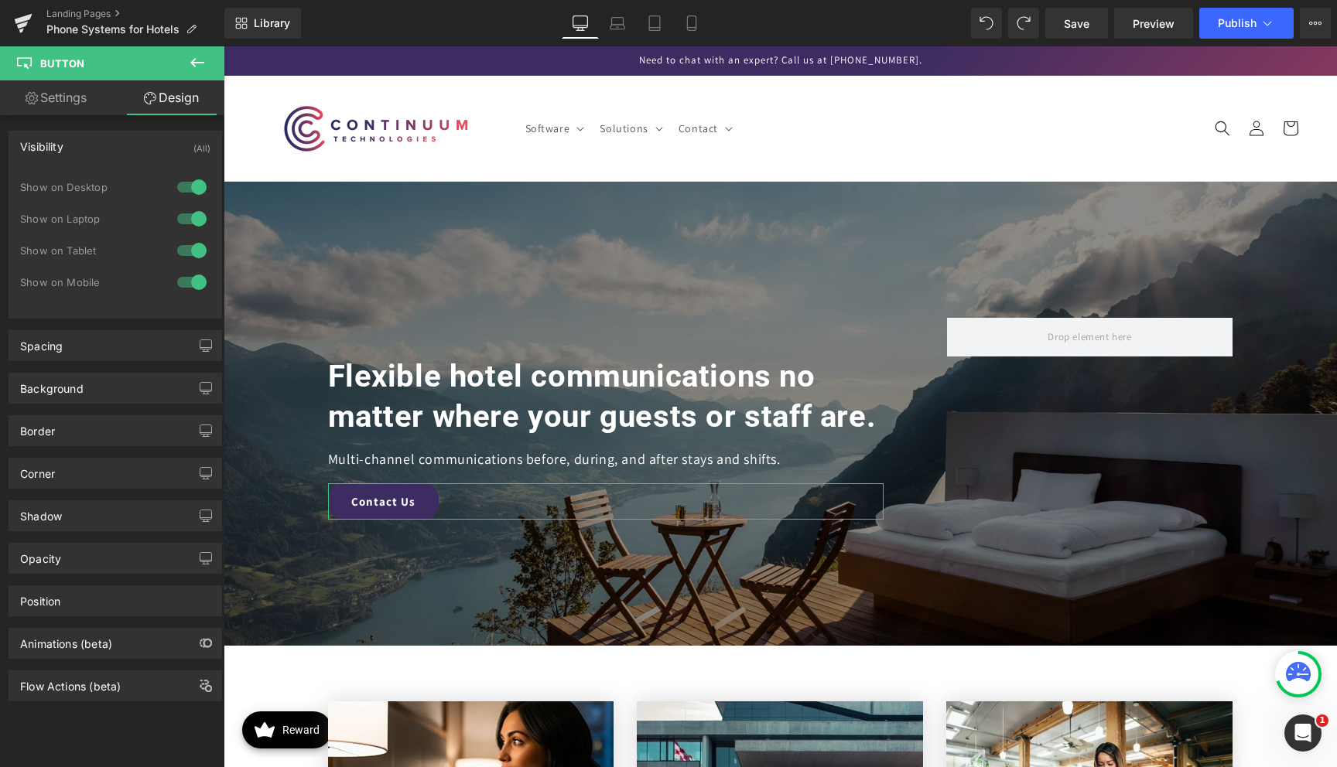
click at [108, 144] on div "Visibility (All)" at bounding box center [115, 146] width 212 height 29
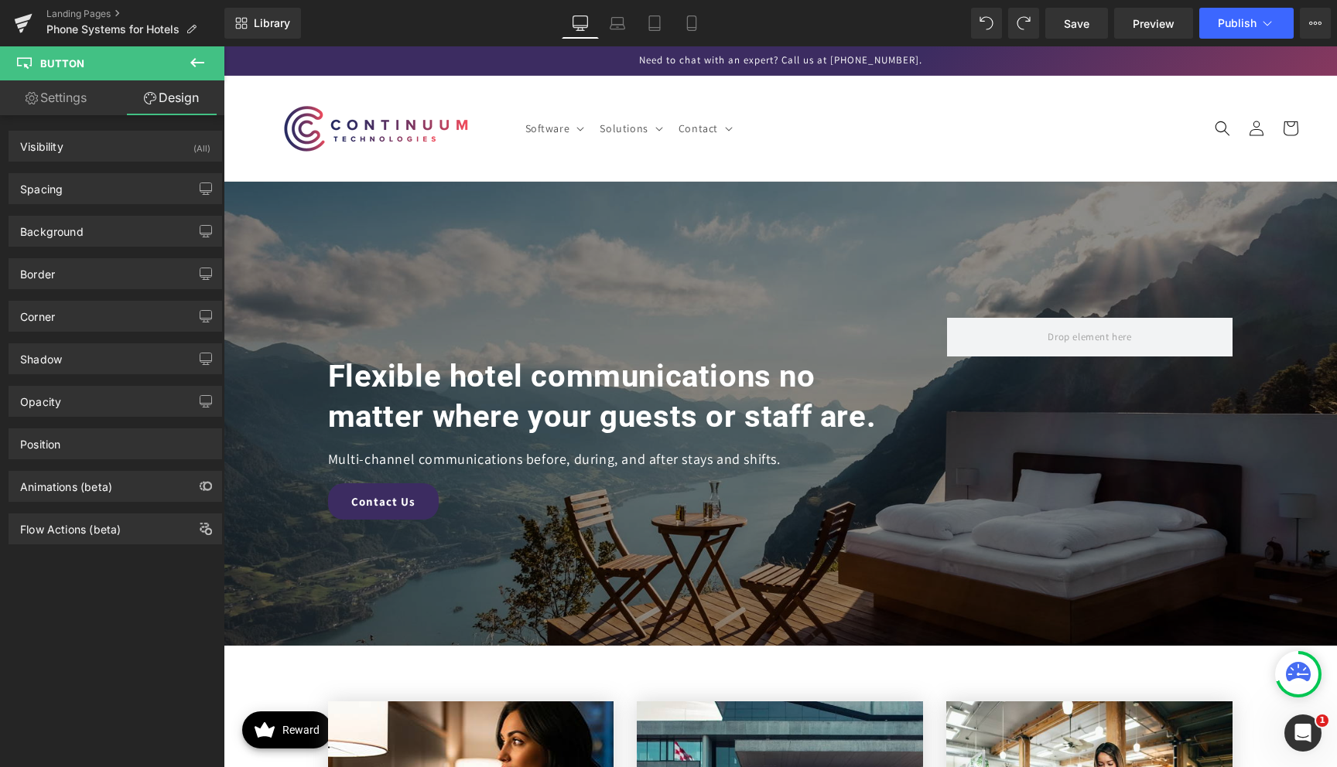
click at [194, 61] on icon at bounding box center [197, 62] width 19 height 19
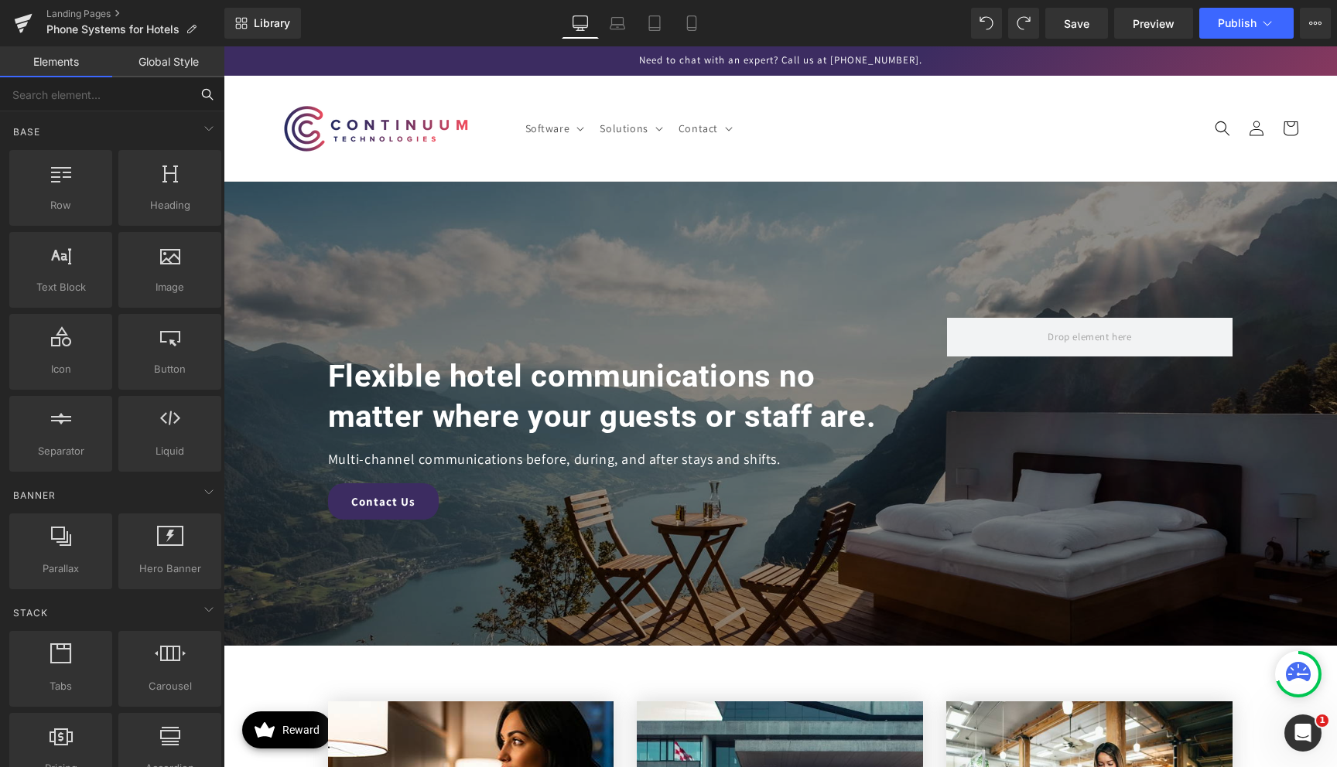
click at [125, 102] on input "text" at bounding box center [95, 94] width 190 height 34
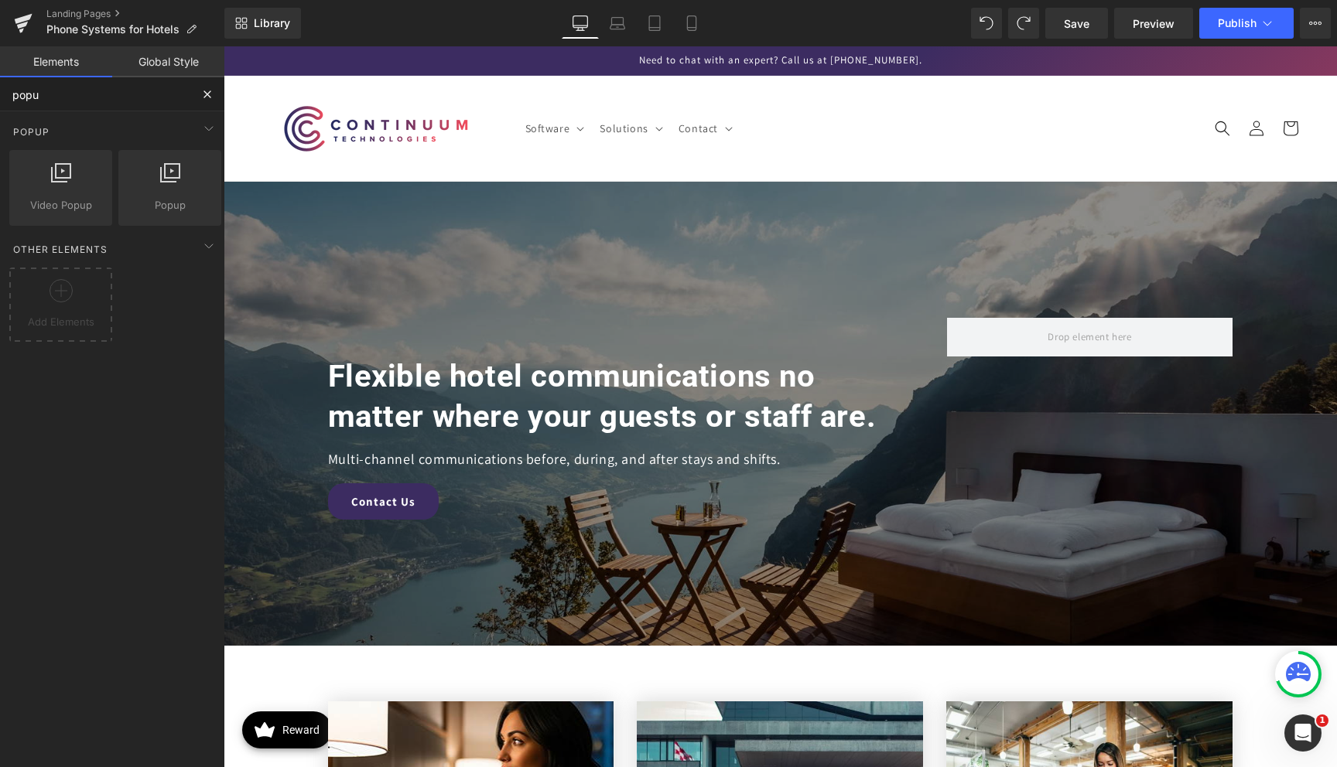
type input "popup"
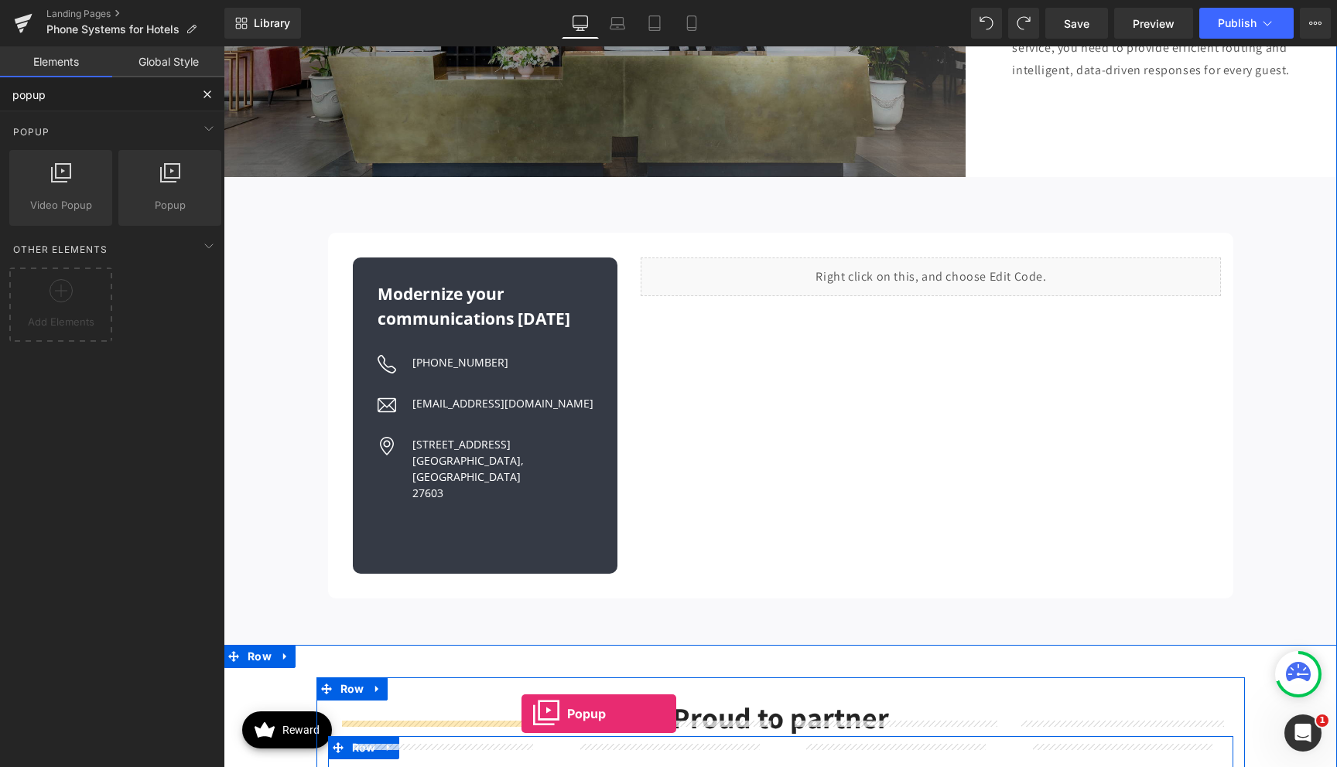
scroll to position [3203, 0]
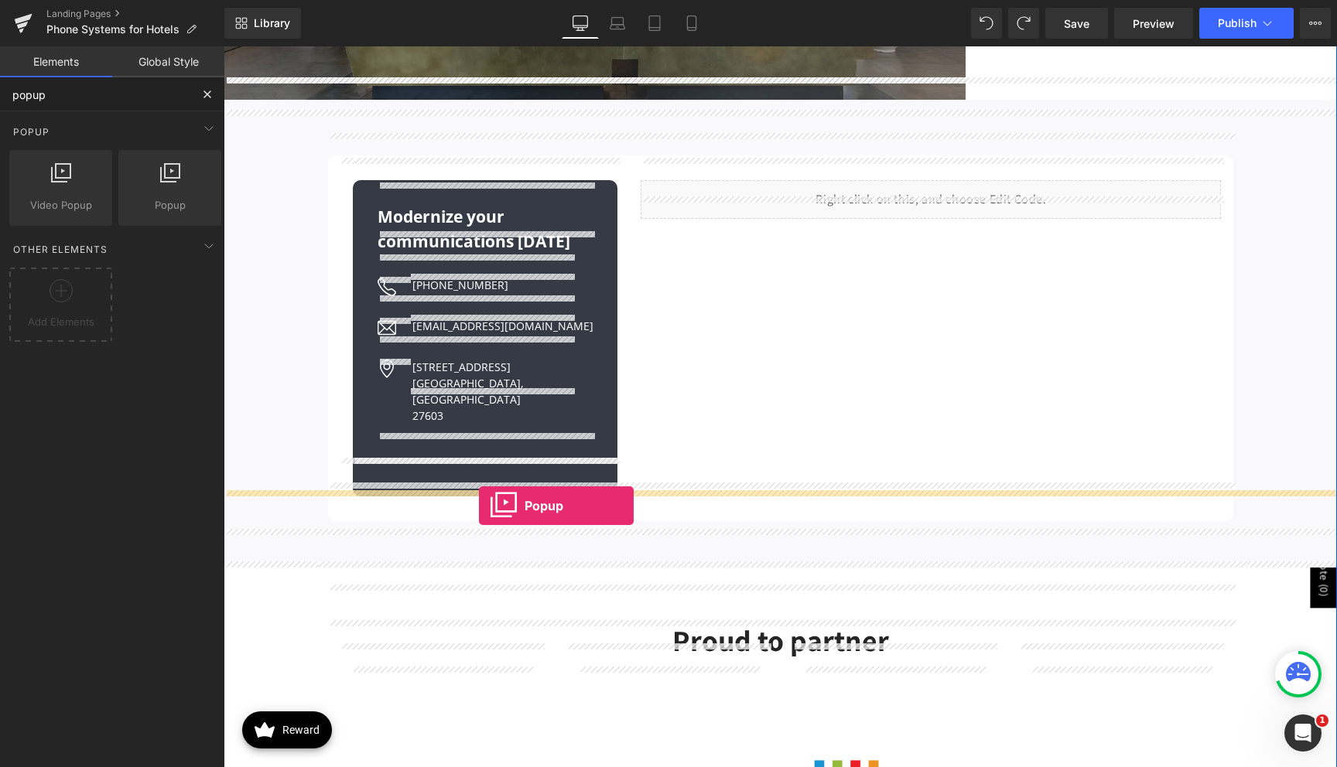
drag, startPoint x: 394, startPoint y: 241, endPoint x: 479, endPoint y: 506, distance: 278.7
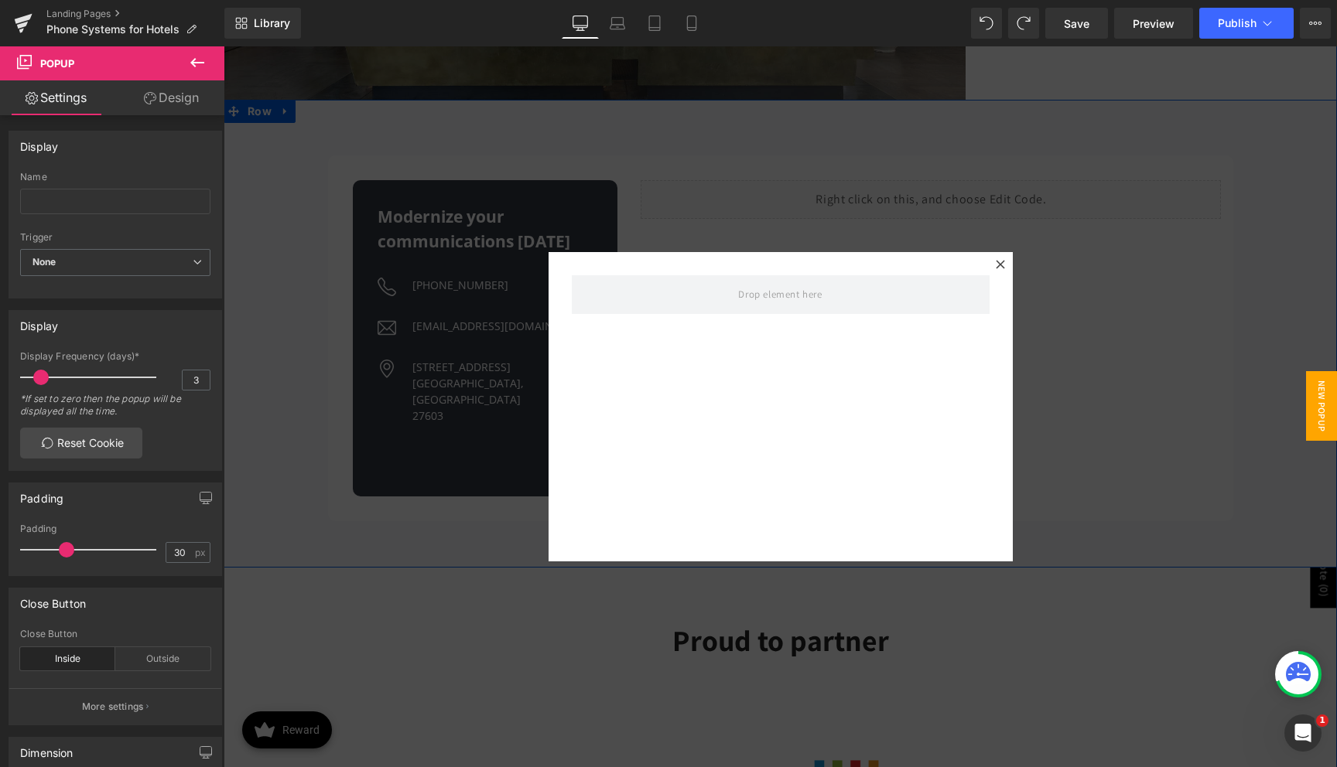
click at [272, 85] on div at bounding box center [780, 406] width 1113 height 721
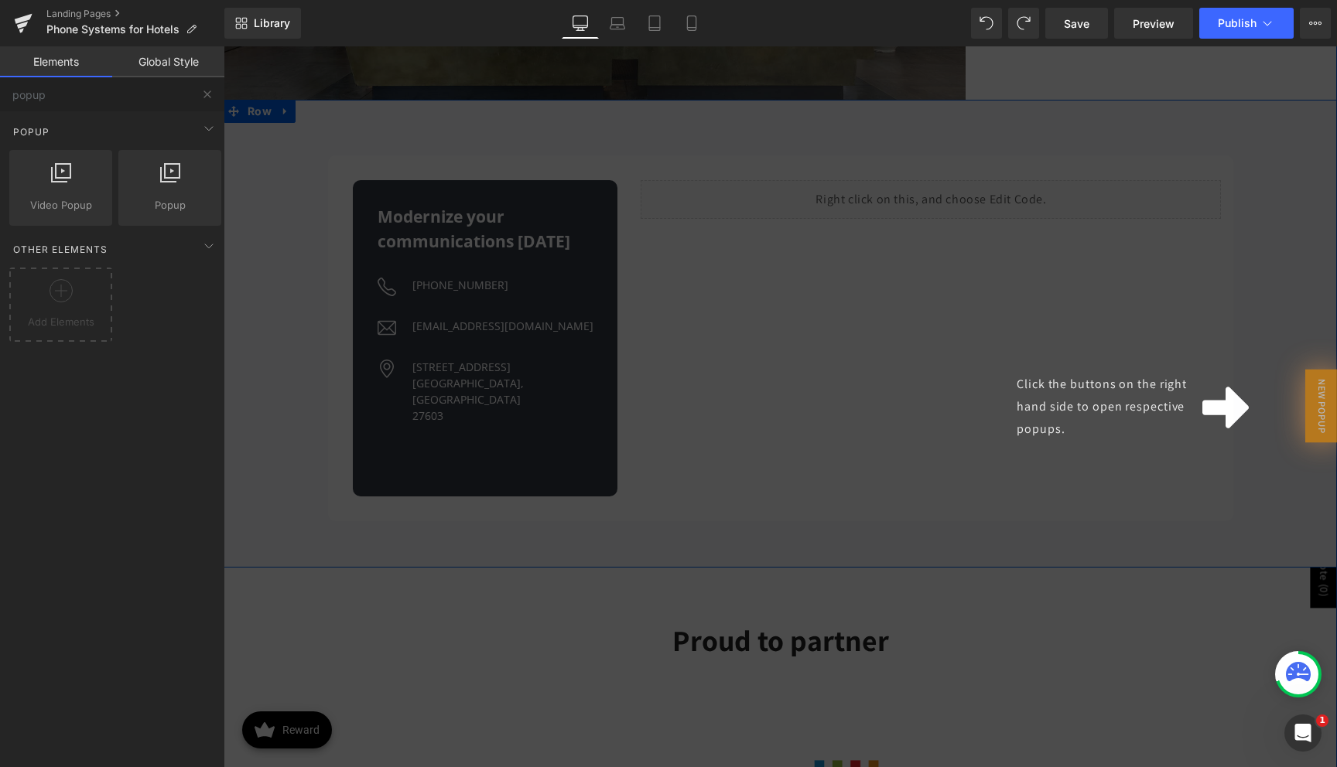
click at [285, 91] on div "Click the buttons on the right hand side to open respective popups." at bounding box center [780, 406] width 1113 height 721
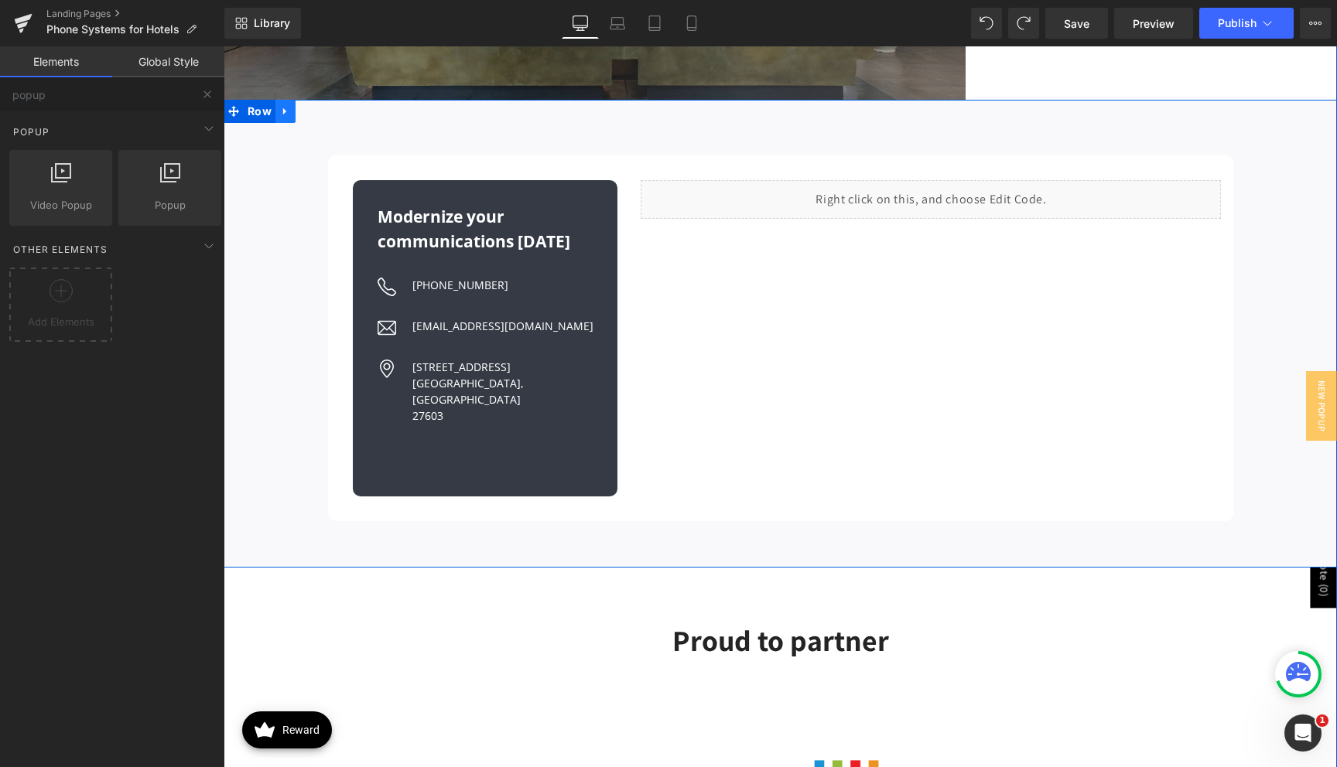
click at [283, 106] on icon at bounding box center [285, 112] width 11 height 12
click at [326, 106] on icon at bounding box center [325, 111] width 11 height 11
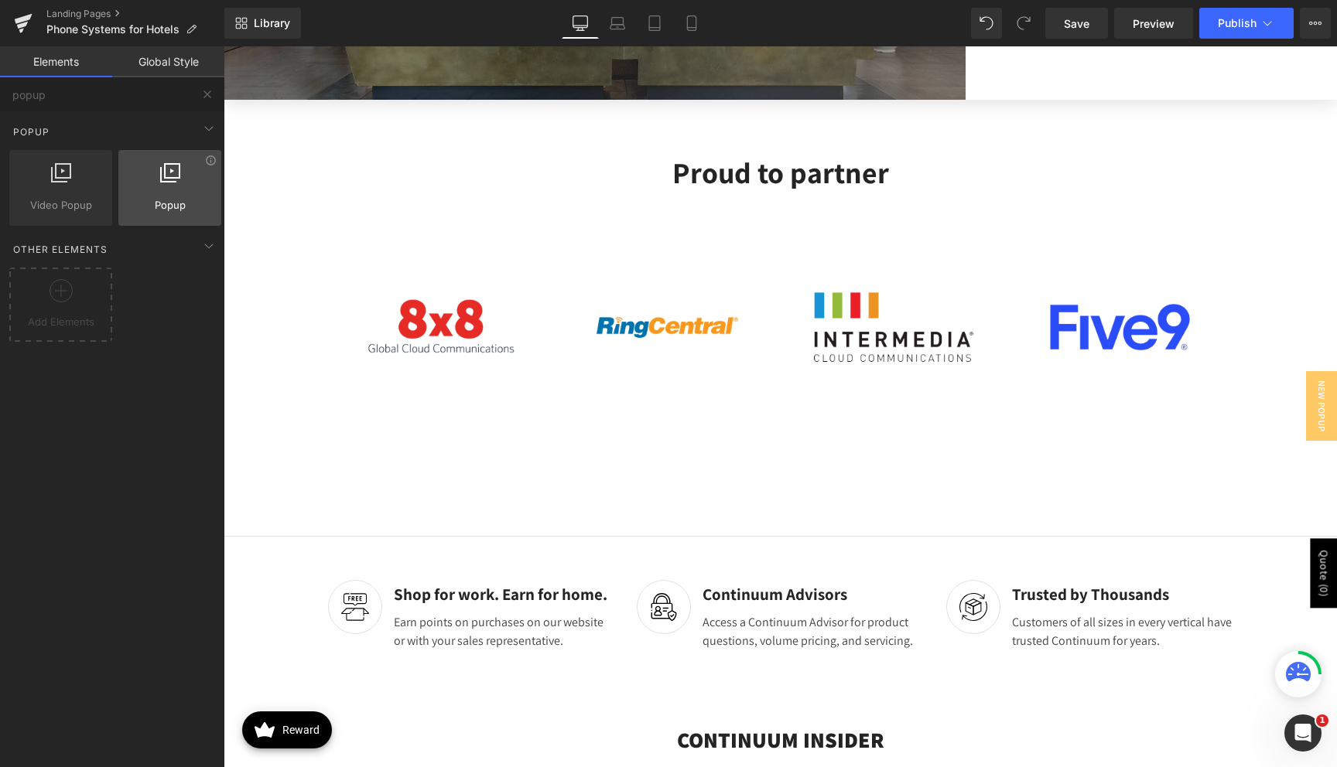
click at [184, 167] on div at bounding box center [170, 179] width 94 height 35
click at [168, 194] on div at bounding box center [170, 179] width 94 height 35
click at [145, 388] on div "Base Row rows, columns, layouts, div Heading headings, titles, h1,h2,h3,h4,h5,h…" at bounding box center [115, 266] width 231 height 311
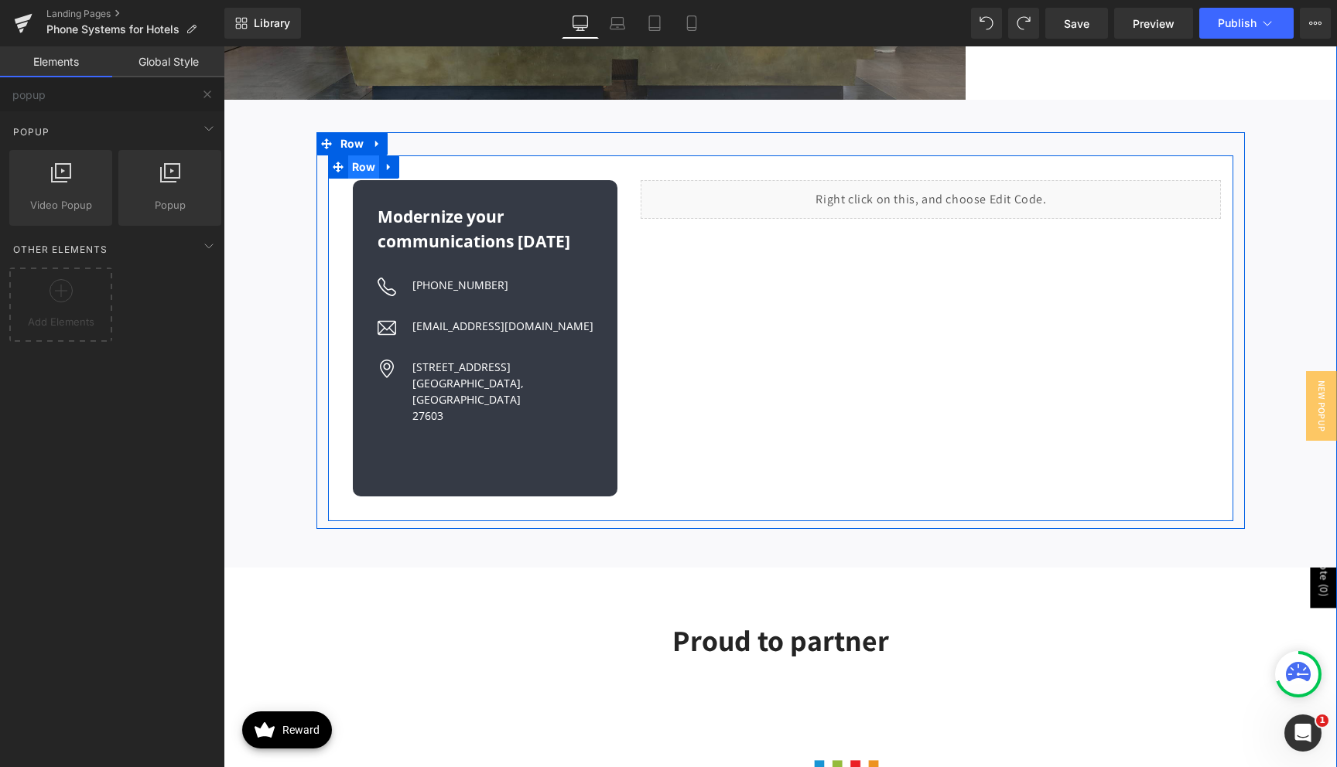
click at [361, 156] on span "Row" at bounding box center [364, 167] width 32 height 23
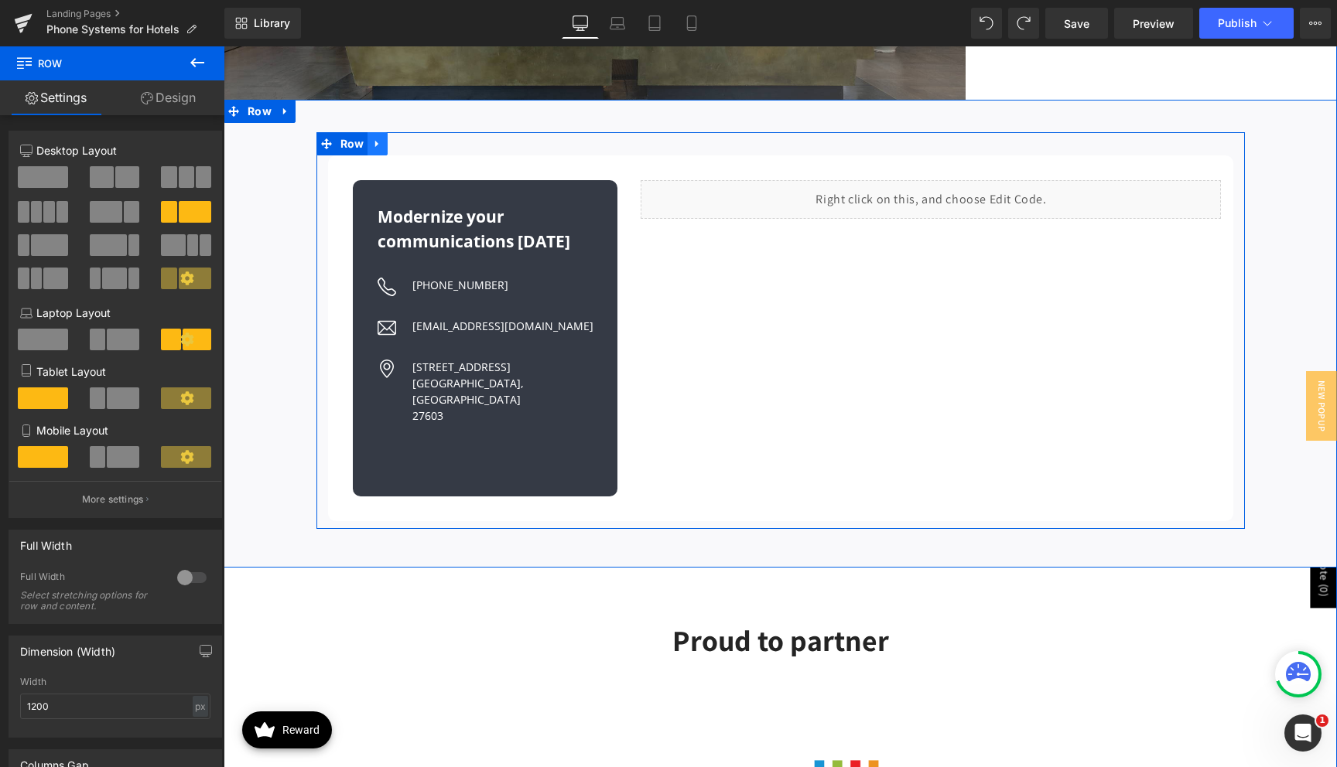
click at [378, 141] on icon at bounding box center [376, 144] width 3 height 7
click at [374, 138] on icon at bounding box center [377, 143] width 11 height 11
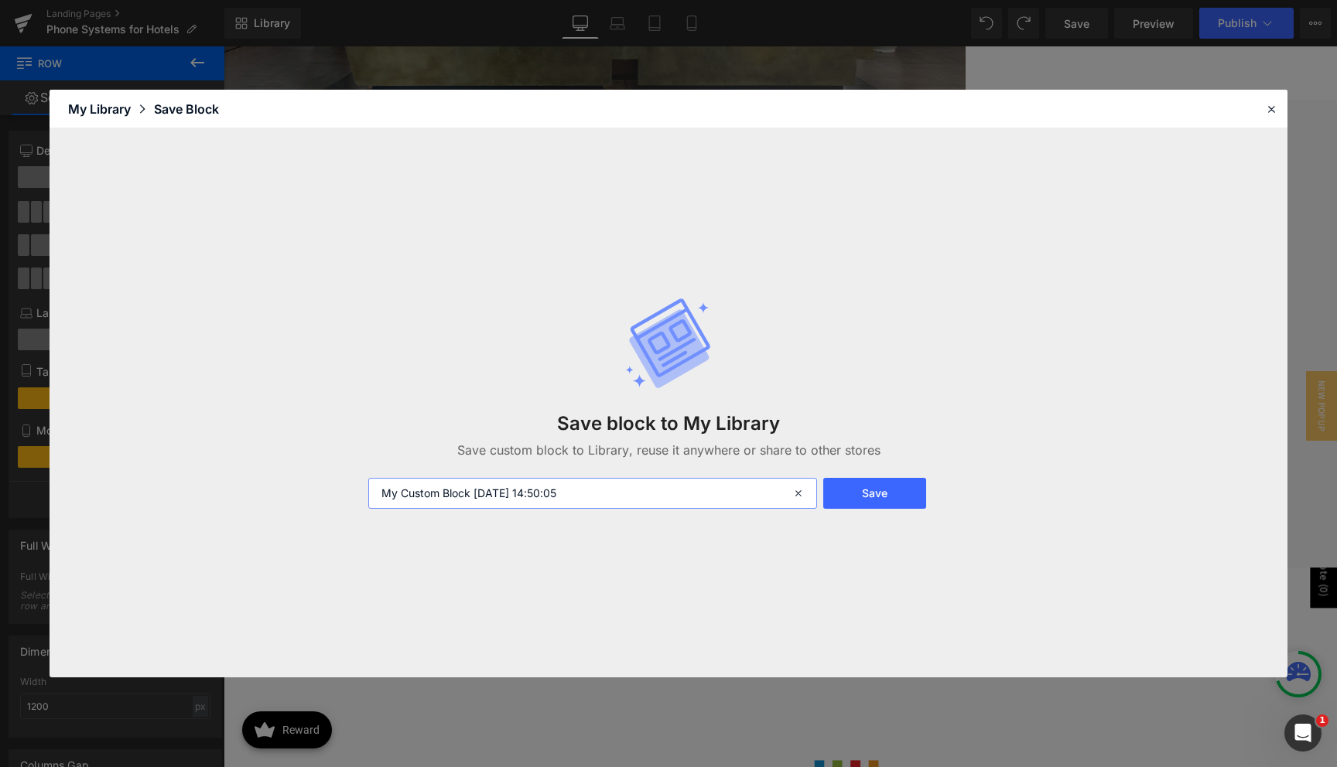
click at [549, 490] on input "My Custom Block 2025-08-11 14:50:05" at bounding box center [592, 493] width 449 height 31
type input "Contact w/ Hubspot form"
click at [888, 484] on button "Save" at bounding box center [874, 493] width 103 height 31
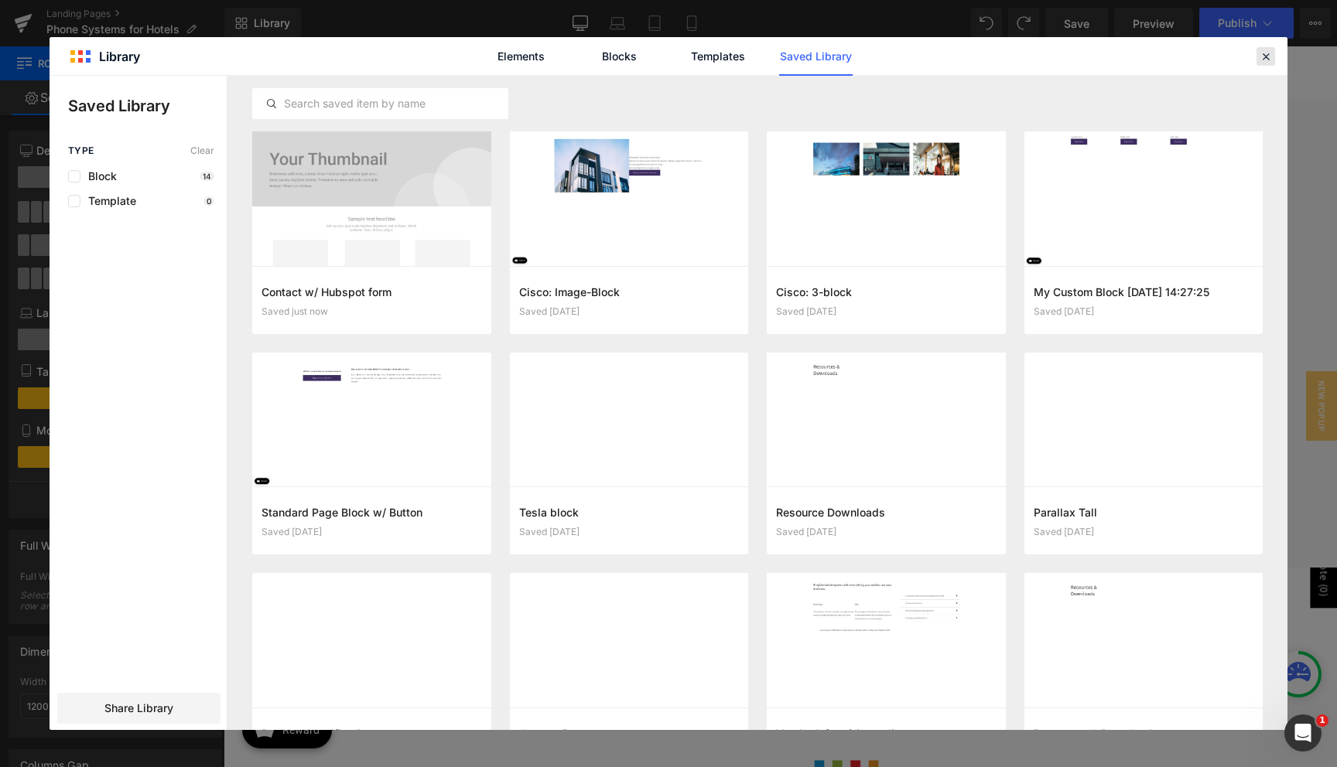
click at [1266, 51] on icon at bounding box center [1266, 57] width 14 height 14
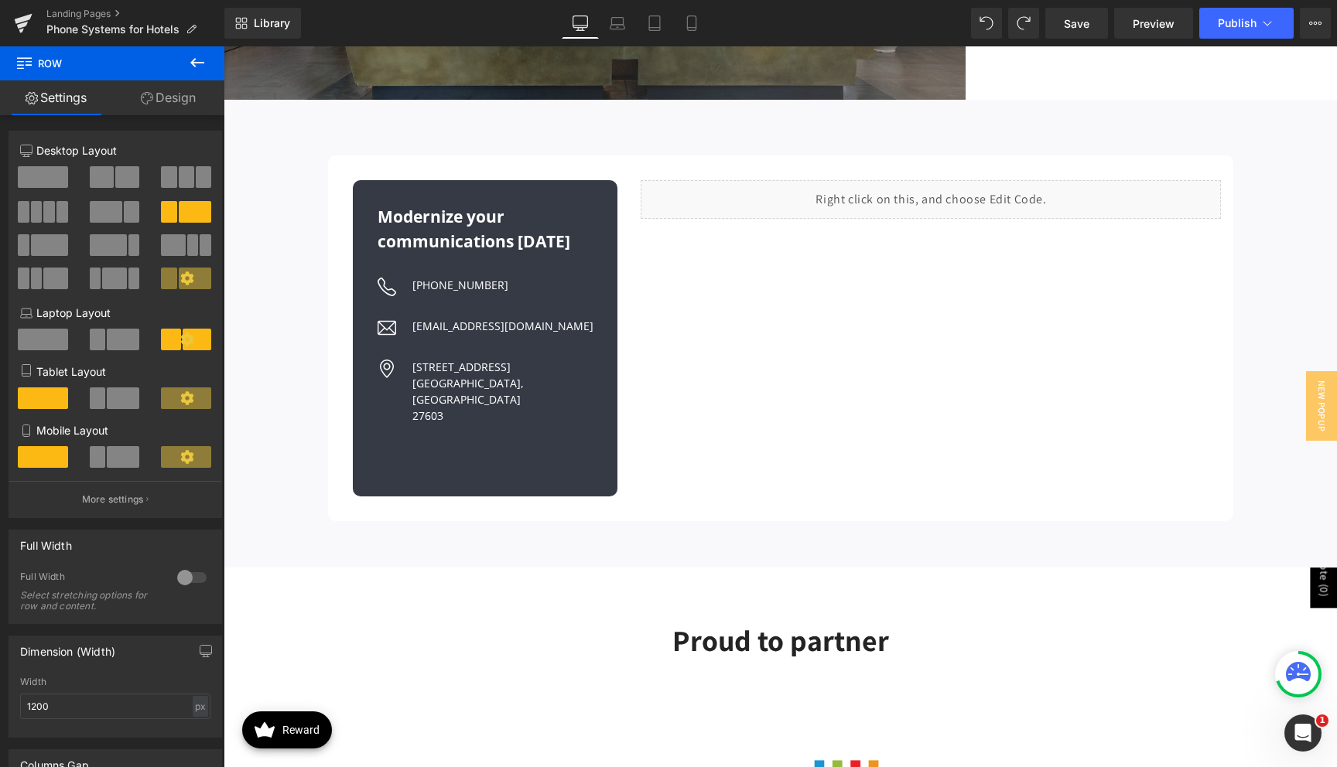
click at [191, 70] on icon at bounding box center [197, 62] width 19 height 19
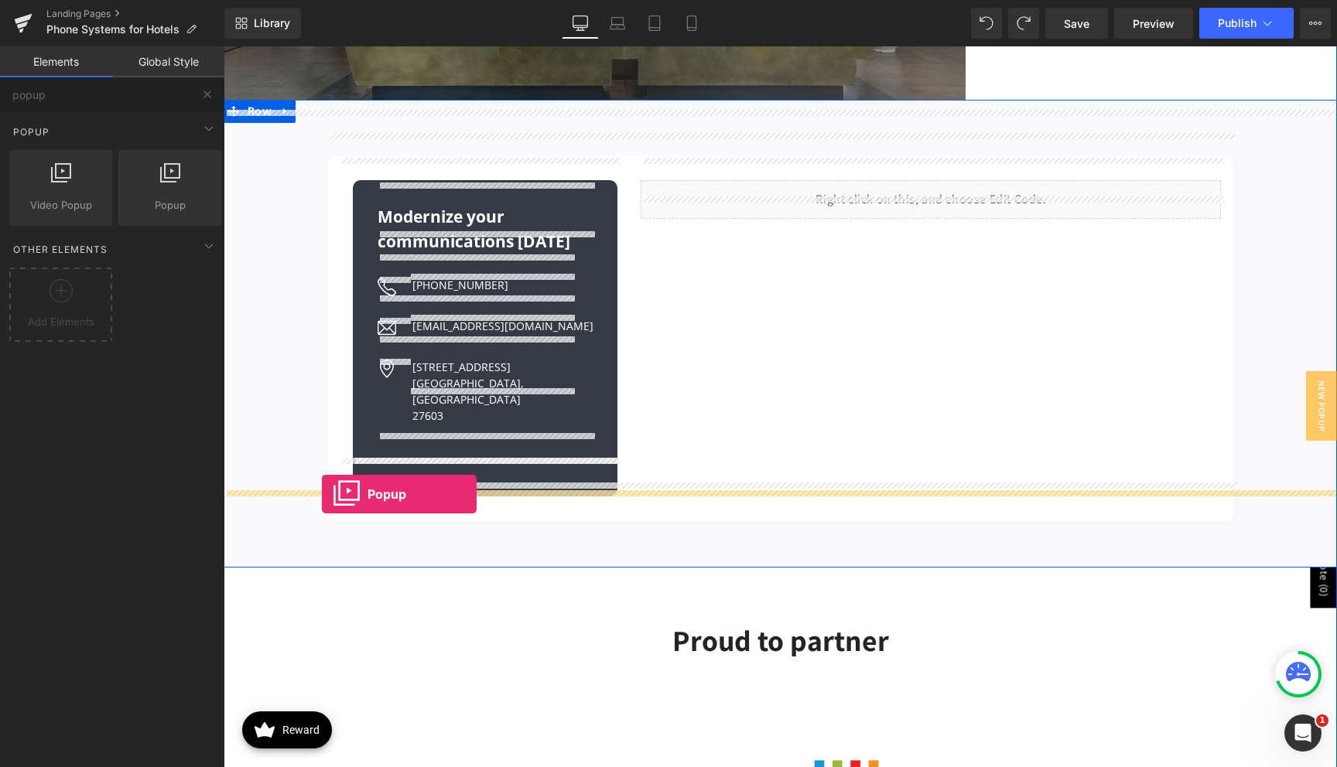
drag, startPoint x: 385, startPoint y: 222, endPoint x: 322, endPoint y: 494, distance: 279.4
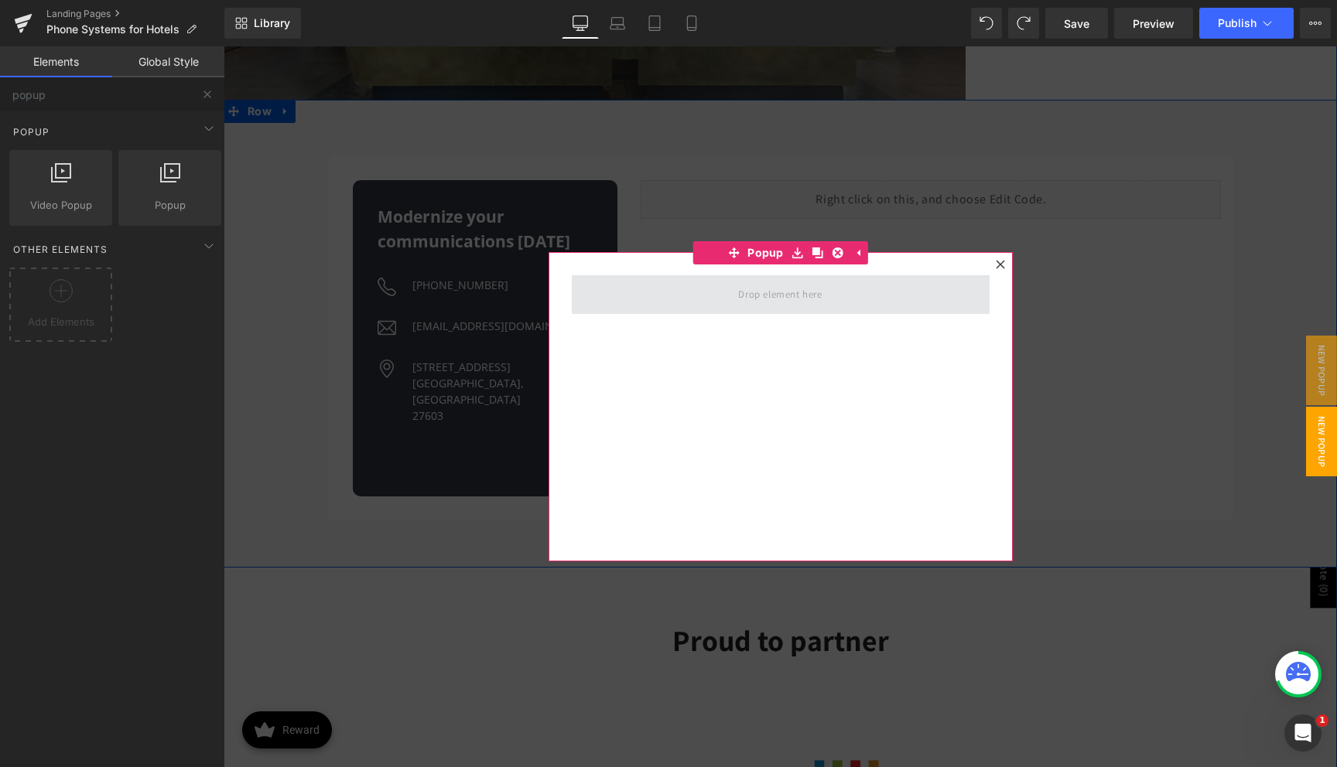
click at [786, 296] on span at bounding box center [780, 295] width 94 height 26
click at [798, 255] on icon at bounding box center [797, 254] width 11 height 12
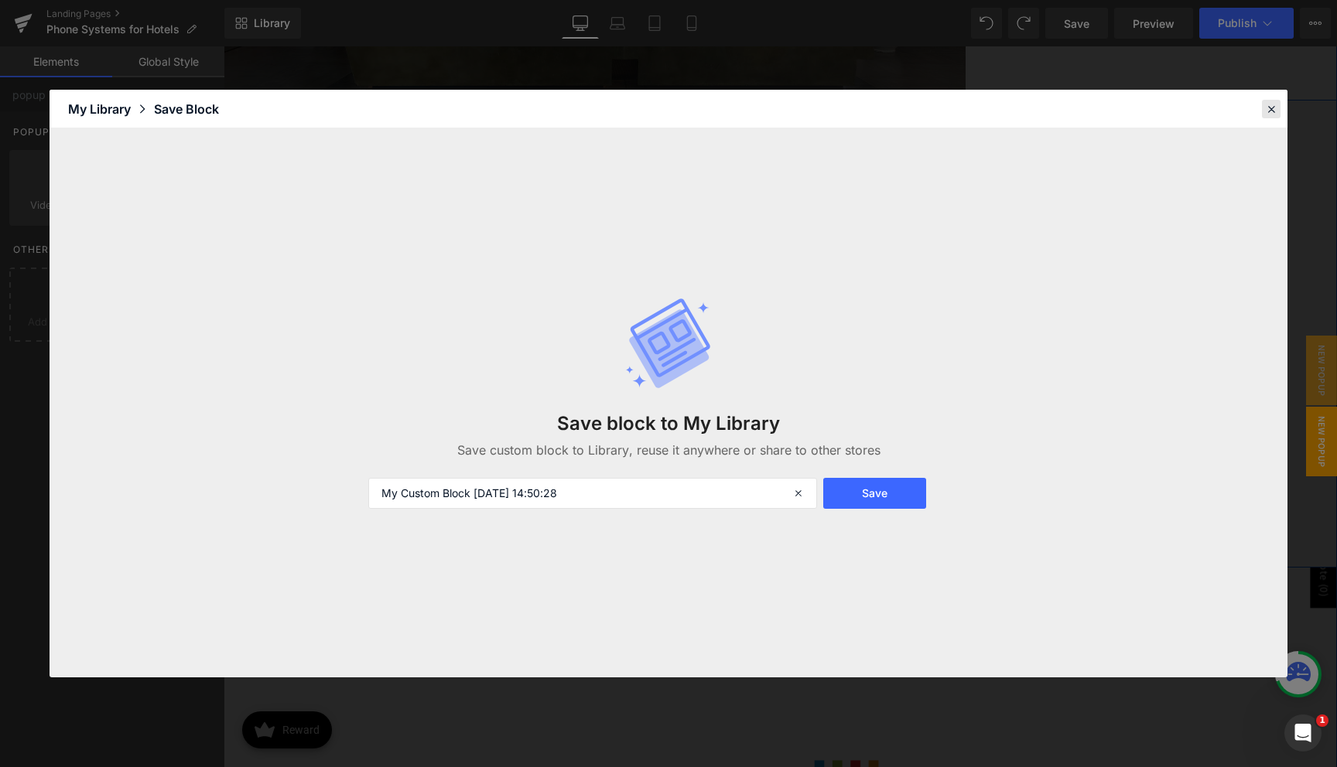
click at [1266, 111] on icon at bounding box center [1271, 109] width 14 height 14
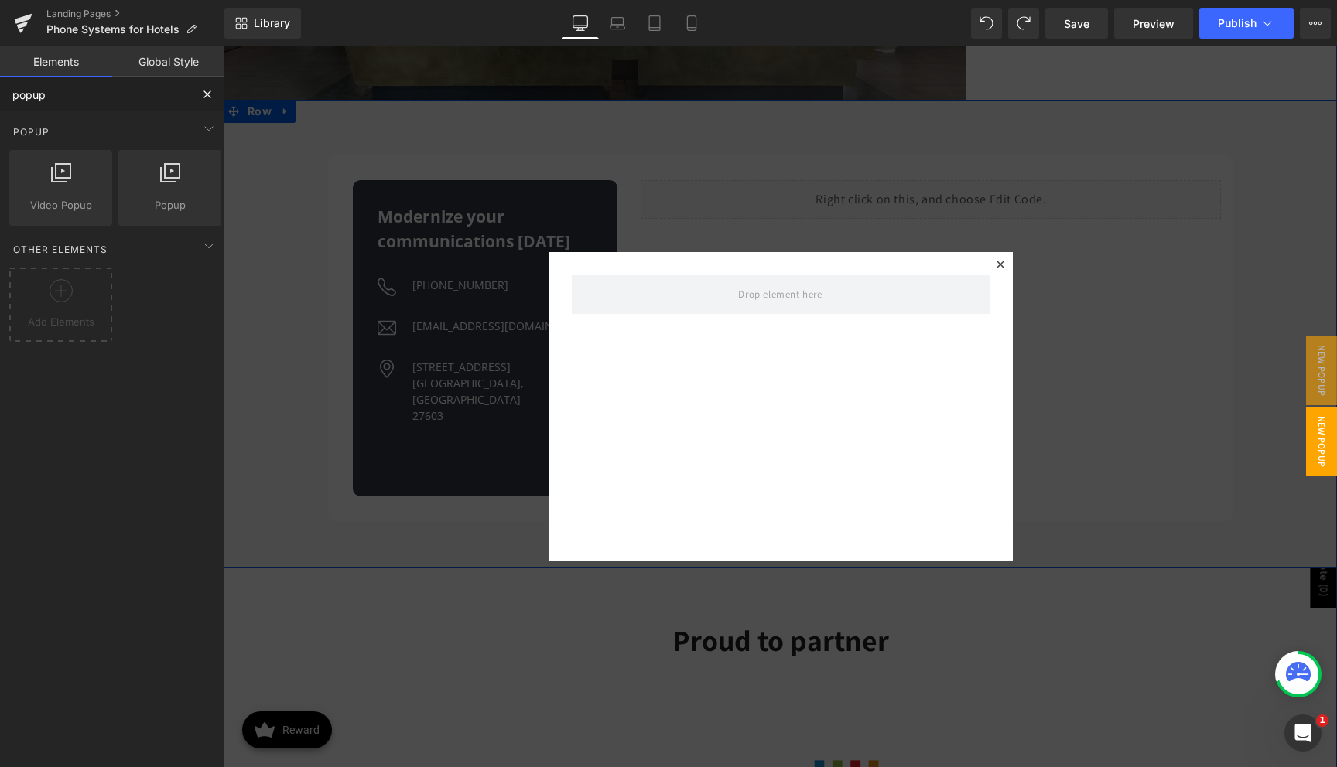
click at [106, 92] on input "popup" at bounding box center [95, 94] width 190 height 34
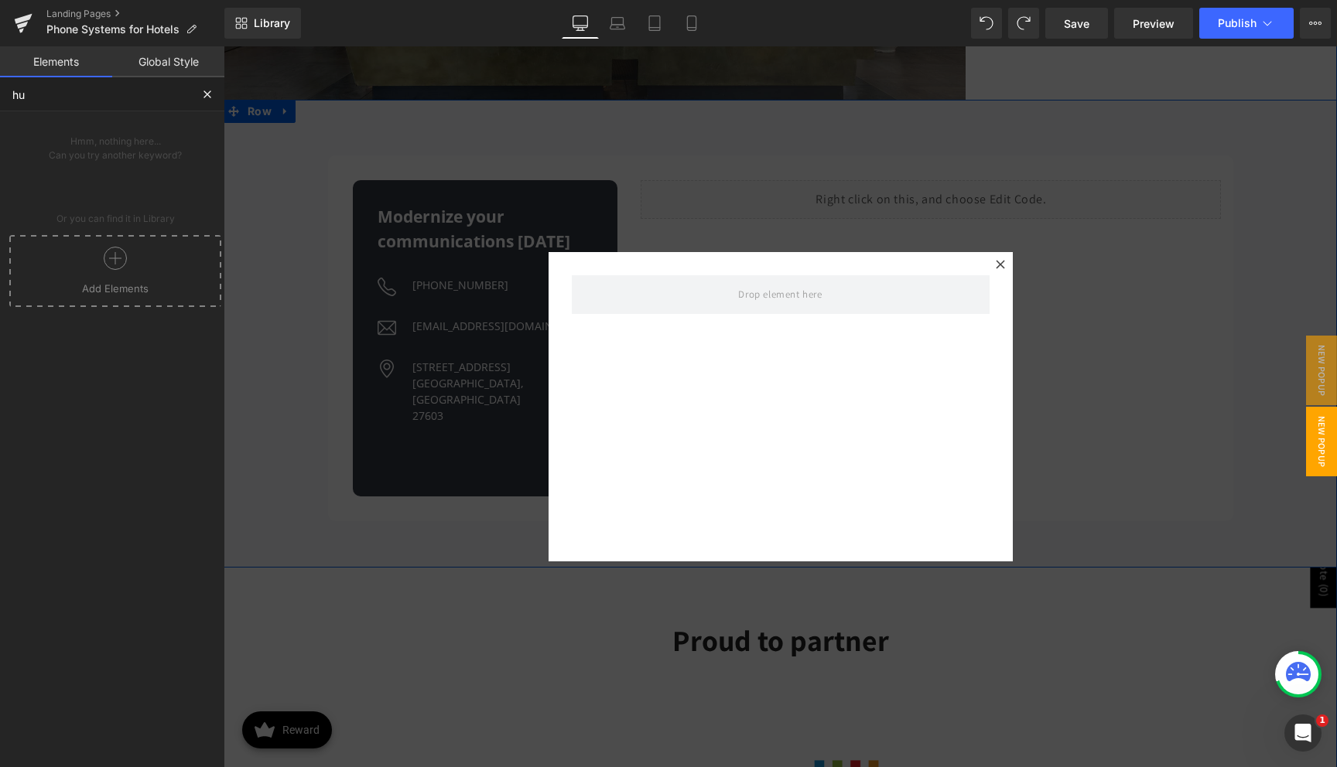
type input "h"
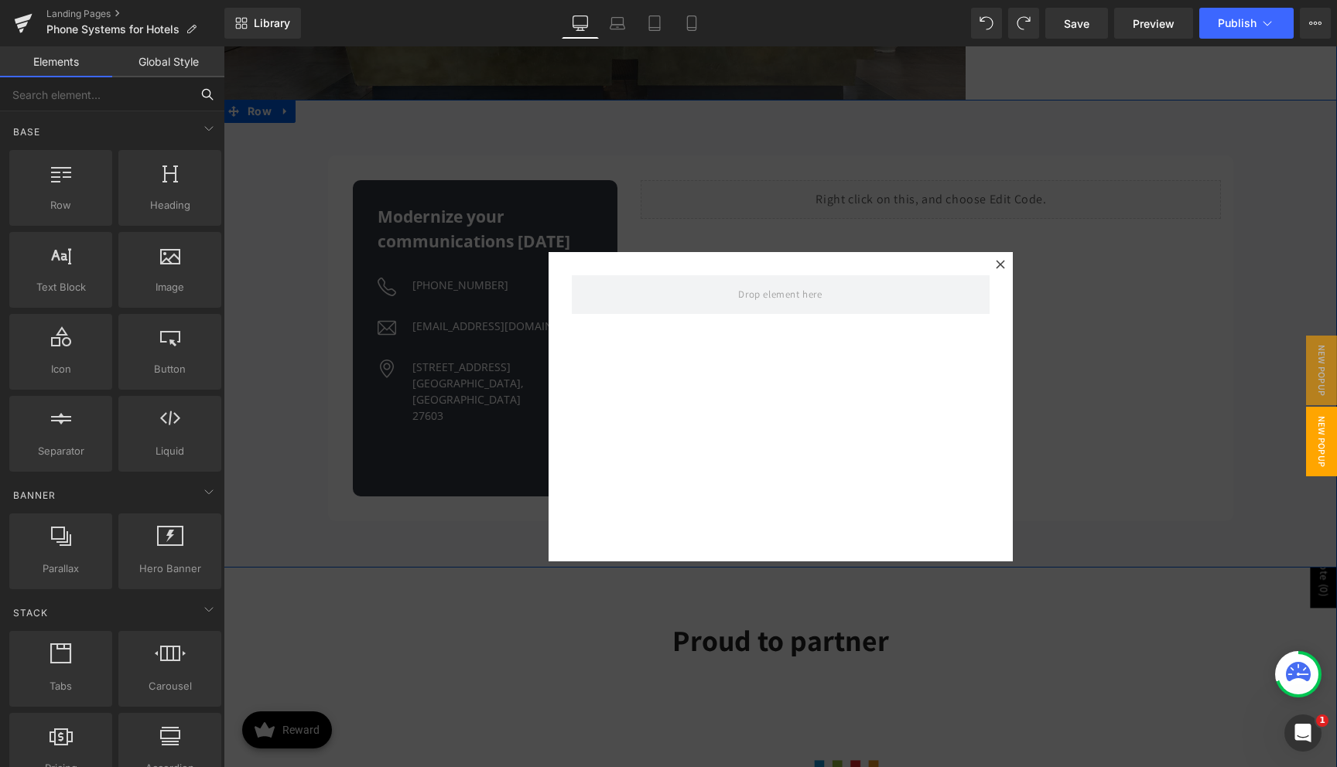
click at [123, 105] on input "text" at bounding box center [95, 94] width 190 height 34
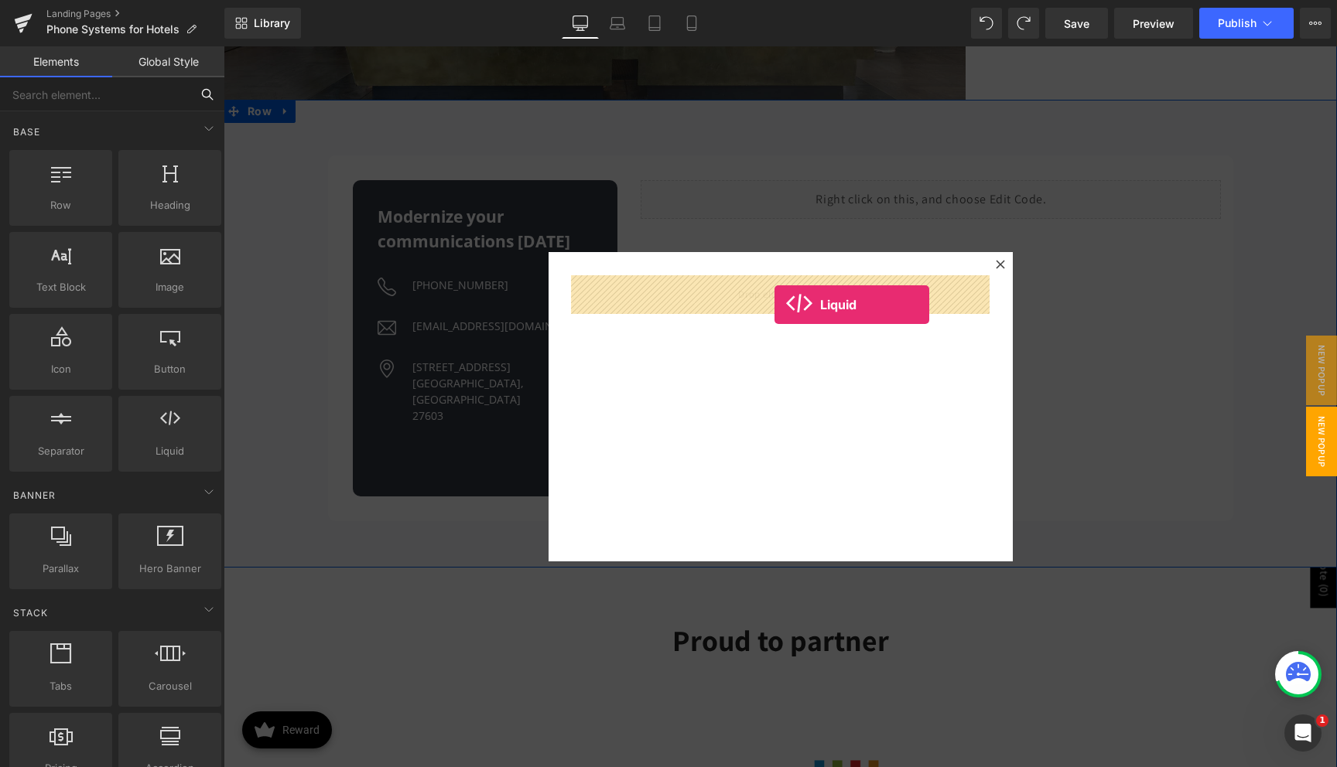
drag, startPoint x: 387, startPoint y: 484, endPoint x: 774, endPoint y: 305, distance: 427.1
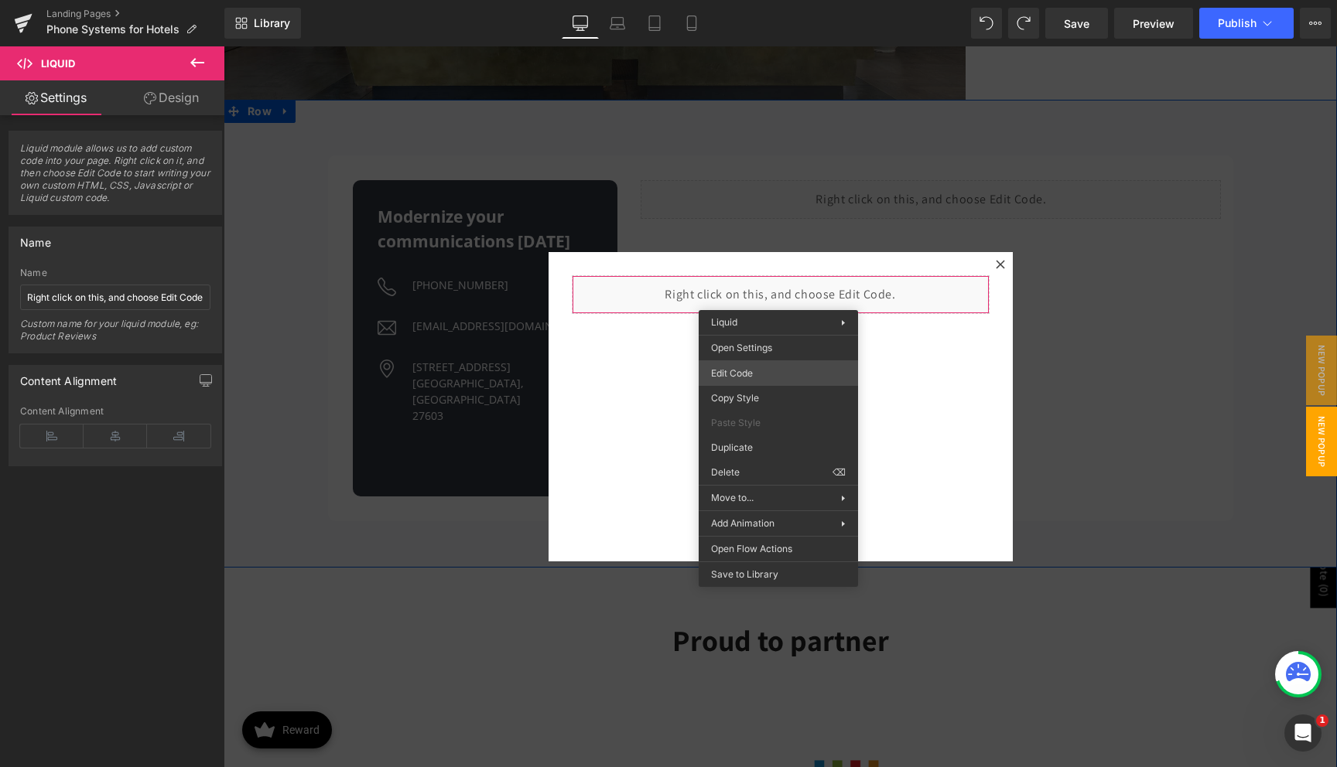
click at [767, 31] on div "Liquid You are previewing how the 2.0 will restyle your page. You can not edit …" at bounding box center [668, 31] width 1337 height 0
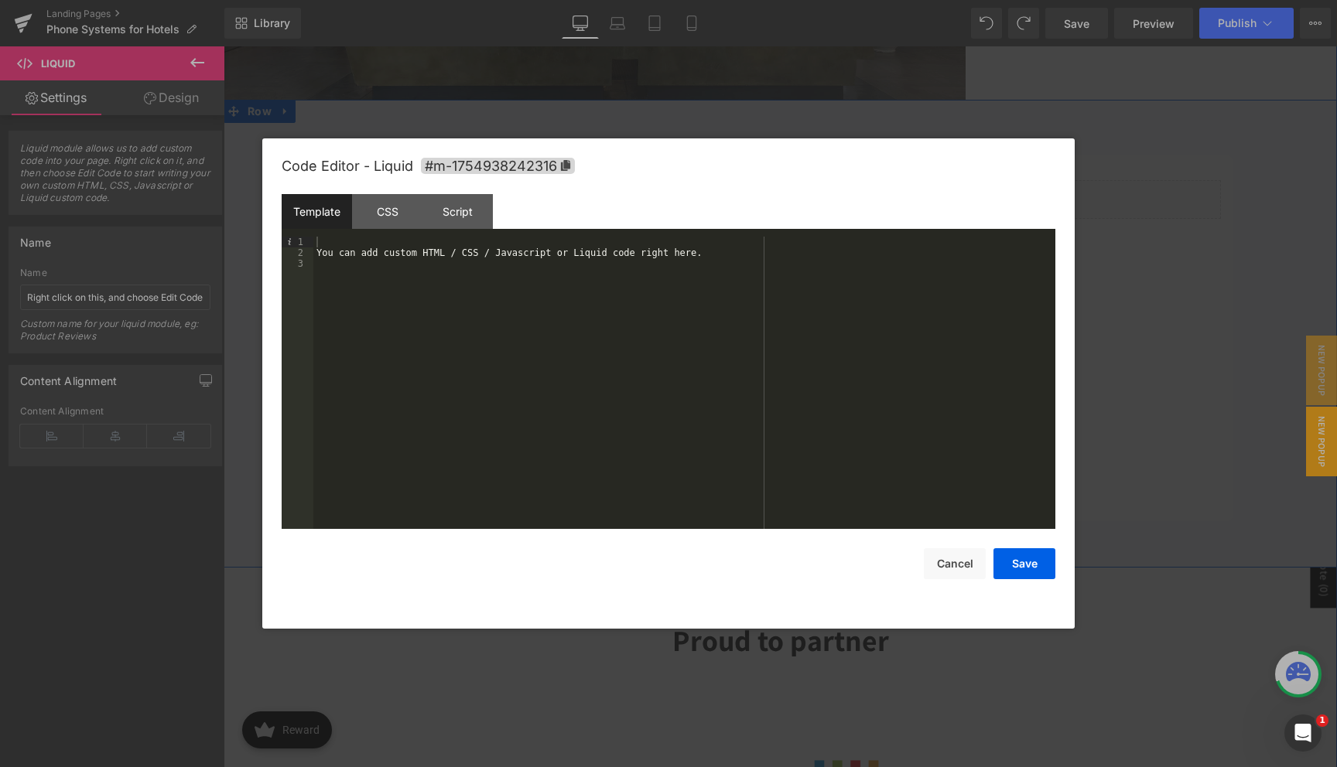
click at [505, 267] on div "You can add custom HTML / CSS / Javascript or Liquid code right here." at bounding box center [684, 394] width 742 height 314
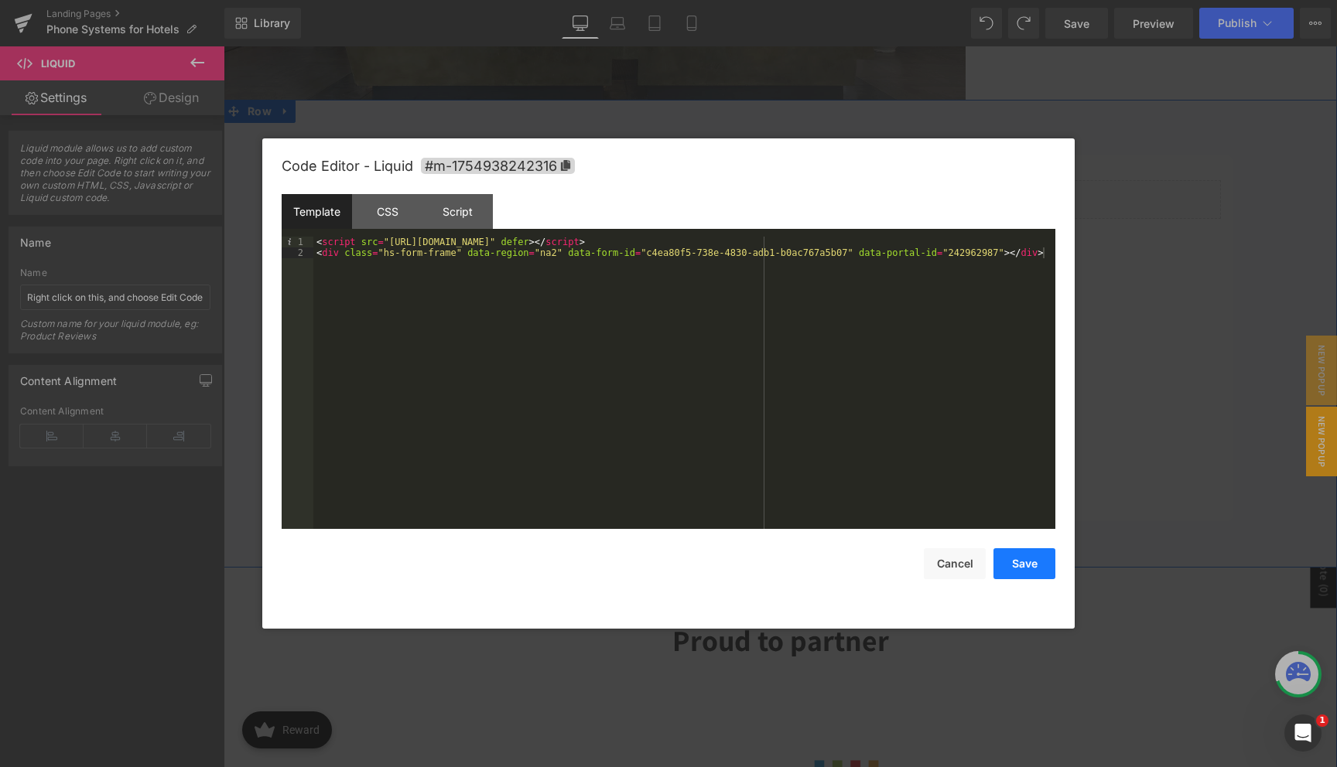
click at [1031, 567] on button "Save" at bounding box center [1024, 564] width 62 height 31
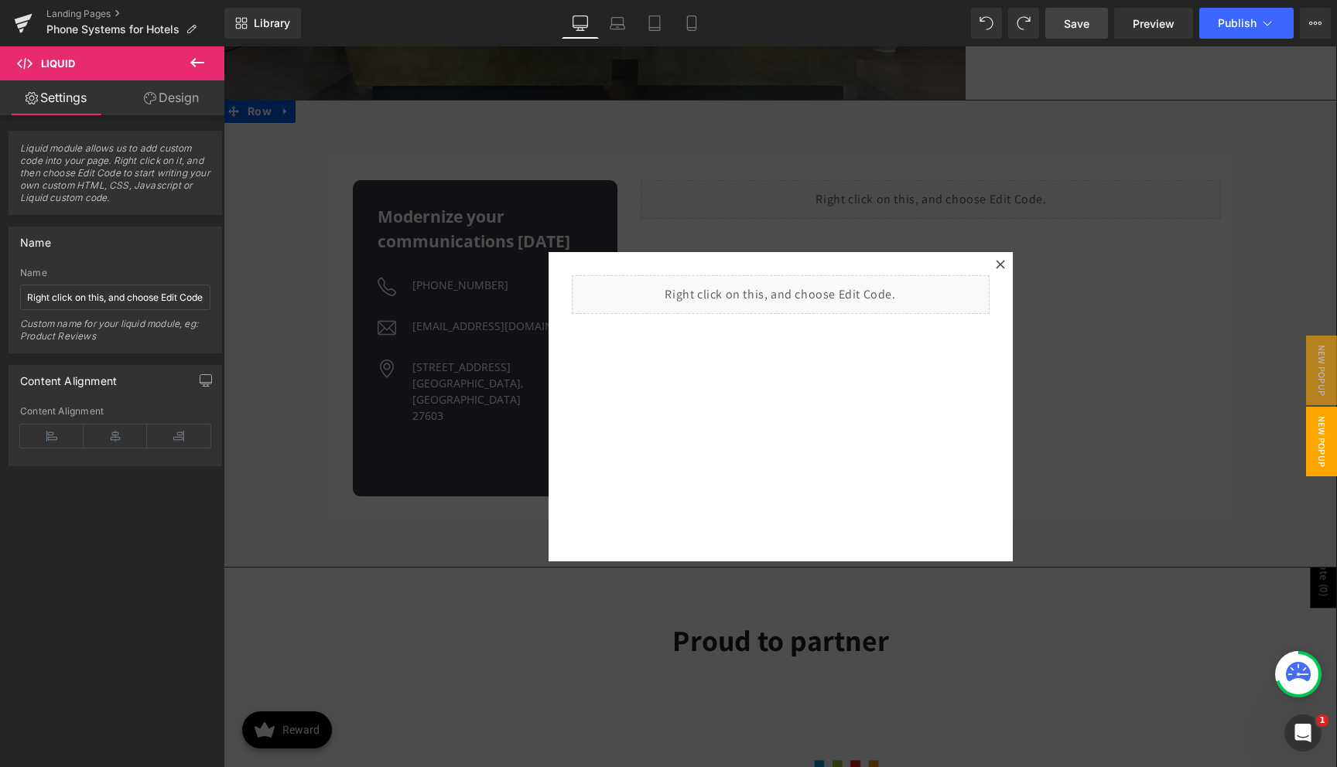
click at [1078, 28] on span "Save" at bounding box center [1077, 23] width 26 height 16
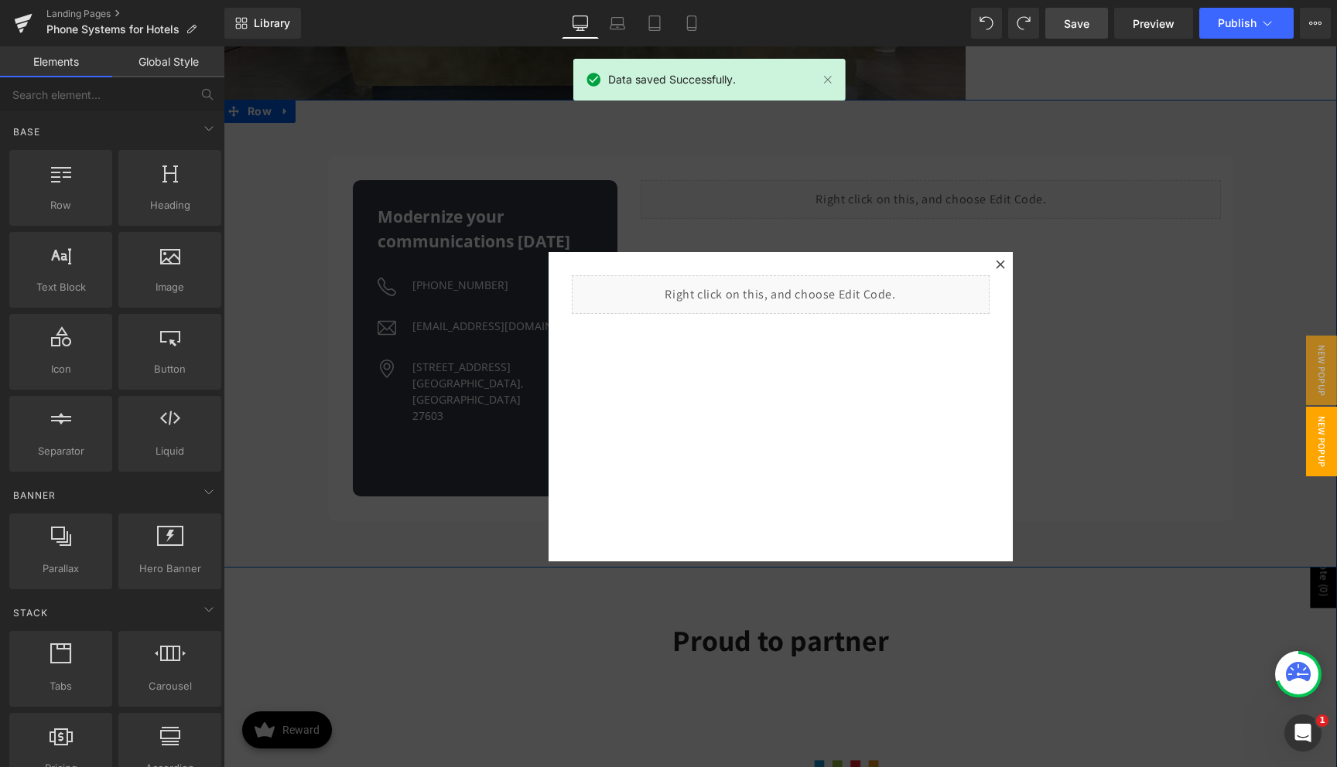
click at [1065, 162] on div at bounding box center [780, 406] width 1113 height 721
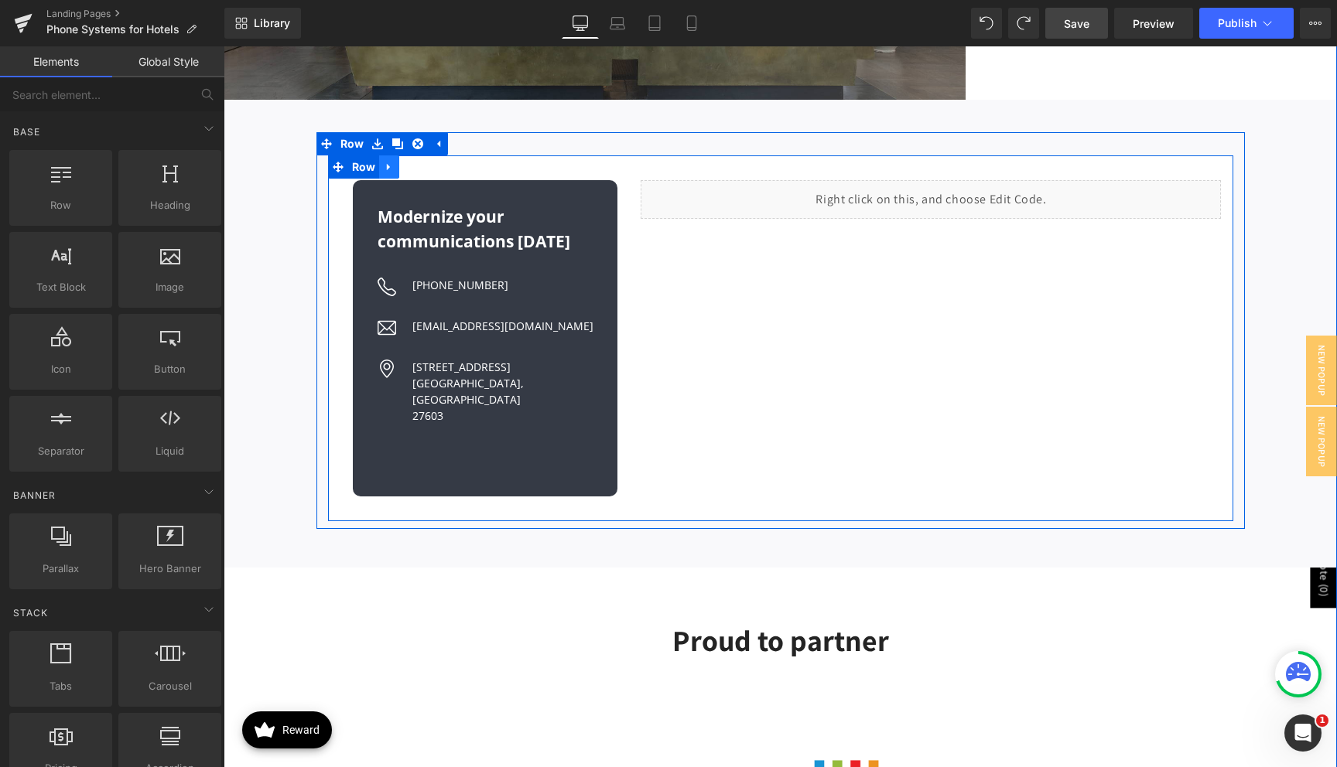
click at [387, 164] on icon at bounding box center [388, 167] width 3 height 7
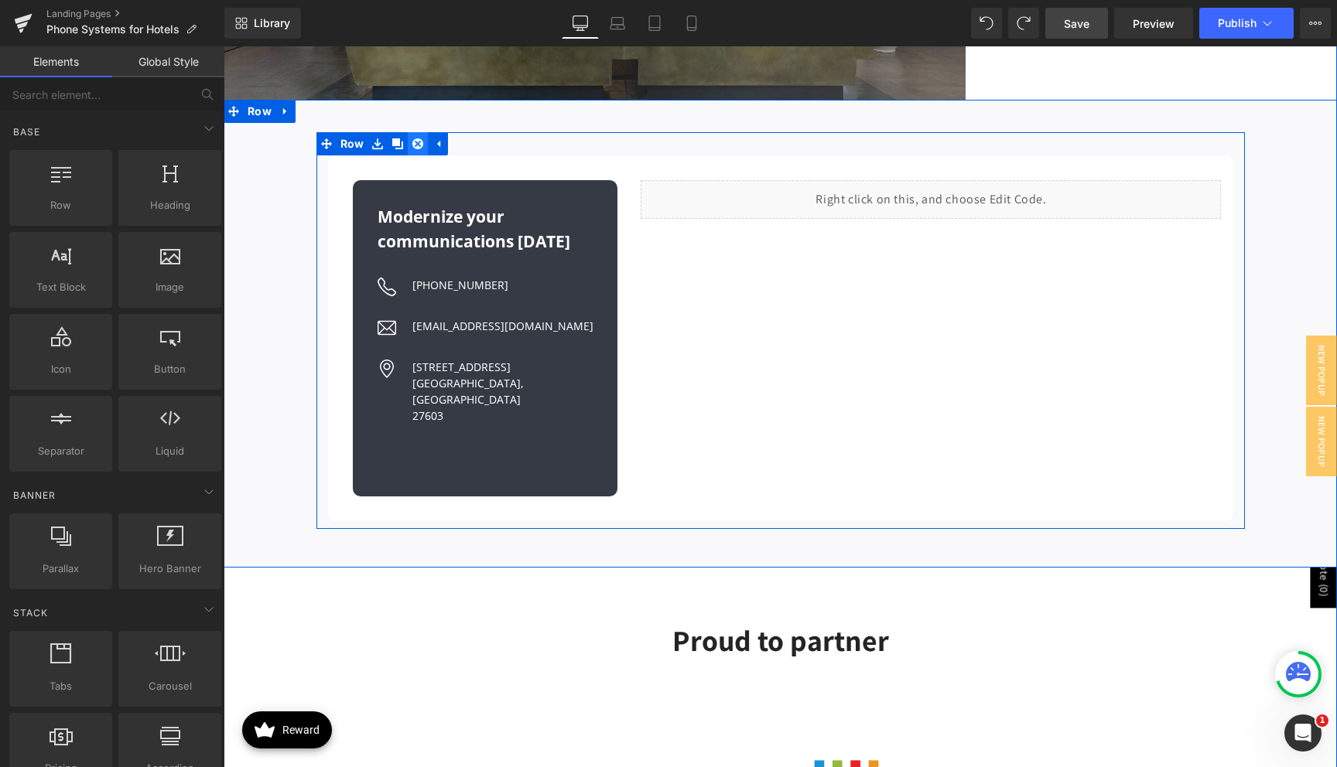
click at [415, 138] on icon at bounding box center [417, 144] width 11 height 12
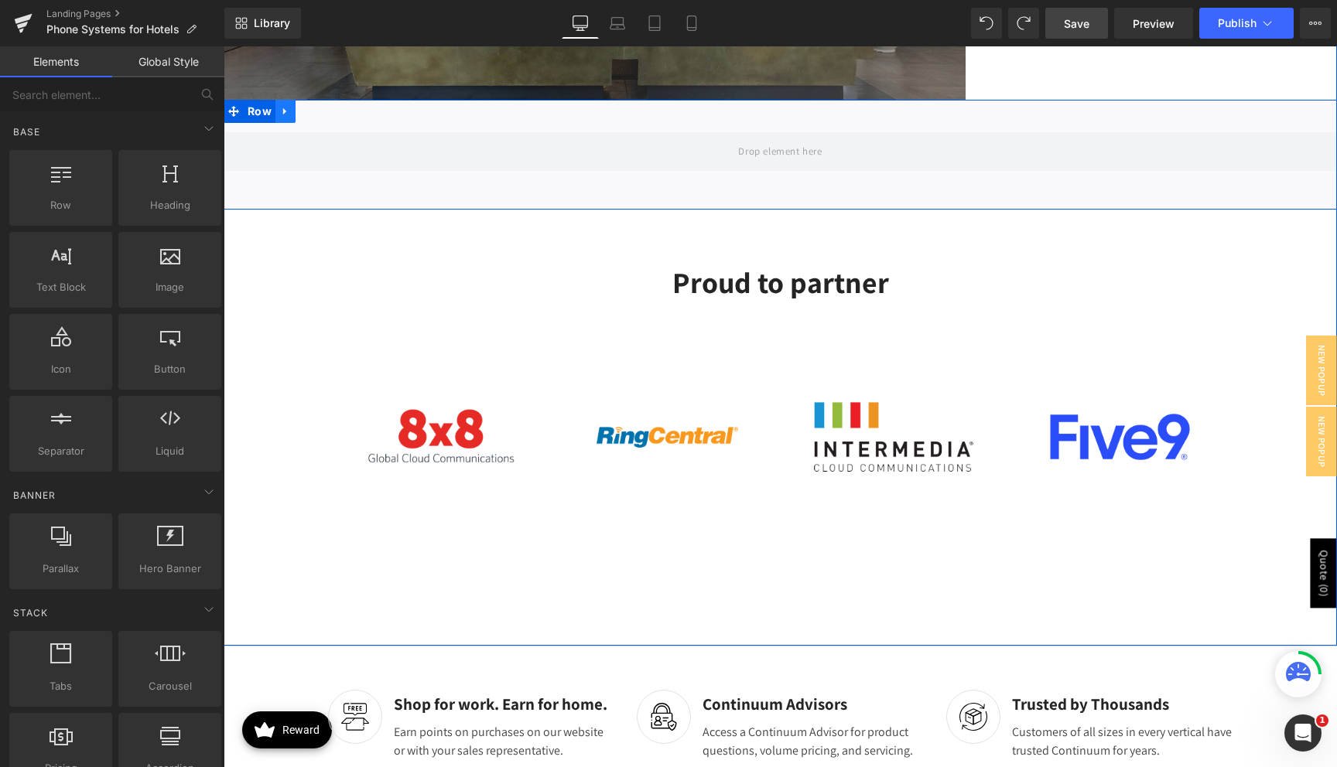
click at [287, 106] on icon at bounding box center [285, 112] width 11 height 12
click at [320, 106] on icon at bounding box center [325, 111] width 11 height 11
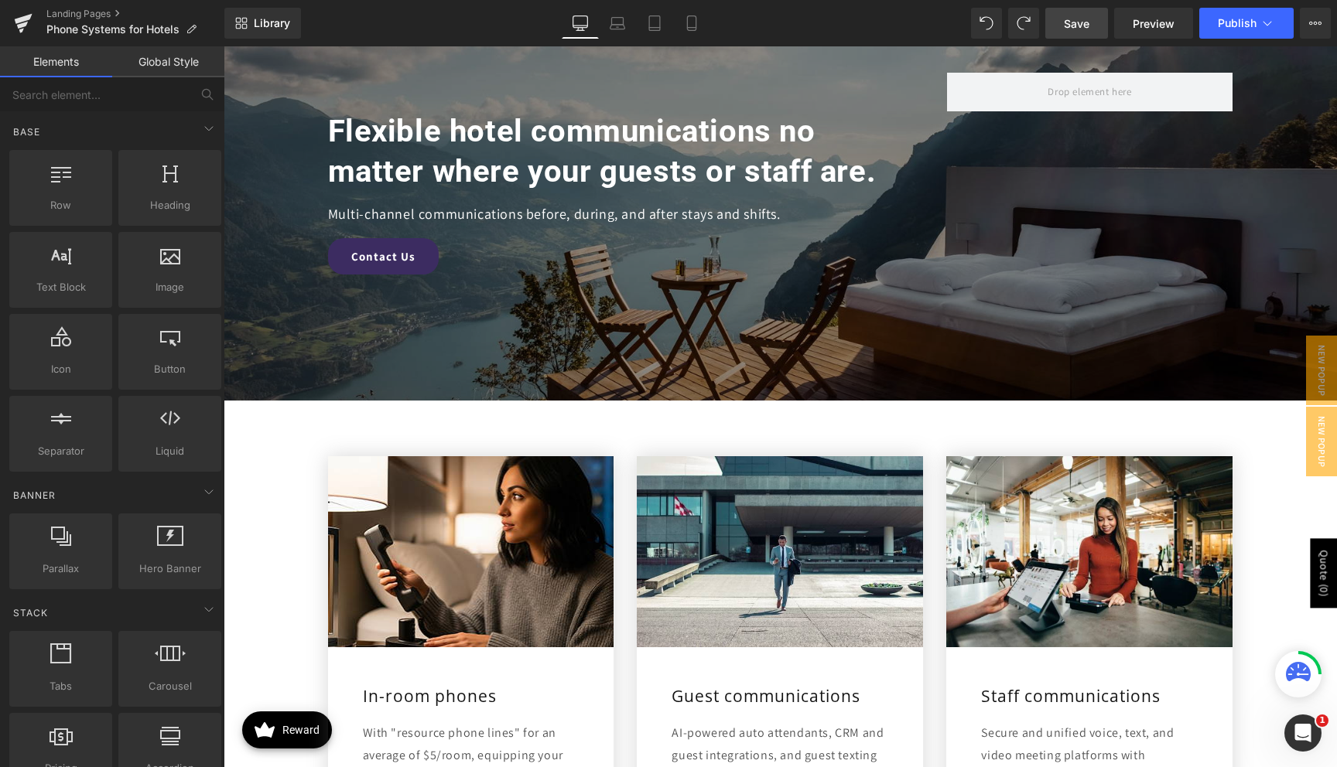
scroll to position [0, 0]
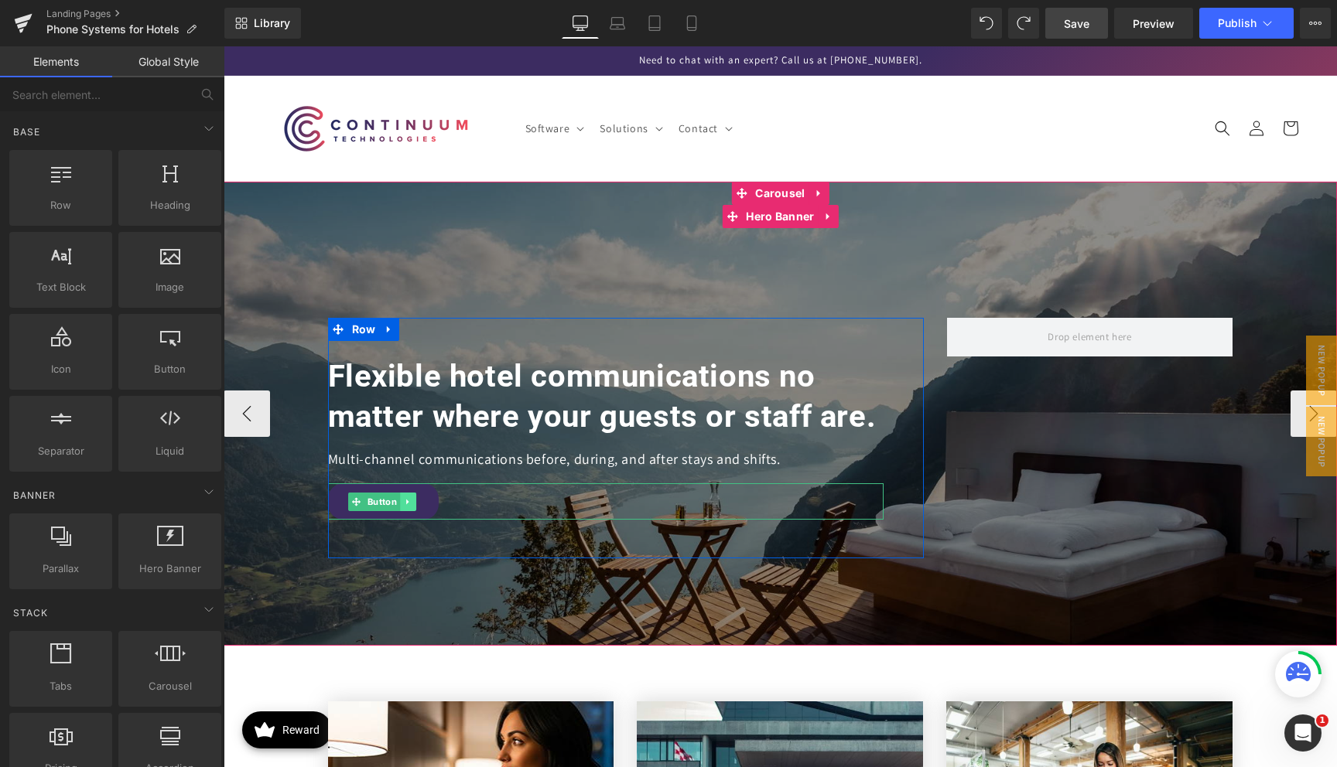
click at [408, 501] on icon at bounding box center [407, 501] width 2 height 5
click at [352, 495] on link "Button" at bounding box center [350, 502] width 52 height 19
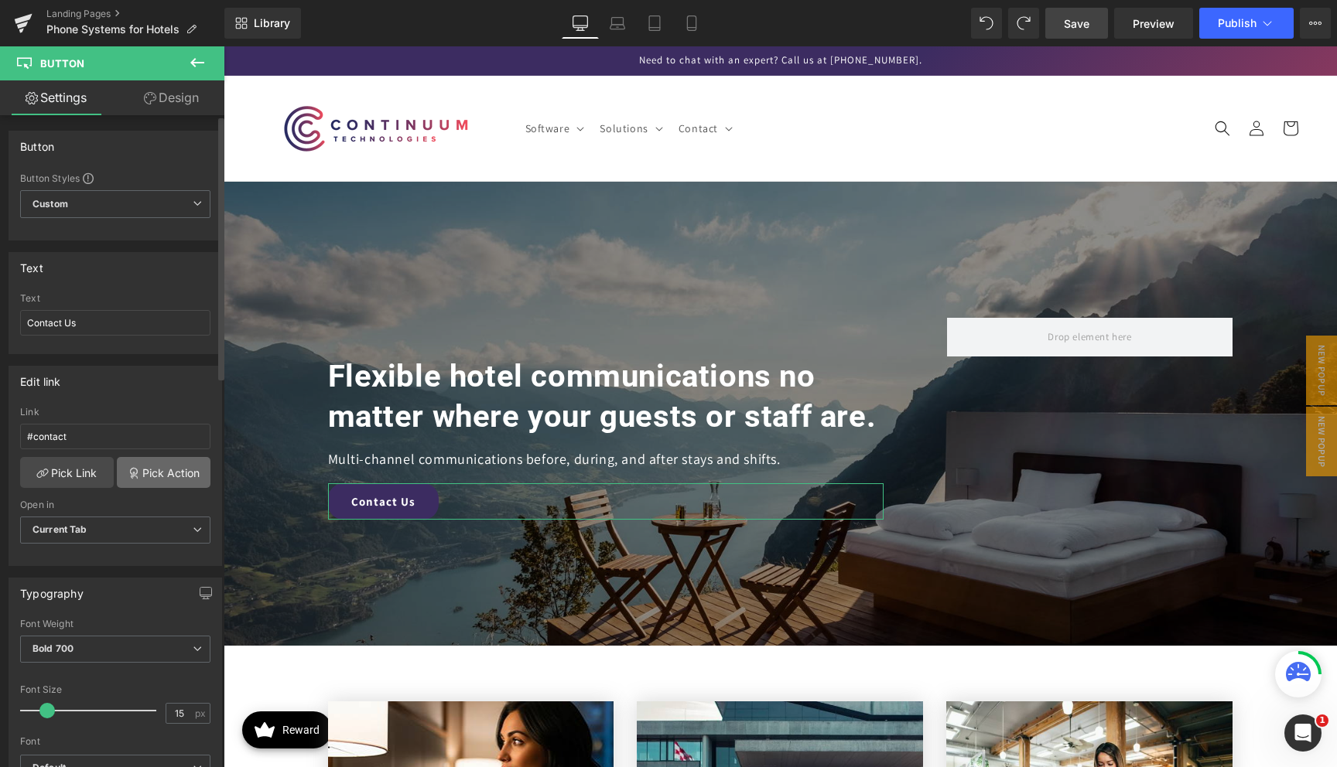
click at [142, 471] on link "Pick Action" at bounding box center [164, 472] width 94 height 31
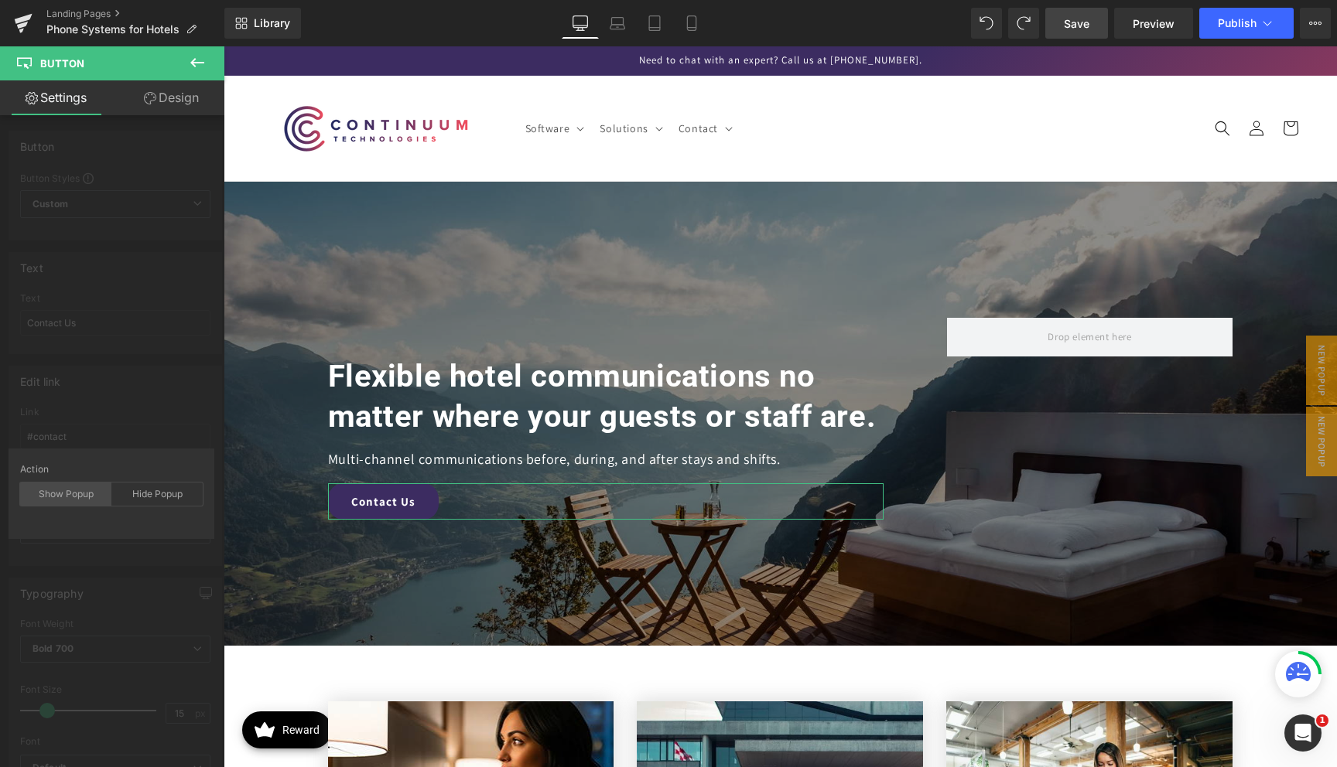
click at [67, 503] on div "Show Popup" at bounding box center [65, 494] width 91 height 23
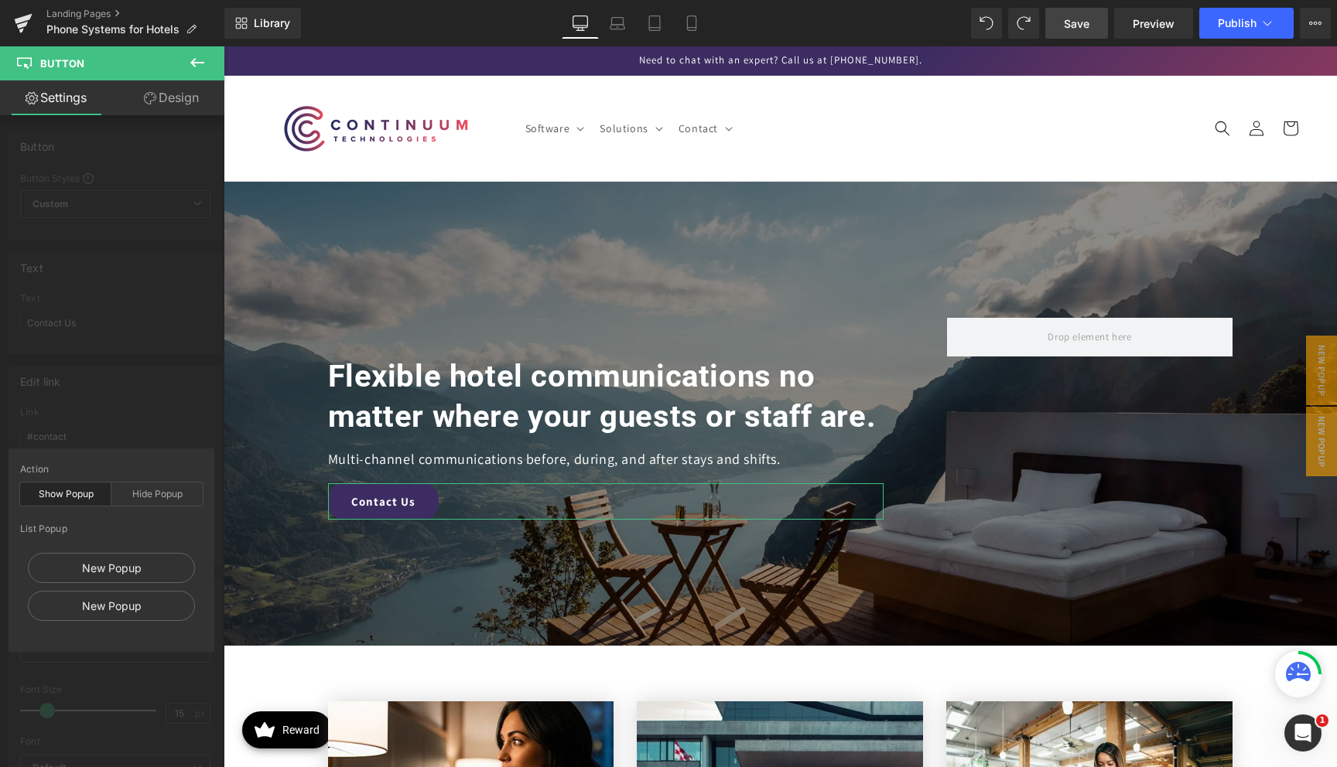
click at [105, 521] on div at bounding box center [111, 519] width 183 height 10
click at [107, 562] on div "New Popup" at bounding box center [111, 568] width 167 height 30
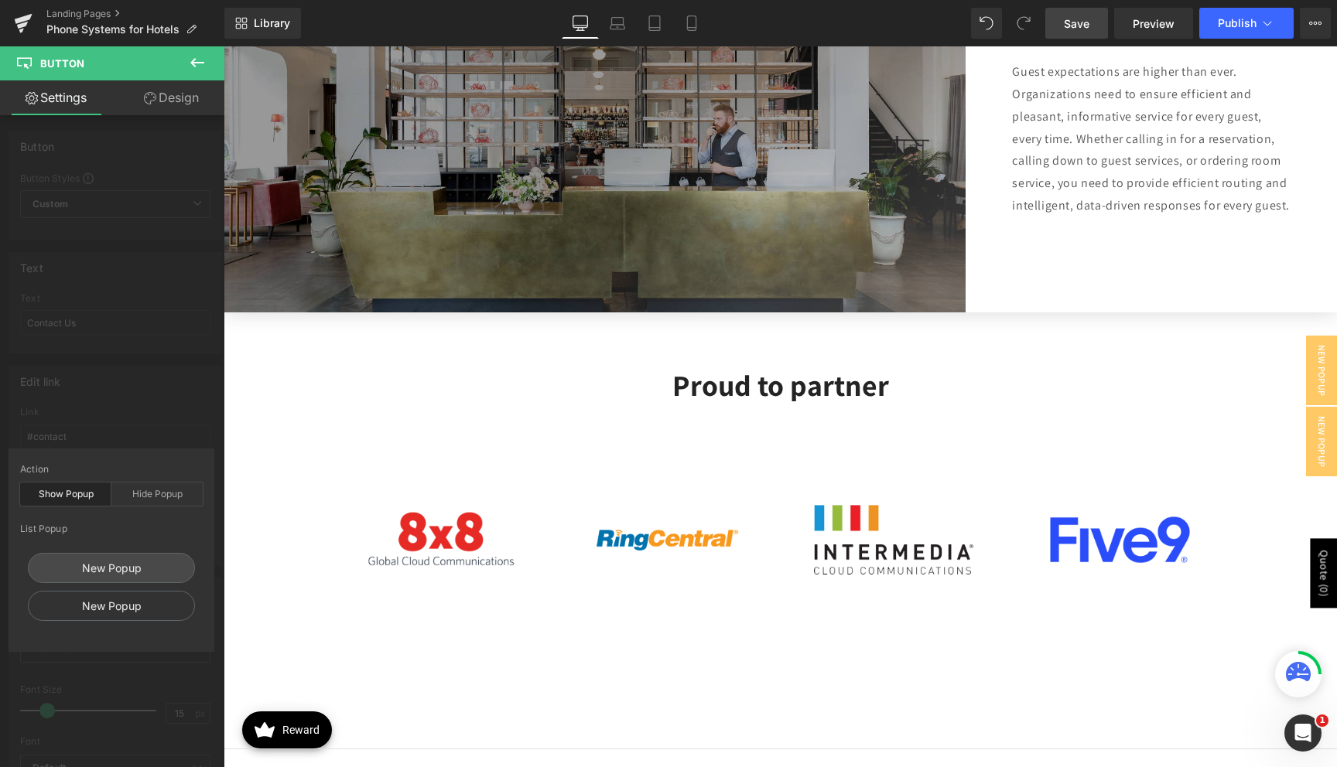
scroll to position [3713, 0]
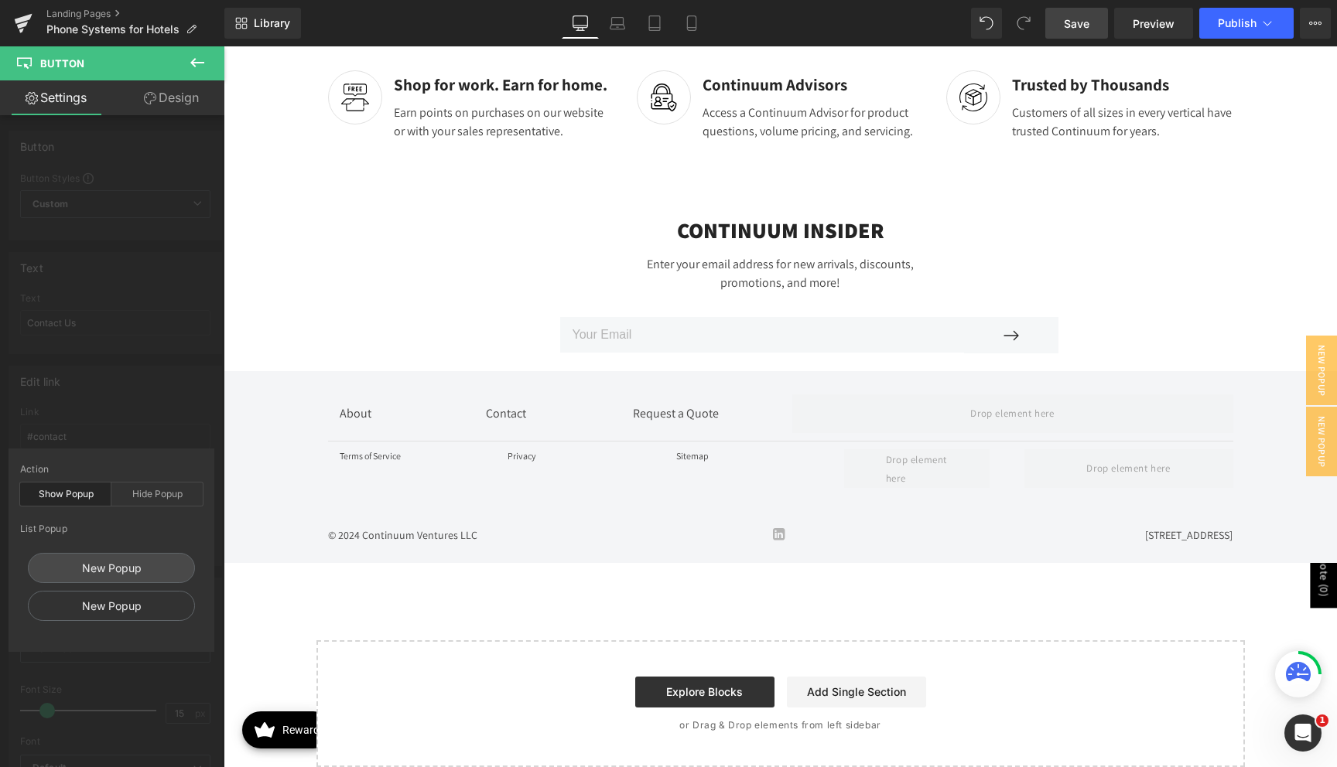
click at [162, 413] on div "Edit link #contact Link #contact Pick Link Pick Action Current Tab New Tab Open…" at bounding box center [115, 460] width 231 height 212
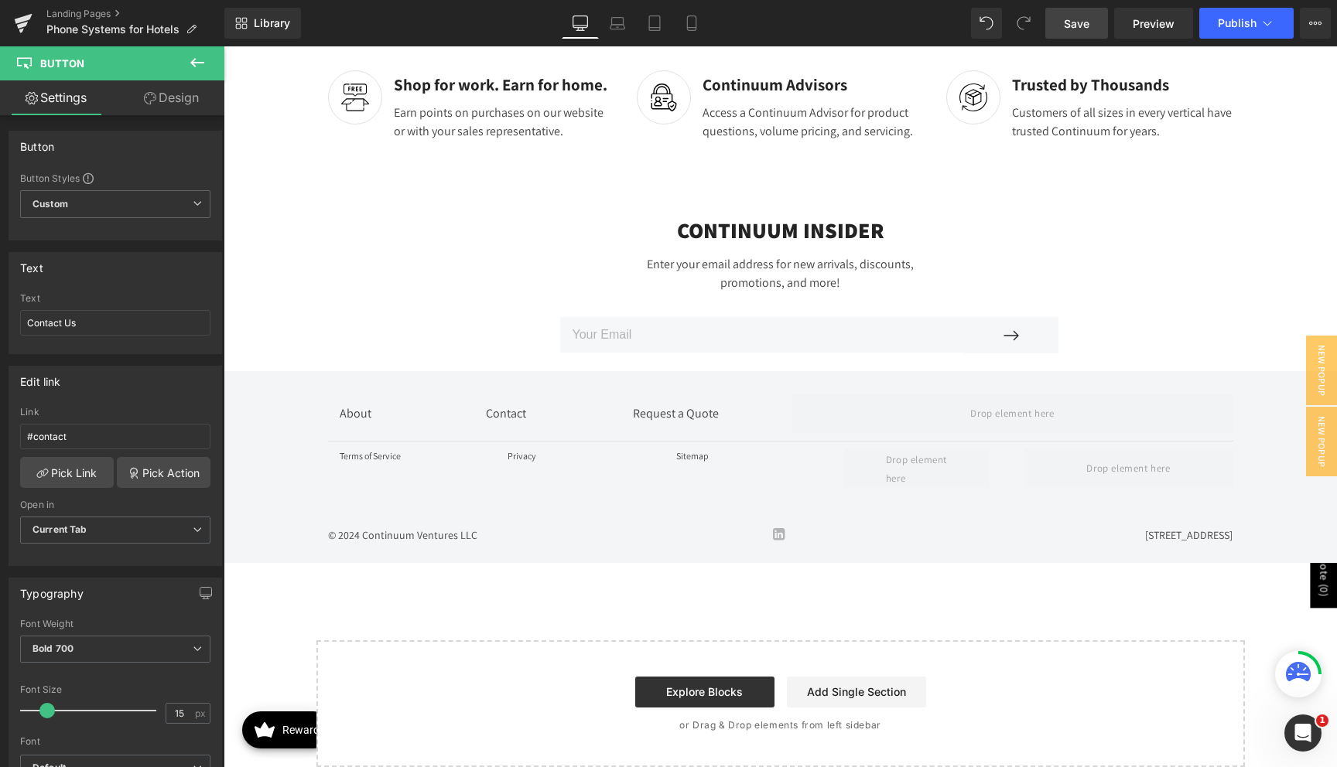
click at [197, 63] on icon at bounding box center [197, 62] width 19 height 19
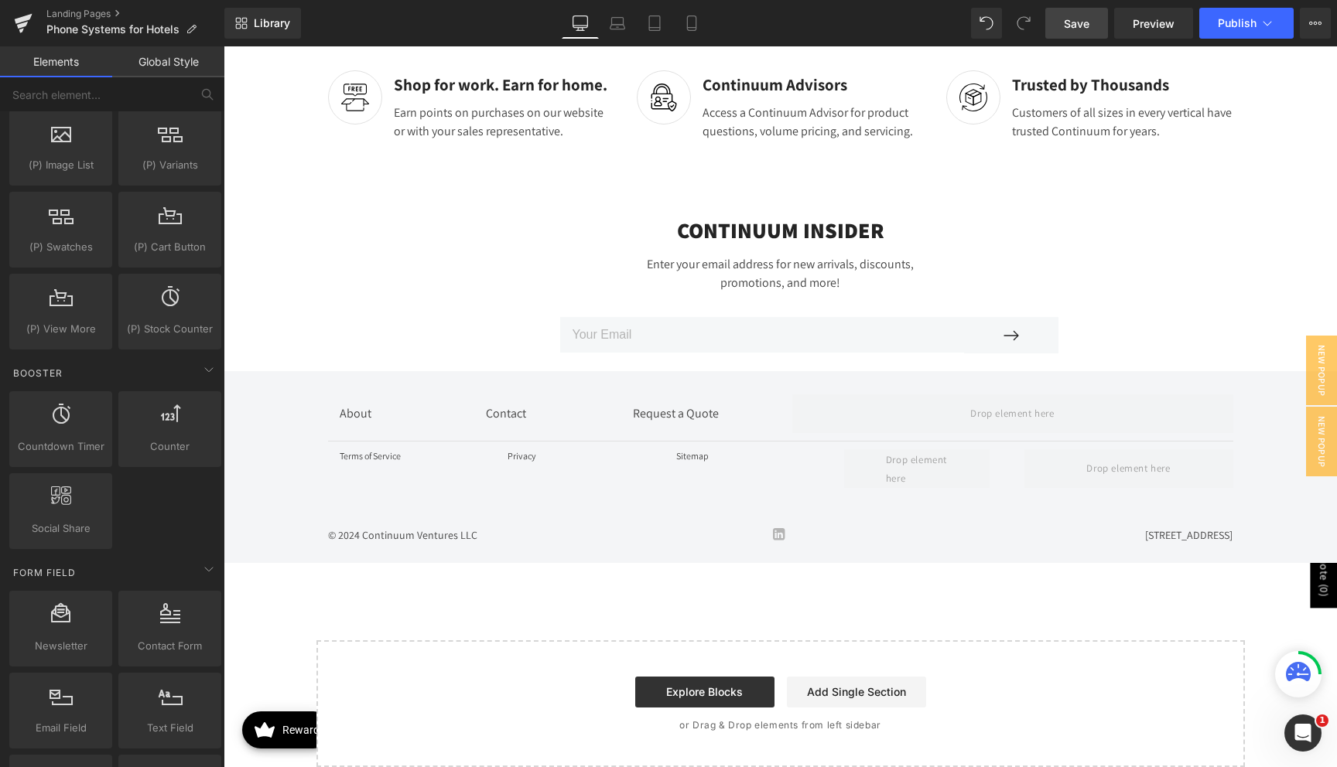
scroll to position [2839, 0]
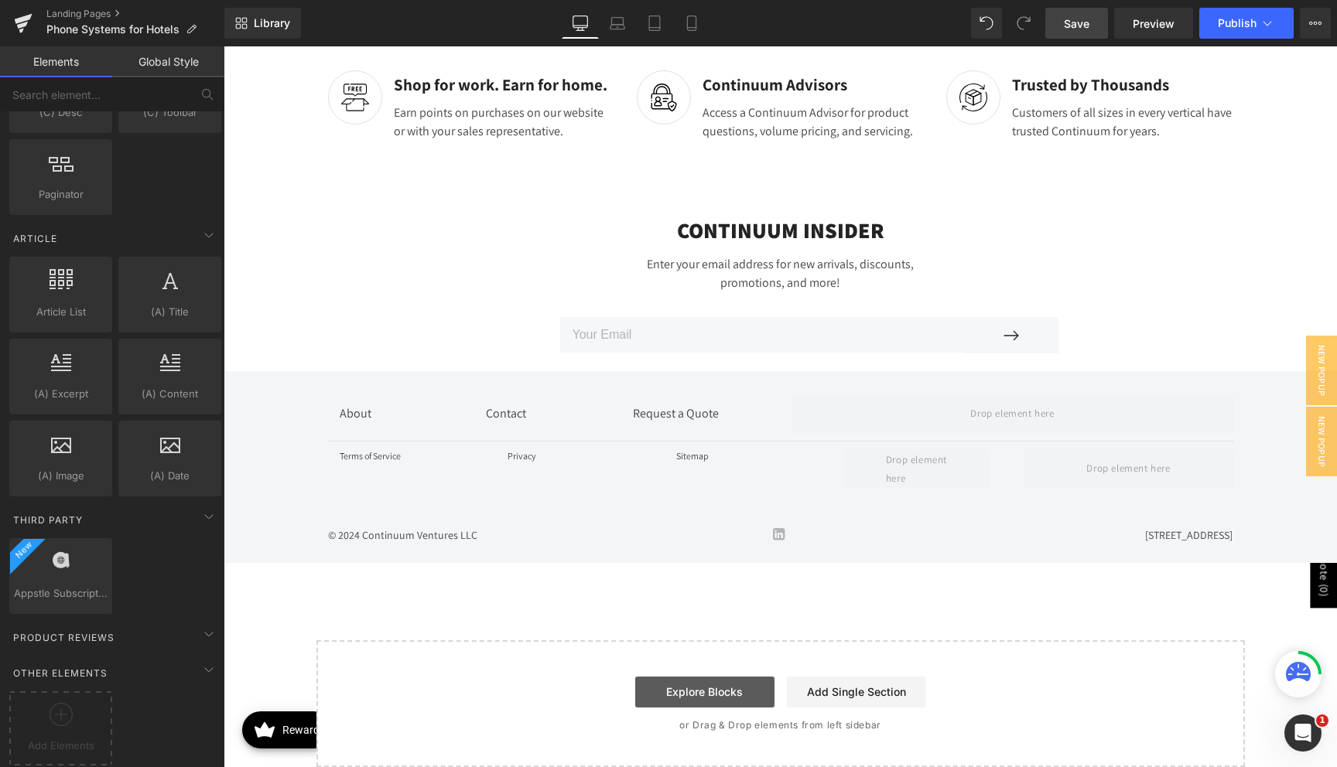
click at [714, 677] on link "Explore Blocks" at bounding box center [704, 692] width 139 height 31
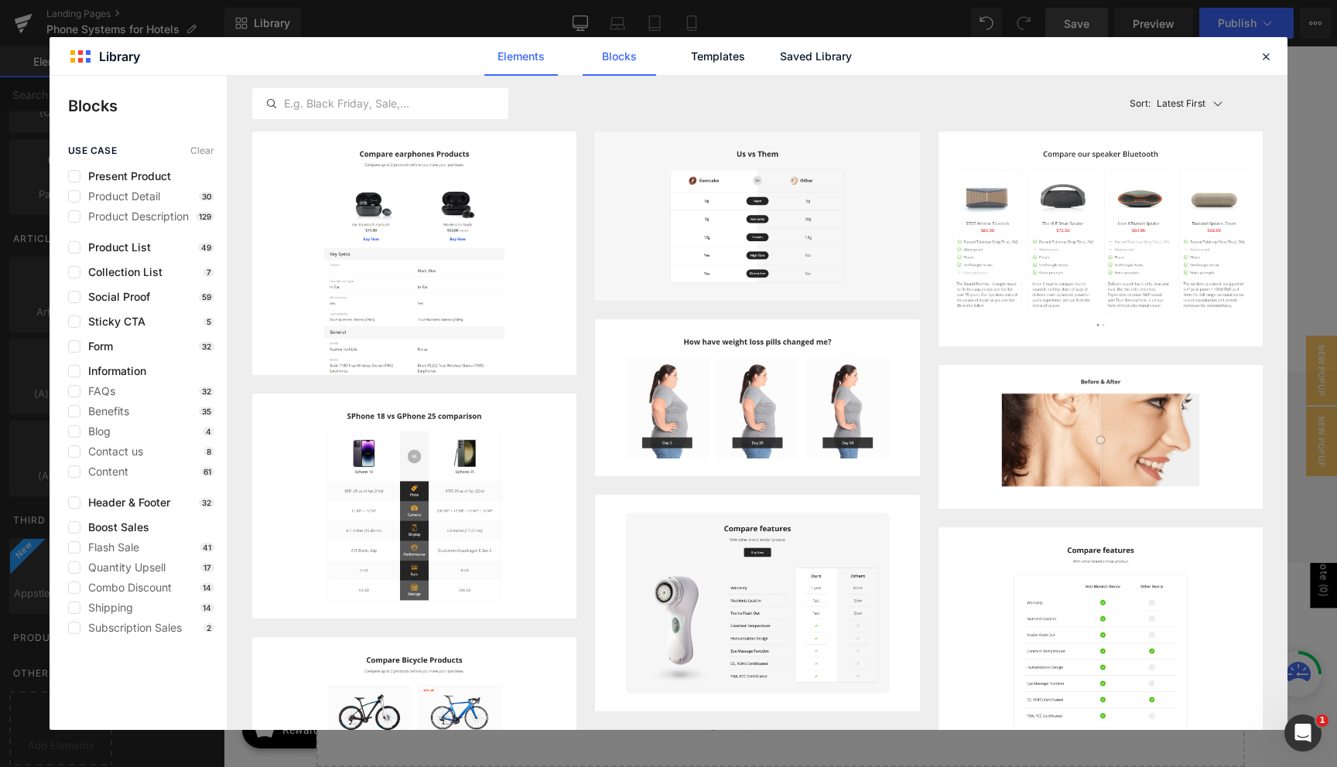
click at [681, 62] on link "Elements" at bounding box center [717, 56] width 73 height 39
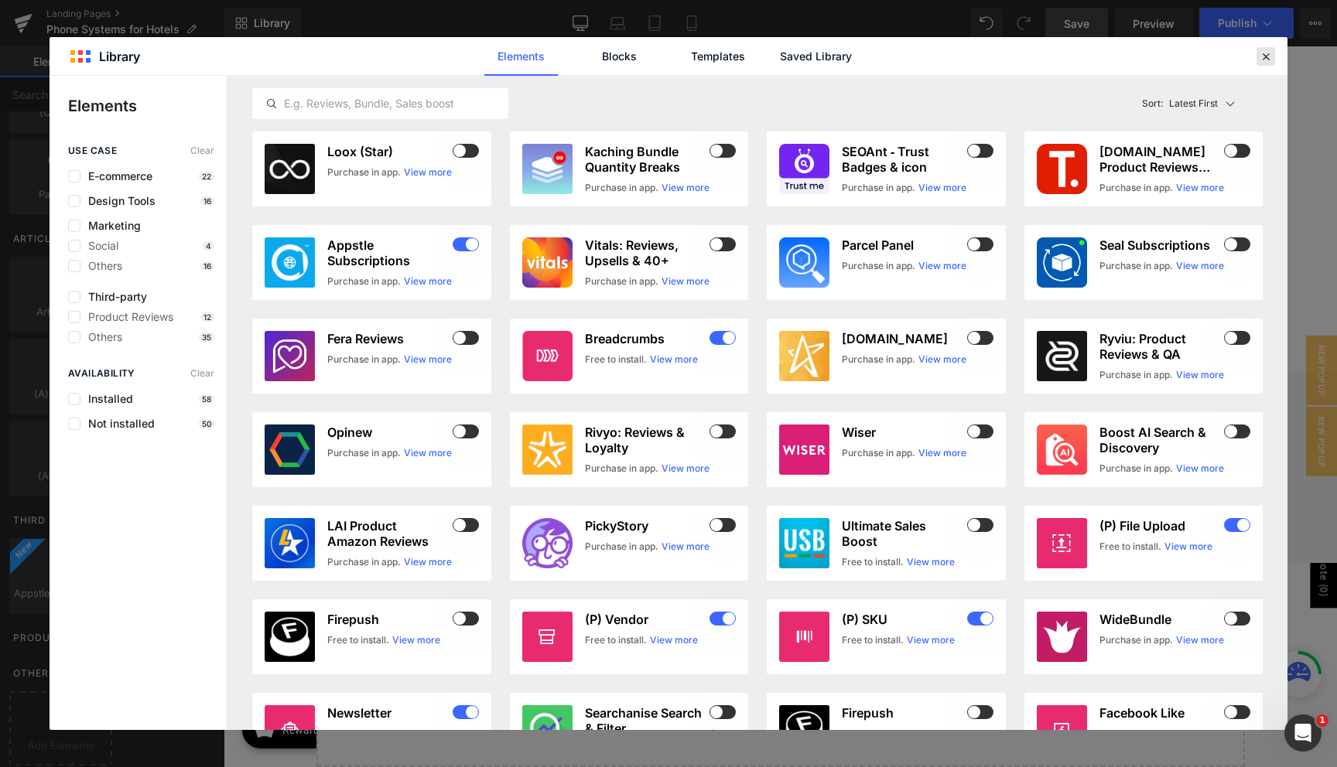
click at [1269, 53] on icon at bounding box center [1266, 57] width 14 height 14
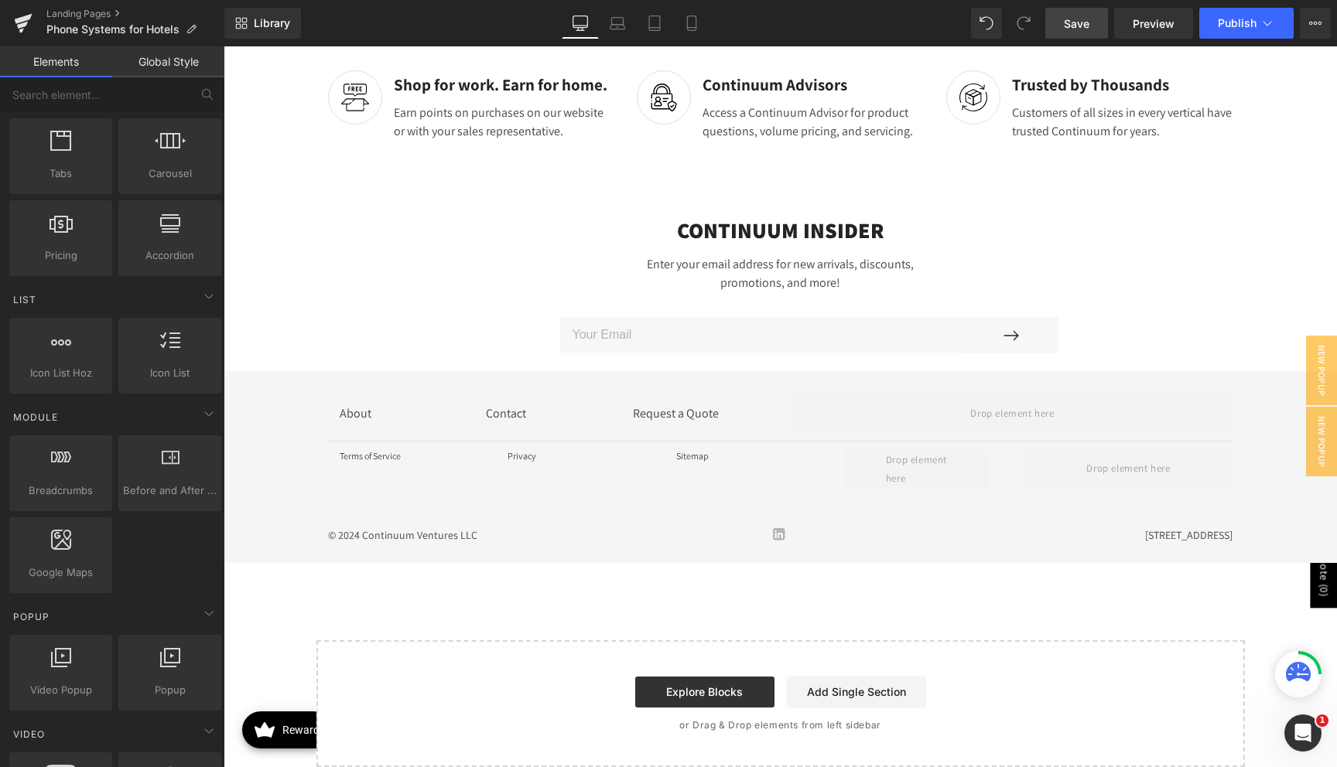
scroll to position [0, 0]
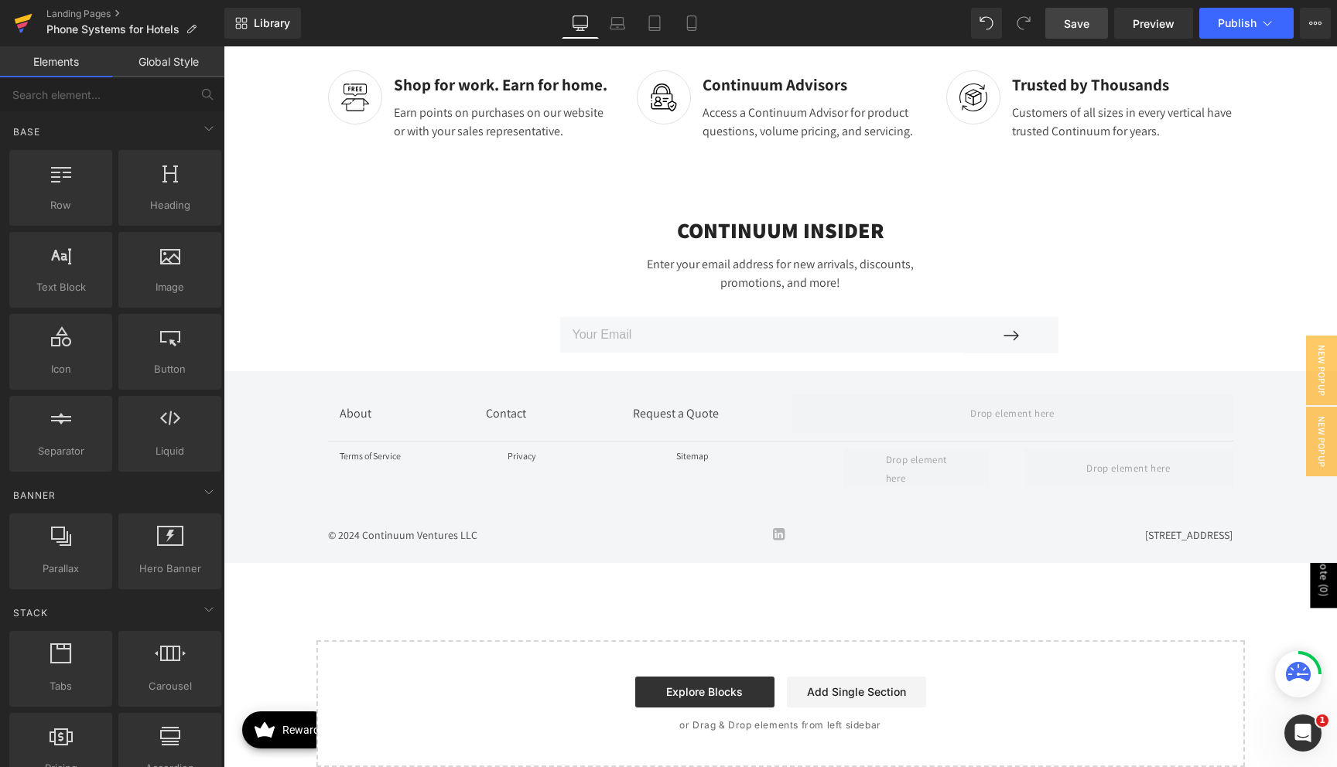
click at [15, 32] on icon at bounding box center [23, 23] width 19 height 39
click at [1318, 39] on div "Library Desktop Desktop Laptop Tablet Mobile Save Preview Publish Scheduled Vie…" at bounding box center [780, 23] width 1113 height 46
click at [1322, 14] on button "View Live Page View with current Template Save Template to Library Schedule Pub…" at bounding box center [1315, 23] width 31 height 31
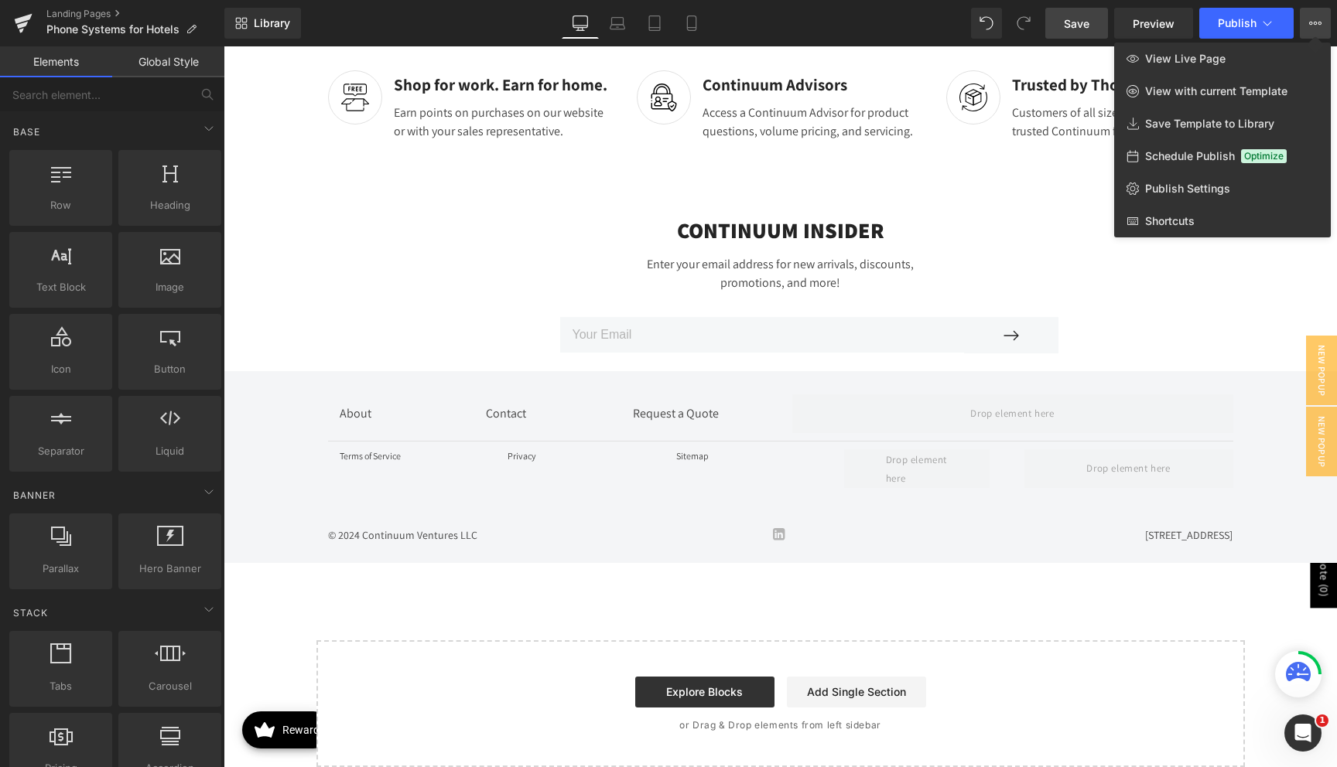
click at [858, 27] on div "Library Desktop Desktop Laptop Tablet Mobile Save Preview Publish Scheduled Vie…" at bounding box center [780, 23] width 1113 height 31
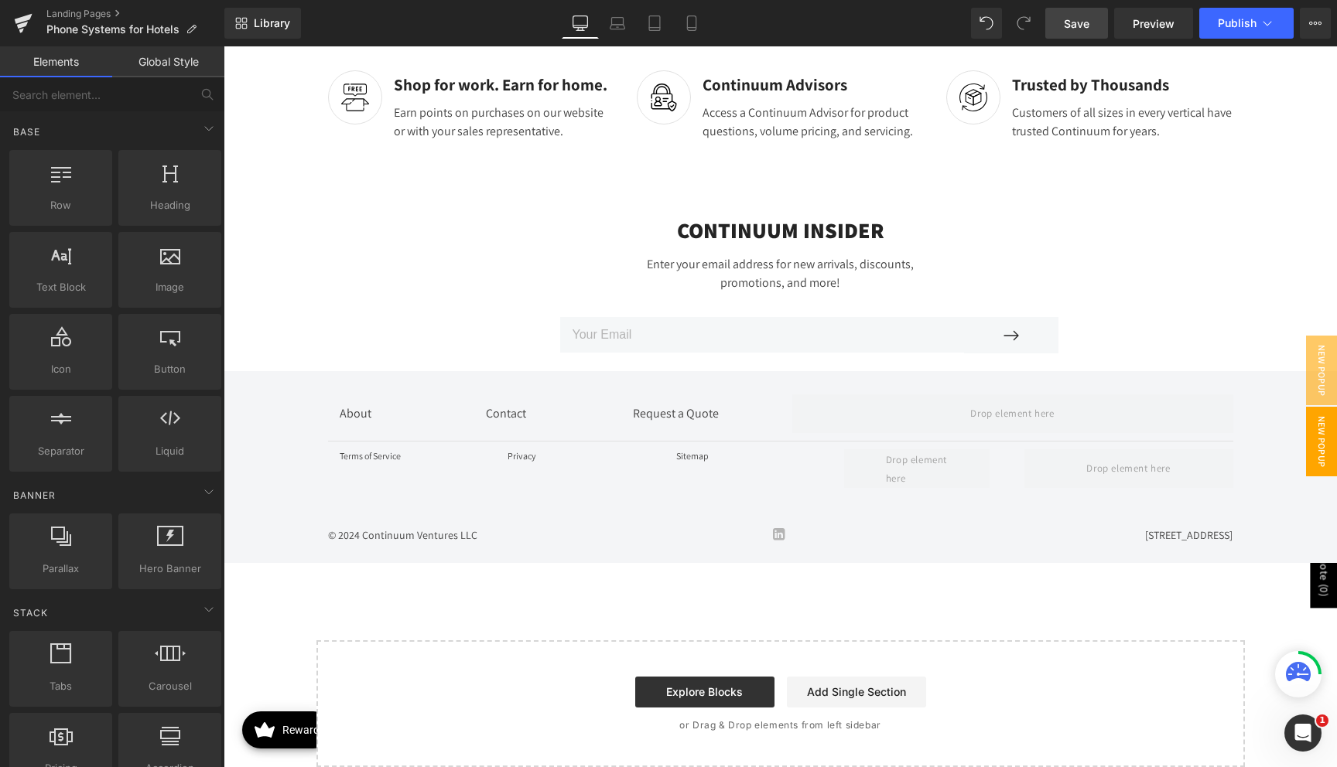
click at [1327, 454] on span "New Popup" at bounding box center [1321, 442] width 31 height 70
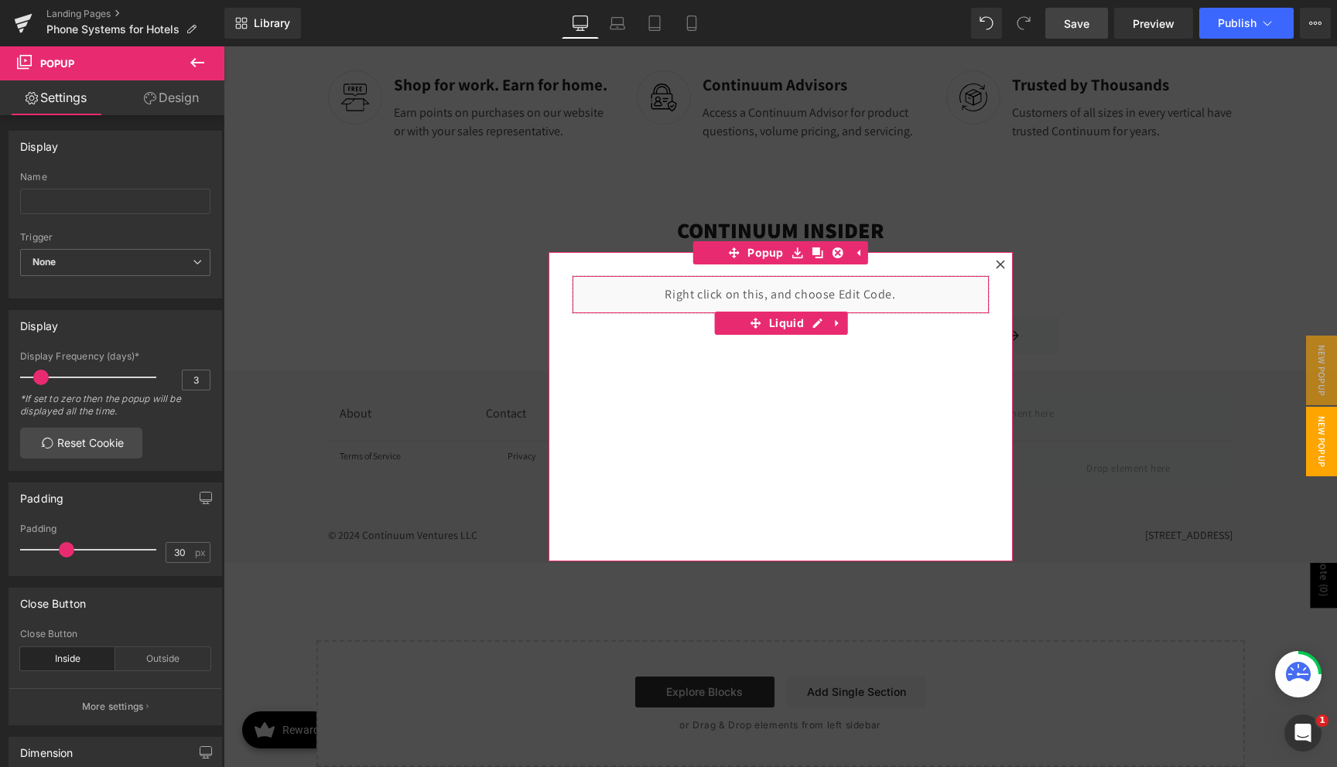
click at [913, 285] on div "Liquid" at bounding box center [781, 294] width 418 height 39
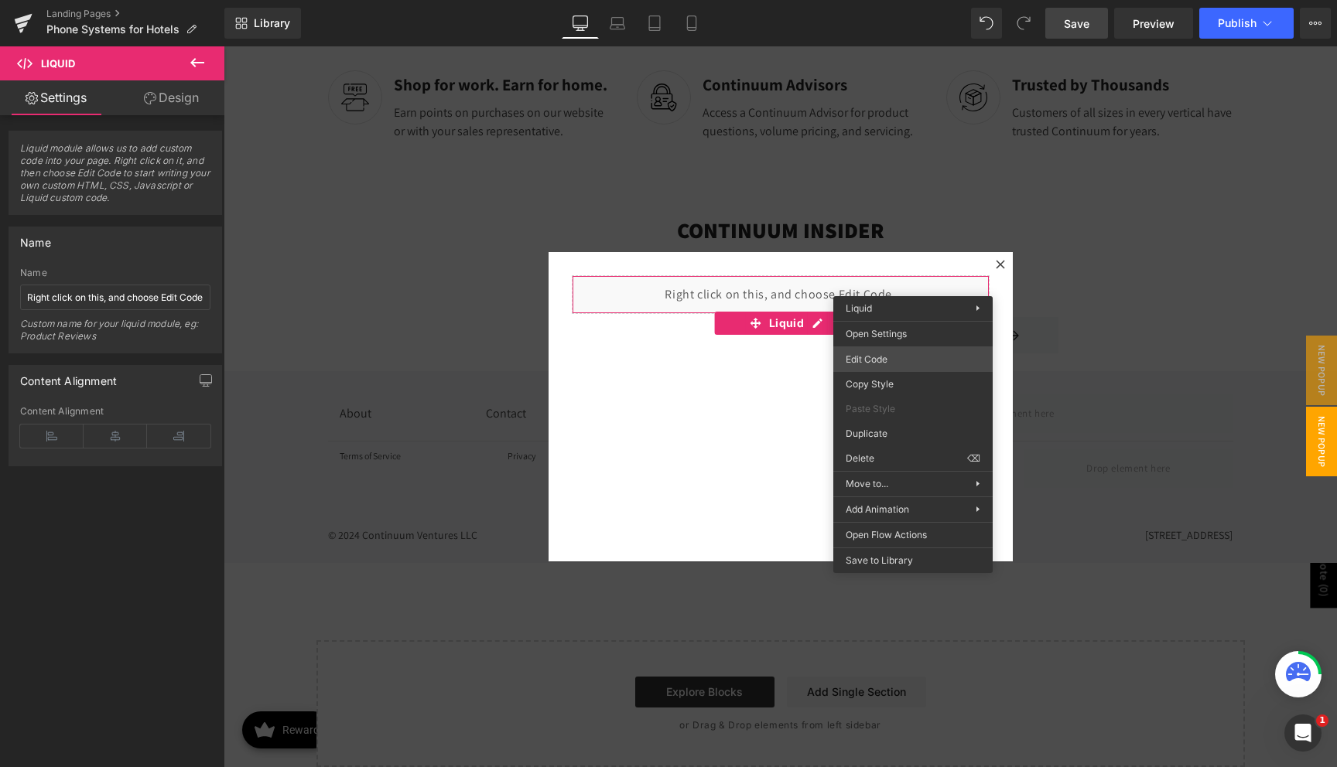
click at [902, 31] on div "Button You are previewing how the 2.0 will restyle your page. You can not edit …" at bounding box center [668, 31] width 1337 height 0
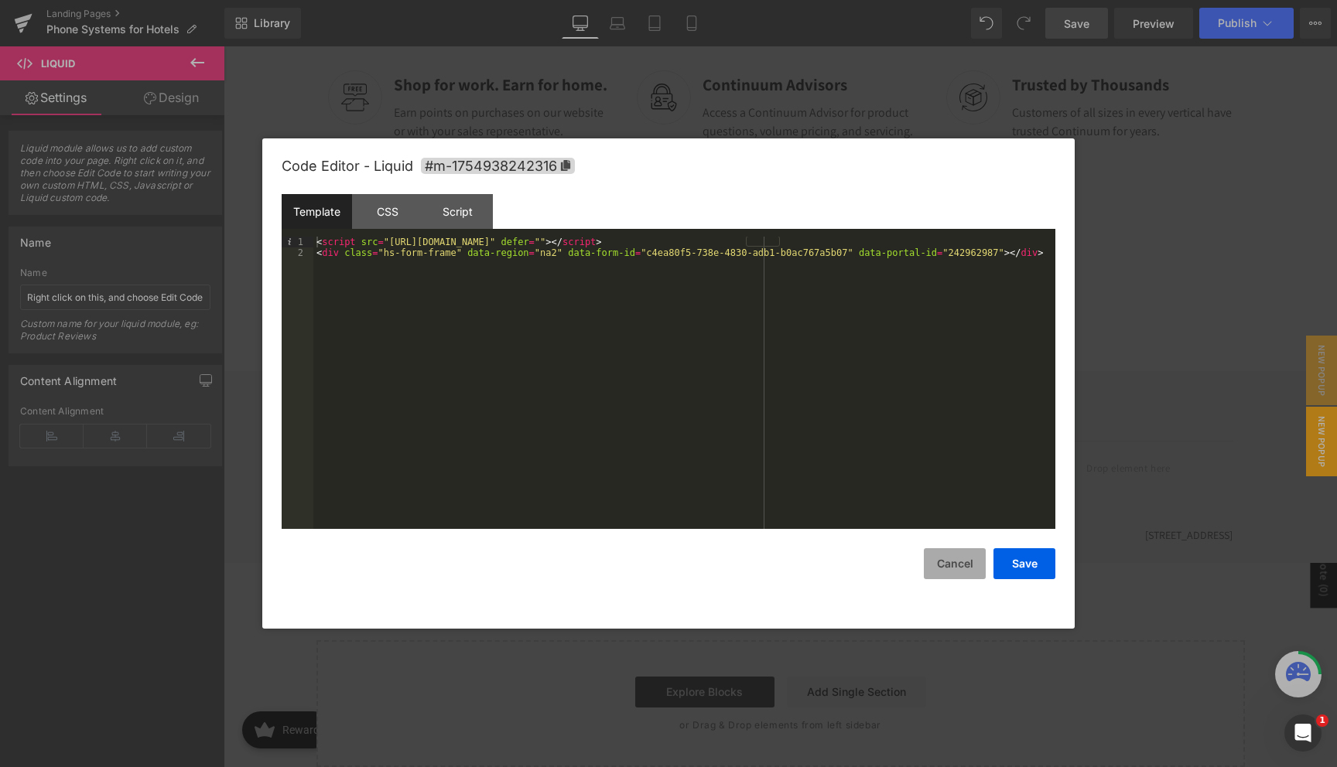
click at [955, 573] on button "Cancel" at bounding box center [955, 564] width 62 height 31
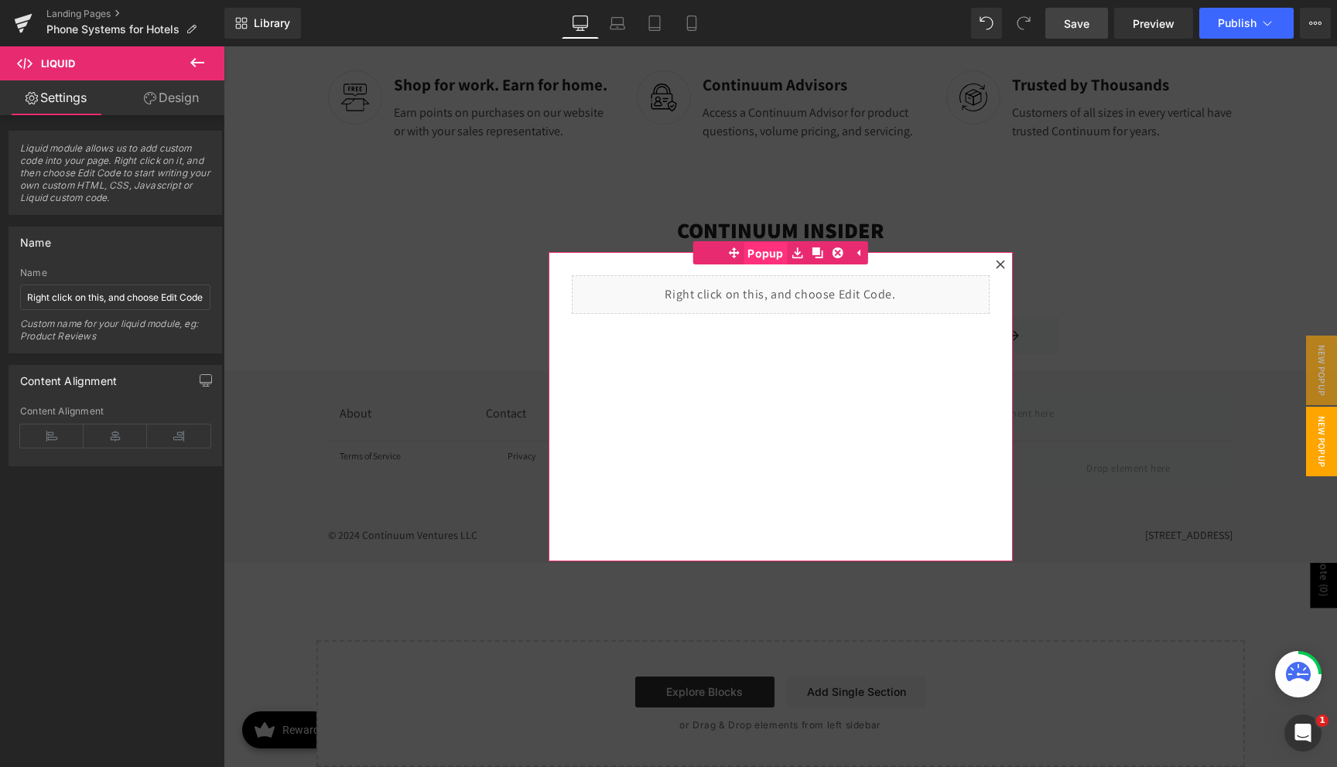
click at [757, 251] on span "Popup" at bounding box center [765, 253] width 44 height 23
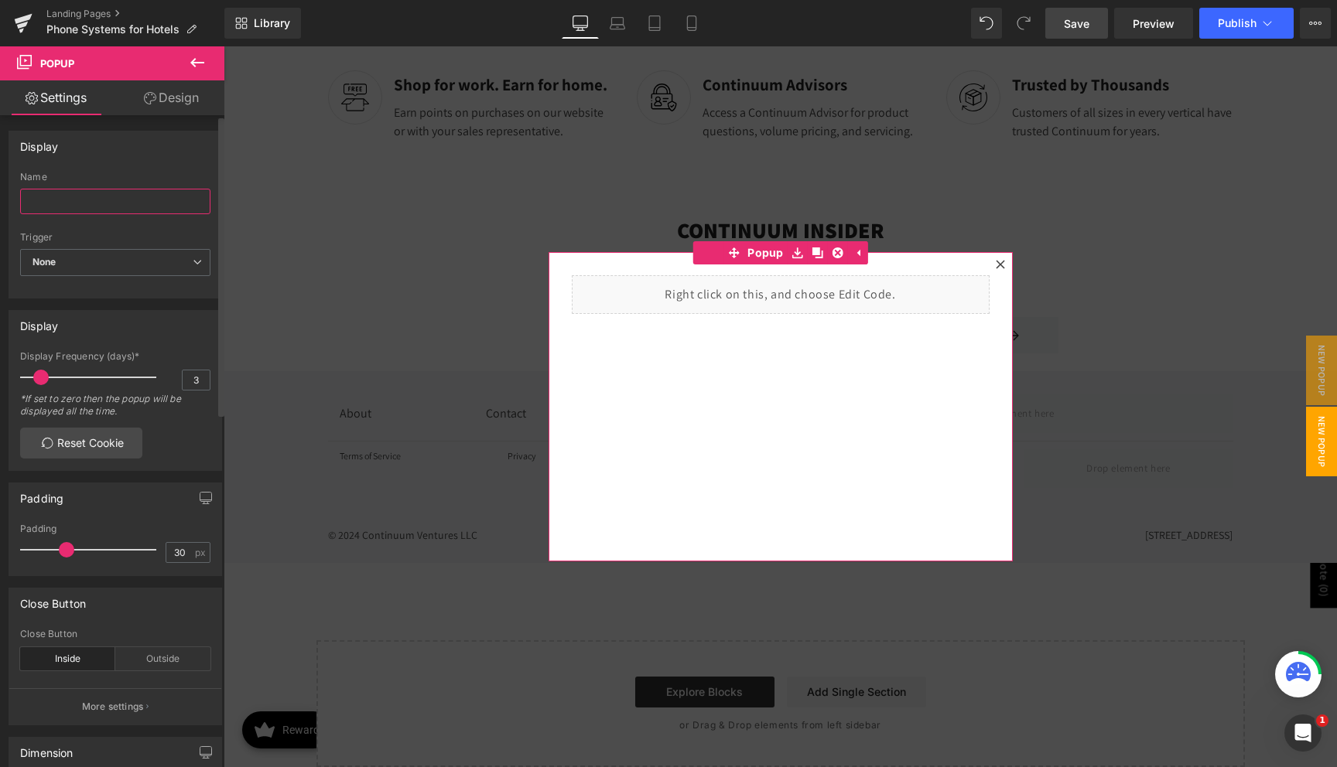
click at [88, 199] on input "text" at bounding box center [115, 202] width 190 height 26
click at [73, 203] on input "text" at bounding box center [115, 202] width 190 height 26
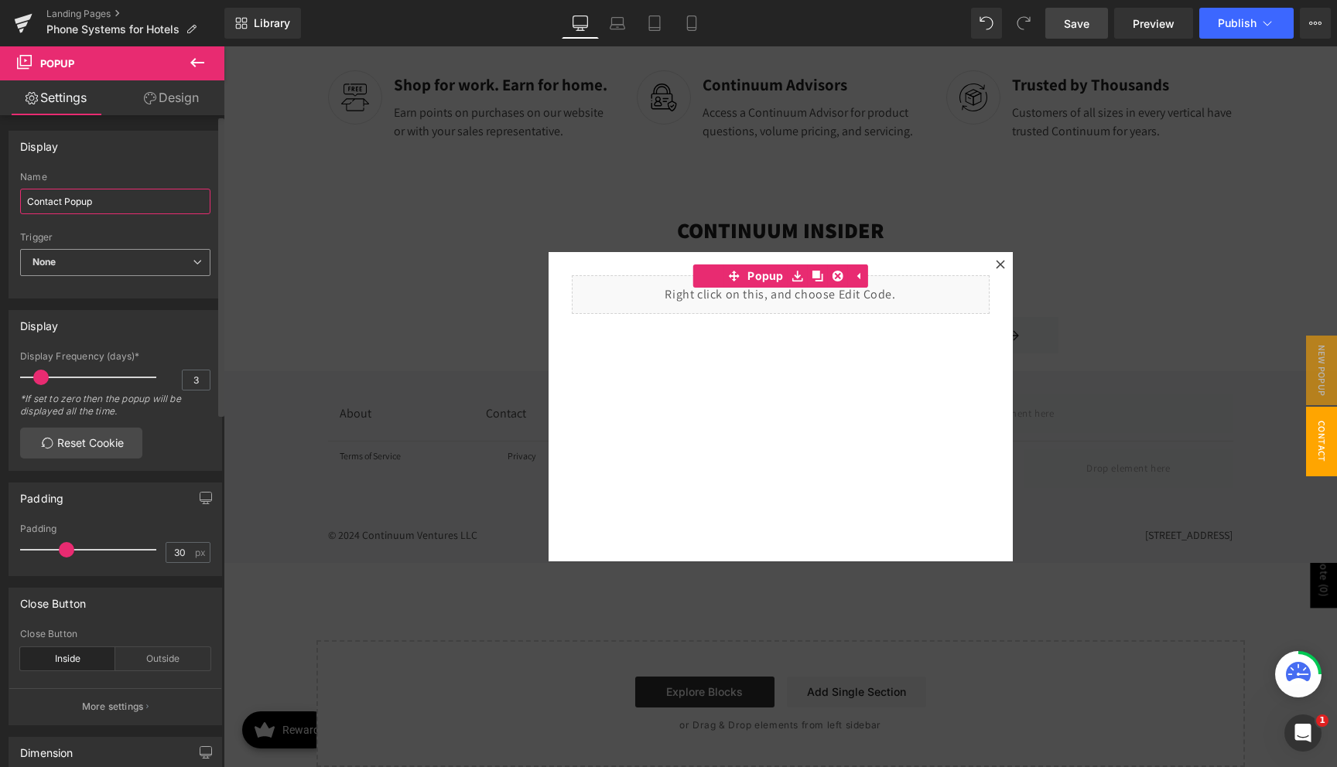
type input "Contact Popup"
click at [77, 264] on span "None" at bounding box center [115, 262] width 190 height 27
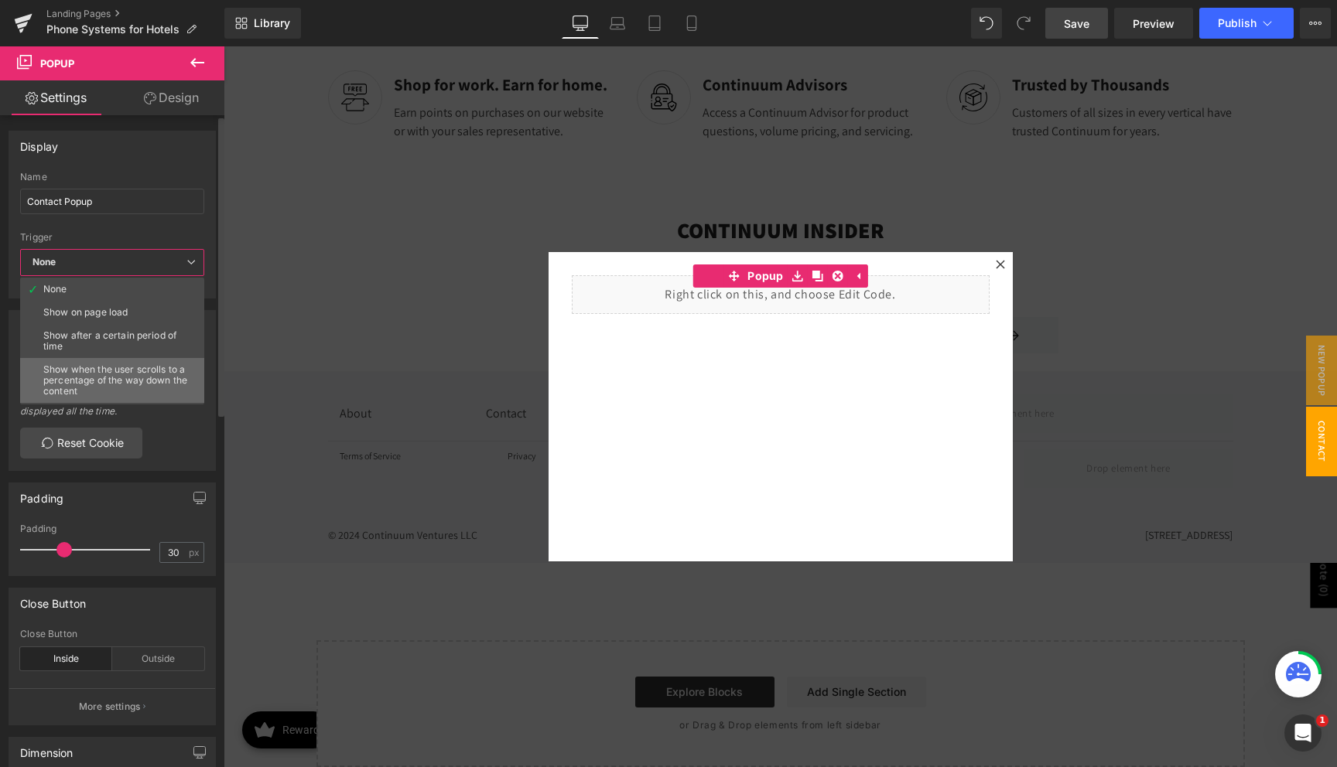
click at [117, 377] on div "Show when the user scrolls to a percentage of the way down the content" at bounding box center [115, 380] width 145 height 32
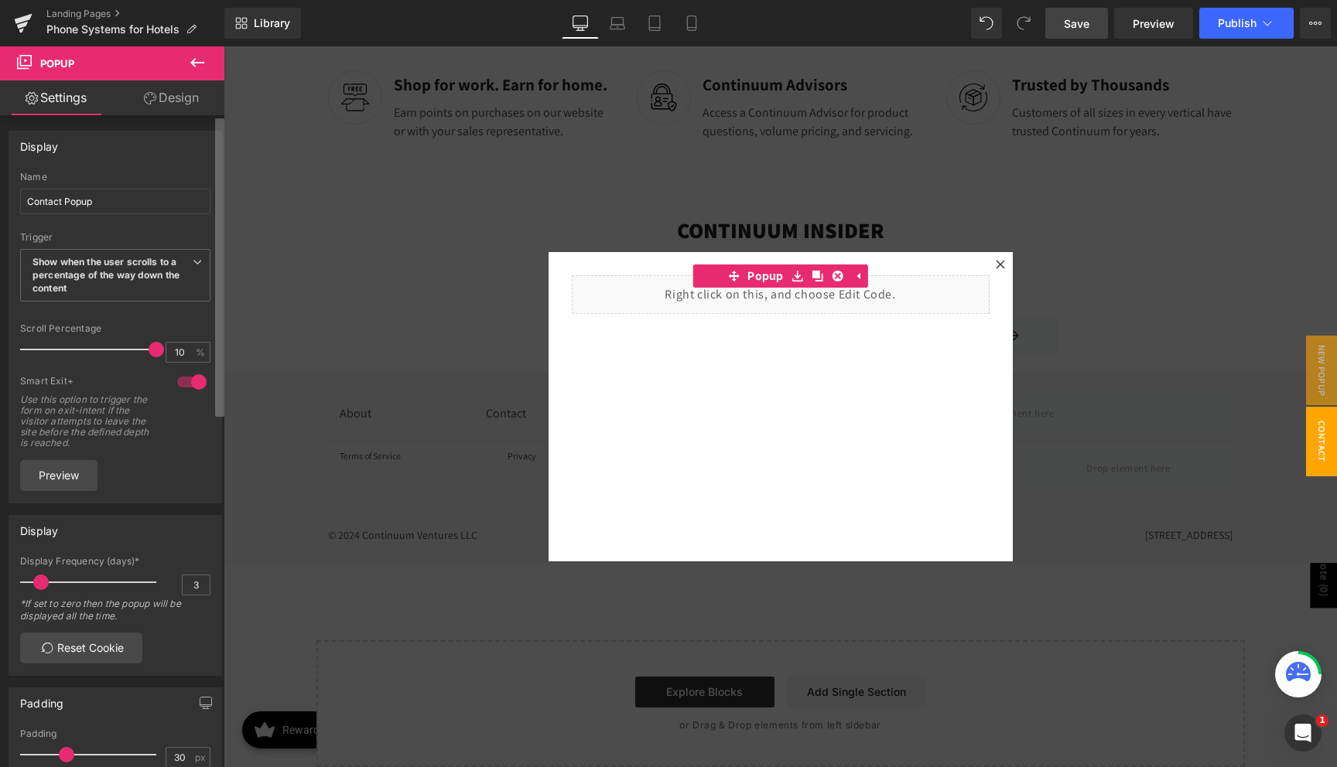
drag, startPoint x: 38, startPoint y: 350, endPoint x: 223, endPoint y: 323, distance: 186.9
click at [223, 323] on div "Display Name Contact Popup None Show on page load Show after a certain period o…" at bounding box center [112, 444] width 224 height 659
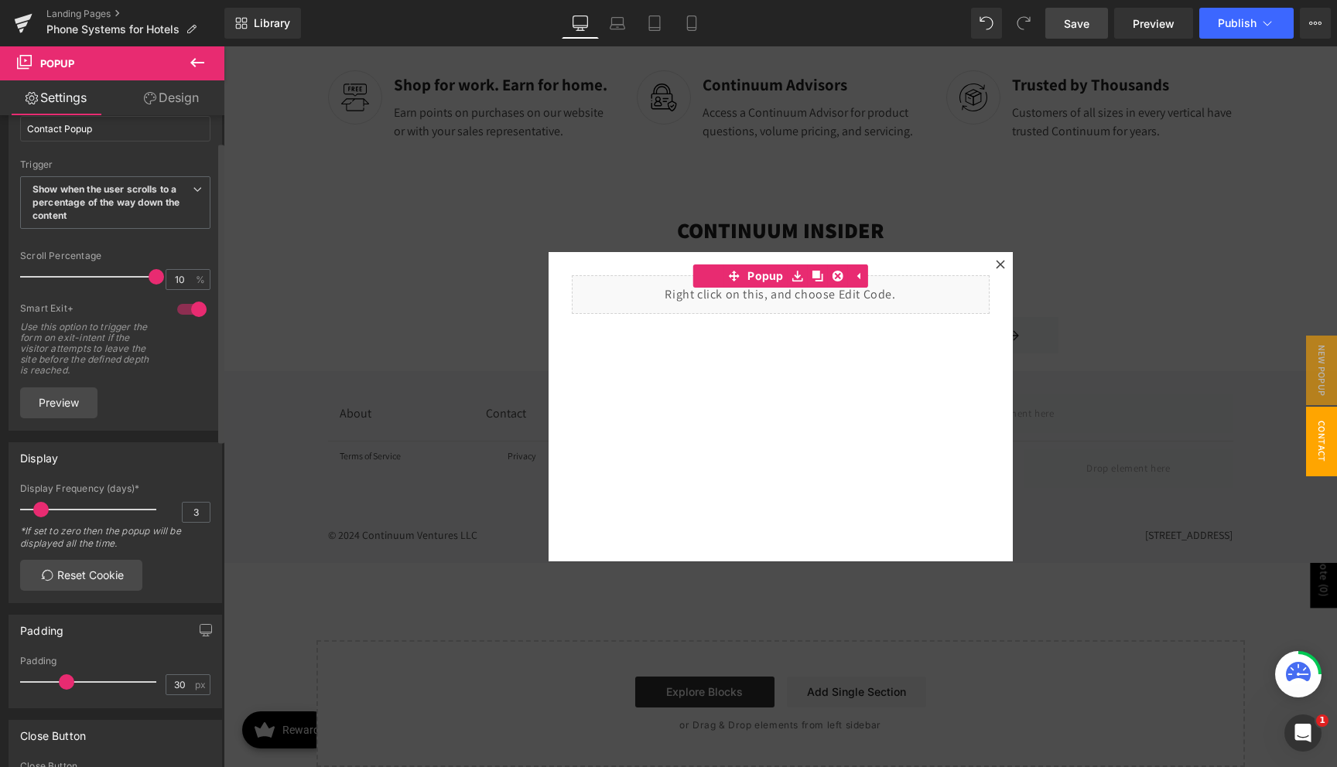
scroll to position [76, 0]
drag, startPoint x: 39, startPoint y: 505, endPoint x: 0, endPoint y: 501, distance: 39.6
click at [0, 501] on div "Display 3 Display Frequency (days)* 3 *If set to zero then the popup will be di…" at bounding box center [115, 514] width 231 height 173
click at [32, 511] on span at bounding box center [32, 506] width 15 height 15
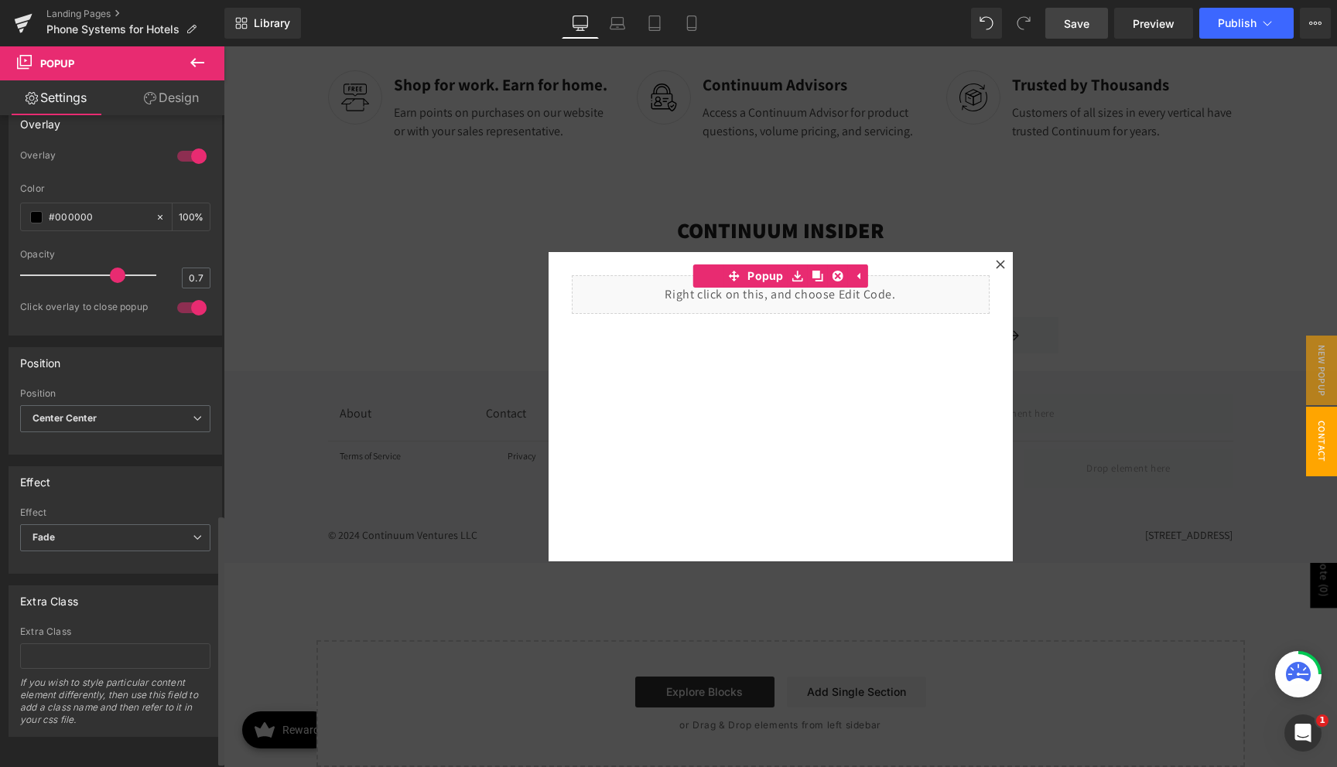
scroll to position [1055, 0]
click at [92, 532] on span "Fade" at bounding box center [115, 536] width 190 height 27
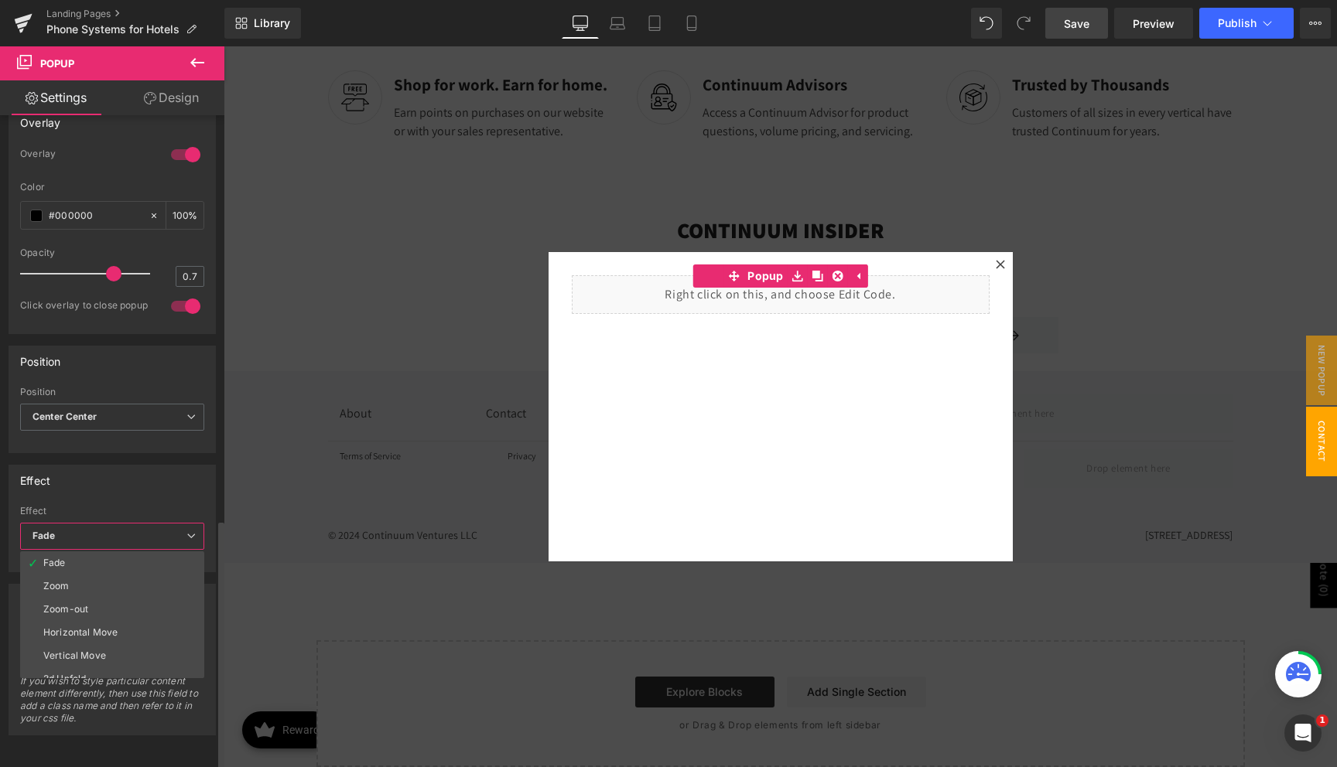
click at [115, 484] on div "Effect Fade Zoom Zoom-out Horizontal Move Vertical Move 3d Unfold None Effect F…" at bounding box center [112, 519] width 207 height 108
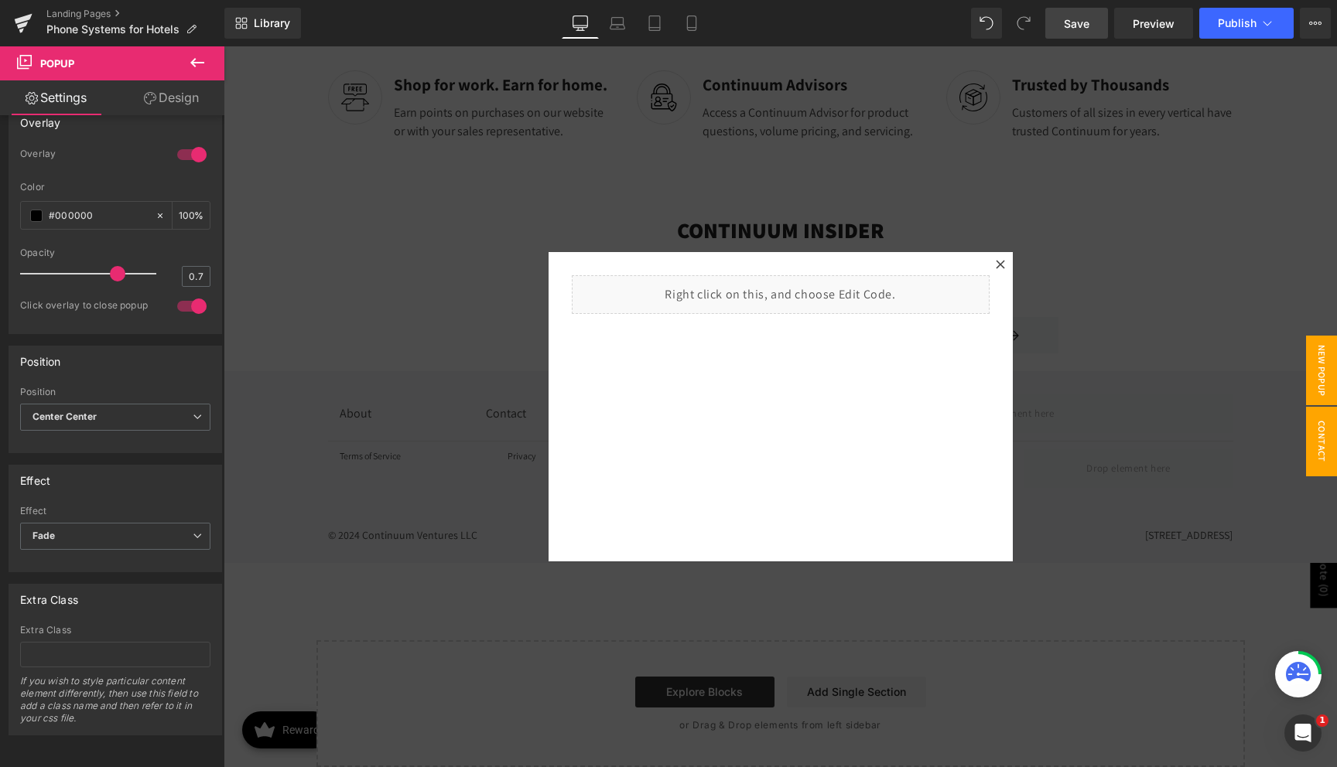
click at [1309, 354] on span "New Popup" at bounding box center [1321, 371] width 31 height 70
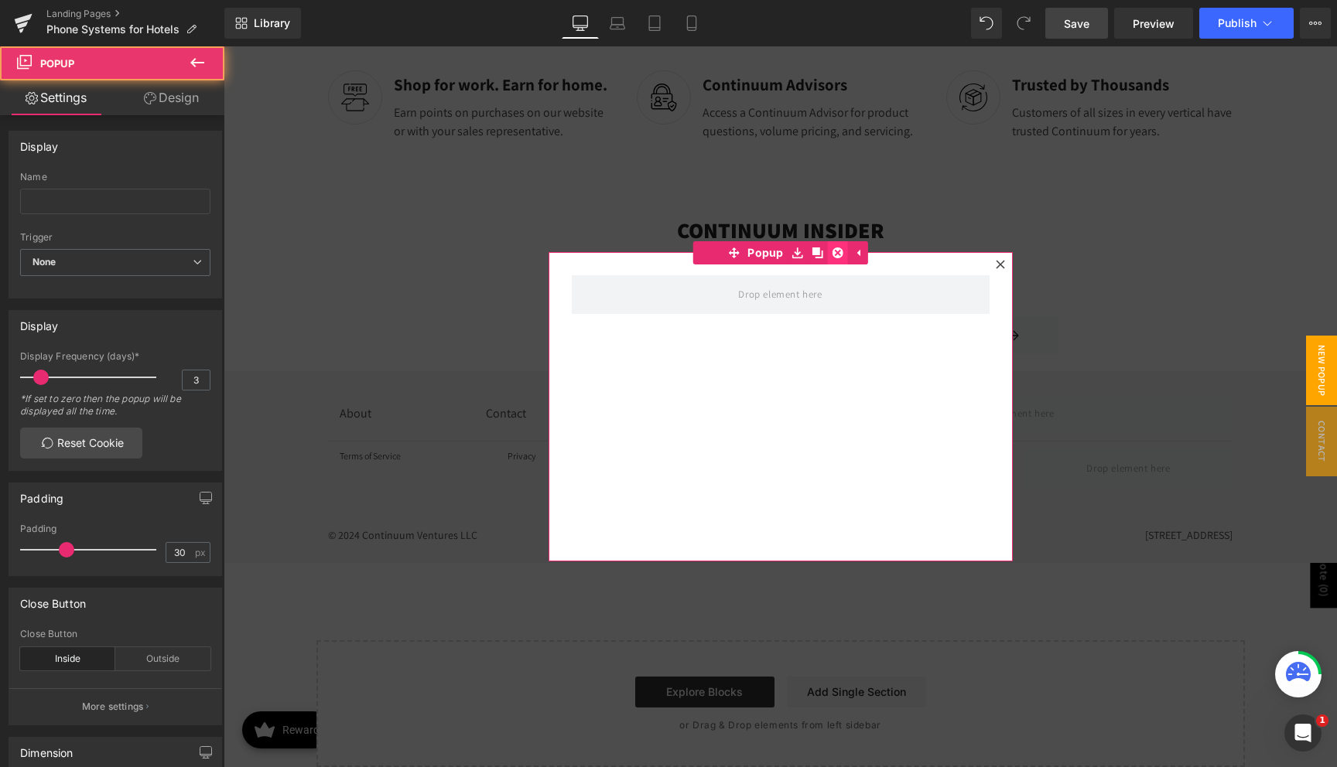
click at [839, 255] on icon at bounding box center [837, 254] width 11 height 12
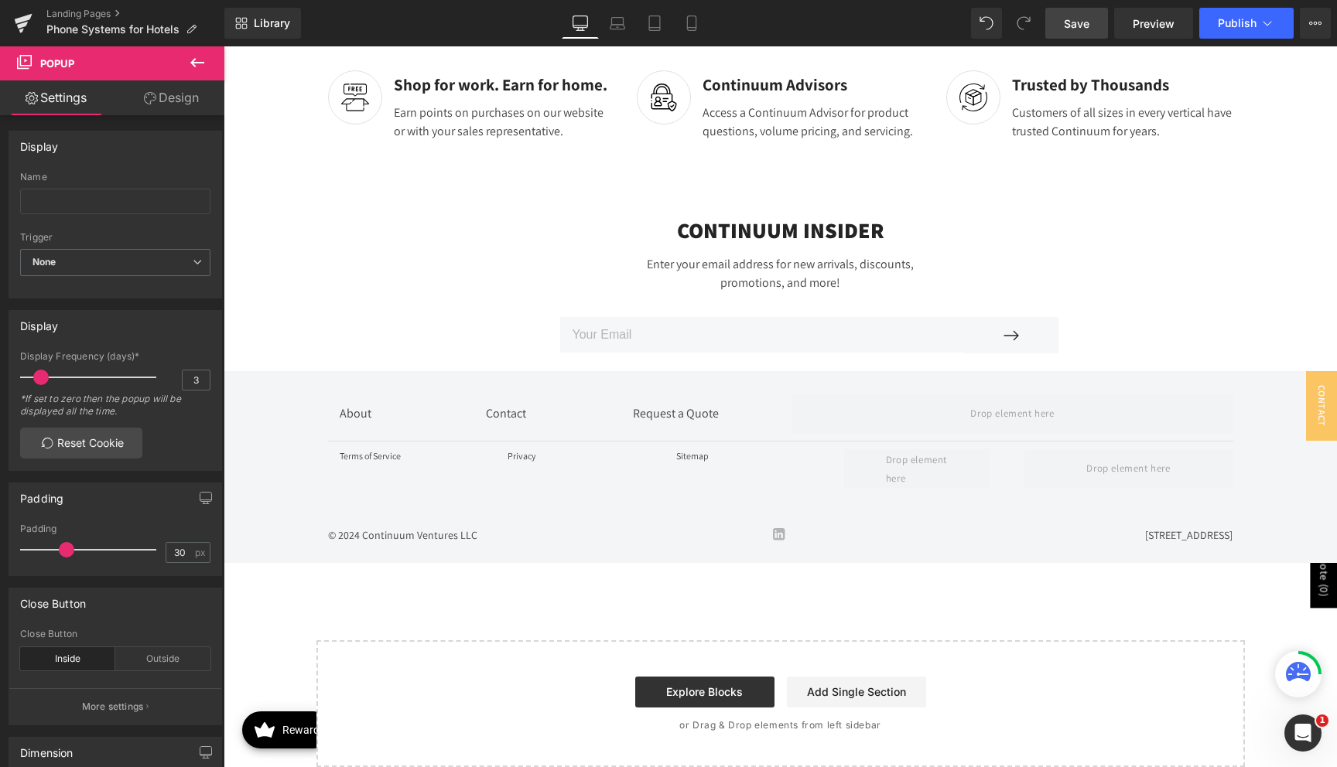
scroll to position [3705, 0]
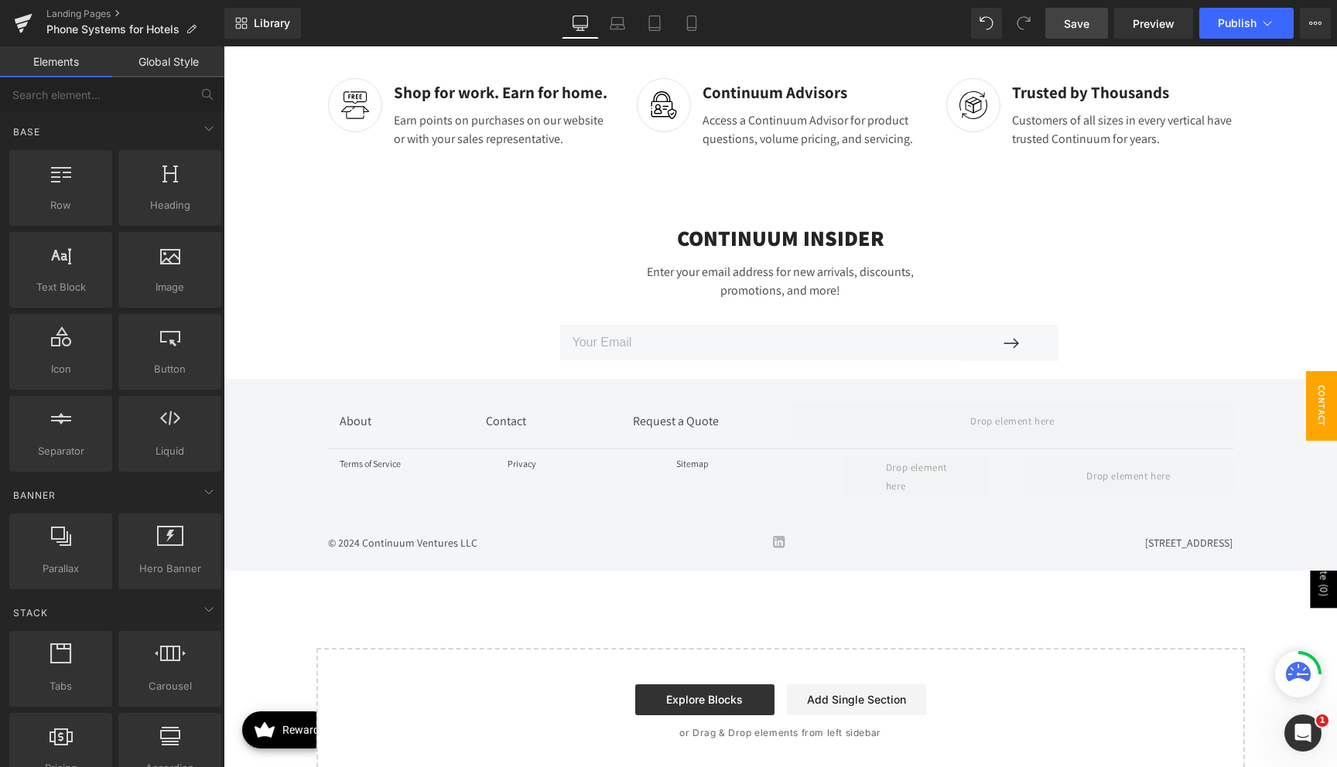
click at [1315, 391] on span "Contact Popup" at bounding box center [1306, 406] width 62 height 70
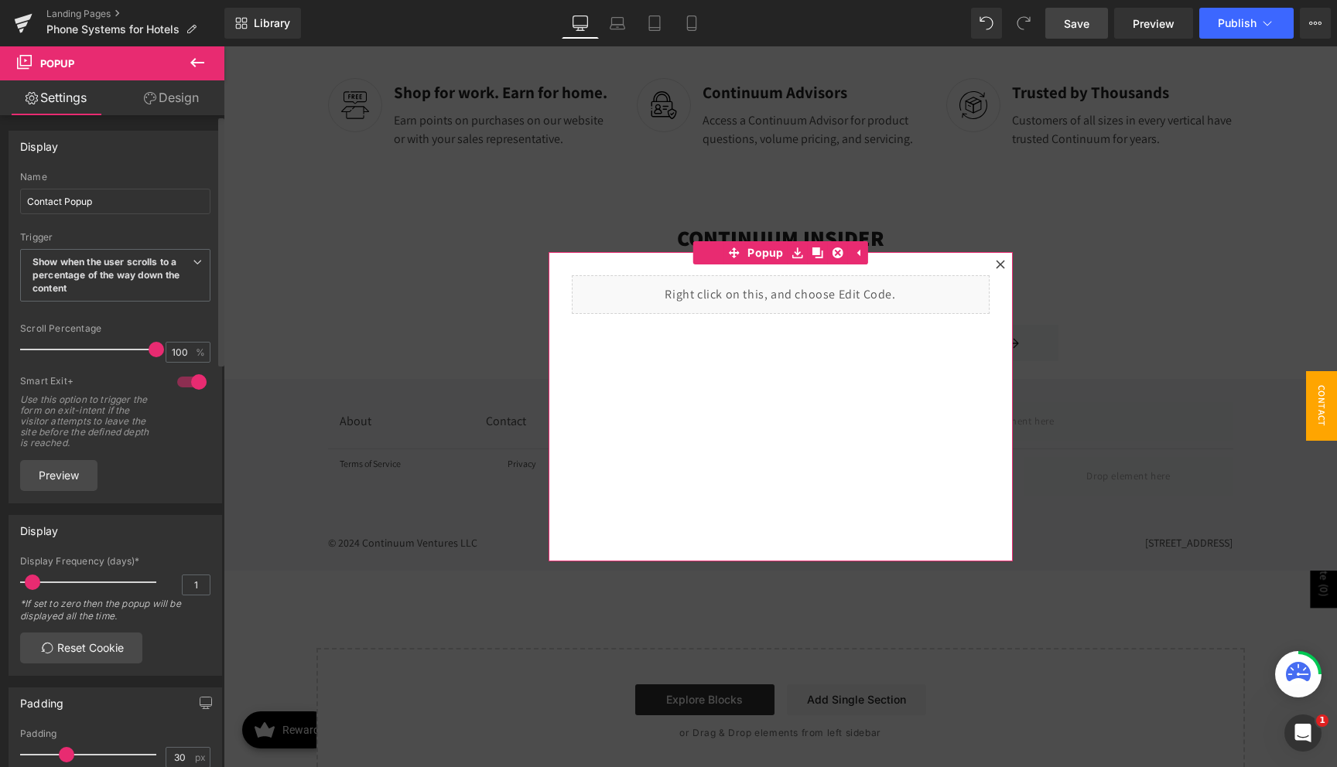
click at [111, 320] on div "Contact Popup Name Contact Popup None Show on page load Show after a certain pe…" at bounding box center [115, 337] width 212 height 331
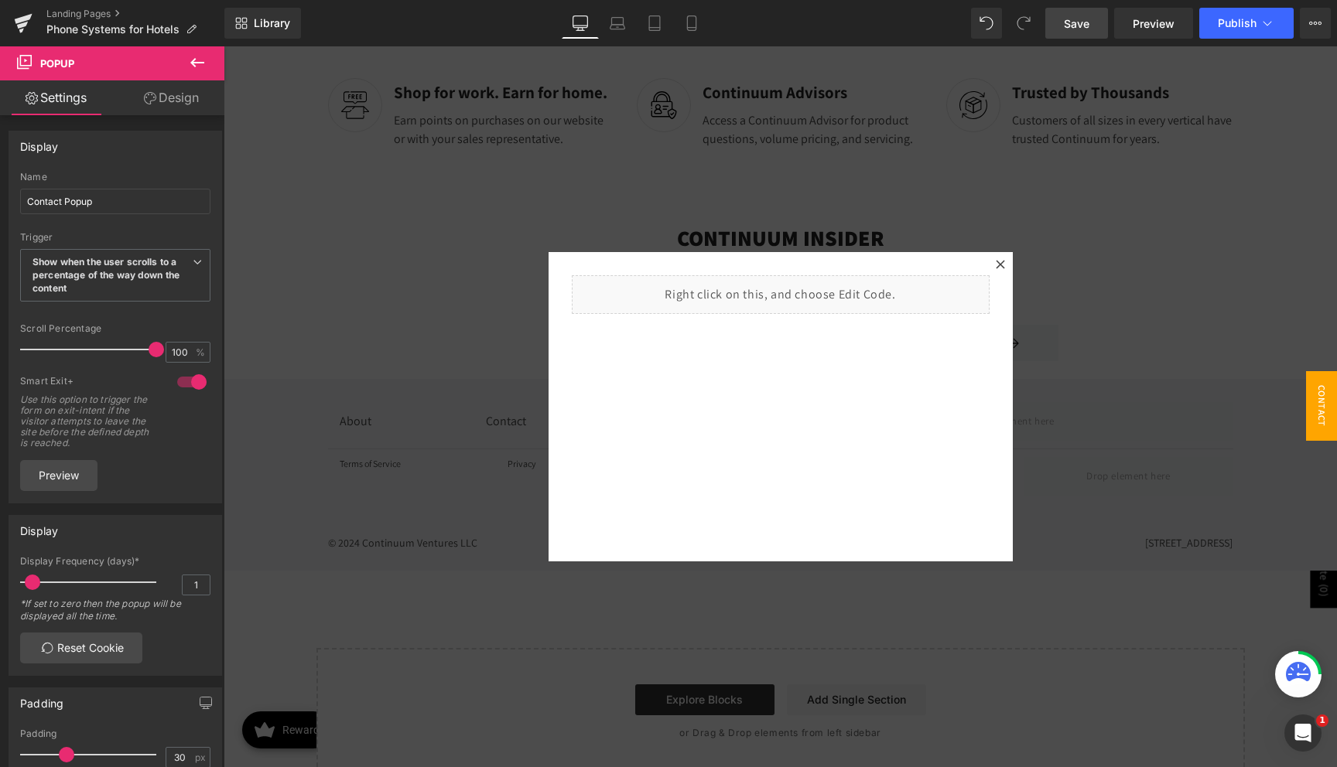
click at [190, 66] on icon at bounding box center [197, 62] width 19 height 19
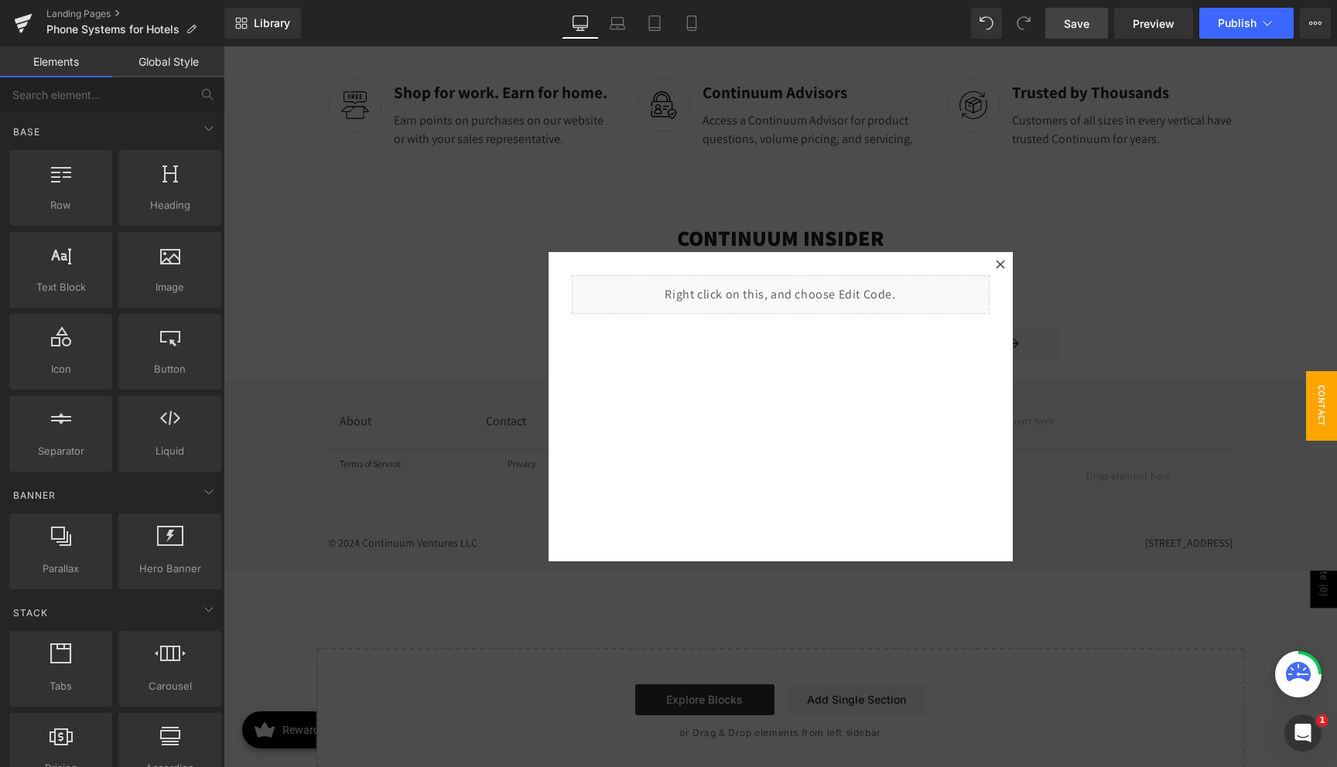
click at [360, 240] on div at bounding box center [780, 406] width 1113 height 721
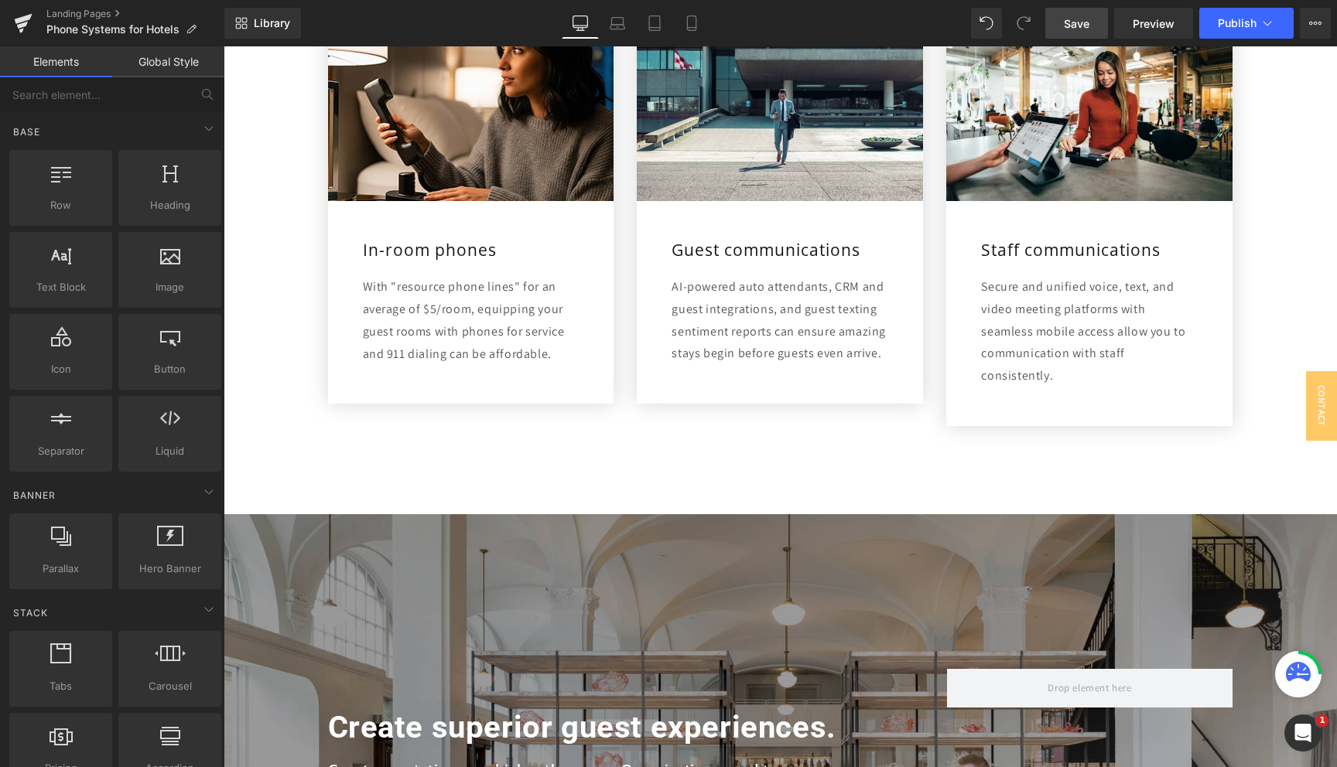
scroll to position [0, 0]
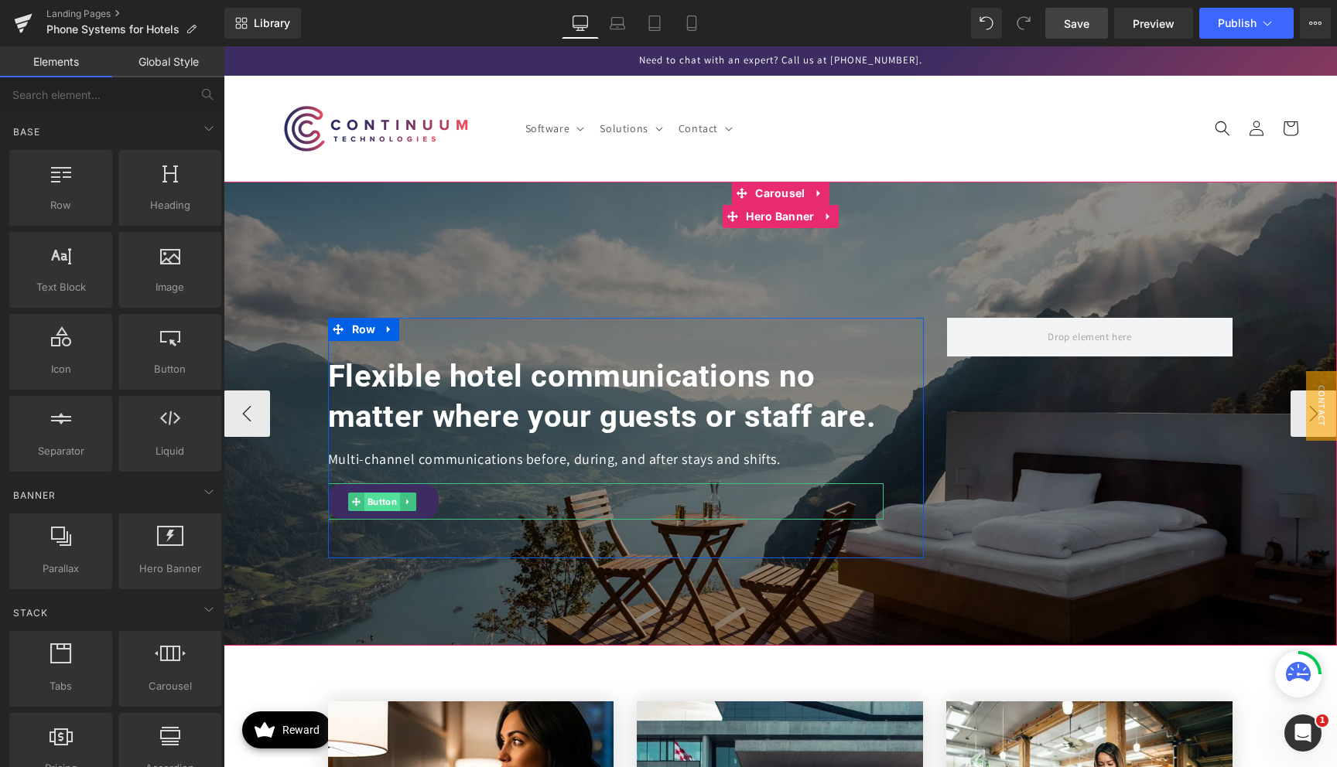
click at [377, 507] on span "Button" at bounding box center [382, 502] width 36 height 19
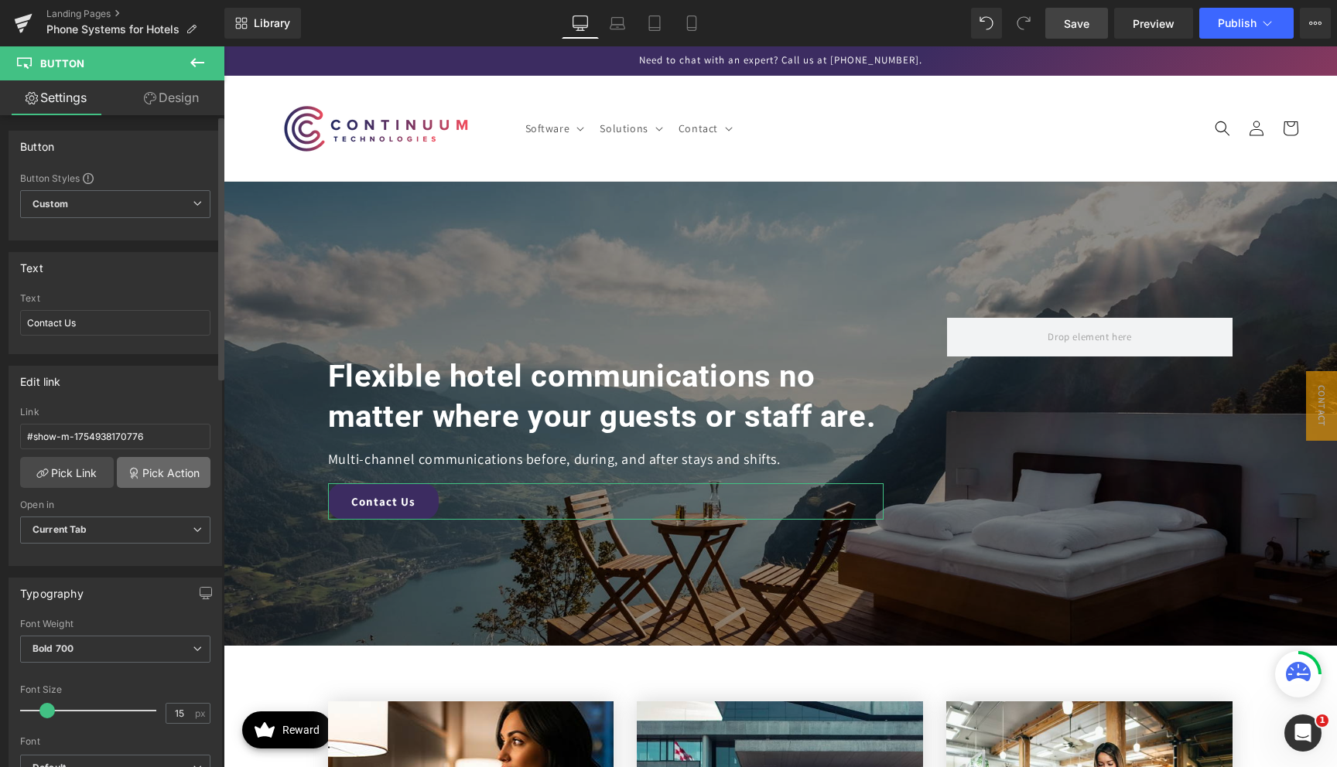
click at [181, 478] on link "Pick Action" at bounding box center [164, 472] width 94 height 31
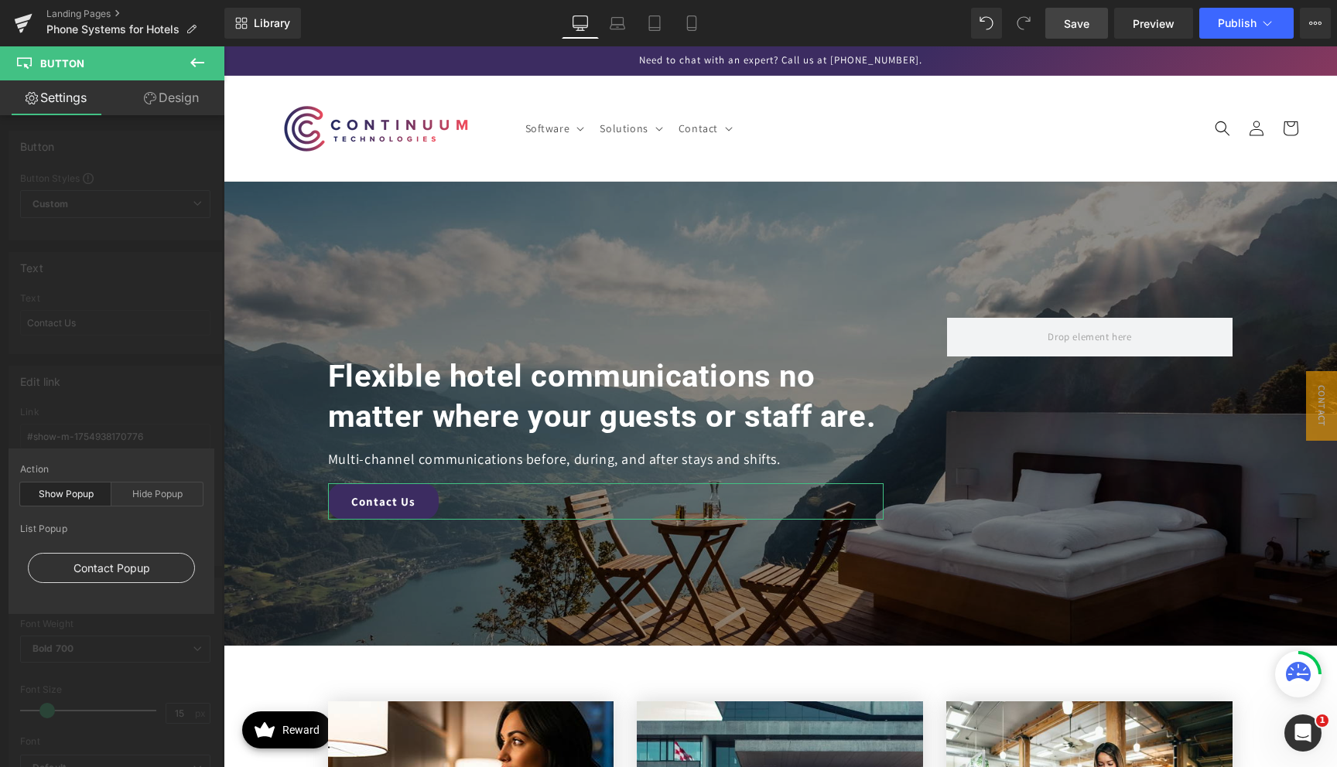
click at [138, 565] on div "Contact Popup" at bounding box center [111, 568] width 167 height 30
click at [125, 569] on div "Contact Popup" at bounding box center [111, 568] width 167 height 30
click at [123, 568] on div "Contact Popup" at bounding box center [111, 568] width 167 height 30
click at [132, 417] on div "Edit link #show-m-1754938170776 Link #show-m-1754938170776 Pick Link Pick Actio…" at bounding box center [115, 460] width 231 height 212
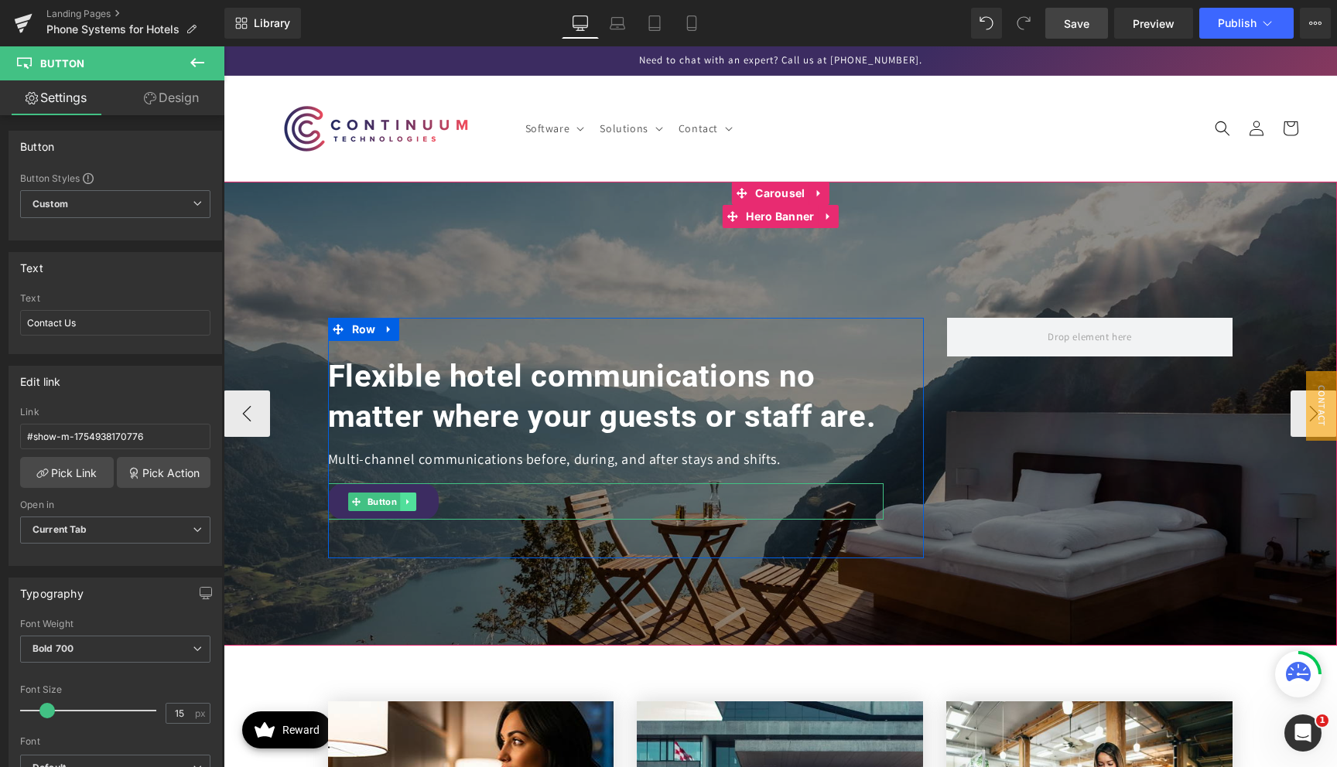
click at [408, 504] on icon at bounding box center [408, 501] width 9 height 9
click at [401, 504] on icon at bounding box center [399, 501] width 9 height 9
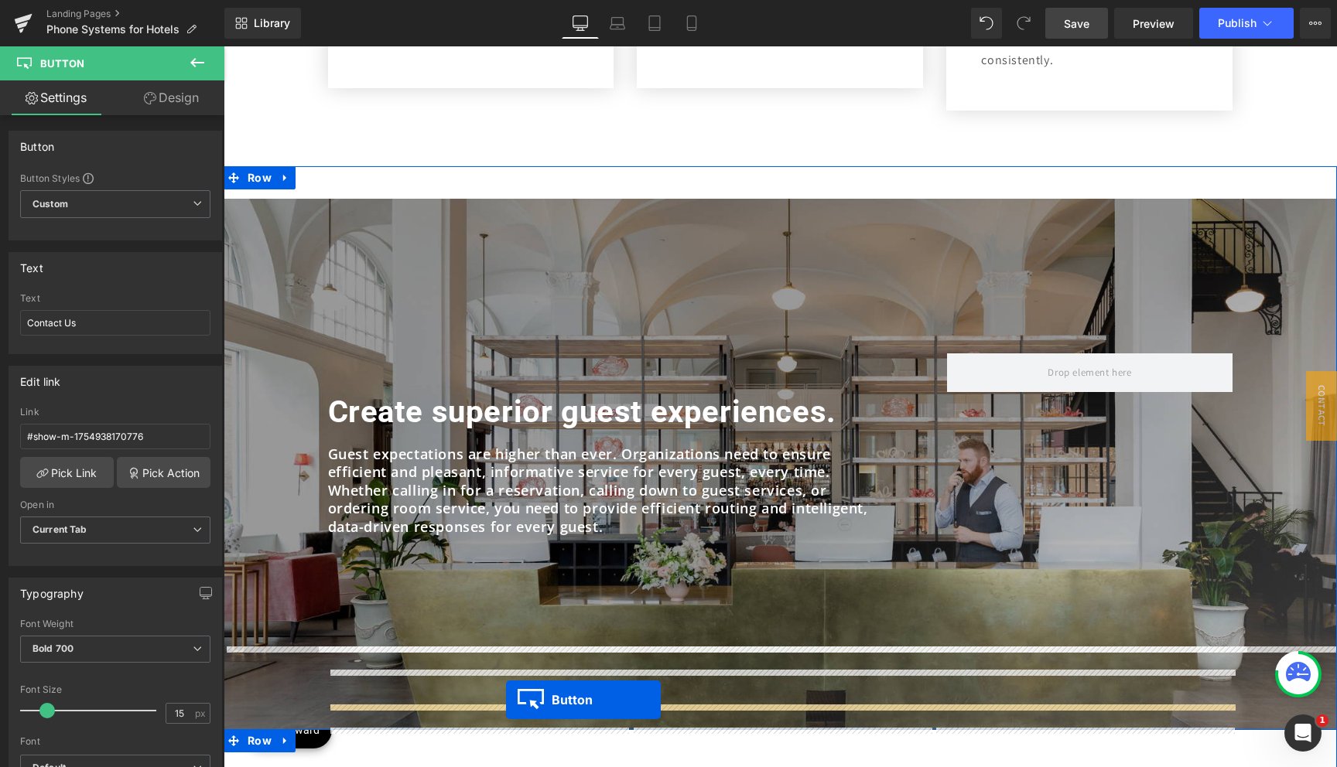
scroll to position [1100, 0]
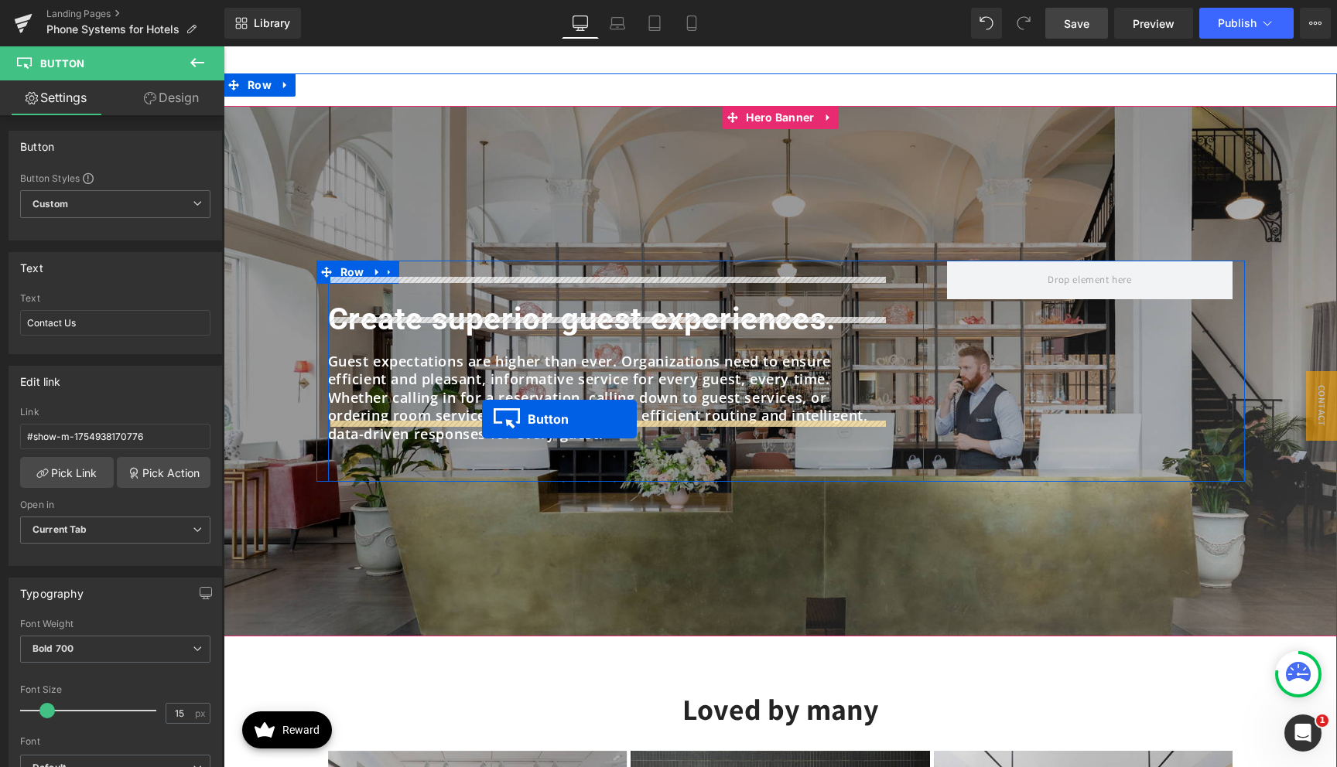
drag, startPoint x: 354, startPoint y: 247, endPoint x: 481, endPoint y: 422, distance: 216.7
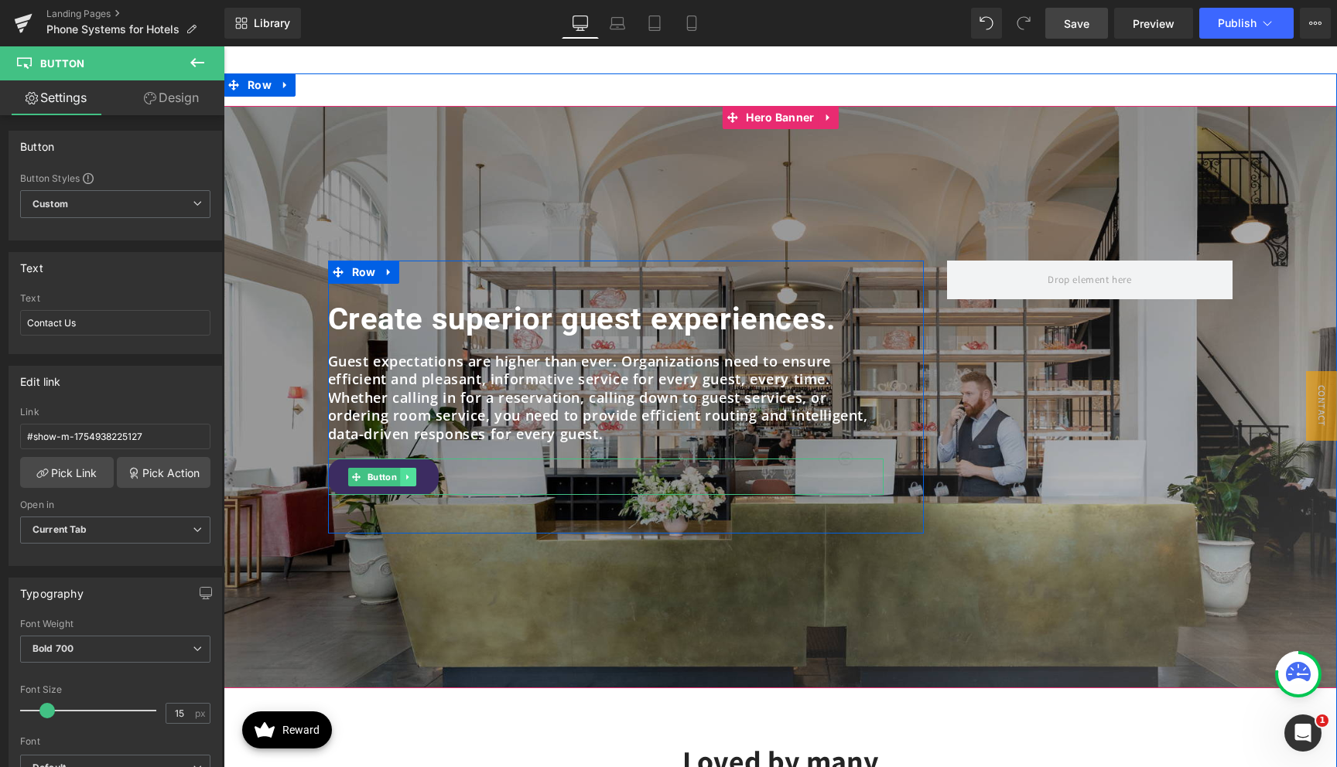
click at [408, 473] on icon at bounding box center [408, 477] width 9 height 9
click at [392, 468] on link at bounding box center [399, 477] width 16 height 19
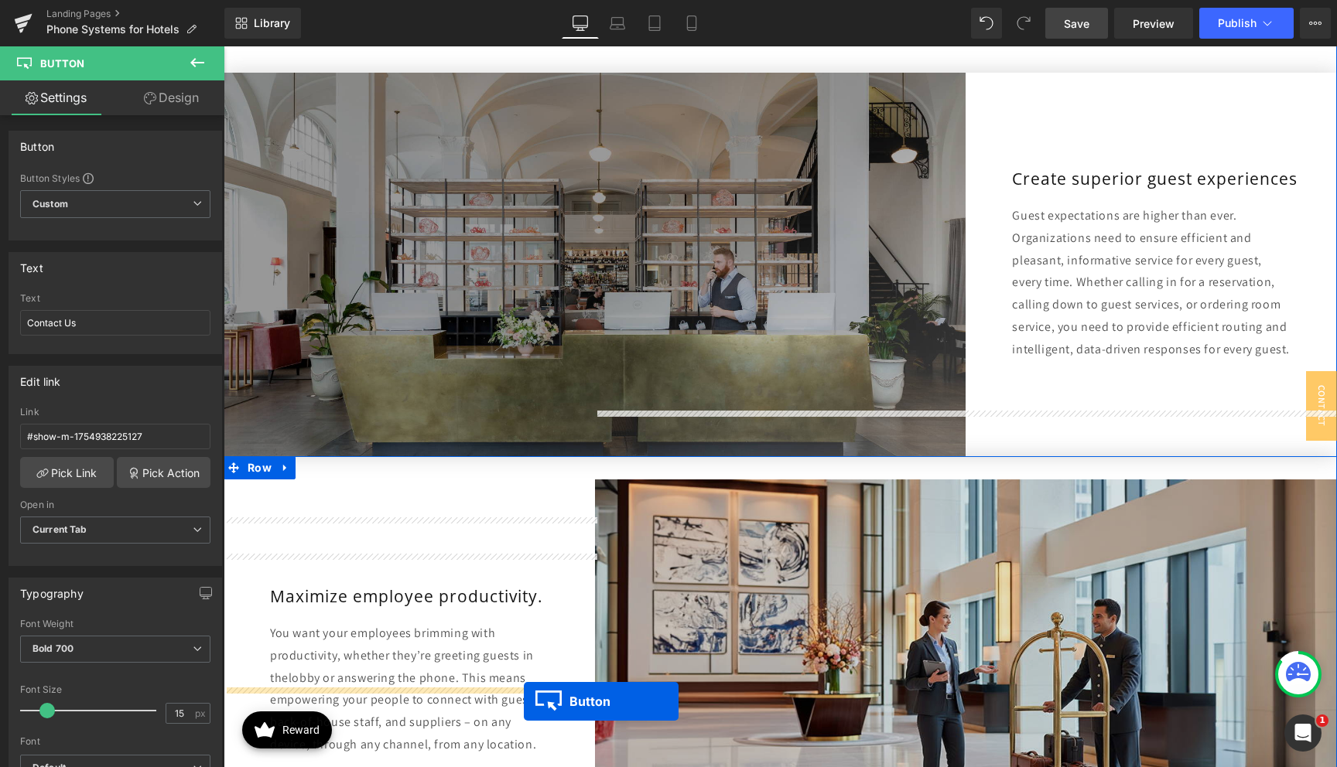
scroll to position [2186, 0]
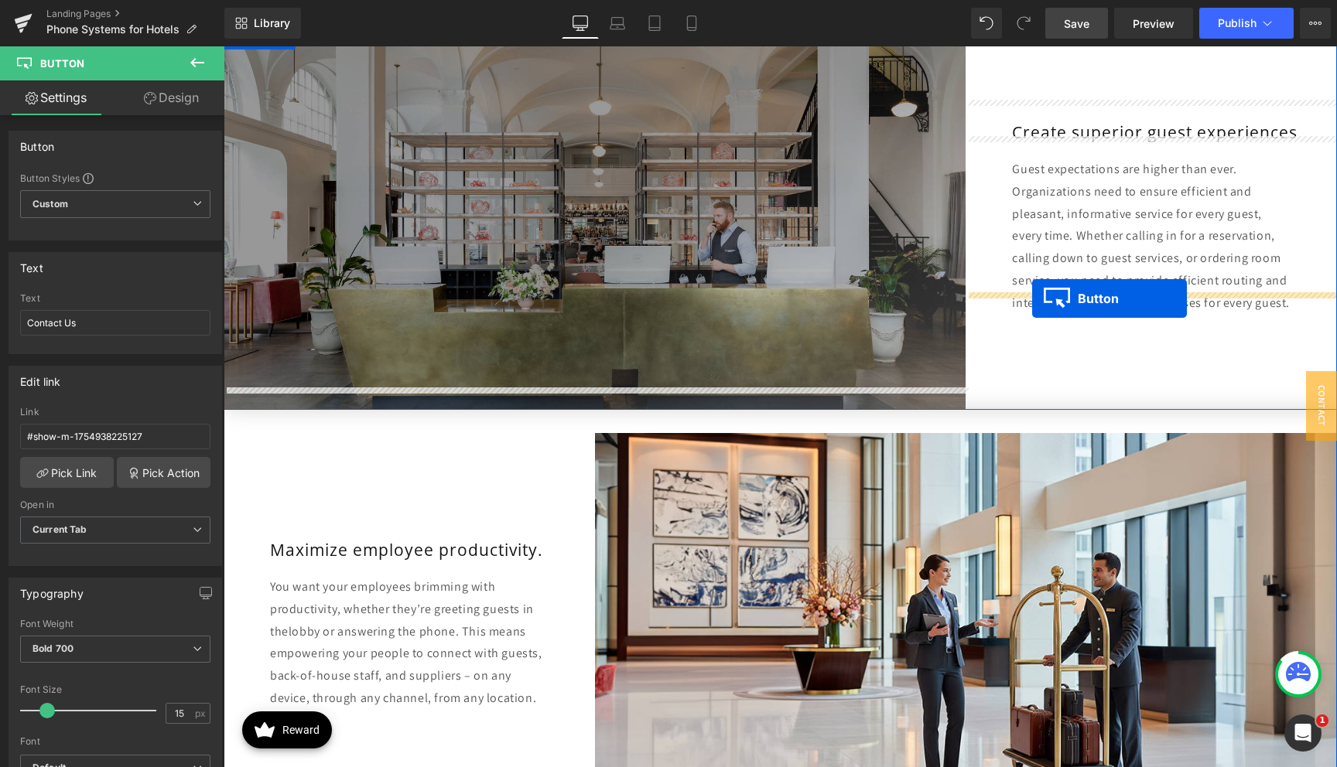
drag, startPoint x: 358, startPoint y: 287, endPoint x: 1032, endPoint y: 299, distance: 674.0
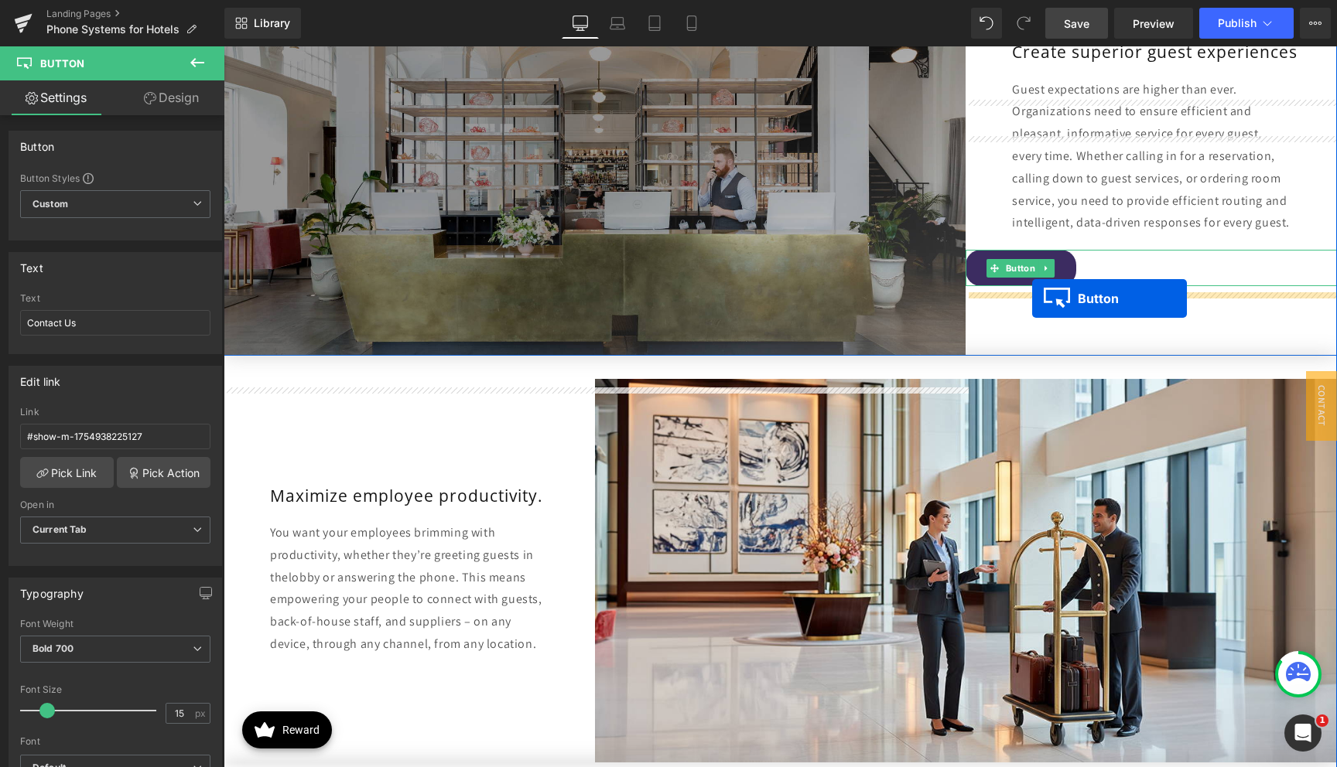
scroll to position [2131, 0]
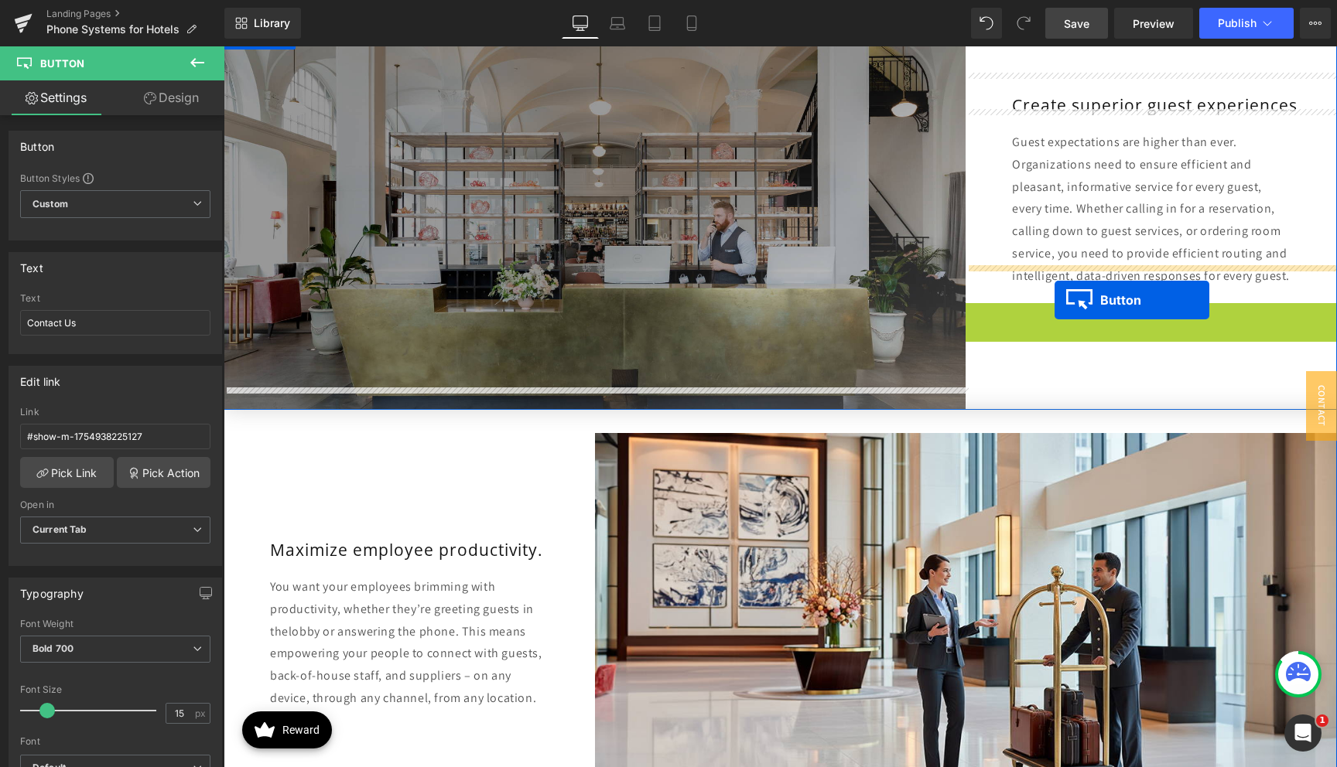
drag, startPoint x: 993, startPoint y: 294, endPoint x: 1055, endPoint y: 300, distance: 61.4
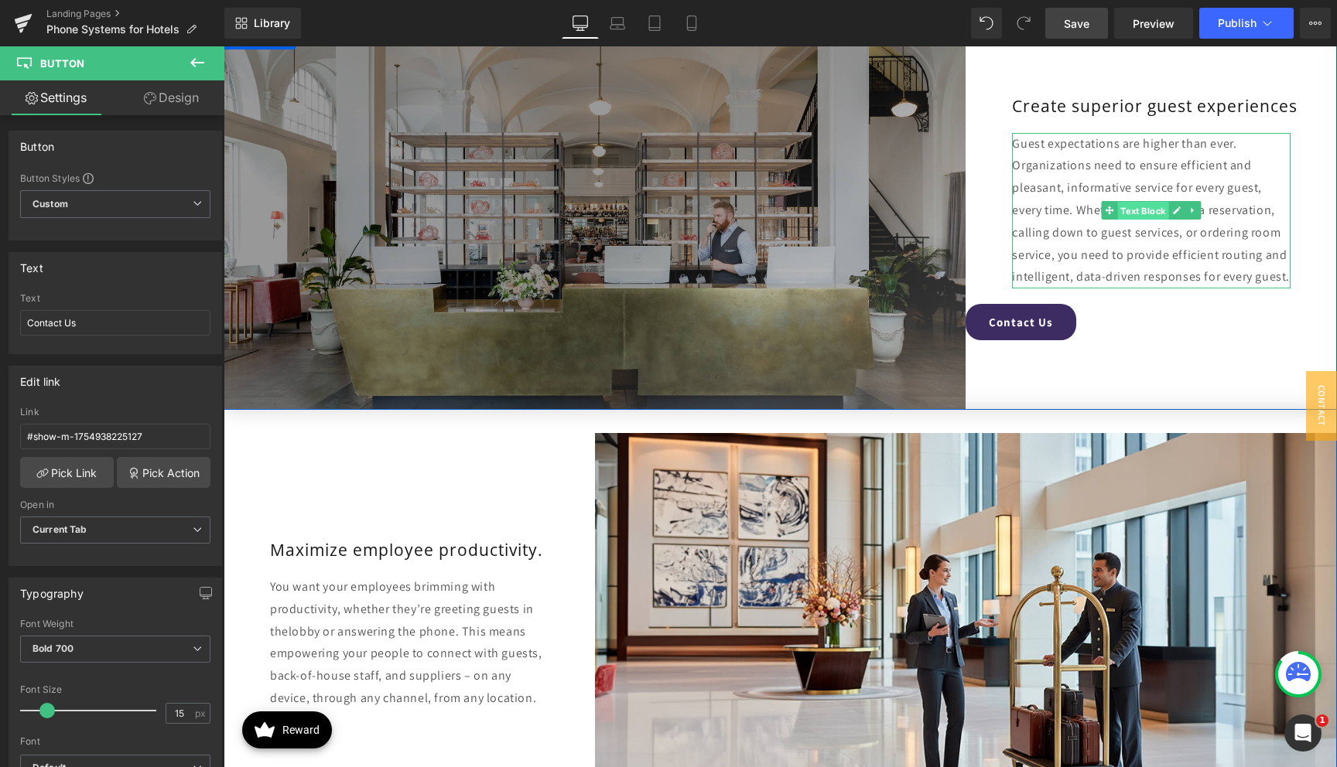
click at [1130, 202] on span "Text Block" at bounding box center [1143, 211] width 51 height 19
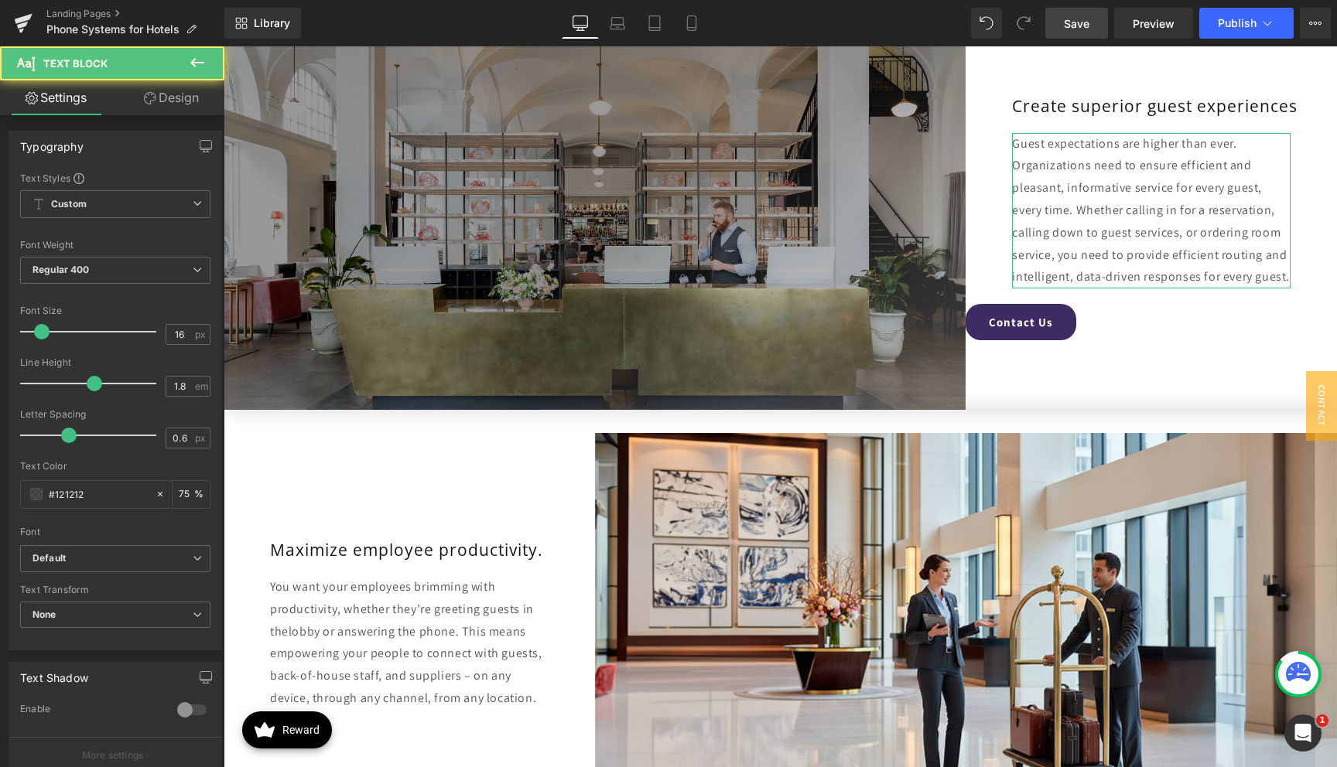
click at [155, 104] on link "Design" at bounding box center [171, 97] width 112 height 35
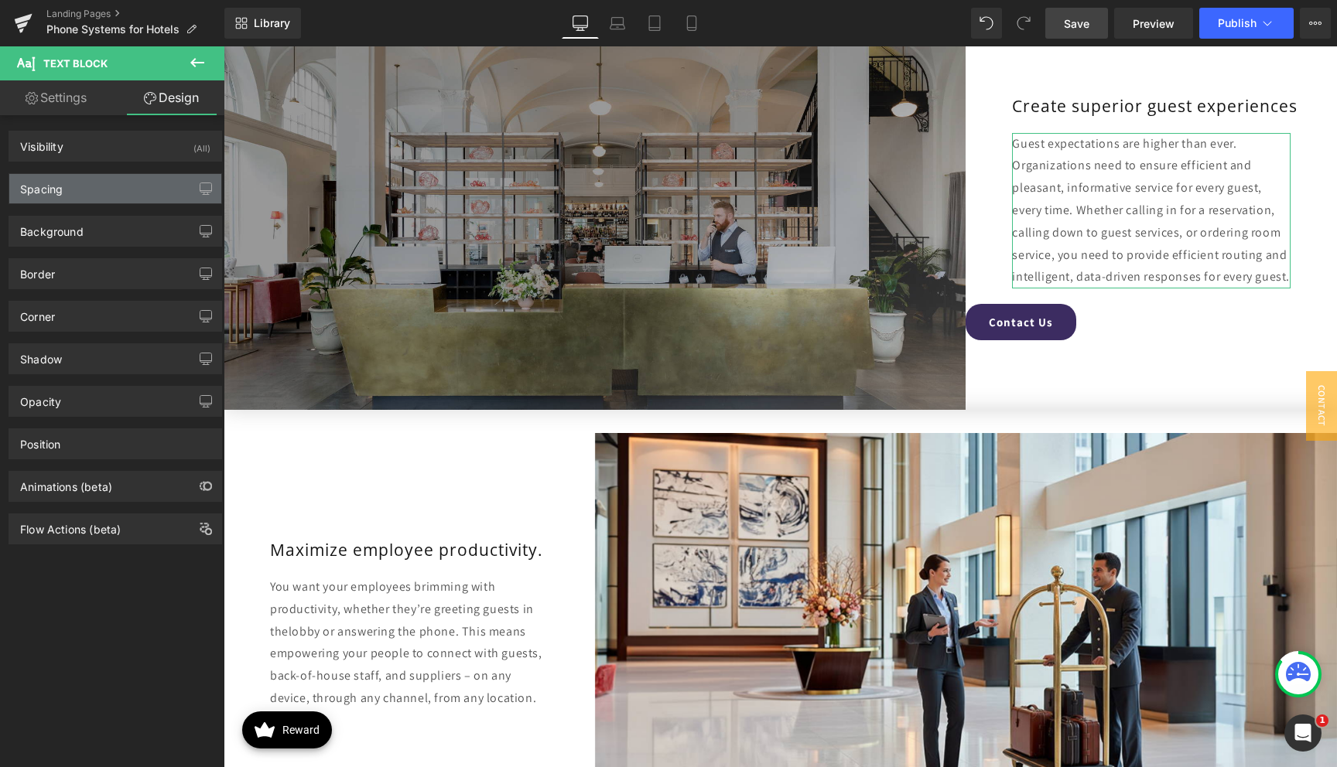
click at [95, 194] on div "Spacing" at bounding box center [115, 188] width 212 height 29
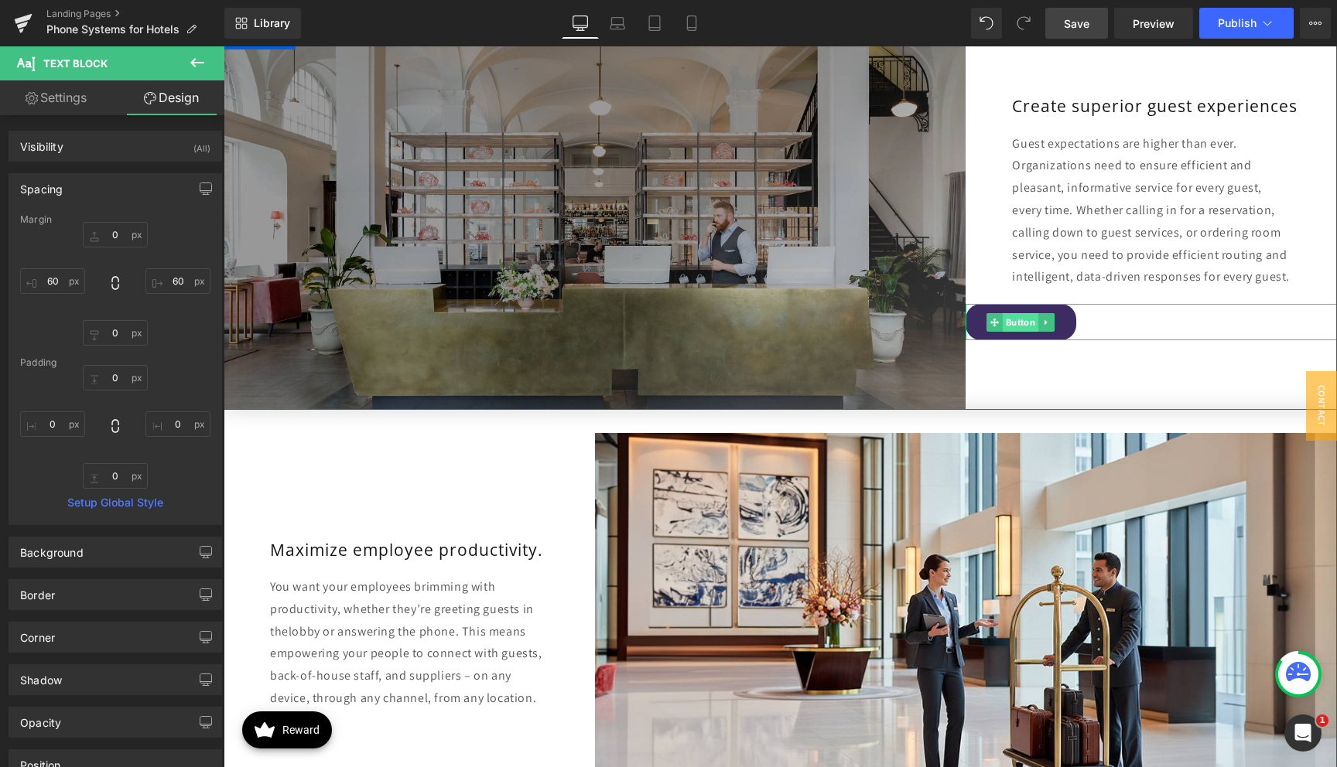
click at [1017, 313] on span "Button" at bounding box center [1020, 322] width 36 height 19
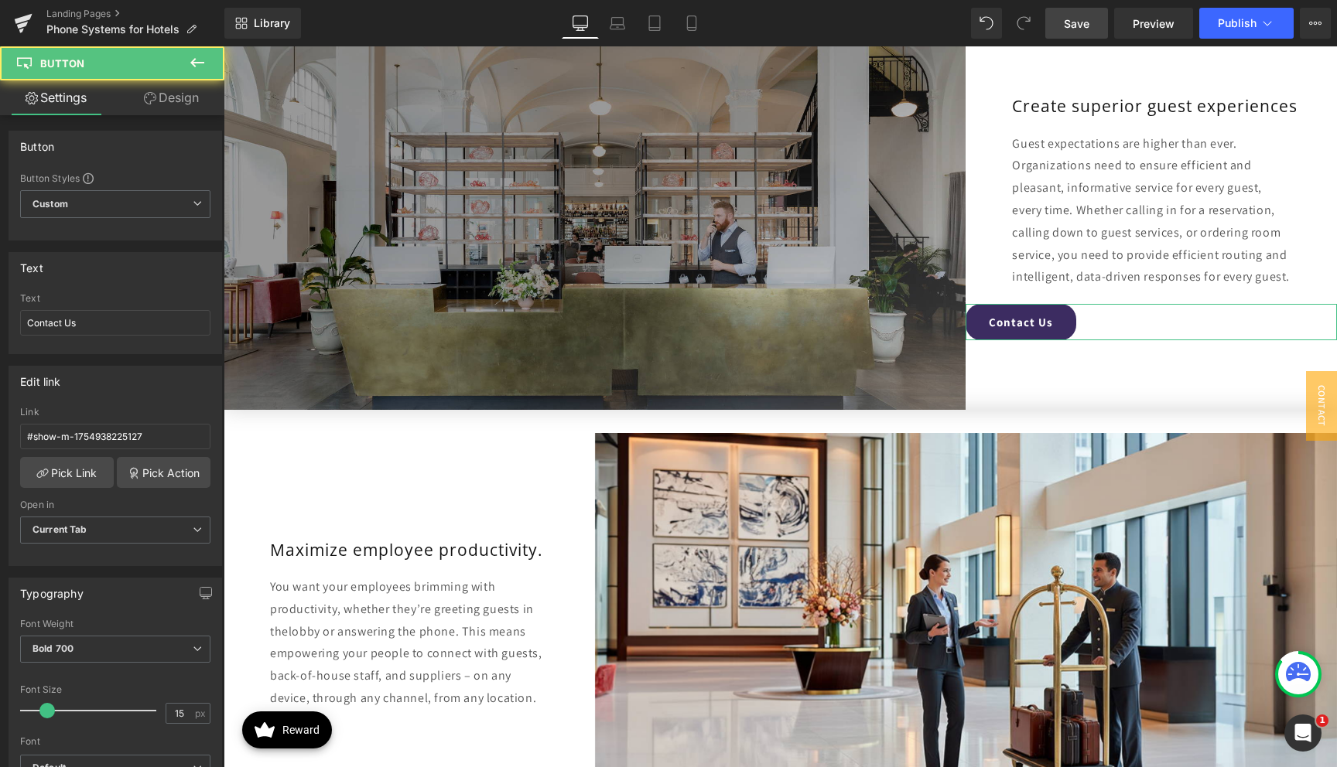
click at [175, 97] on link "Design" at bounding box center [171, 97] width 112 height 35
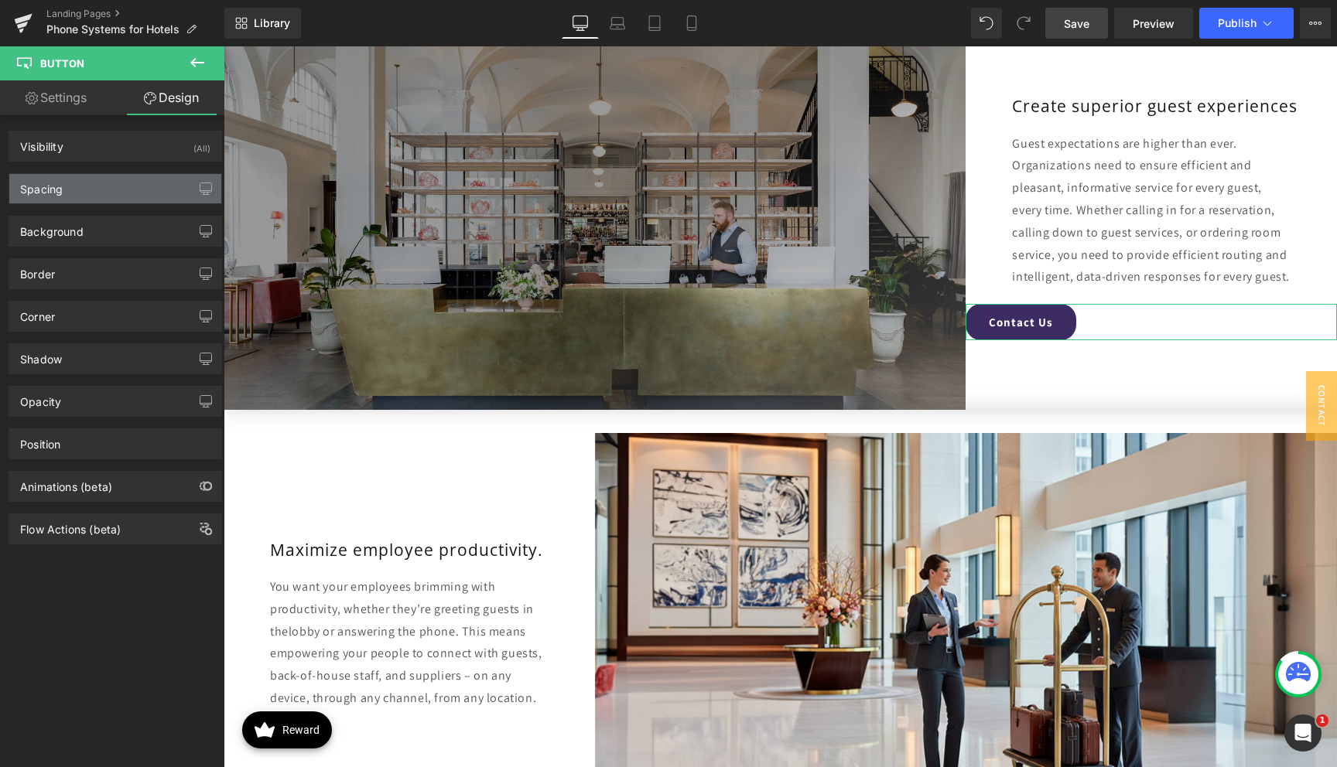
click at [70, 183] on div "Spacing" at bounding box center [115, 188] width 212 height 29
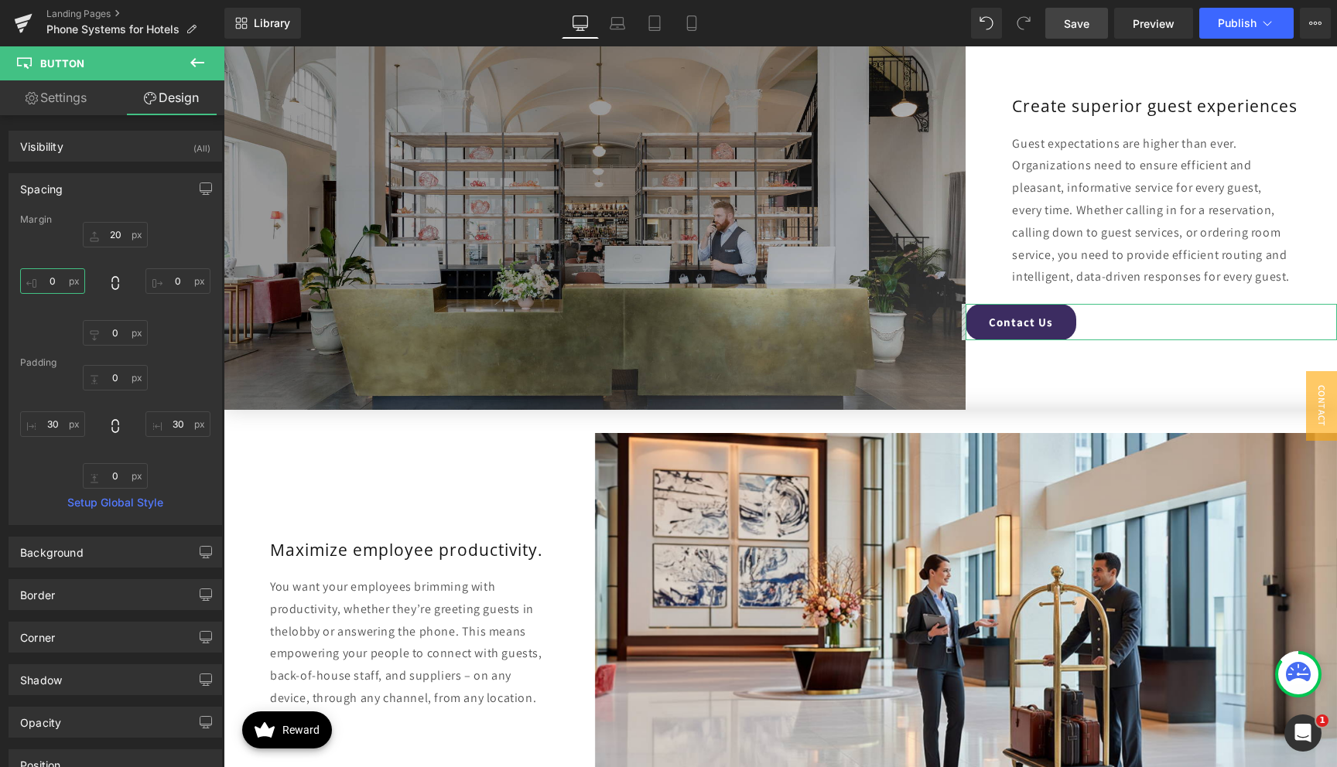
click at [52, 277] on input "text" at bounding box center [52, 281] width 65 height 26
click at [52, 278] on input "text" at bounding box center [52, 281] width 65 height 26
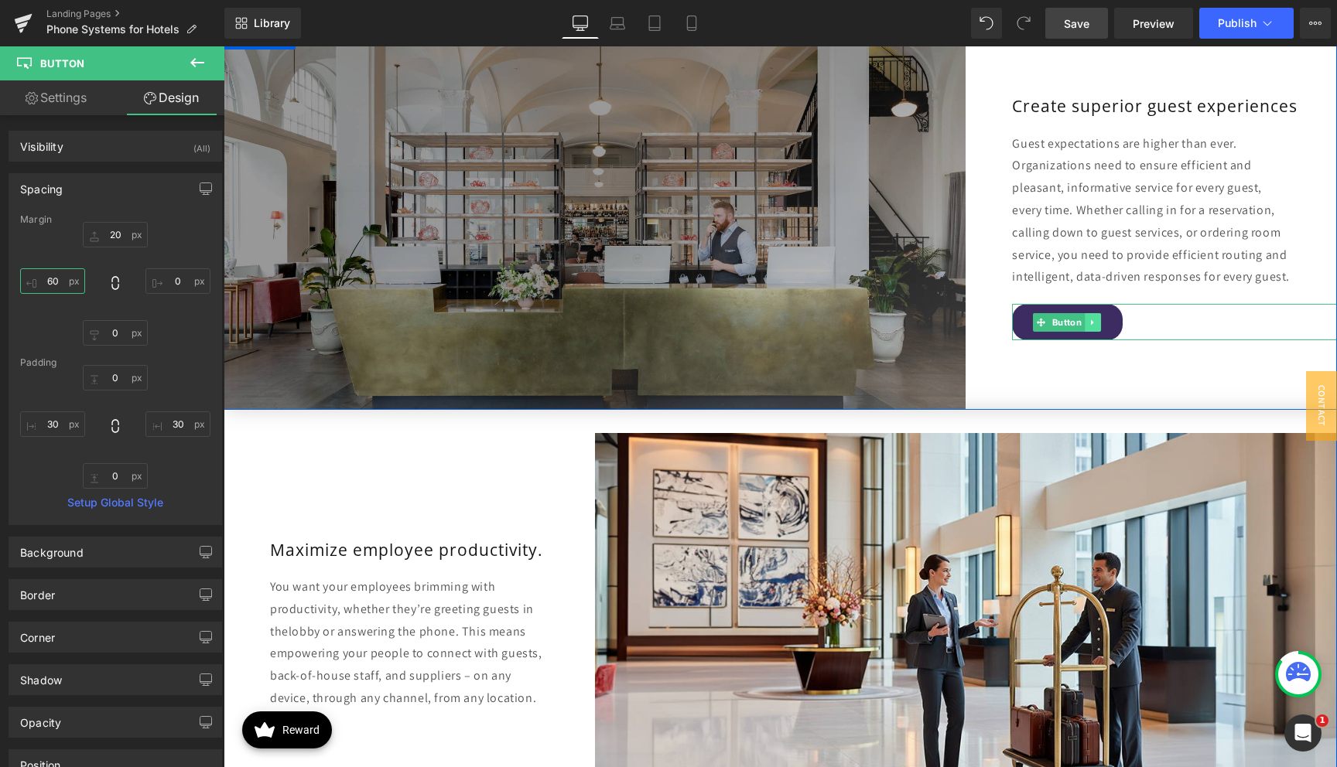
type input "60"
click at [1095, 318] on icon at bounding box center [1093, 322] width 9 height 9
click at [1085, 318] on icon at bounding box center [1084, 322] width 9 height 9
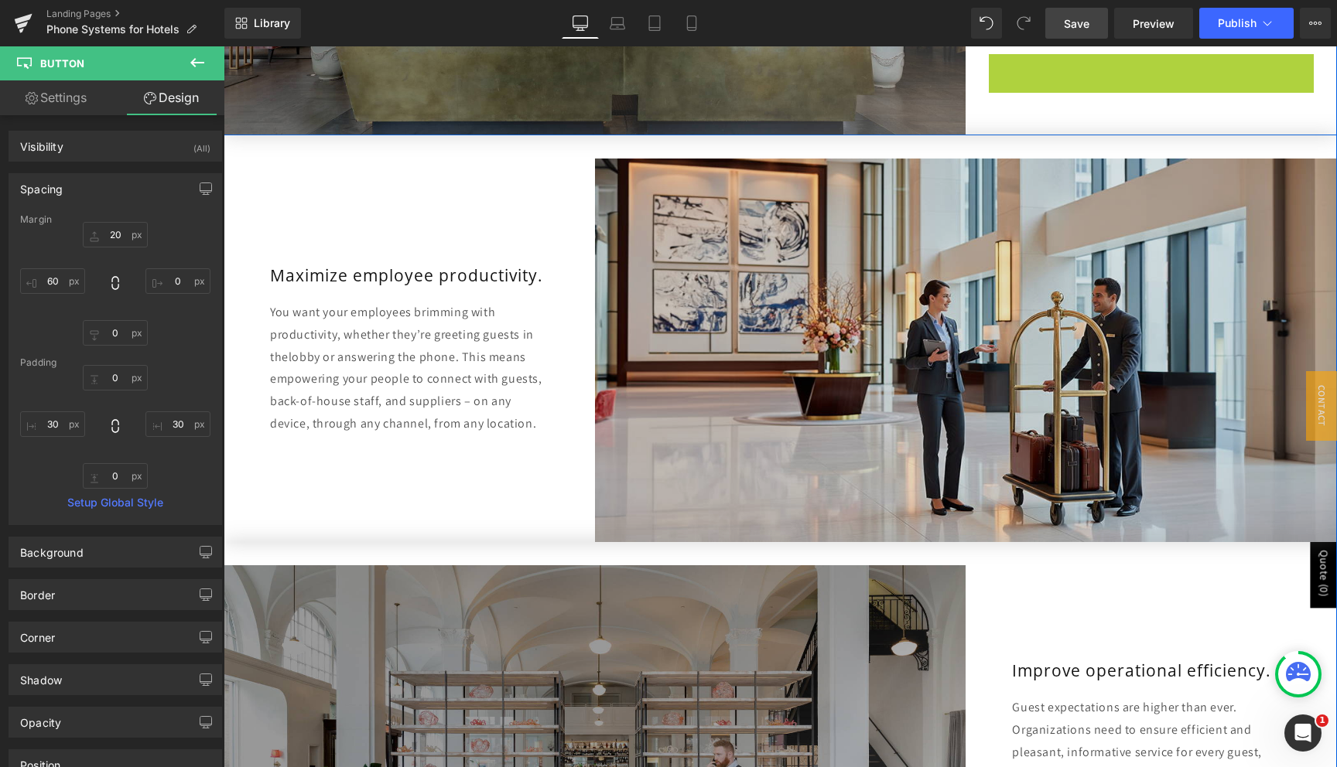
scroll to position [2375, 0]
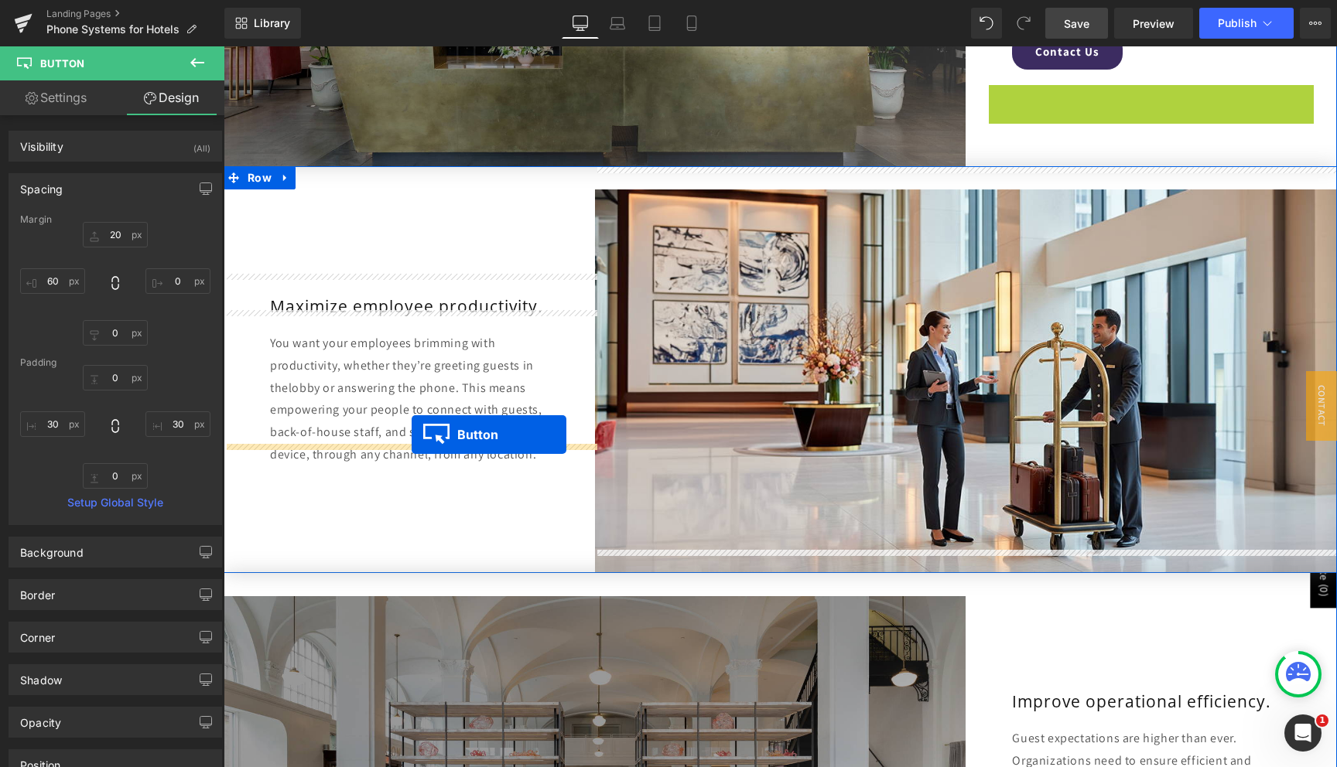
drag, startPoint x: 1037, startPoint y: 56, endPoint x: 412, endPoint y: 435, distance: 731.7
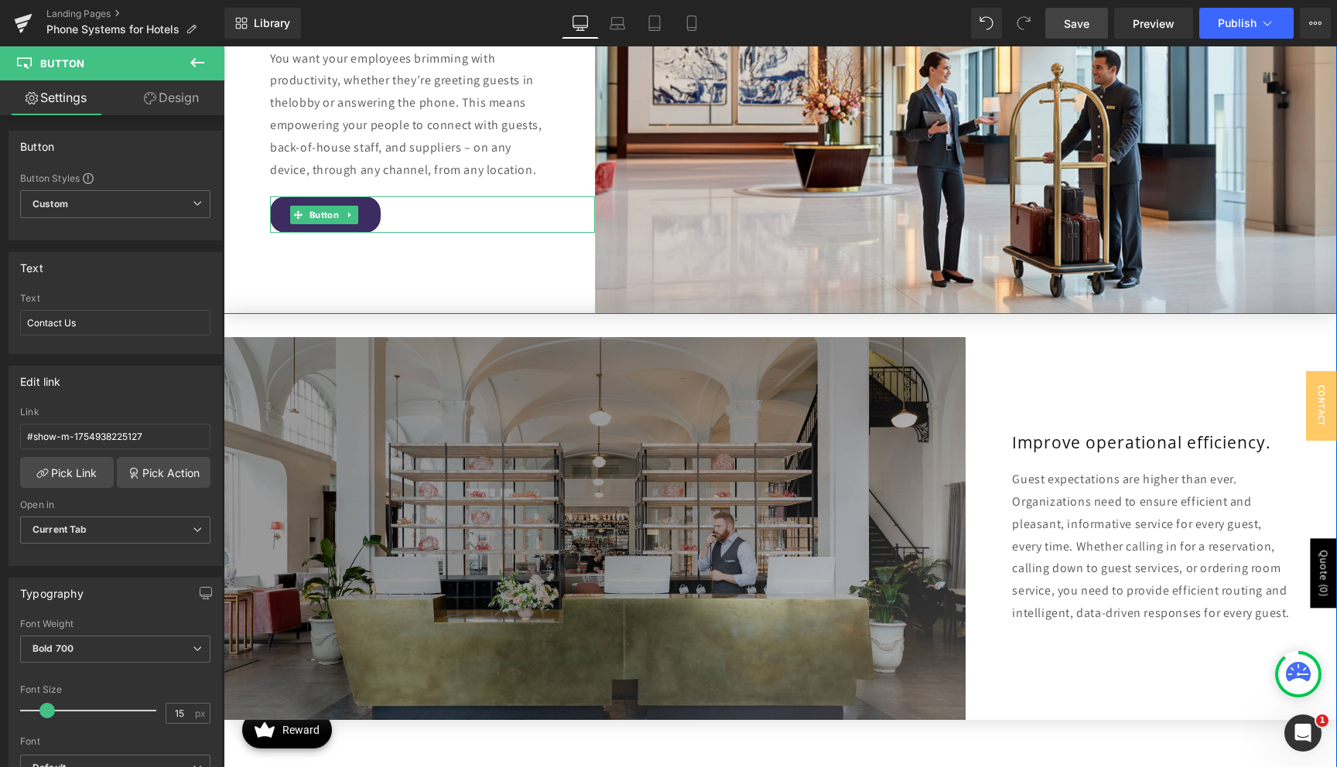
scroll to position [2662, 0]
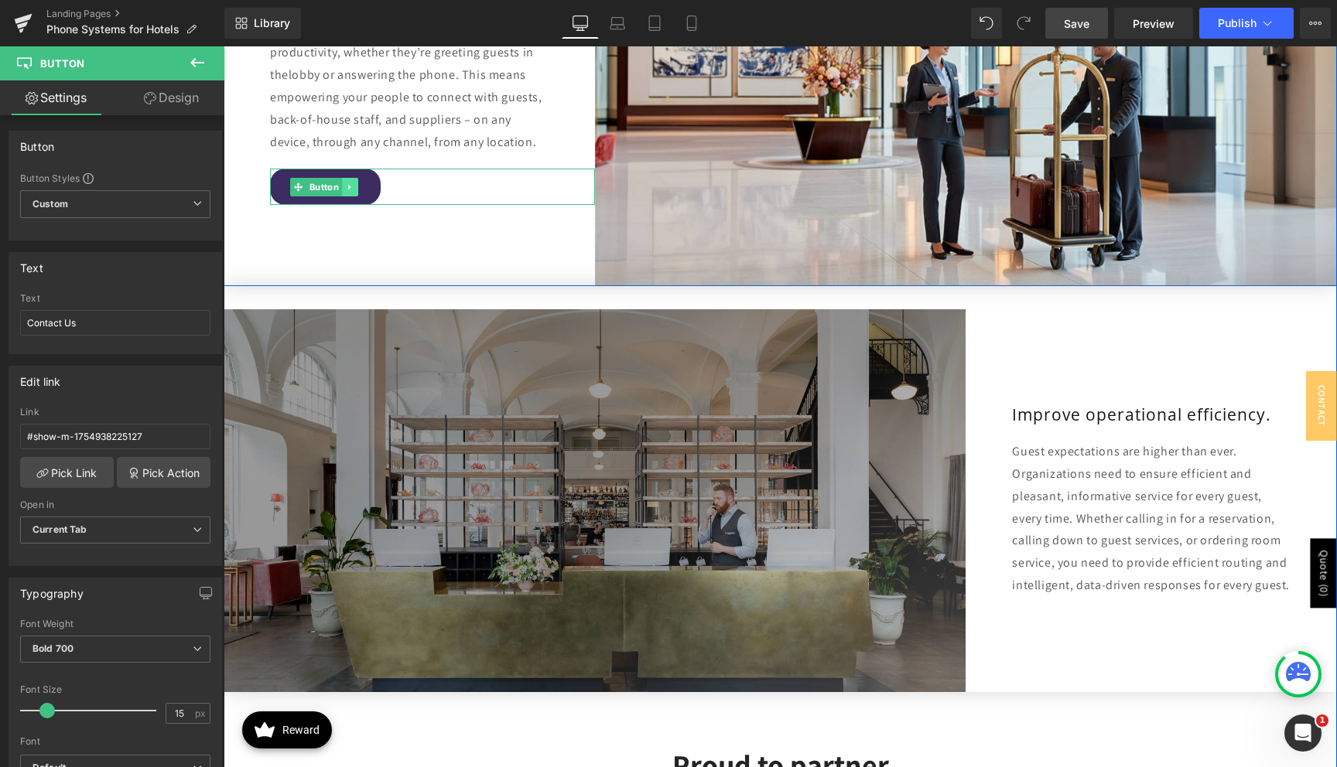
click at [350, 183] on icon at bounding box center [350, 187] width 9 height 9
click at [337, 178] on link at bounding box center [342, 187] width 16 height 19
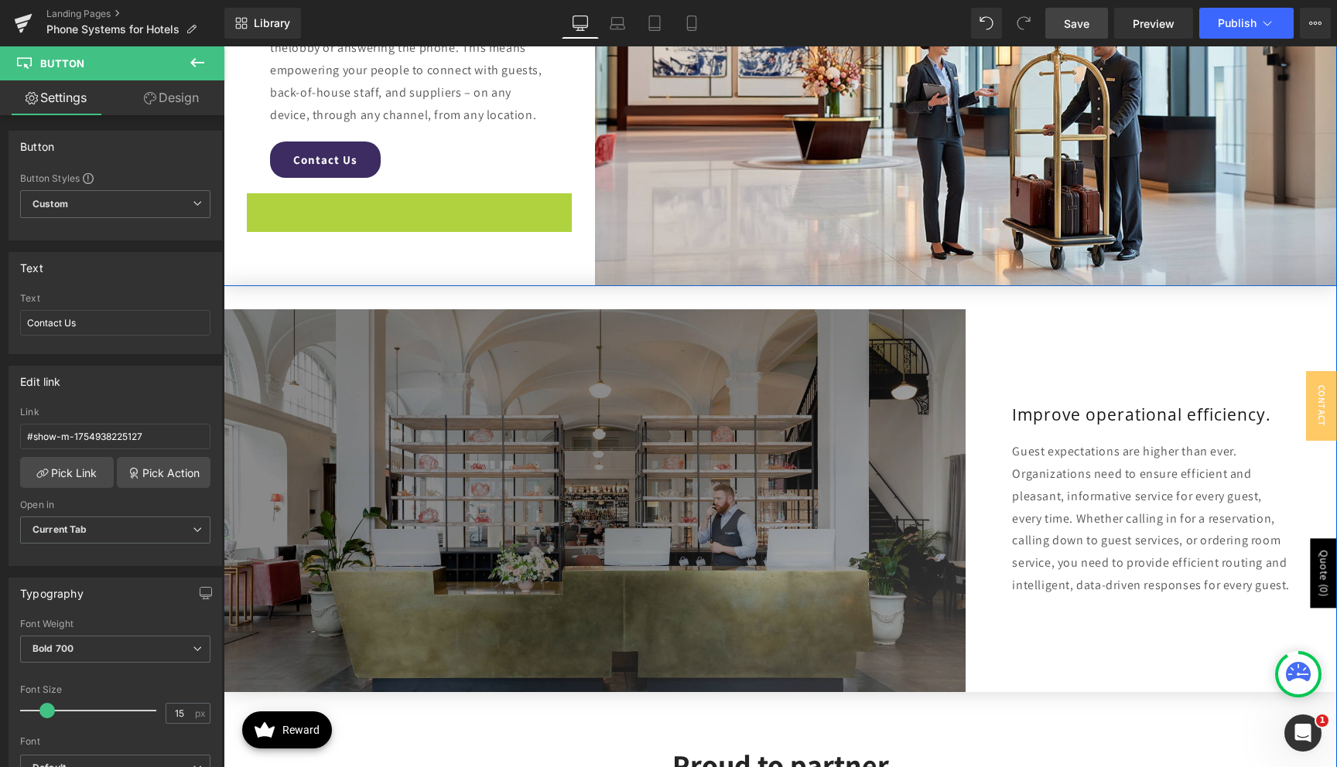
scroll to position [2661, 0]
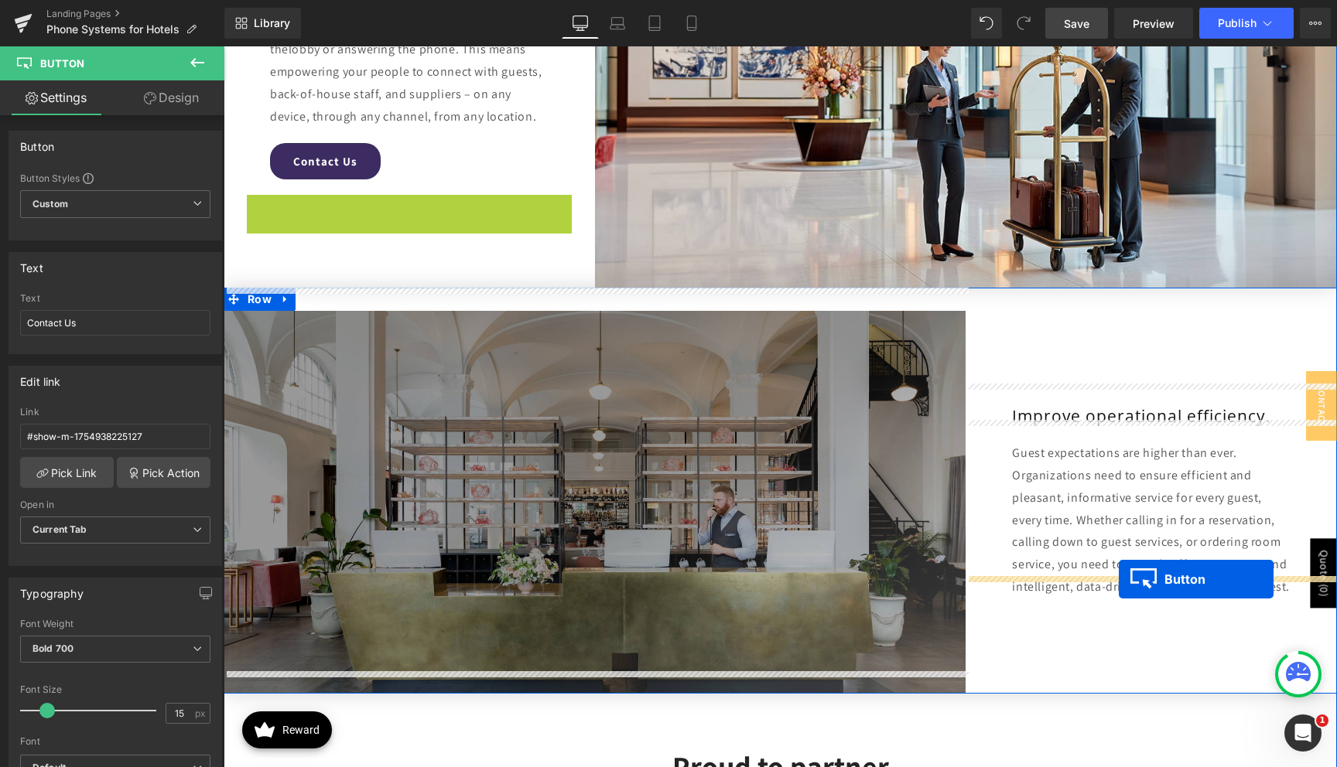
drag, startPoint x: 297, startPoint y: 190, endPoint x: 1119, endPoint y: 579, distance: 909.1
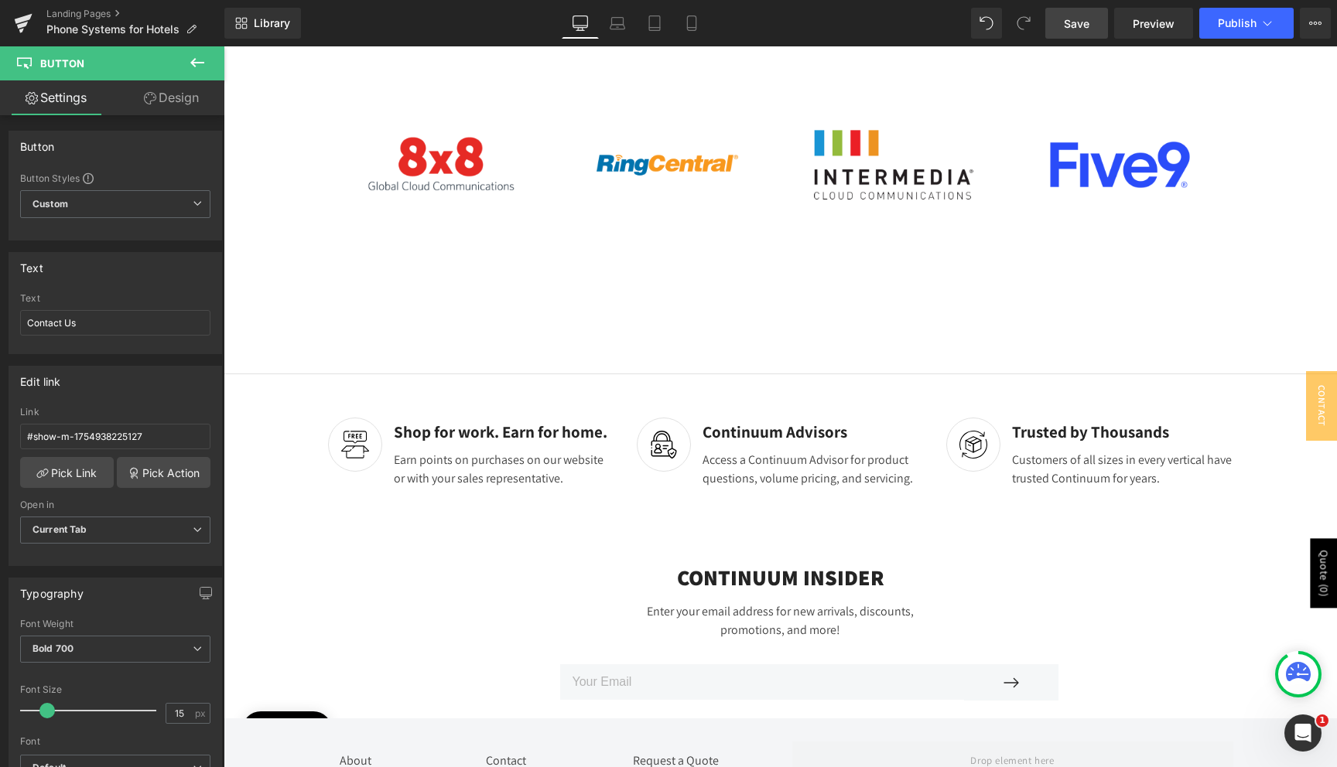
scroll to position [3419, 0]
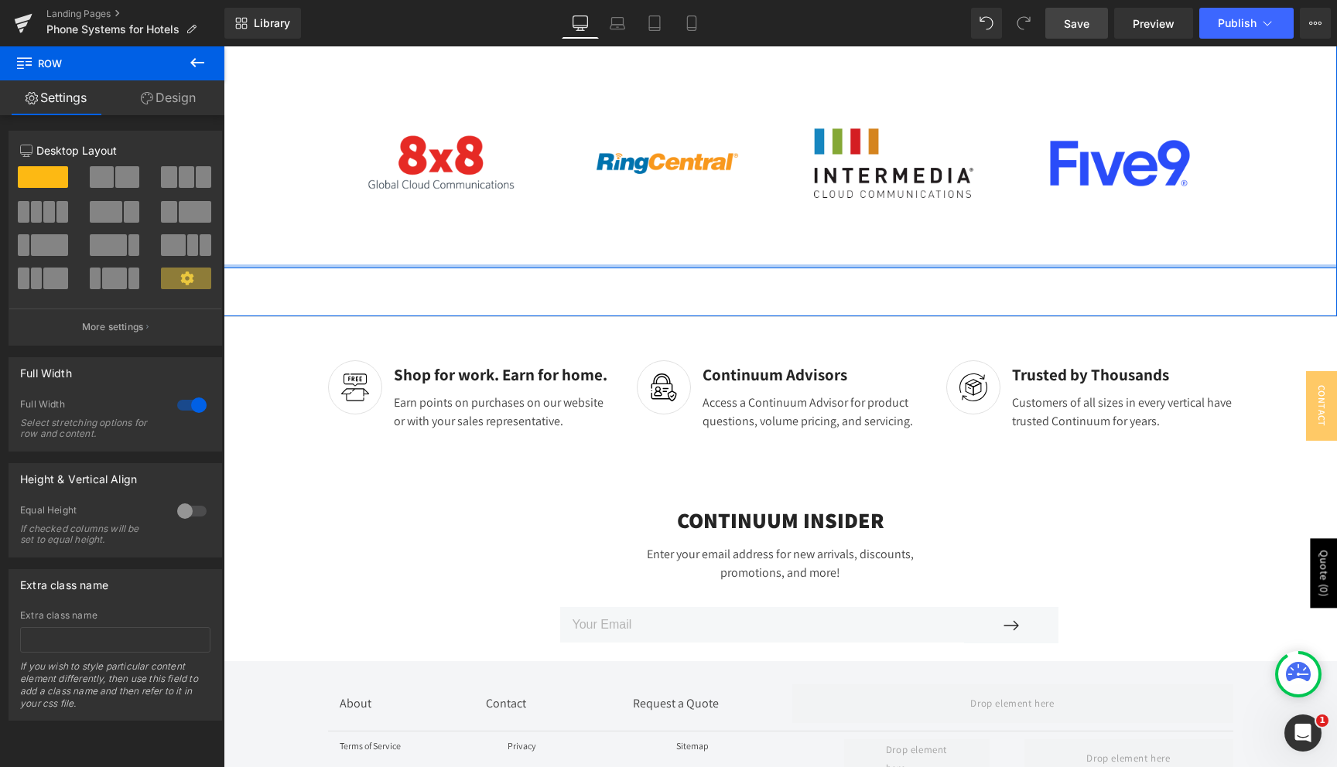
drag, startPoint x: 932, startPoint y: 268, endPoint x: 939, endPoint y: 212, distance: 56.9
click at [939, 212] on div "Proud to partner Heading Image Row Image Row Image Row Image Row Row Row Row Ro…" at bounding box center [780, 102] width 1113 height 333
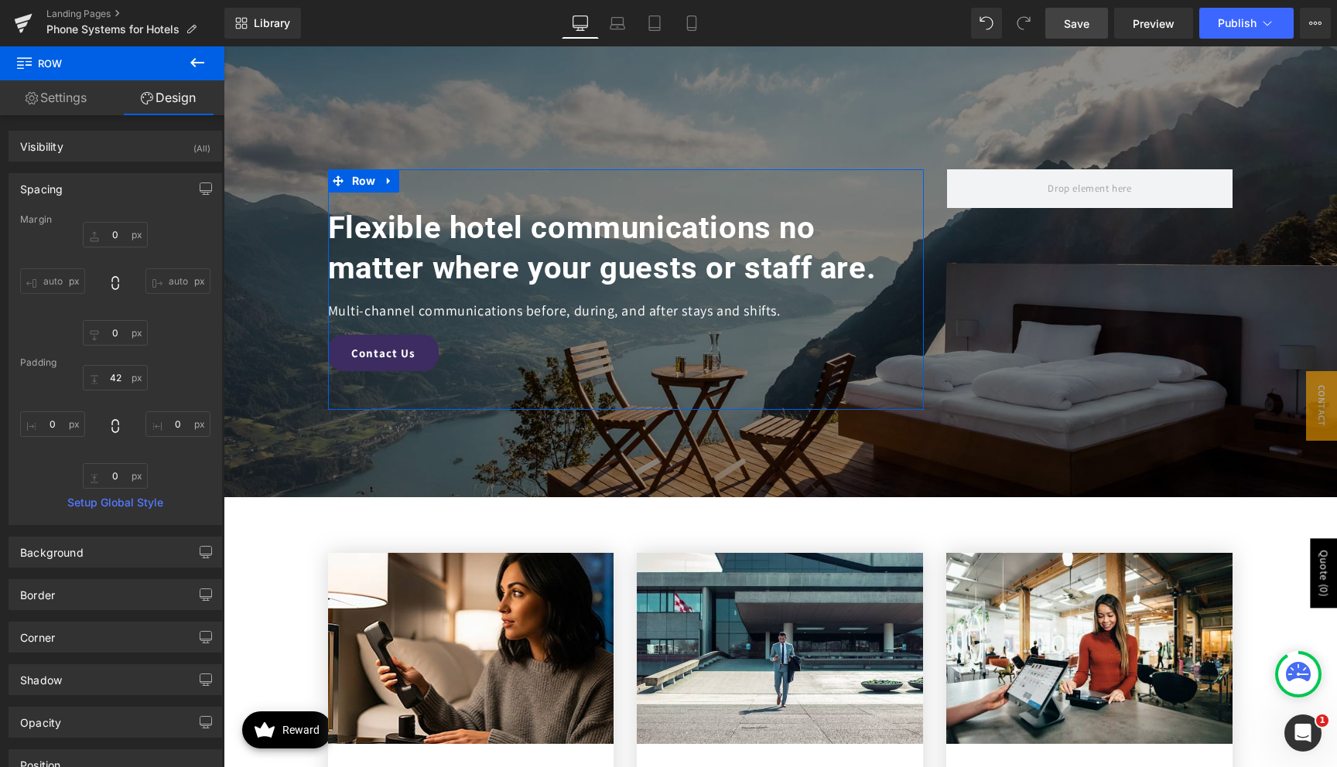
scroll to position [0, 0]
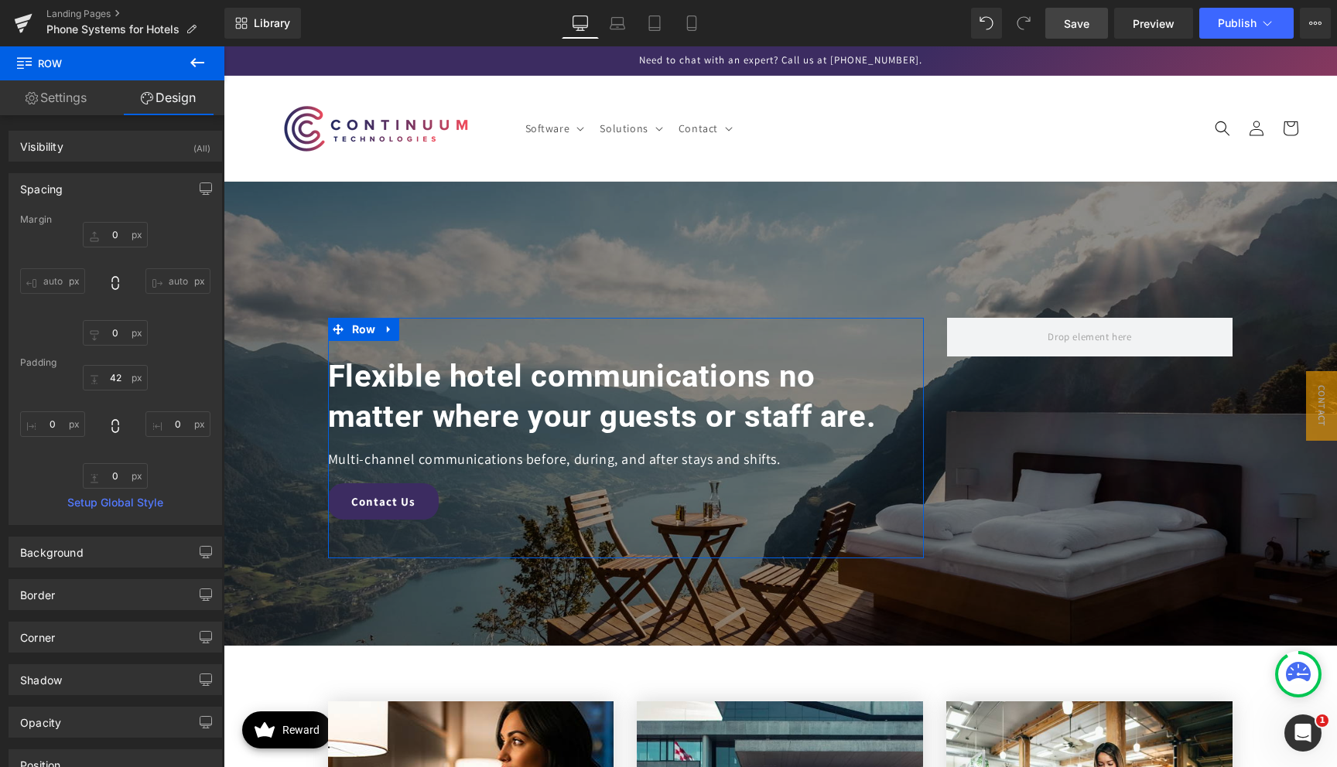
click at [1085, 18] on span "Save" at bounding box center [1077, 23] width 26 height 16
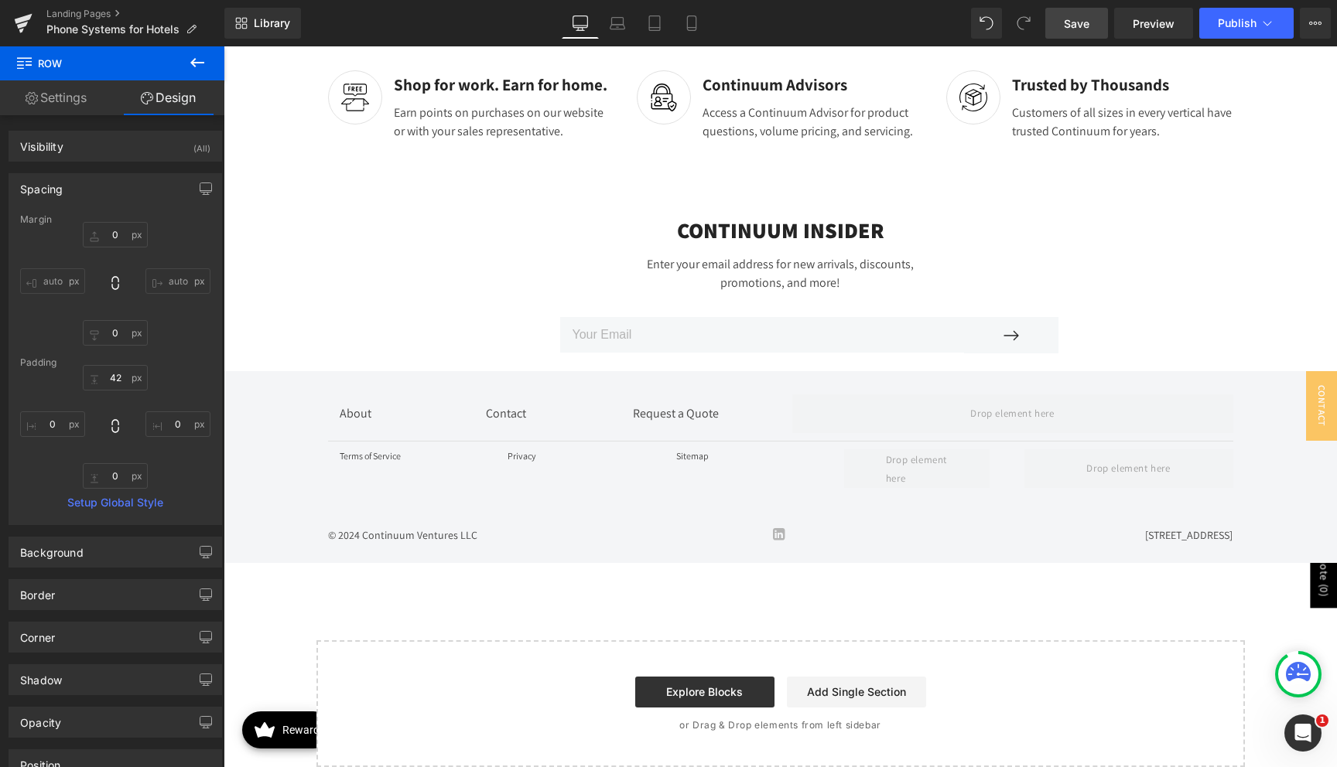
scroll to position [3652, 0]
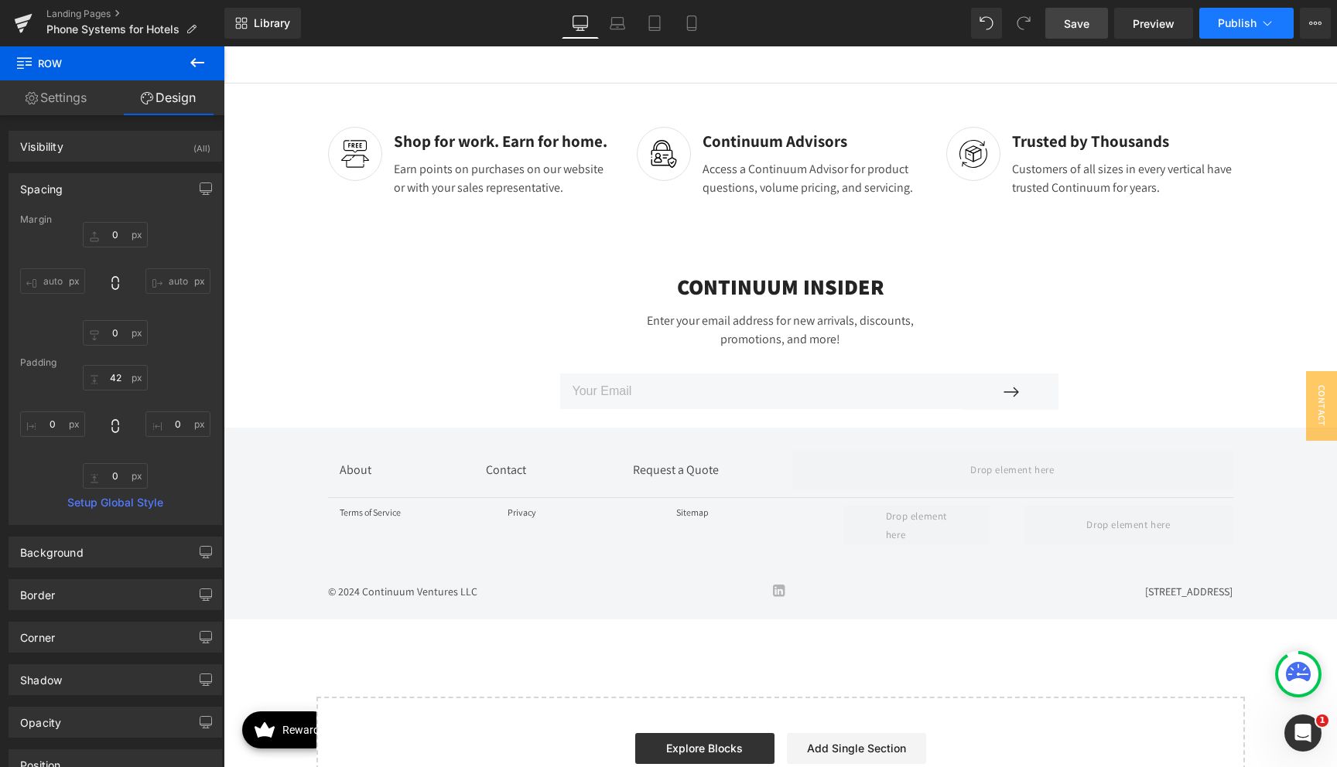
click at [1223, 34] on button "Publish" at bounding box center [1246, 23] width 94 height 31
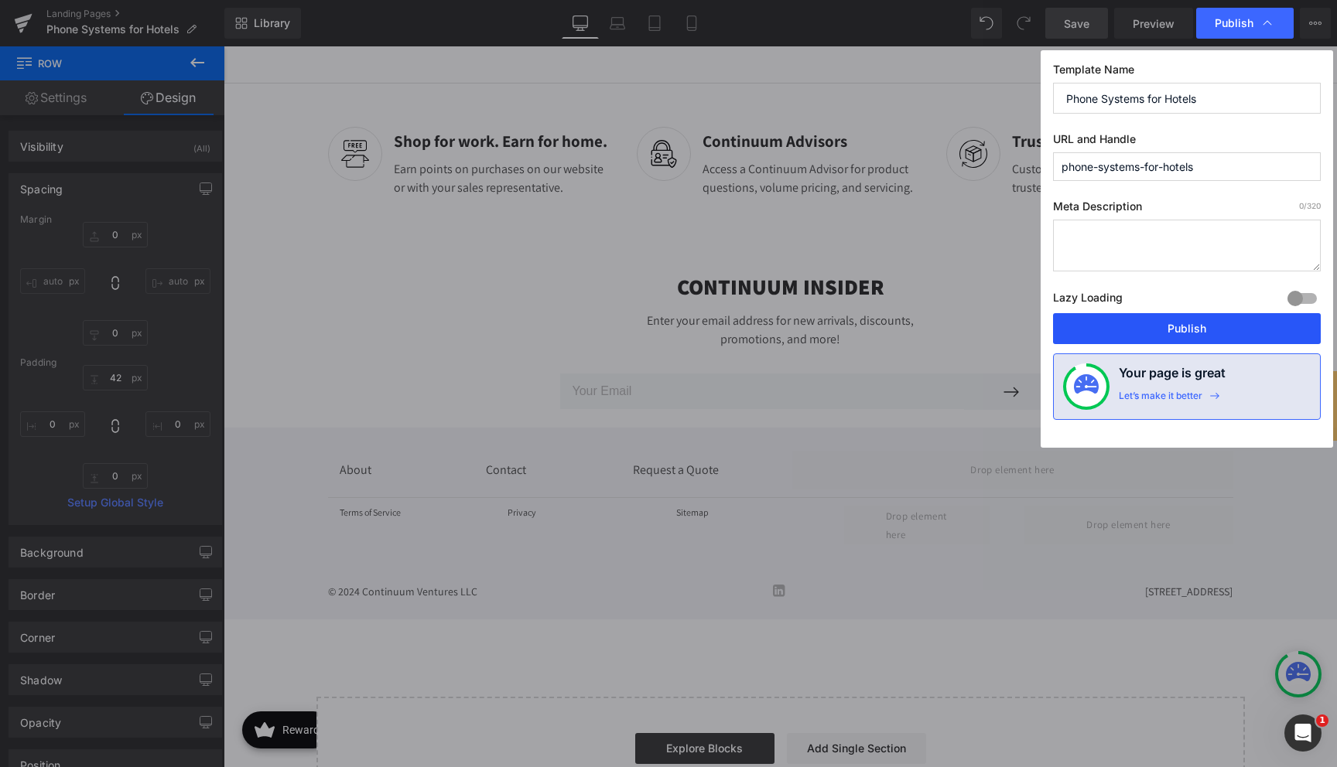
click at [1160, 329] on button "Publish" at bounding box center [1187, 328] width 268 height 31
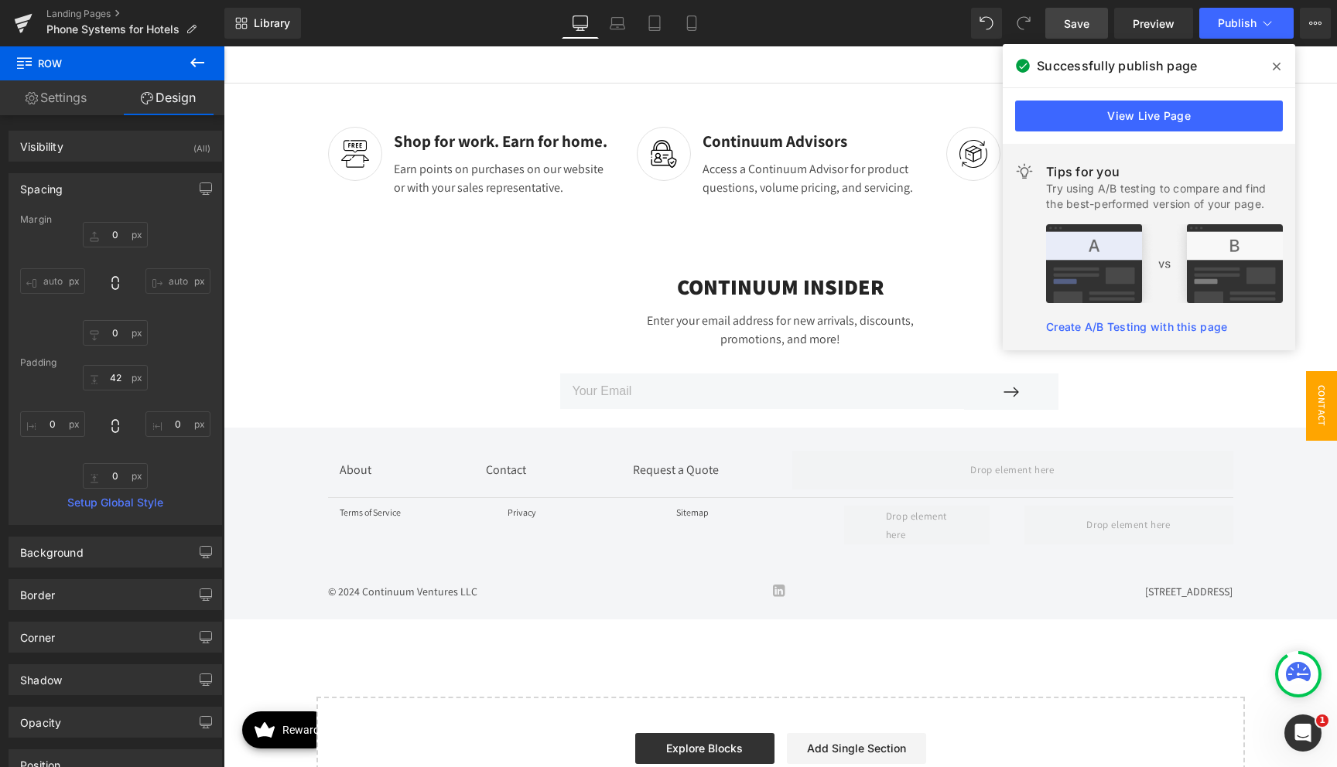
click at [1314, 395] on span "Contact Popup" at bounding box center [1306, 406] width 62 height 70
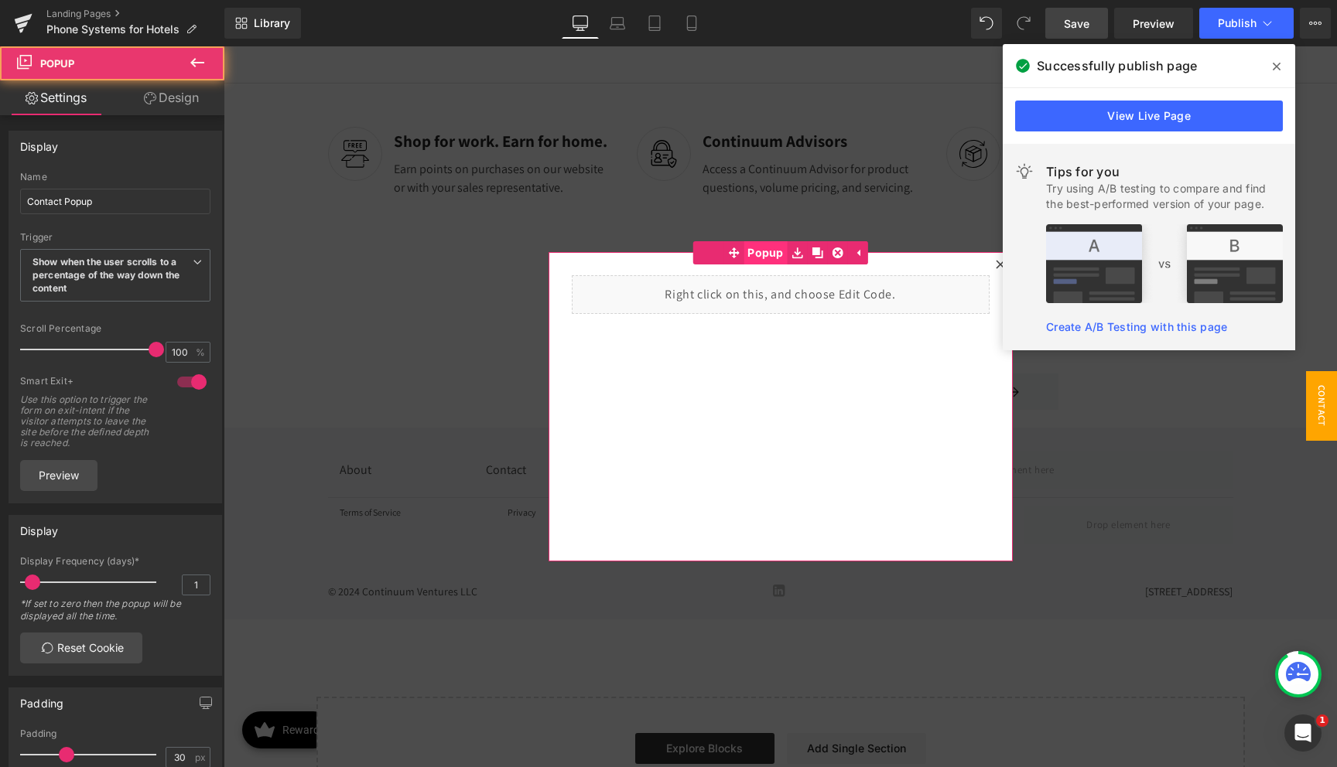
click at [754, 251] on span "Popup" at bounding box center [765, 252] width 44 height 23
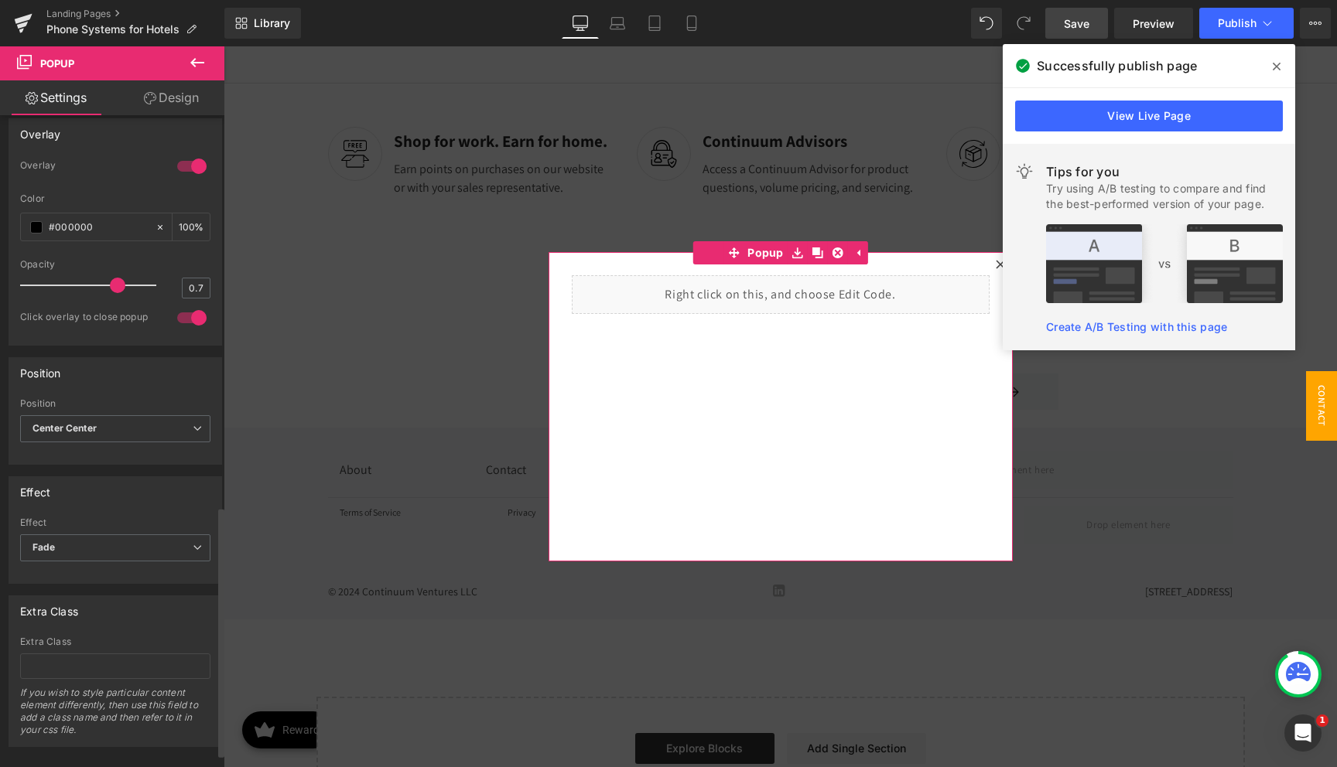
scroll to position [1055, 0]
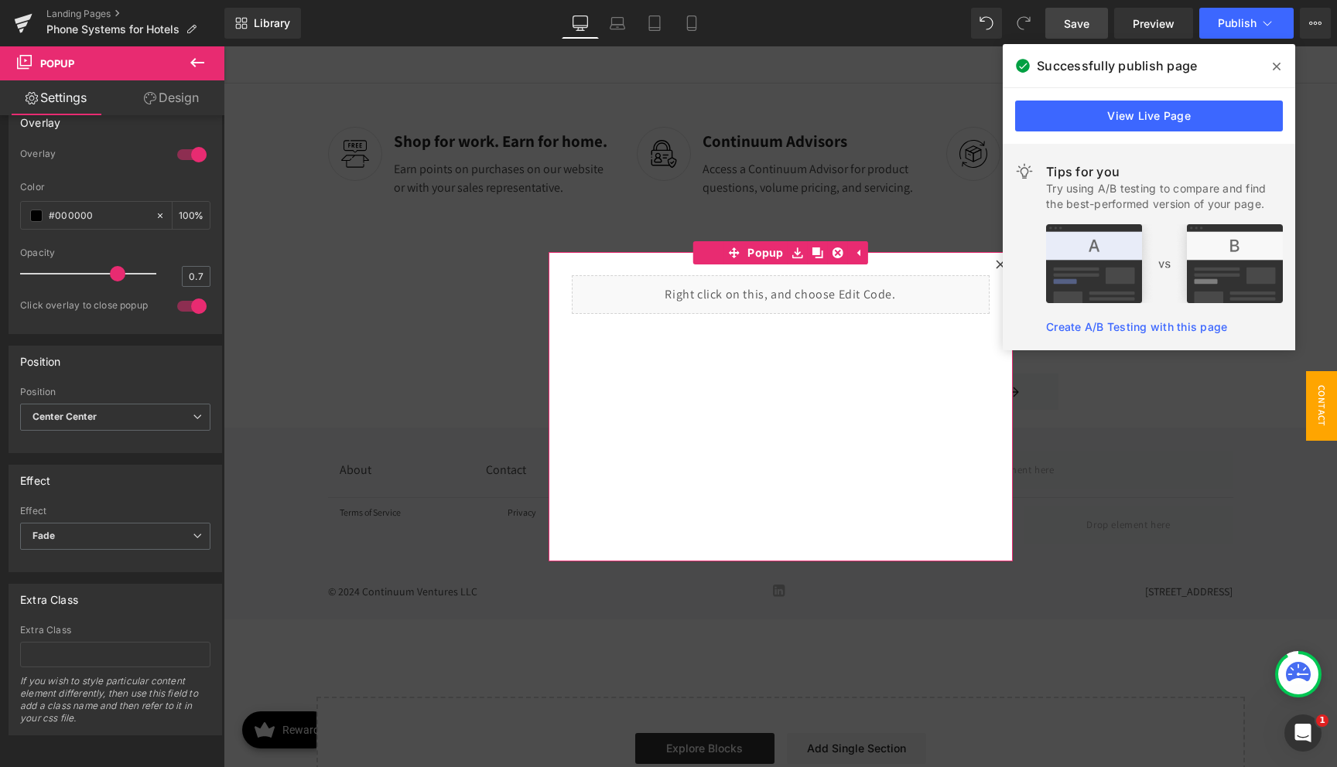
click at [173, 100] on link "Design" at bounding box center [171, 97] width 112 height 35
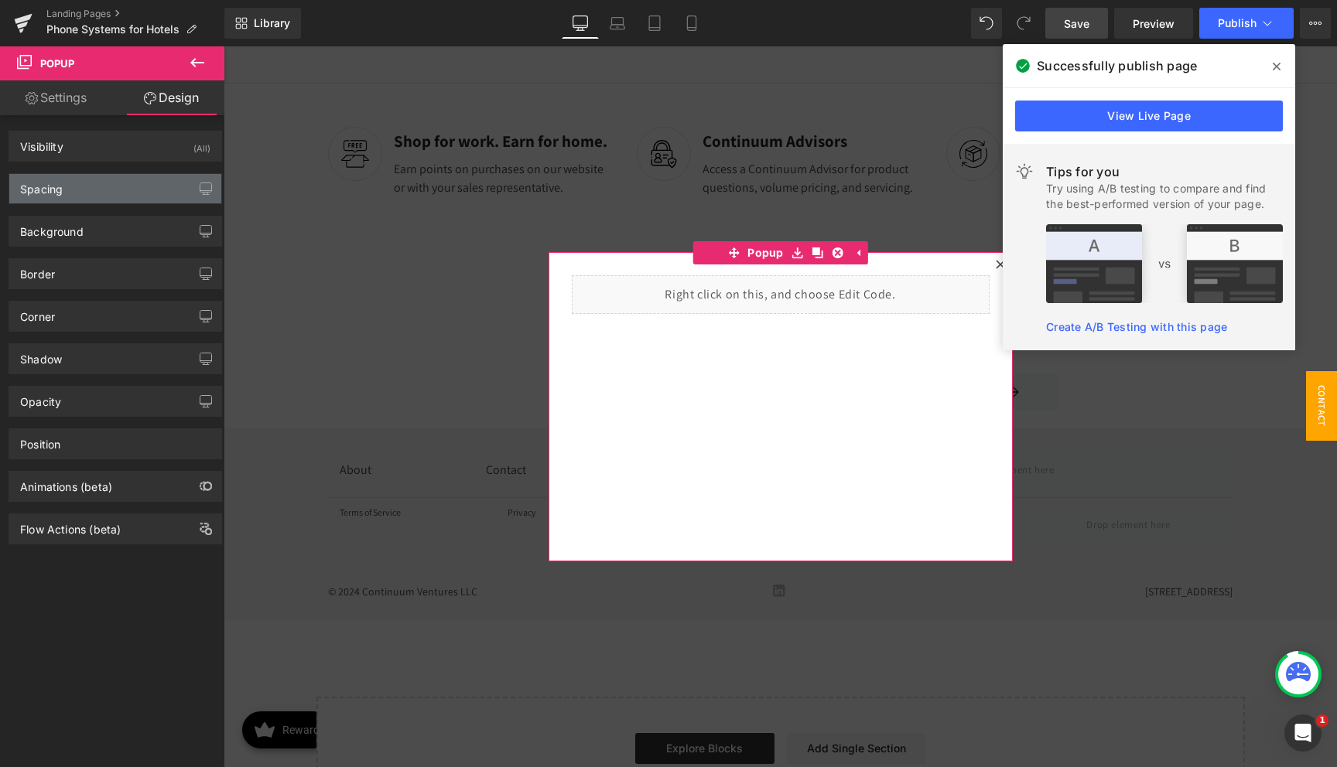
click at [101, 195] on div "Spacing" at bounding box center [115, 188] width 212 height 29
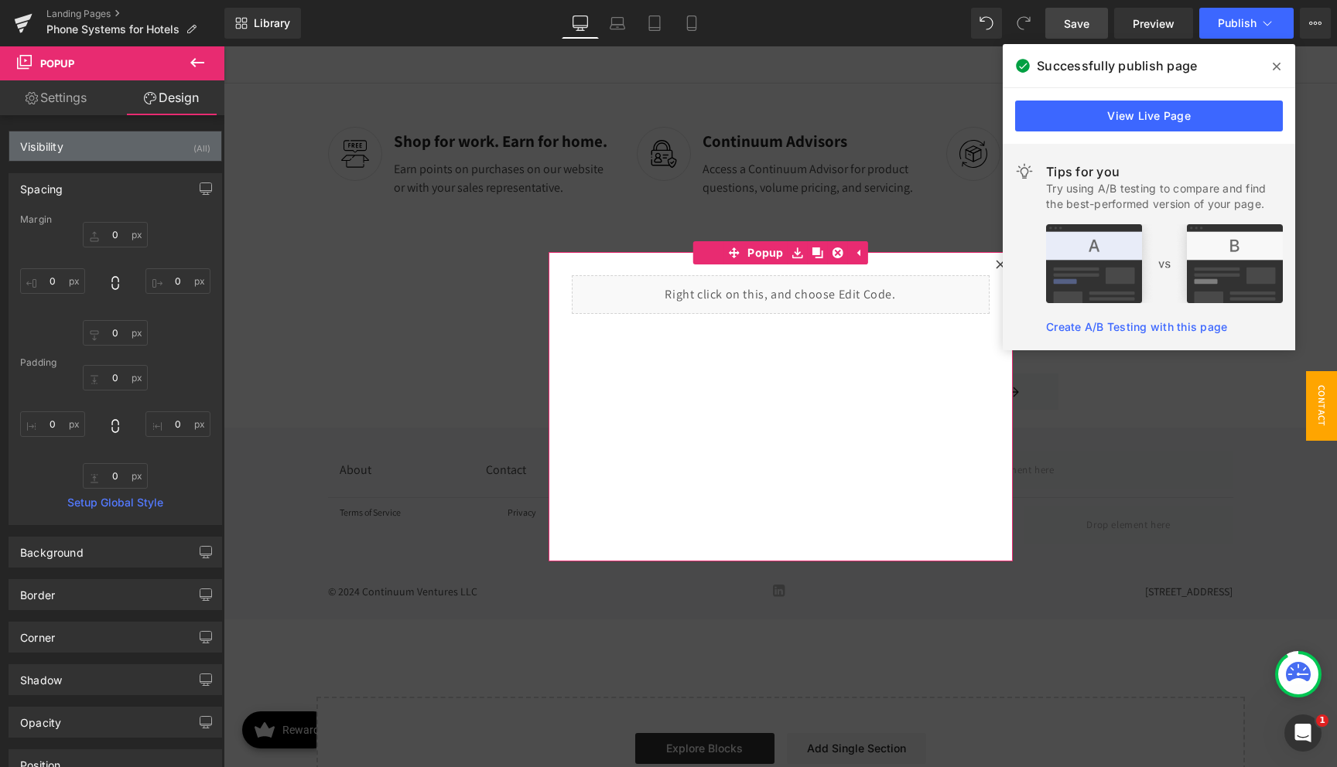
click at [62, 149] on div "Visibility" at bounding box center [41, 143] width 43 height 22
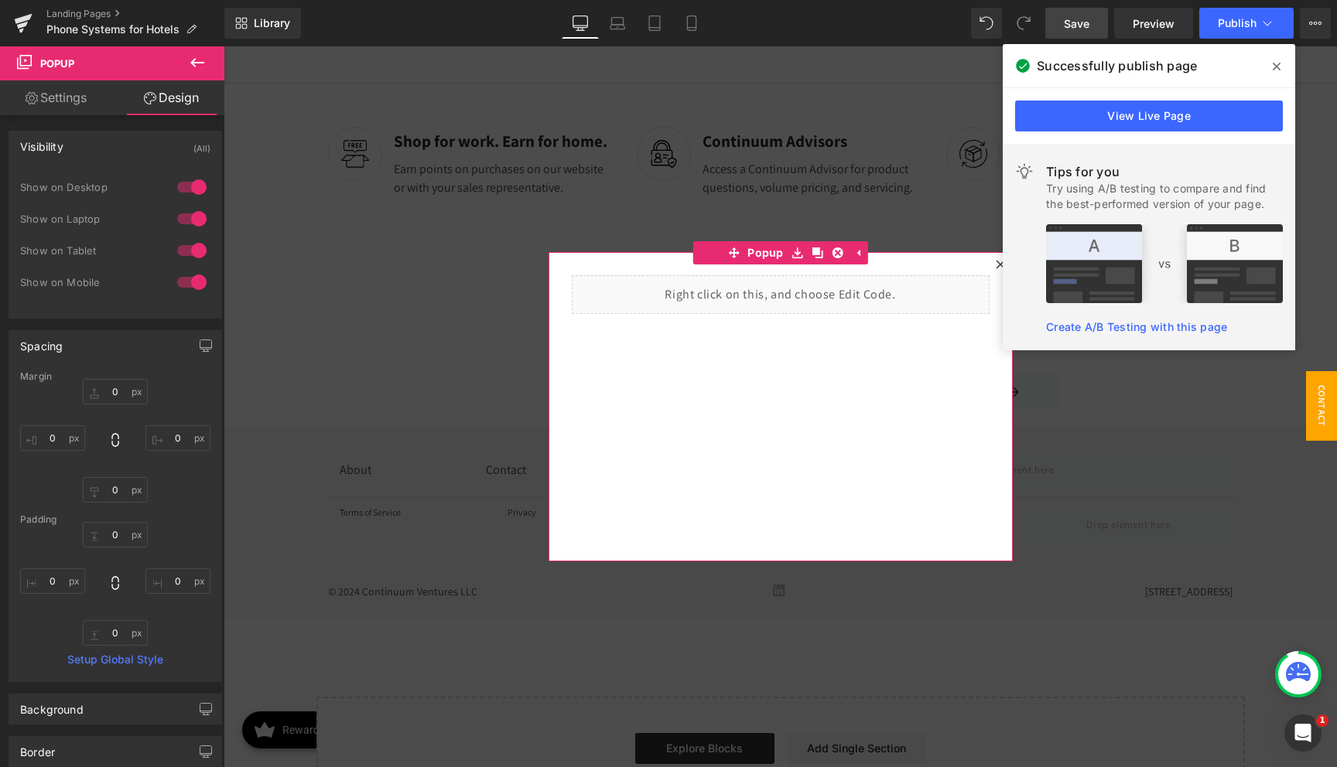
click at [73, 94] on link "Settings" at bounding box center [56, 97] width 112 height 35
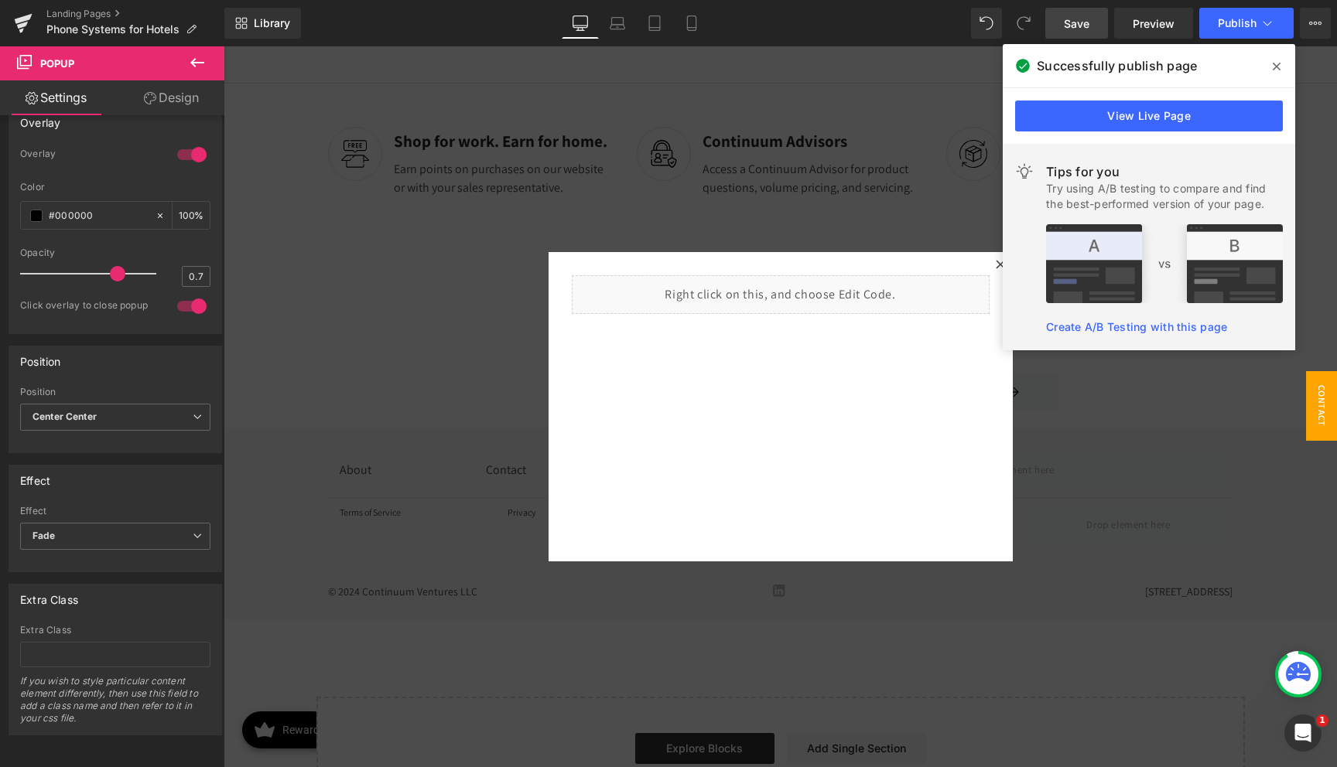
click at [460, 340] on div at bounding box center [780, 406] width 1113 height 721
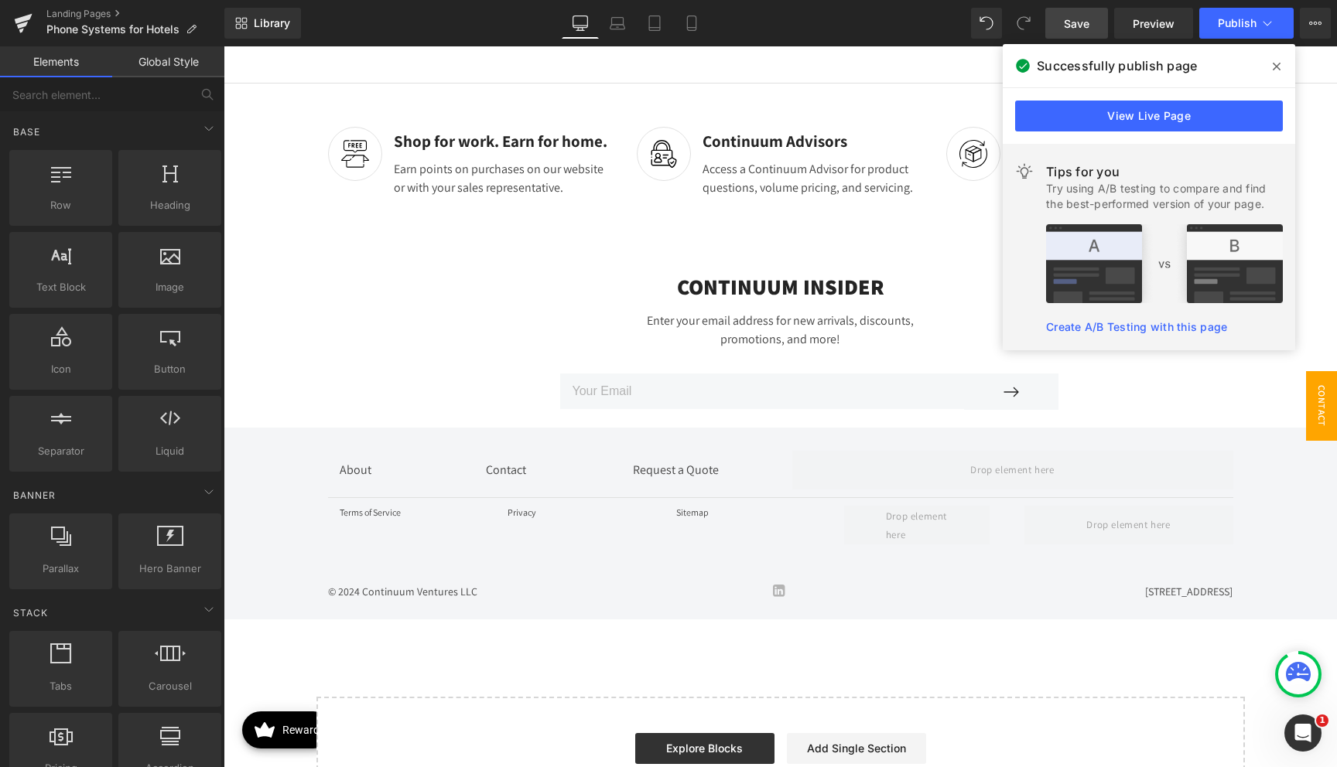
click at [1334, 402] on span "Contact Popup" at bounding box center [1306, 406] width 62 height 70
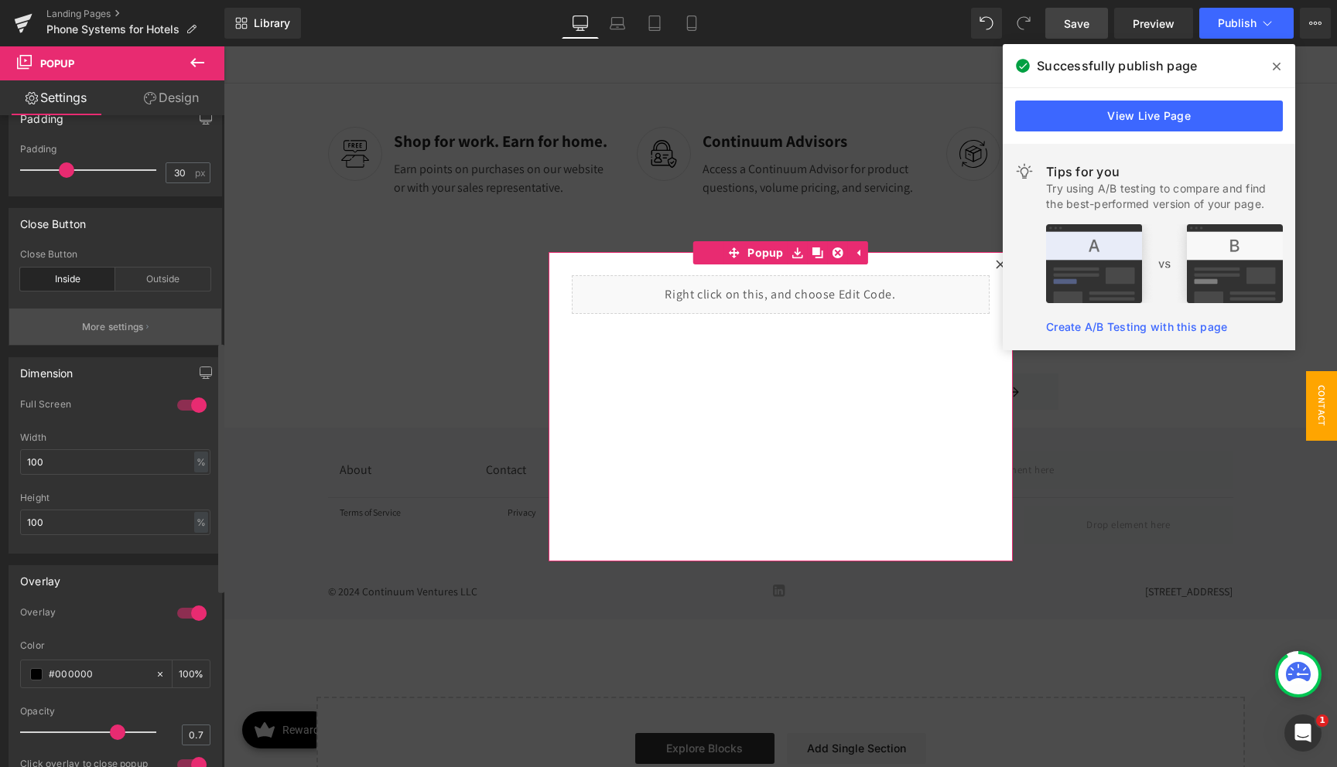
scroll to position [590, 0]
click at [115, 324] on p "More settings" at bounding box center [113, 322] width 62 height 14
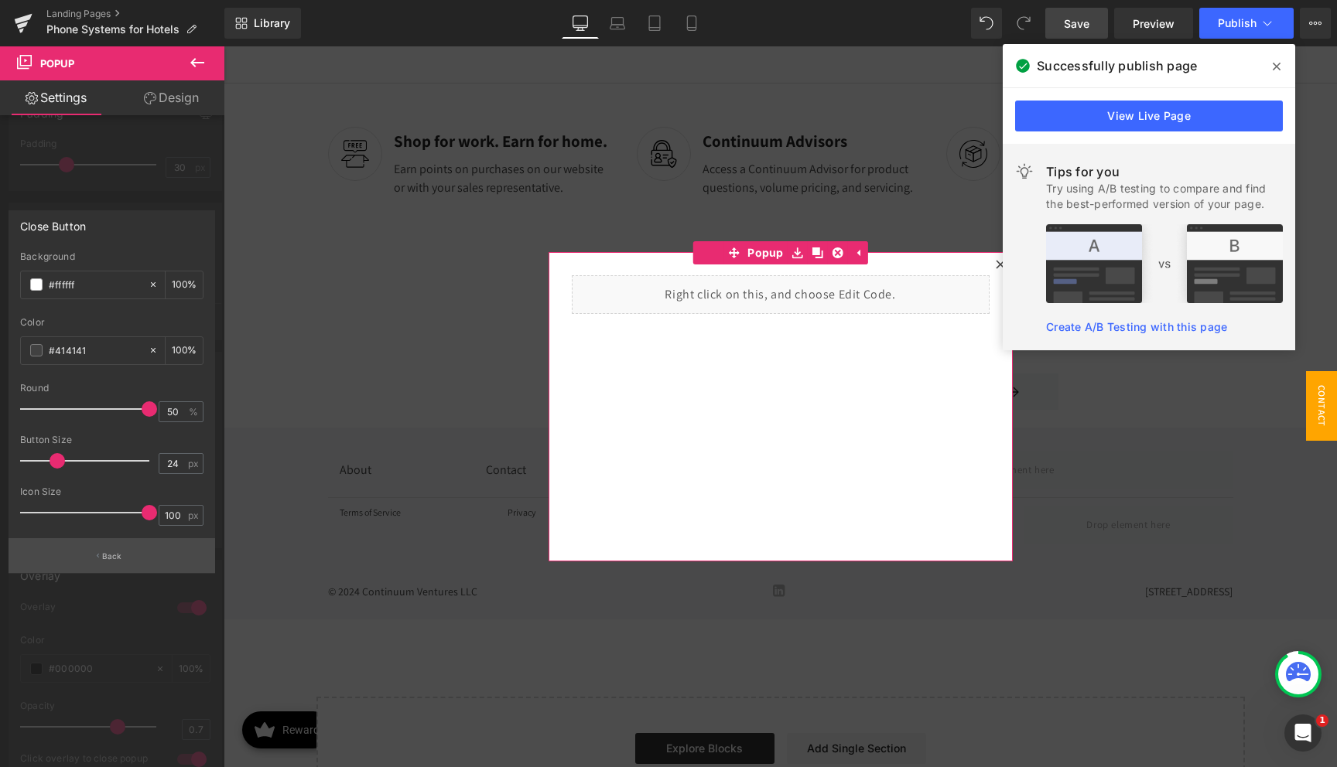
click at [101, 549] on button "Back" at bounding box center [112, 555] width 207 height 35
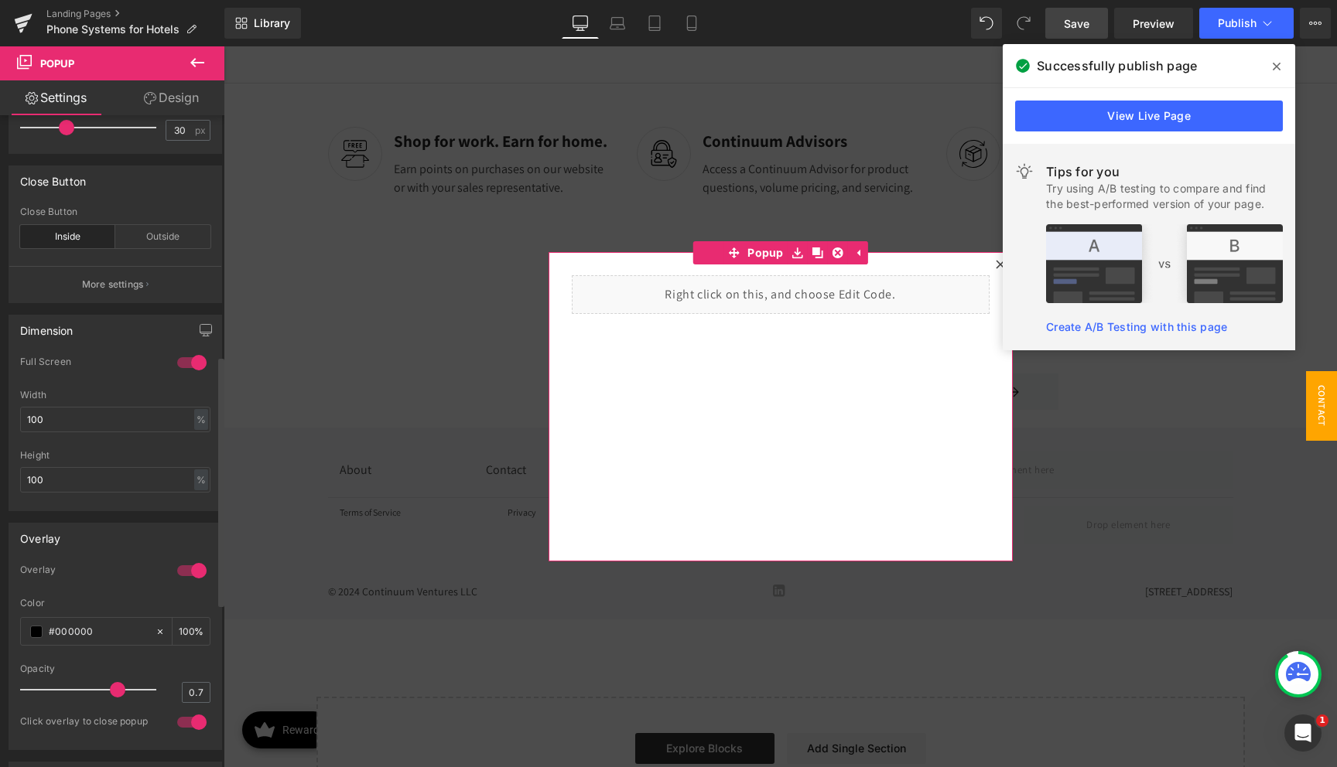
scroll to position [620, 0]
click at [186, 369] on div at bounding box center [191, 370] width 37 height 25
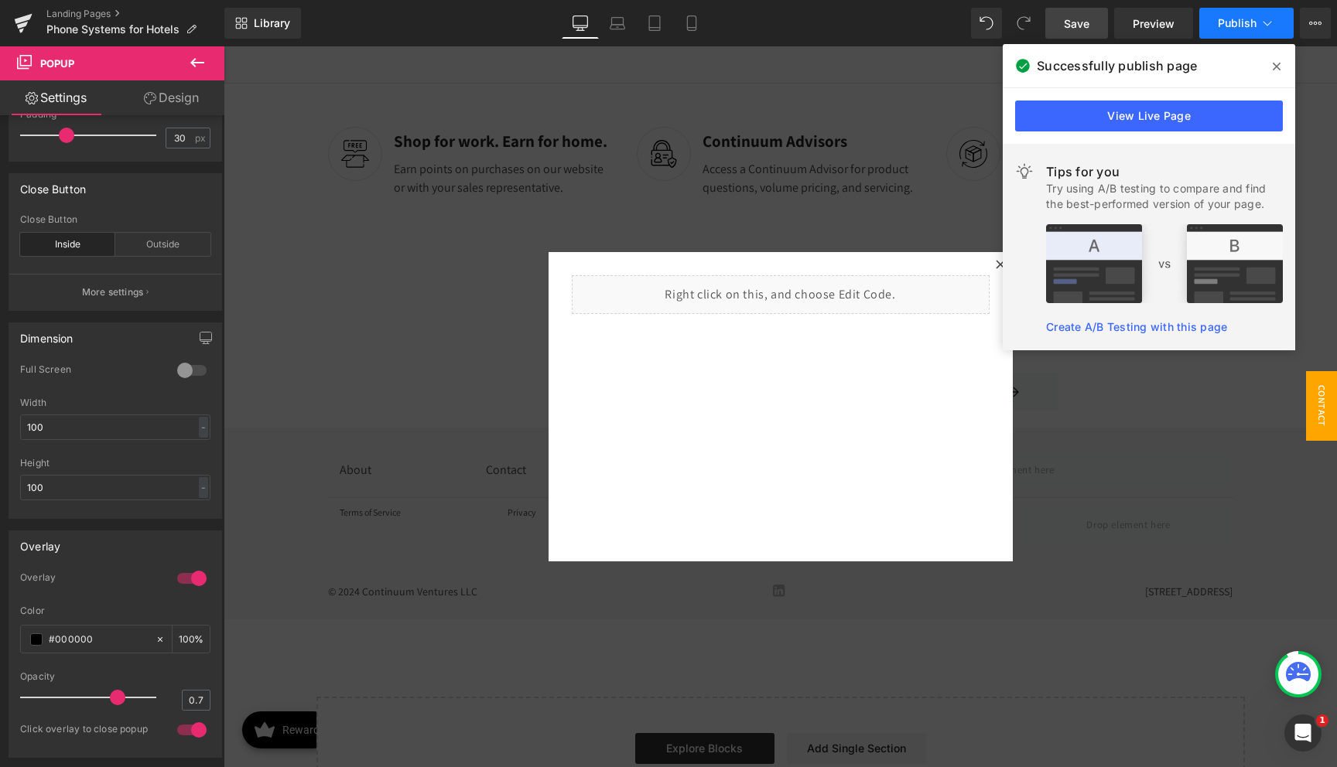
click at [1218, 22] on span "Publish" at bounding box center [1237, 23] width 39 height 12
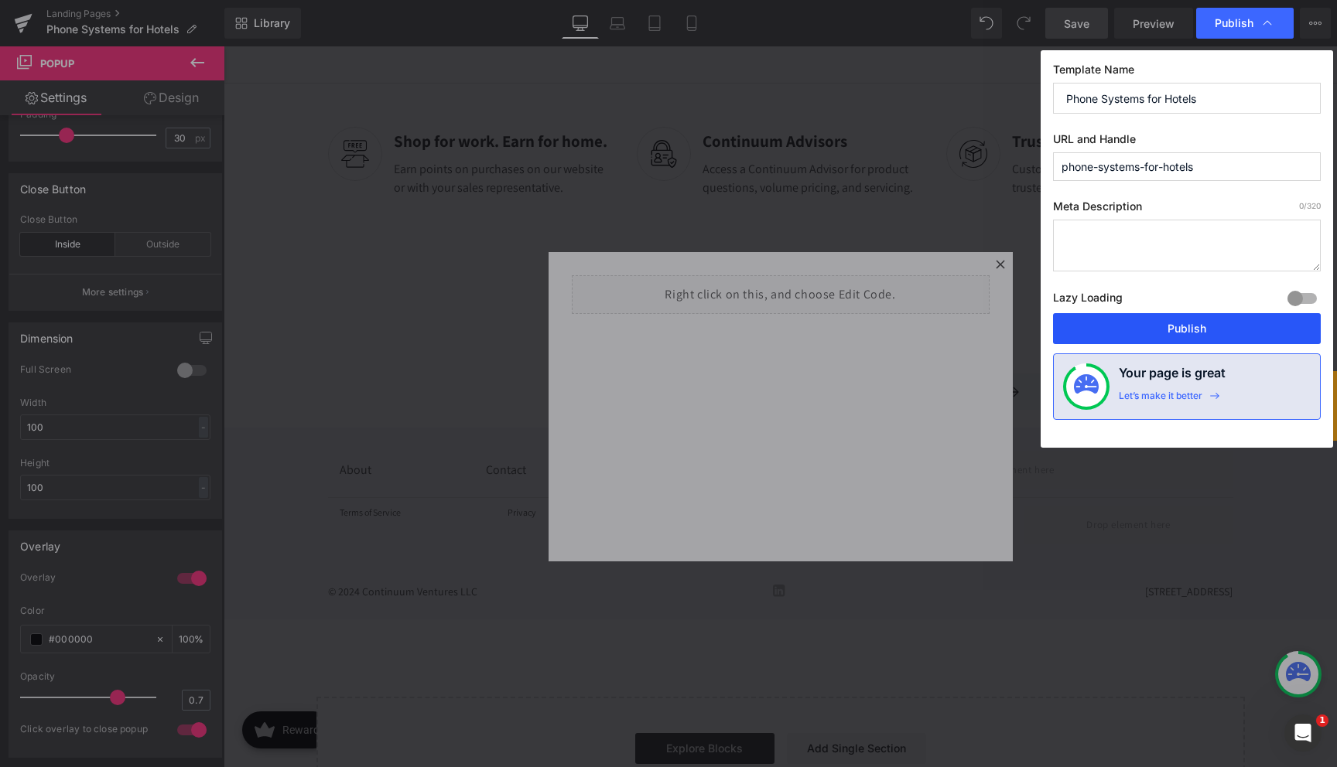
click at [1137, 323] on button "Publish" at bounding box center [1187, 328] width 268 height 31
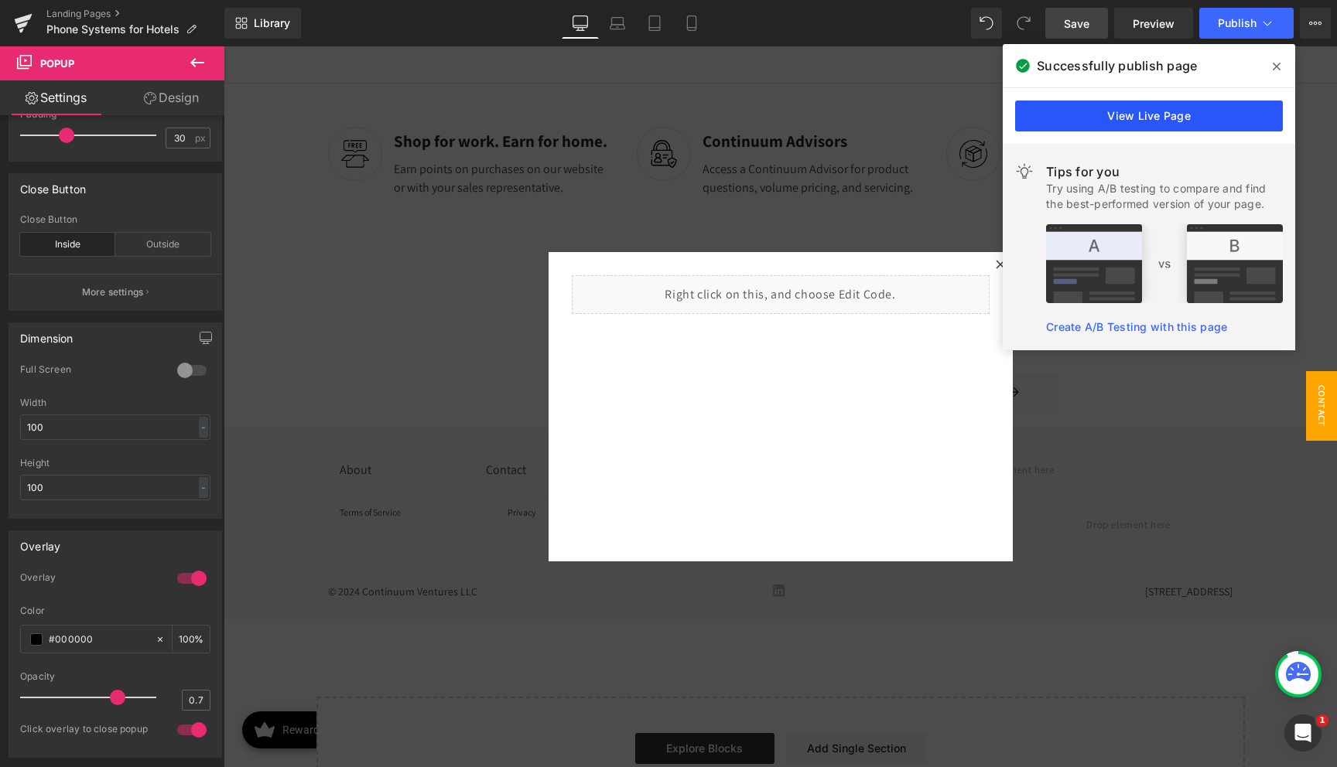
click at [1168, 122] on link "View Live Page" at bounding box center [1149, 116] width 268 height 31
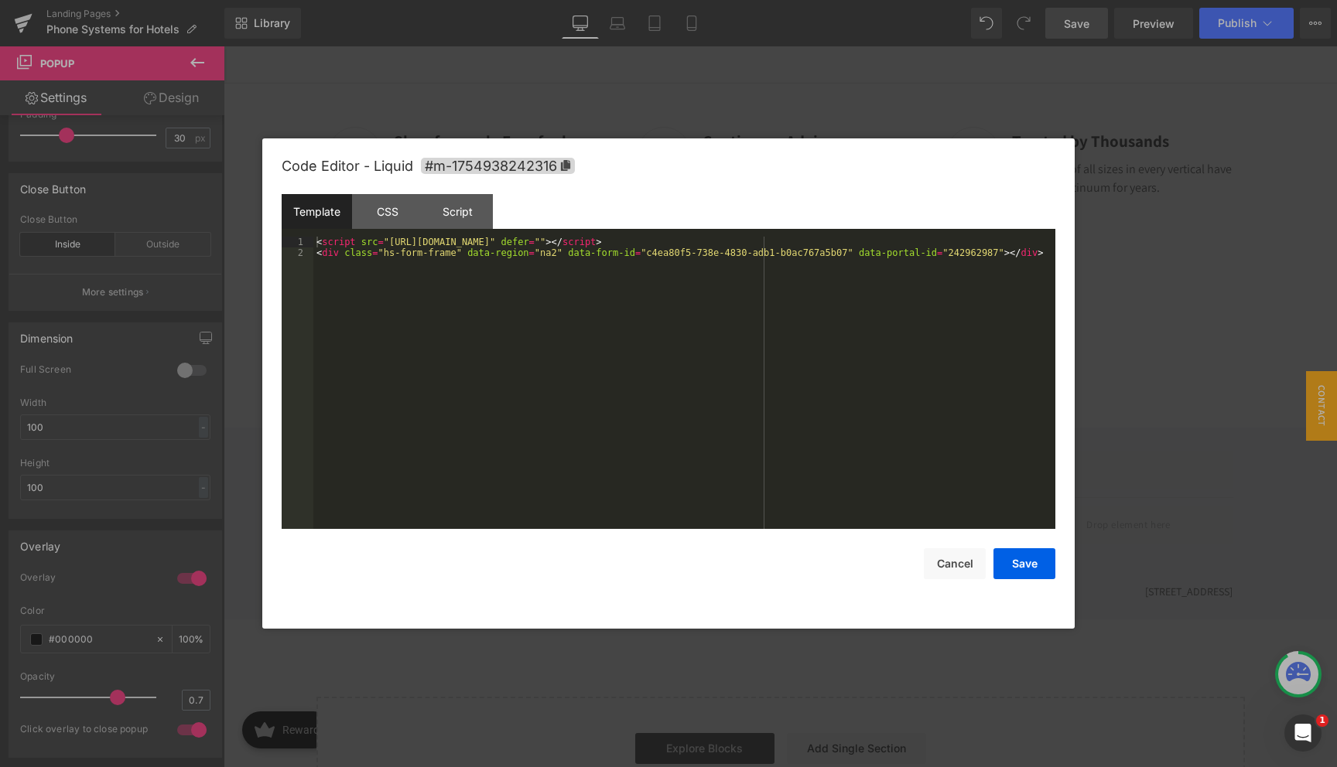
click at [771, 31] on div "Button You are previewing how the 2.0 will restyle your page. You can not edit …" at bounding box center [668, 31] width 1337 height 0
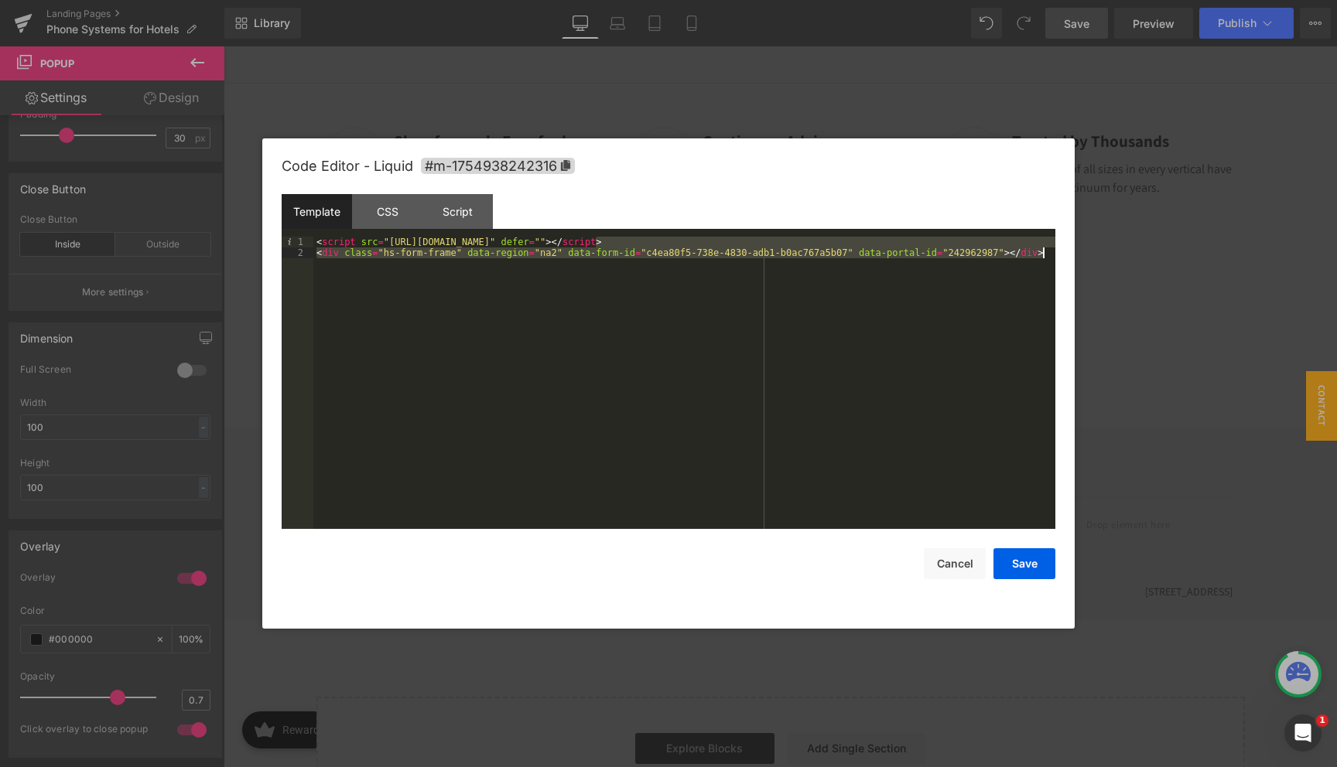
drag, startPoint x: 594, startPoint y: 245, endPoint x: 1057, endPoint y: 263, distance: 463.0
click at [1061, 263] on div "Code Editor - Liquid #m-1754938242316 Template CSS Script Data 1 2 < script src…" at bounding box center [668, 383] width 812 height 491
click at [966, 263] on div "< script src = "https://js-na2.hsforms.net/forms/embed/242962987.js" defer = ""…" at bounding box center [684, 394] width 742 height 314
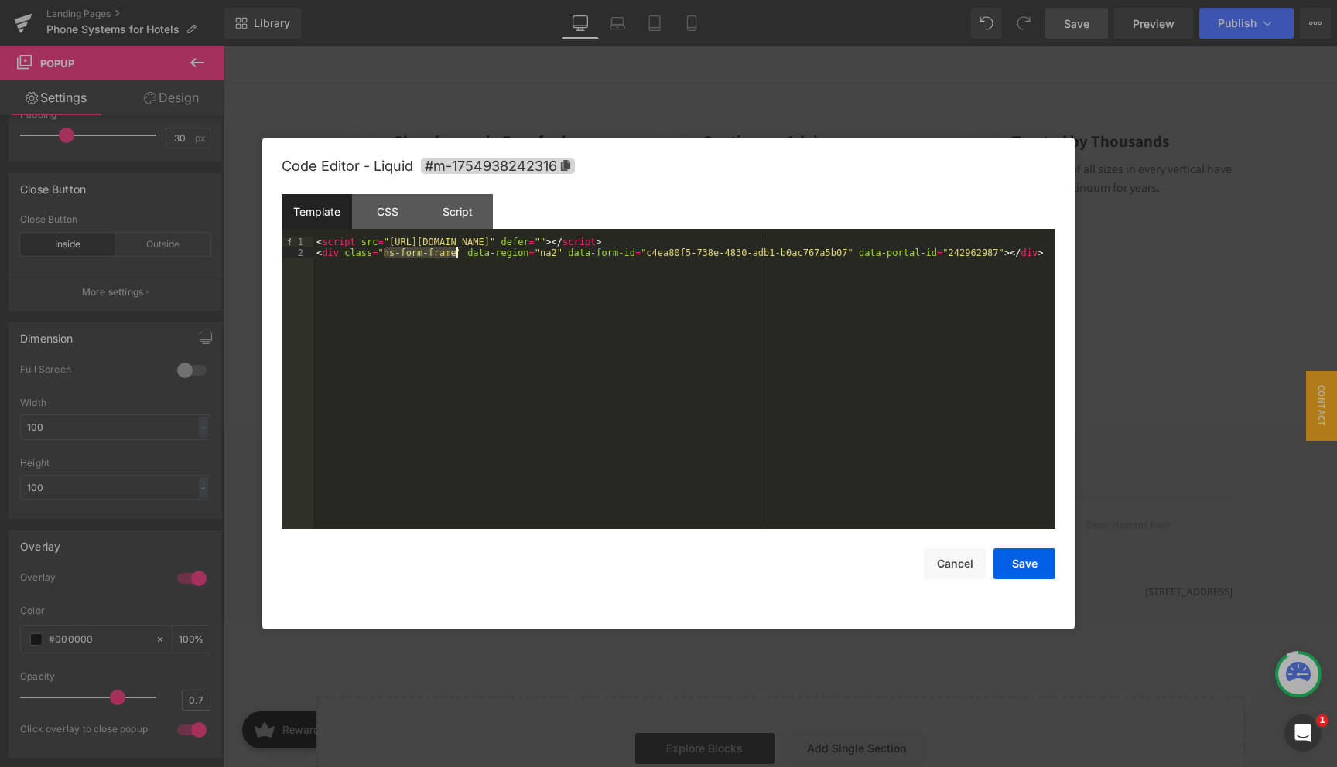
drag, startPoint x: 385, startPoint y: 255, endPoint x: 455, endPoint y: 258, distance: 70.4
click at [455, 258] on div "< script src = "https://js-na2.hsforms.net/forms/embed/242962987.js" defer = ""…" at bounding box center [684, 394] width 742 height 314
click at [386, 212] on div "CSS" at bounding box center [387, 211] width 70 height 35
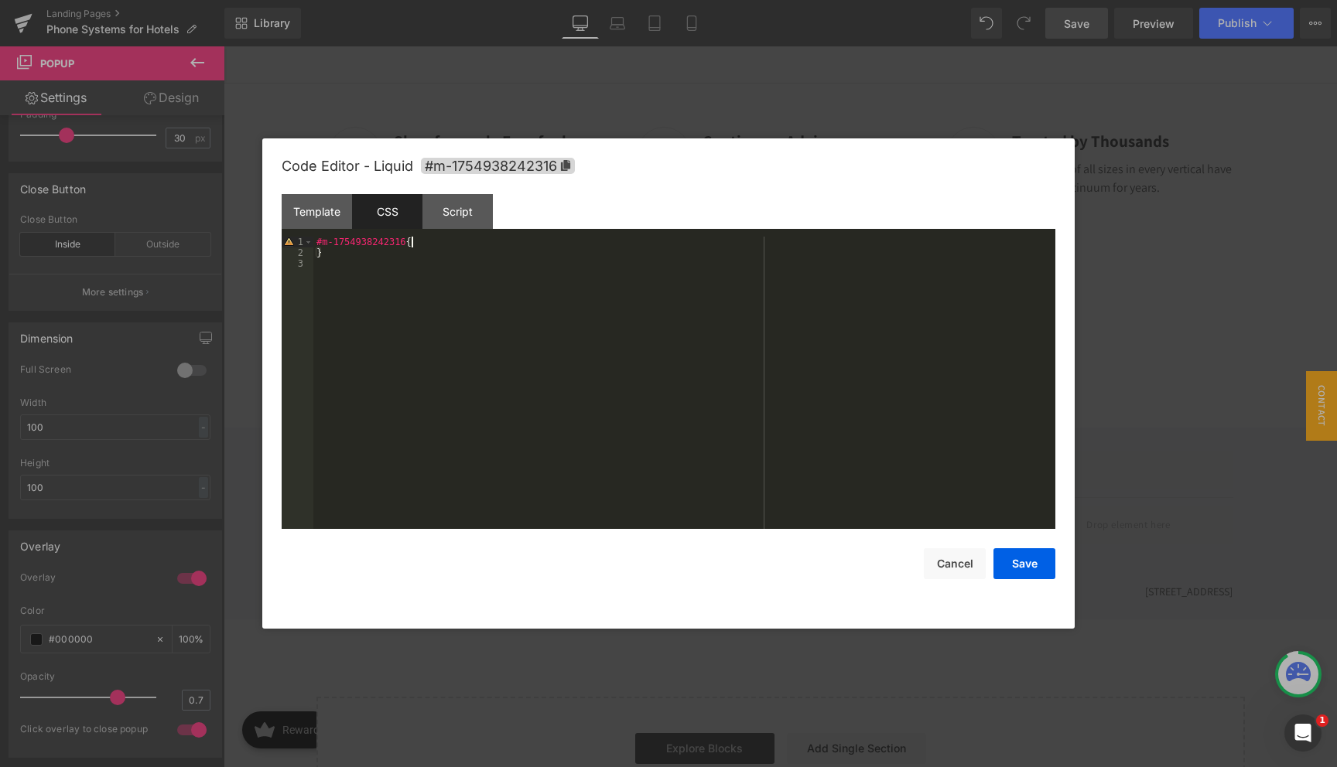
click at [436, 247] on div "#m-1754938242316 { }" at bounding box center [684, 394] width 742 height 314
paste textarea
click at [418, 255] on div "#m-1754938242316 { .hs-form-frame: min-width : 600 px ; } }" at bounding box center [684, 394] width 742 height 314
click at [435, 261] on div "#m-1754938242316 { .hs-form-frame: min-width : 600 px ; } }" at bounding box center [684, 394] width 742 height 314
click at [318, 288] on div "#m-1754938242316 { .hs-form-frame: min-width : 600 px ; ; } }" at bounding box center [684, 394] width 742 height 314
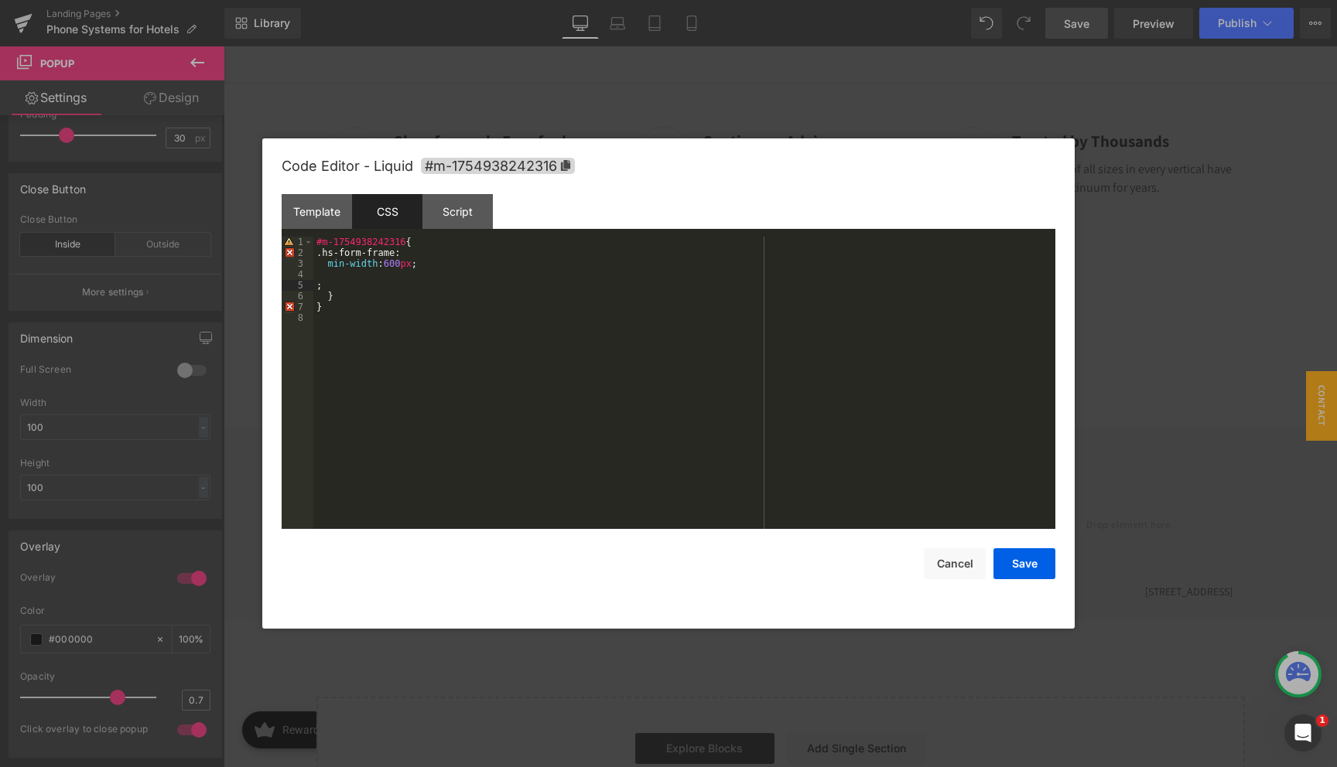
click at [351, 288] on div "#m-1754938242316 { .hs-form-frame: min-width : 600 px ; ; } }" at bounding box center [684, 394] width 742 height 314
click at [1037, 572] on button "Save" at bounding box center [1024, 564] width 62 height 31
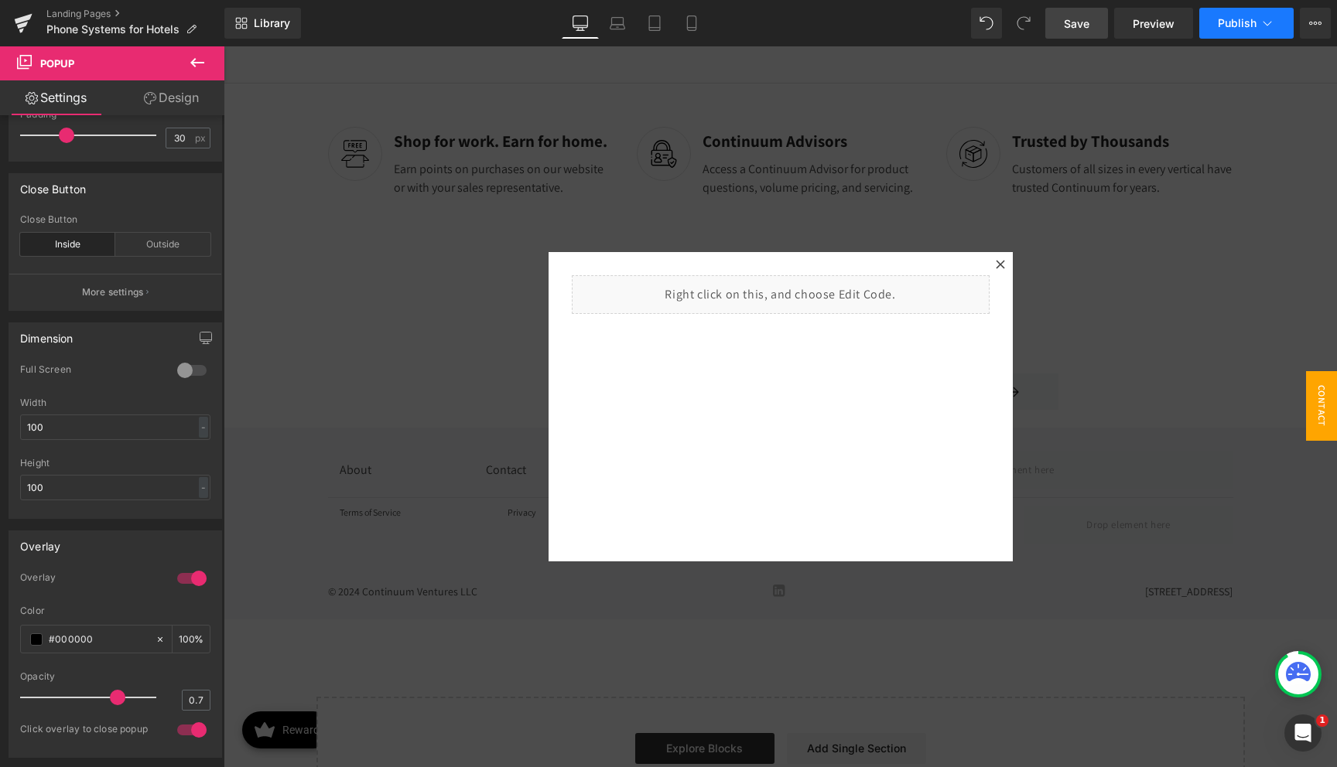
click at [1232, 35] on button "Publish" at bounding box center [1246, 23] width 94 height 31
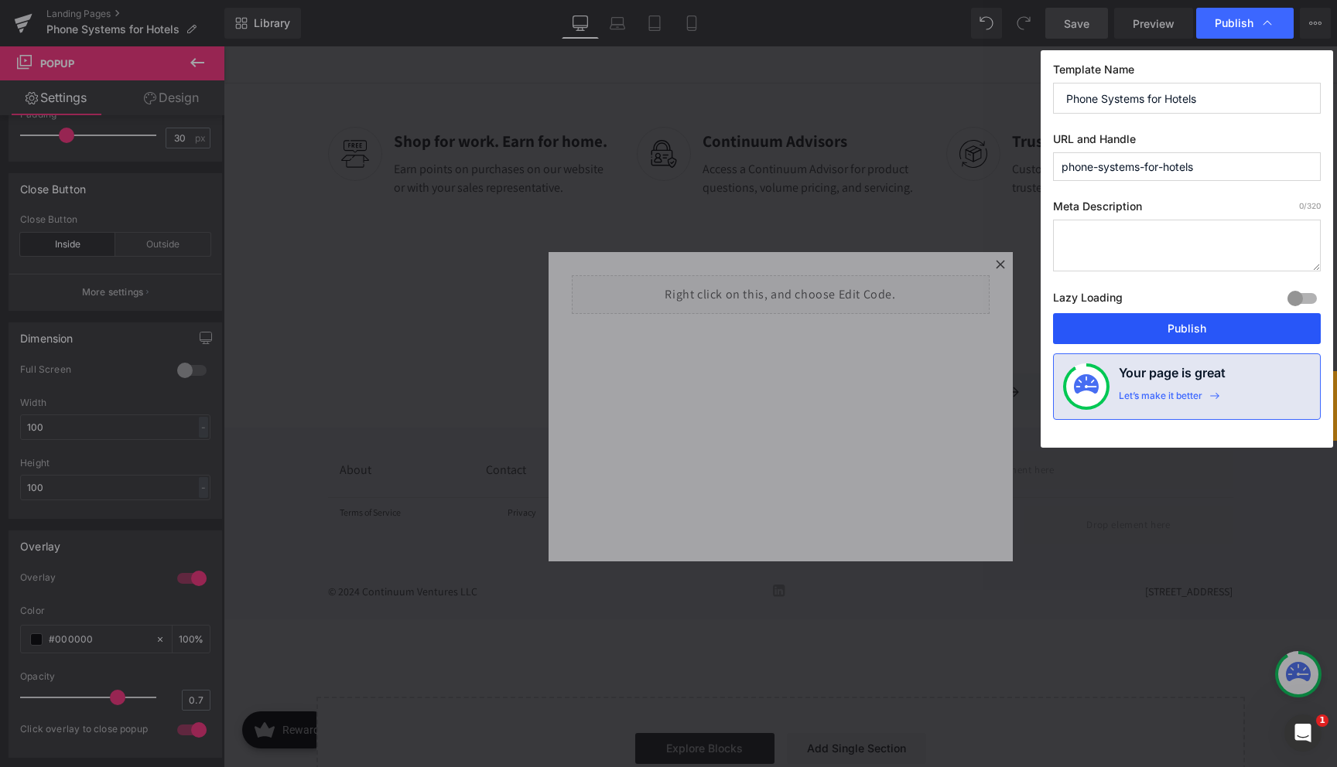
click at [1171, 316] on button "Publish" at bounding box center [1187, 328] width 268 height 31
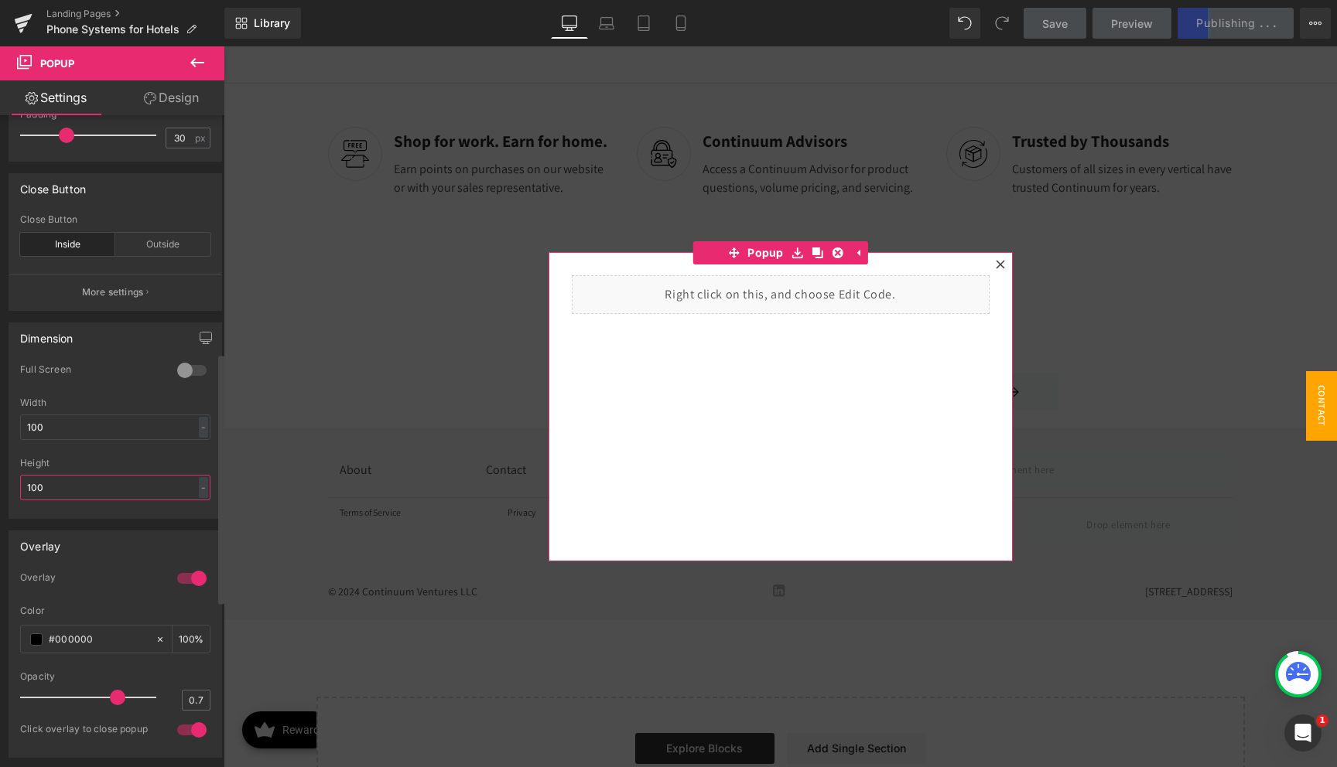
click at [101, 484] on input "100" at bounding box center [115, 488] width 190 height 26
click at [104, 488] on input "100" at bounding box center [115, 488] width 190 height 26
click at [183, 373] on div at bounding box center [191, 370] width 37 height 25
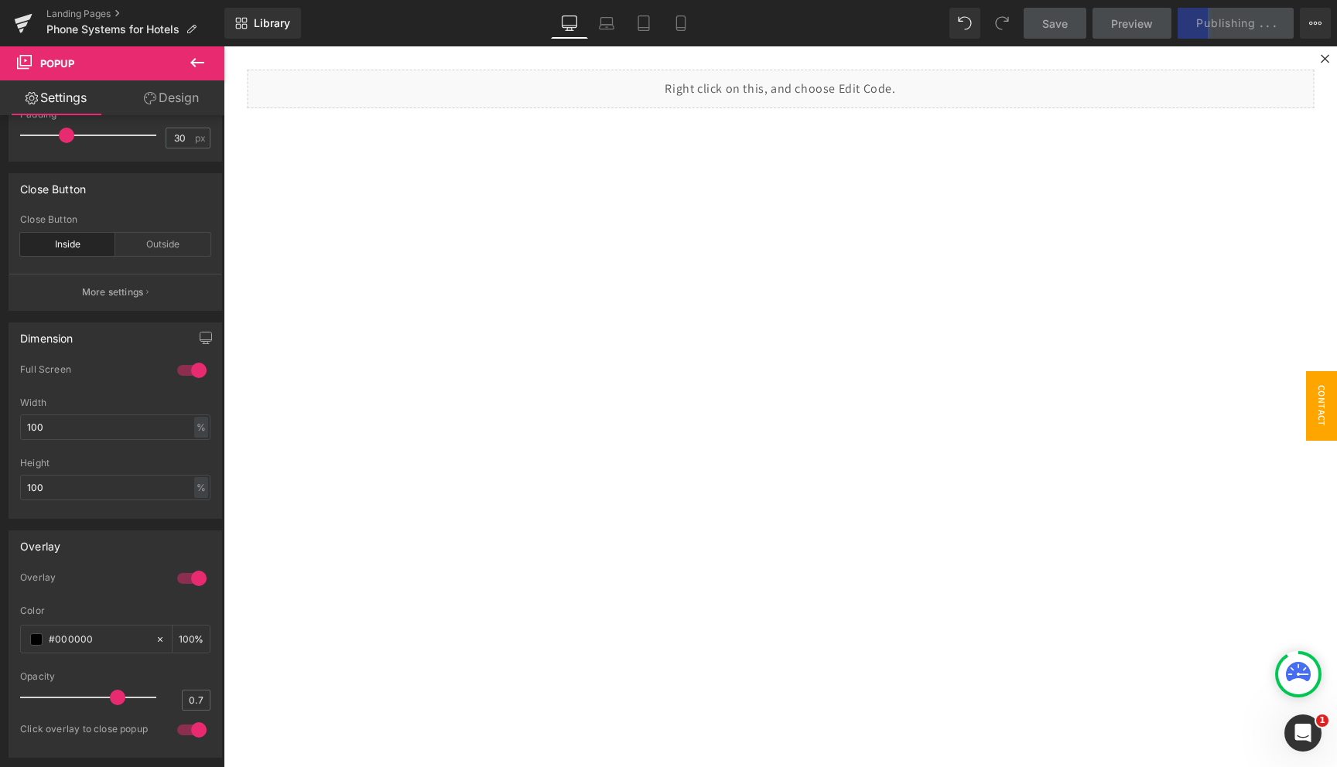
click at [1037, 28] on link "Save" at bounding box center [1055, 23] width 63 height 31
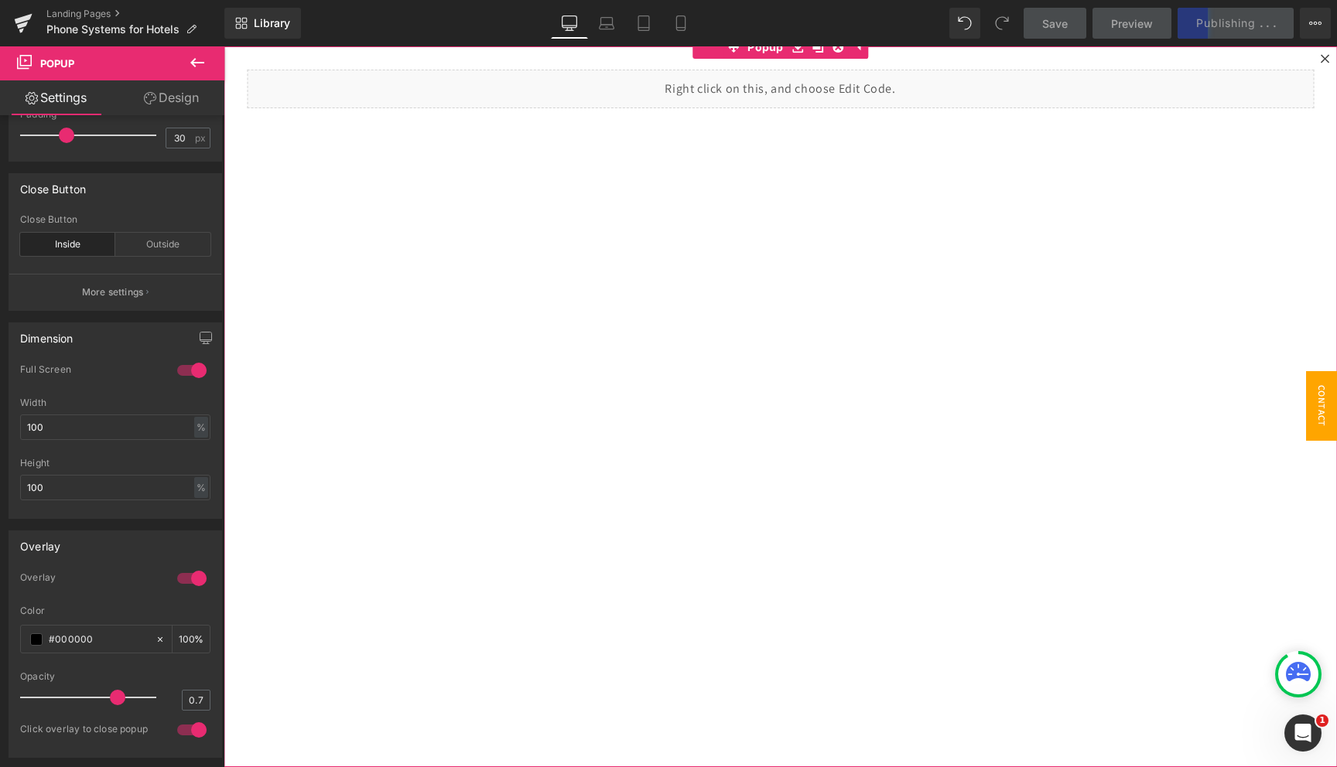
scroll to position [3709, 0]
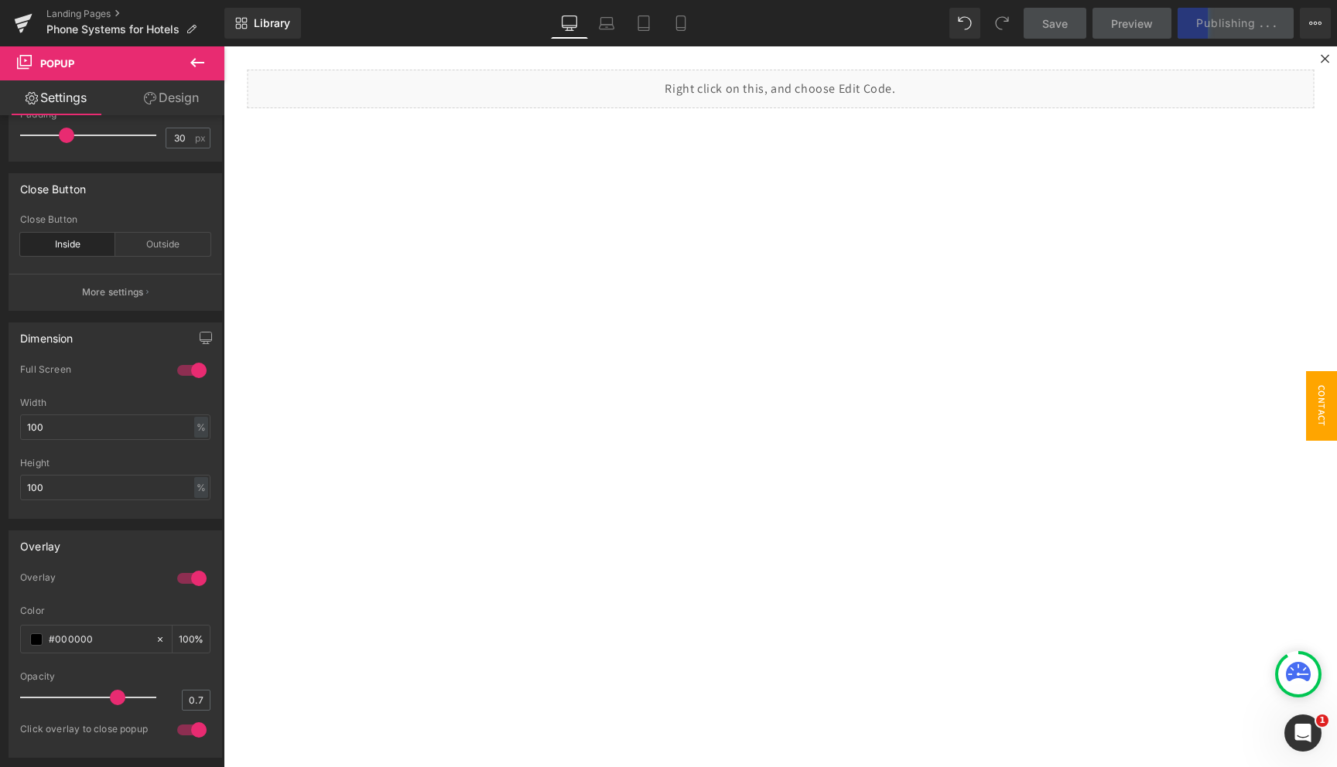
click at [1045, 36] on link "Save" at bounding box center [1055, 23] width 63 height 31
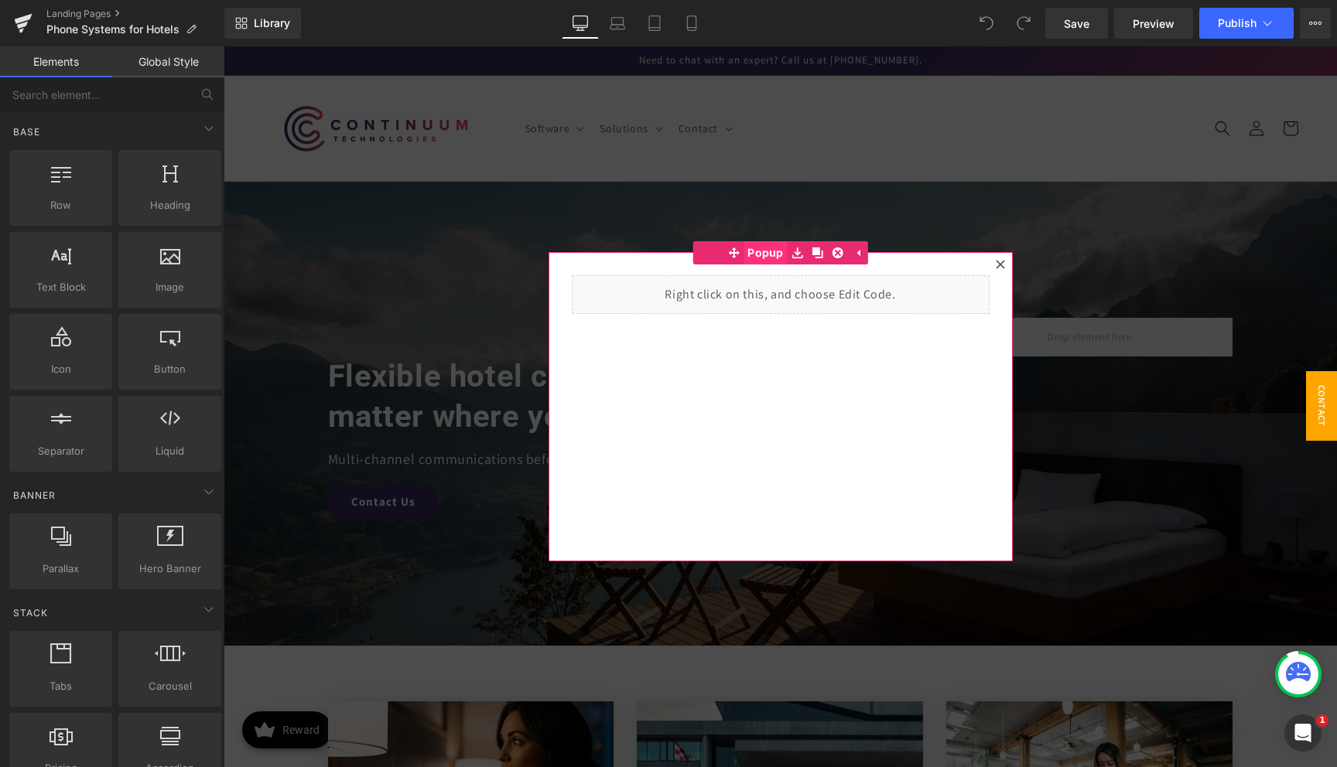
click at [767, 253] on span "Popup" at bounding box center [765, 252] width 44 height 23
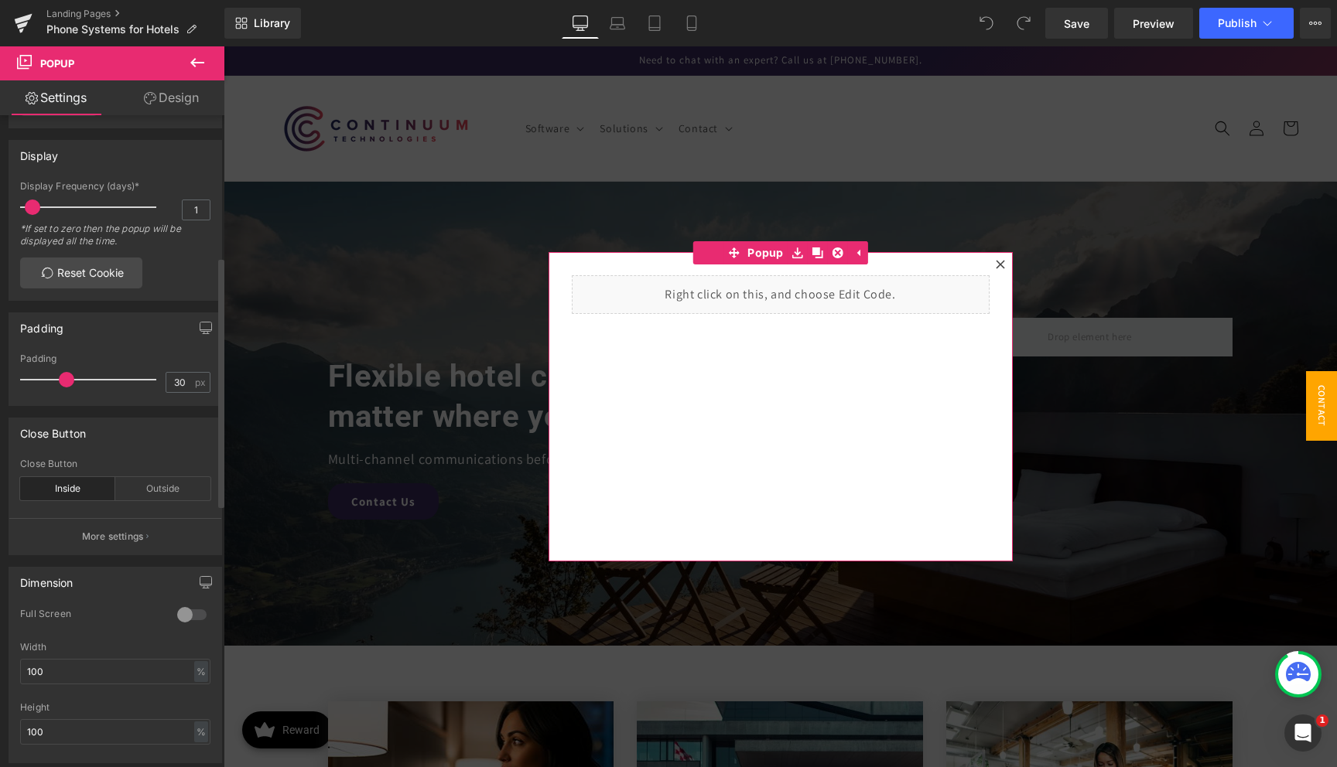
scroll to position [436, 0]
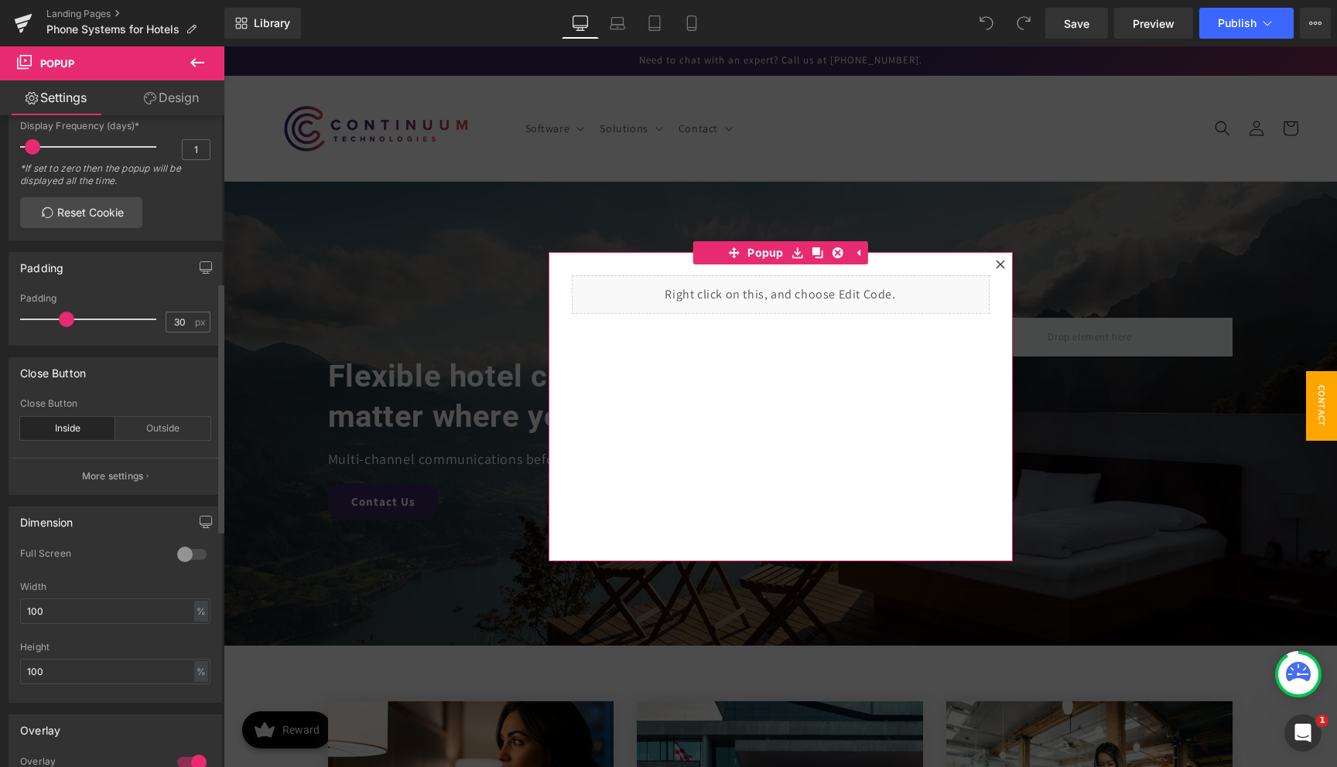
click at [186, 555] on div at bounding box center [191, 554] width 37 height 25
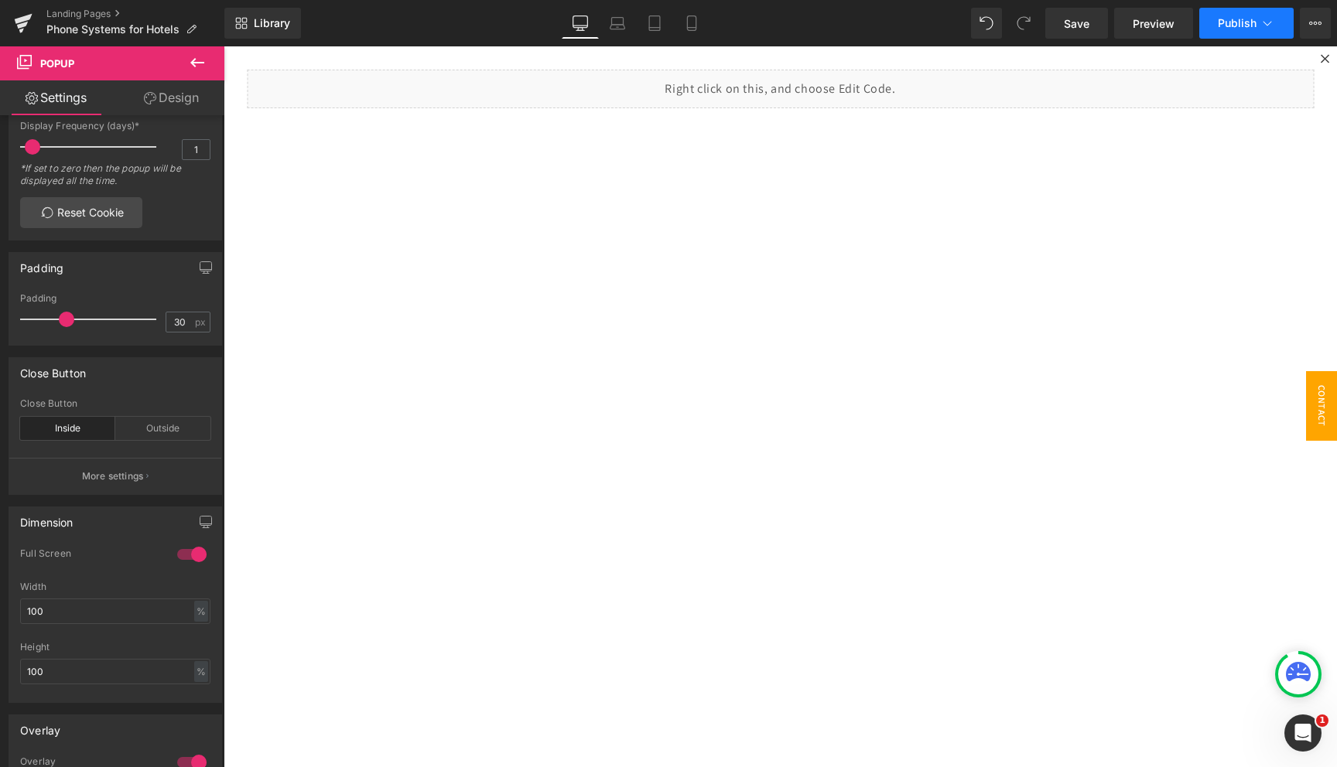
click at [1232, 23] on span "Publish" at bounding box center [1237, 23] width 39 height 12
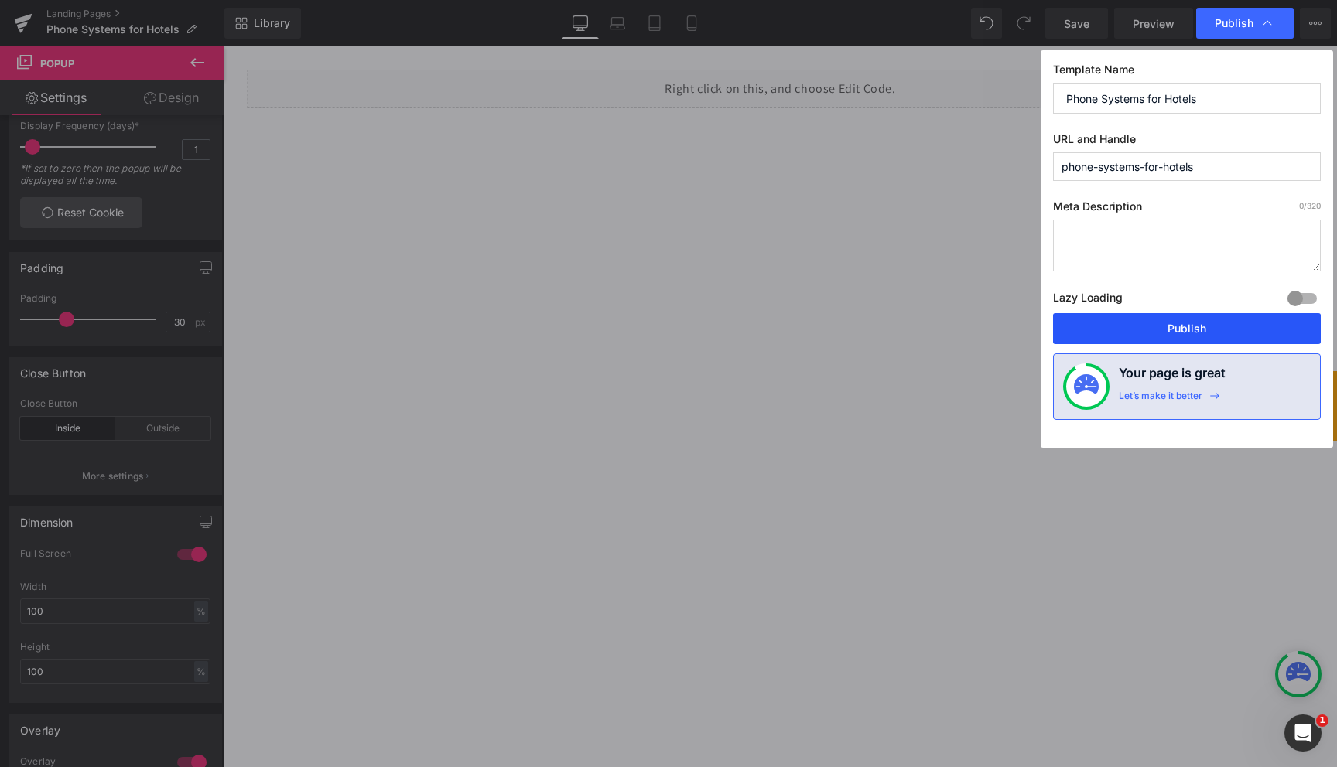
click at [1161, 326] on button "Publish" at bounding box center [1187, 328] width 268 height 31
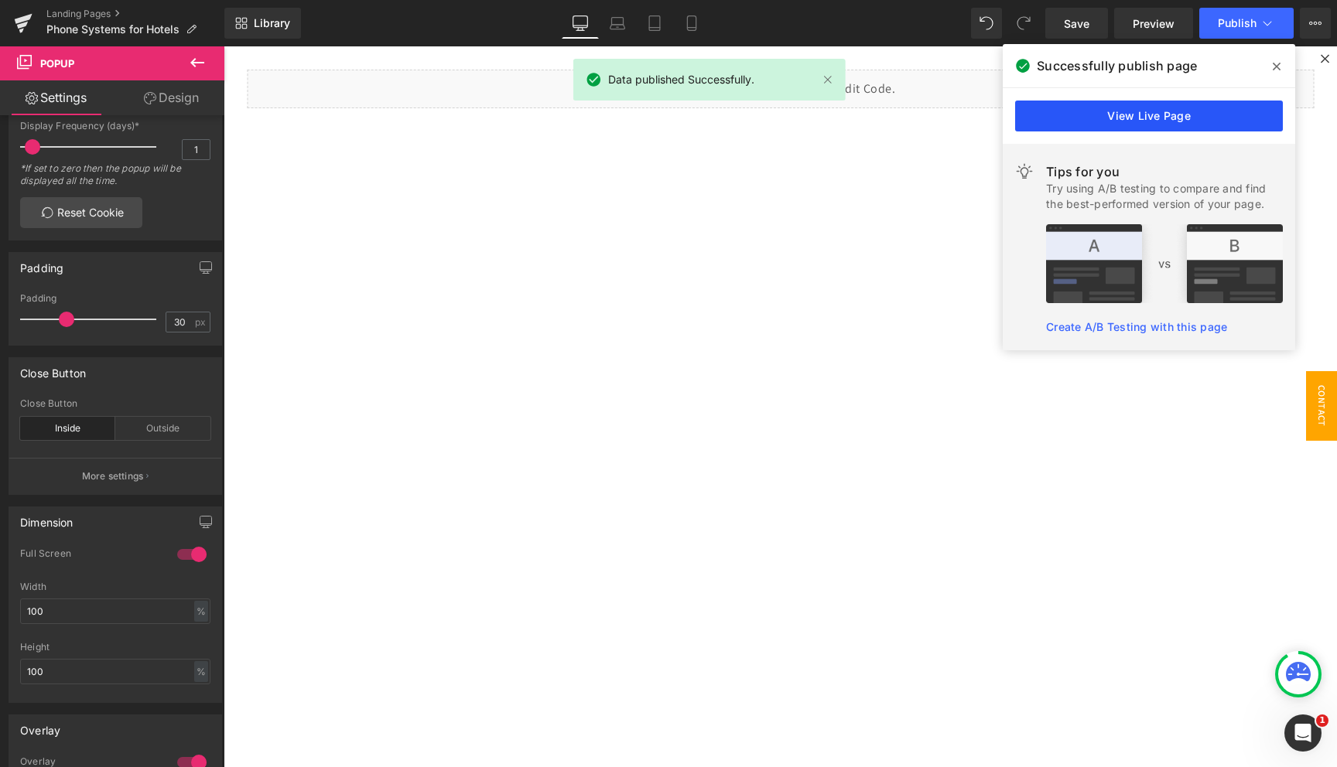
click at [1208, 115] on link "View Live Page" at bounding box center [1149, 116] width 268 height 31
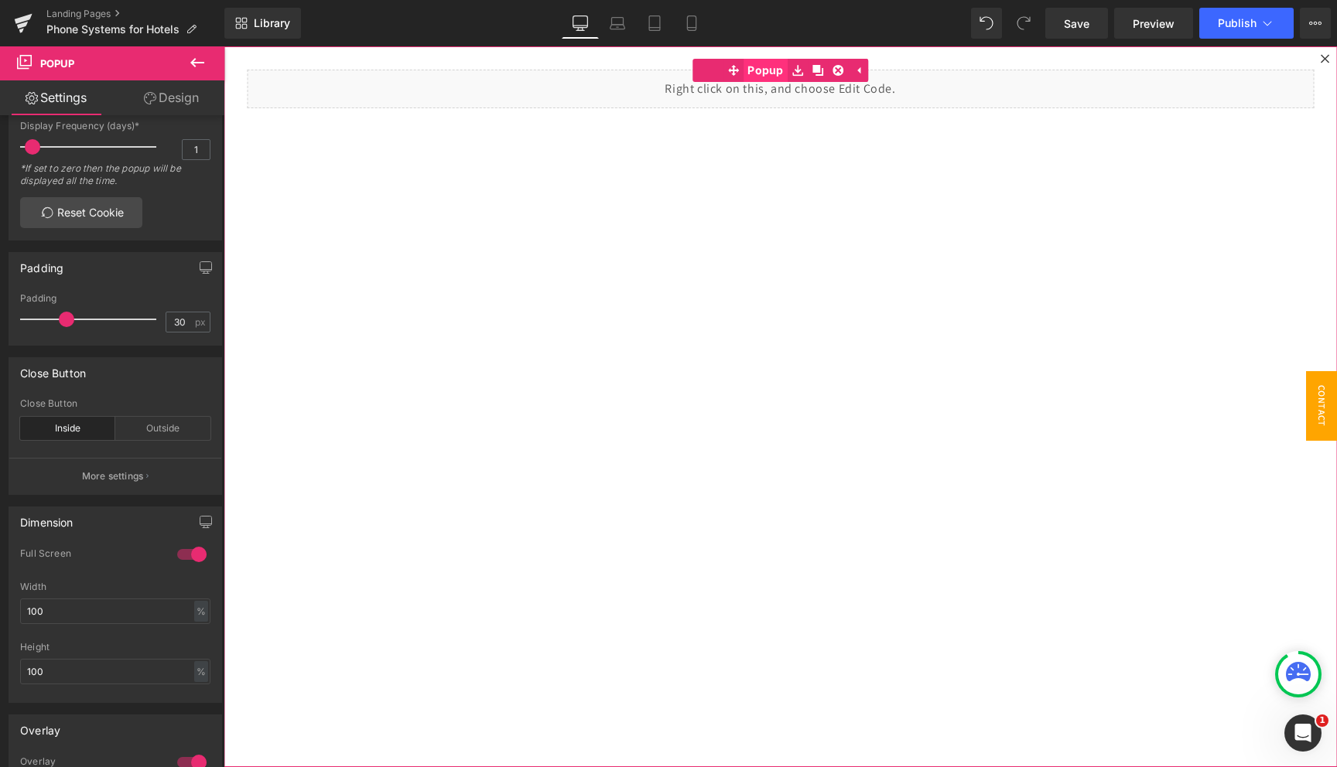
click at [761, 71] on span "Popup" at bounding box center [765, 70] width 44 height 23
click at [122, 388] on div "Close Button inside Close Button Inside Outside More settings" at bounding box center [116, 426] width 214 height 138
click at [173, 81] on link "Design" at bounding box center [171, 97] width 112 height 35
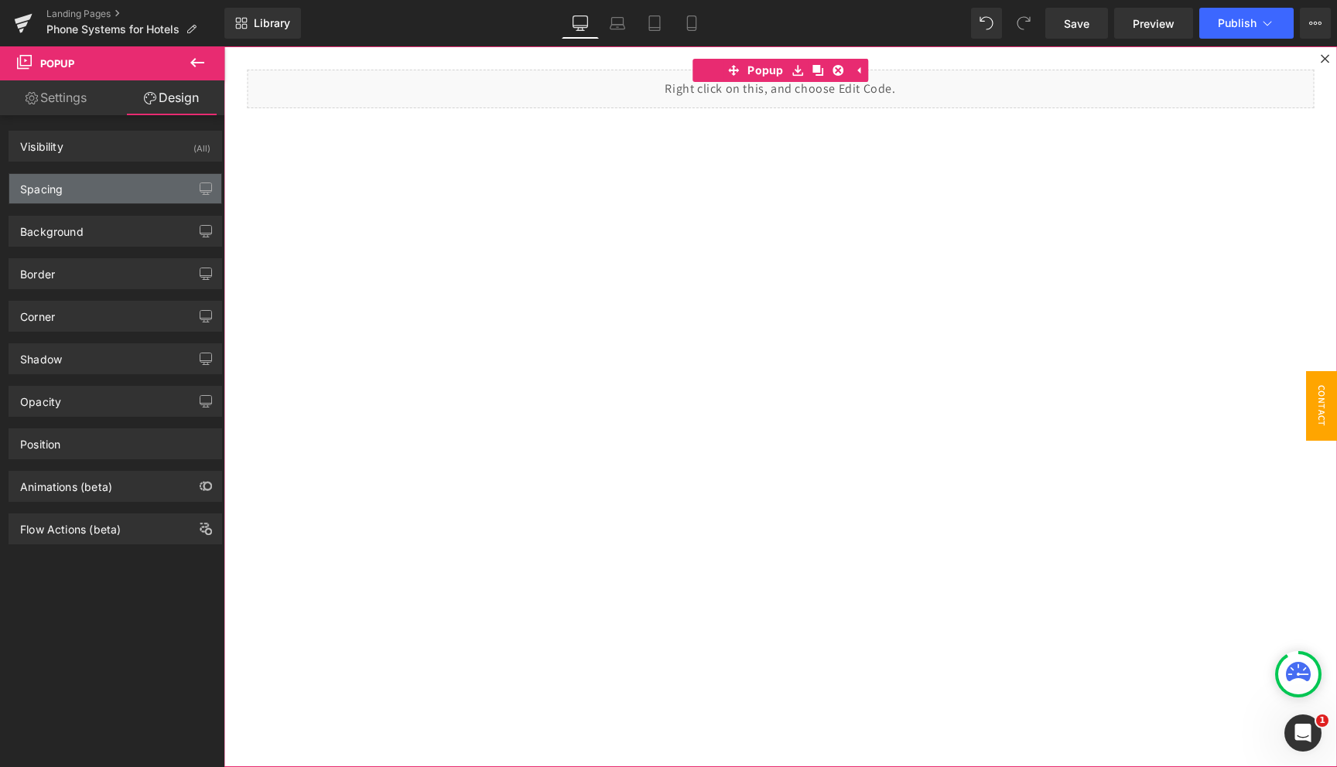
click at [90, 177] on div "Spacing" at bounding box center [115, 188] width 212 height 29
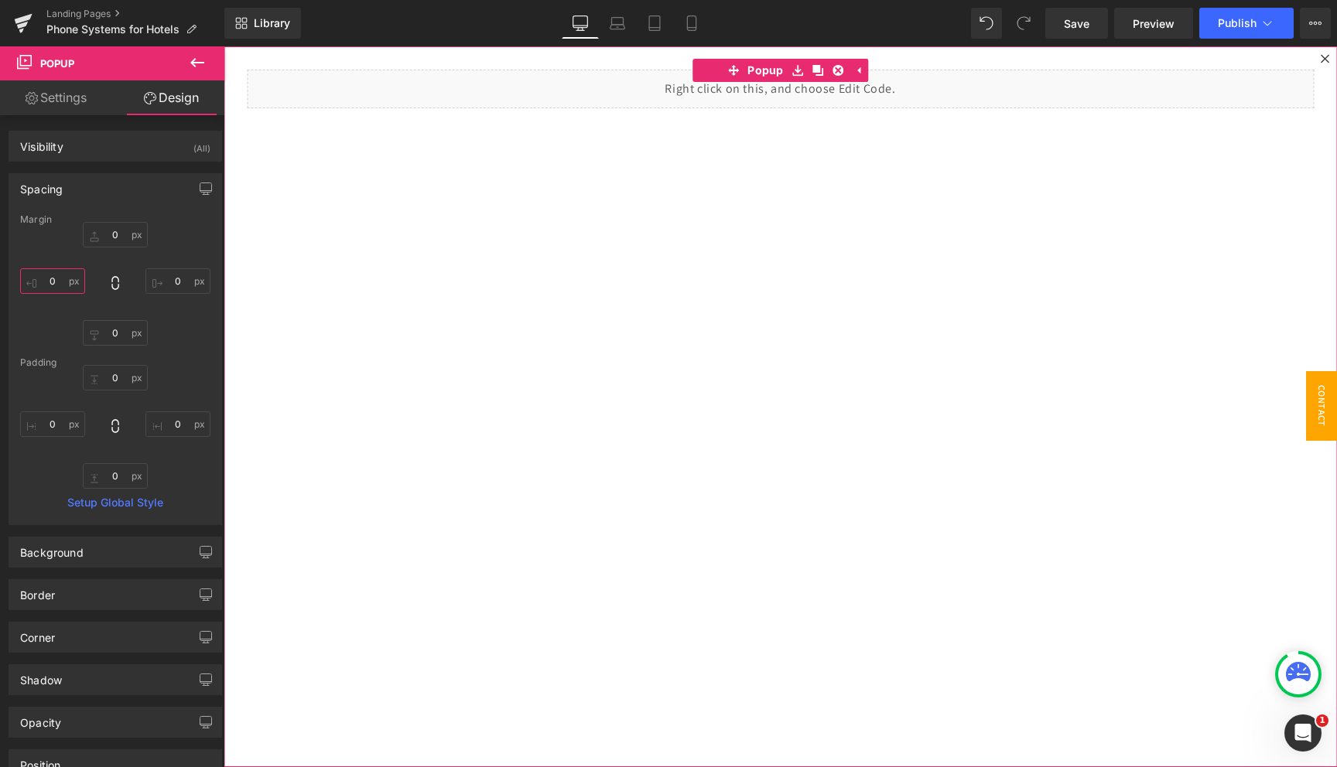
click at [55, 279] on input "0" at bounding box center [52, 281] width 65 height 26
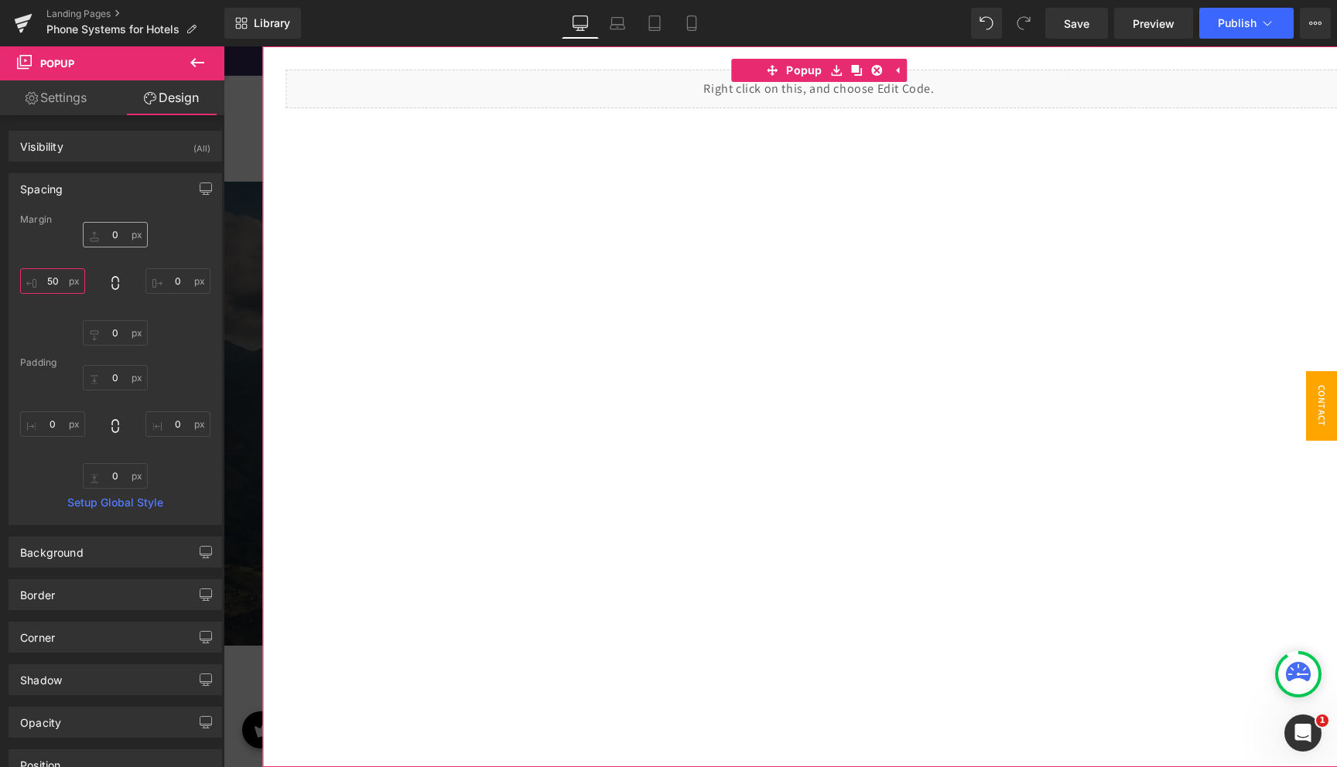
type input "50"
click at [111, 238] on input "0" at bounding box center [115, 235] width 65 height 26
type input "50"
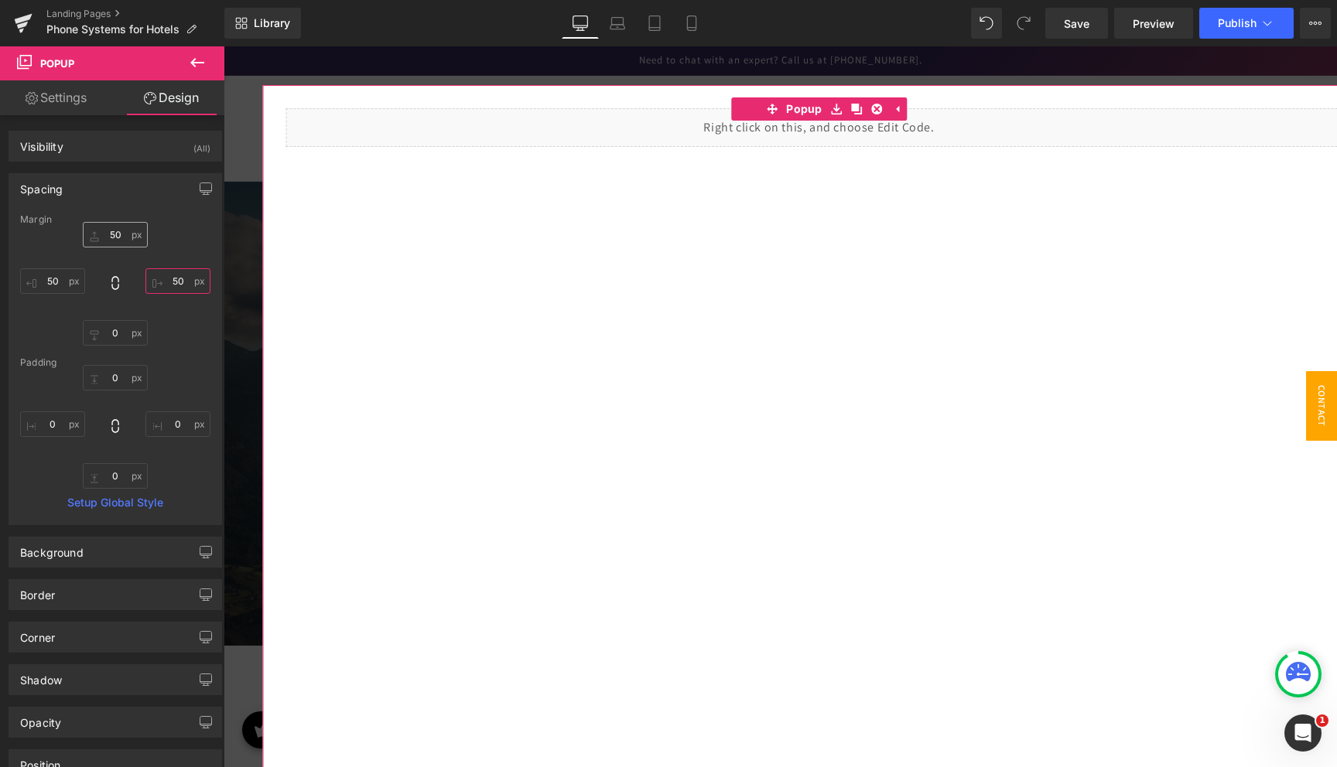
type input "50"
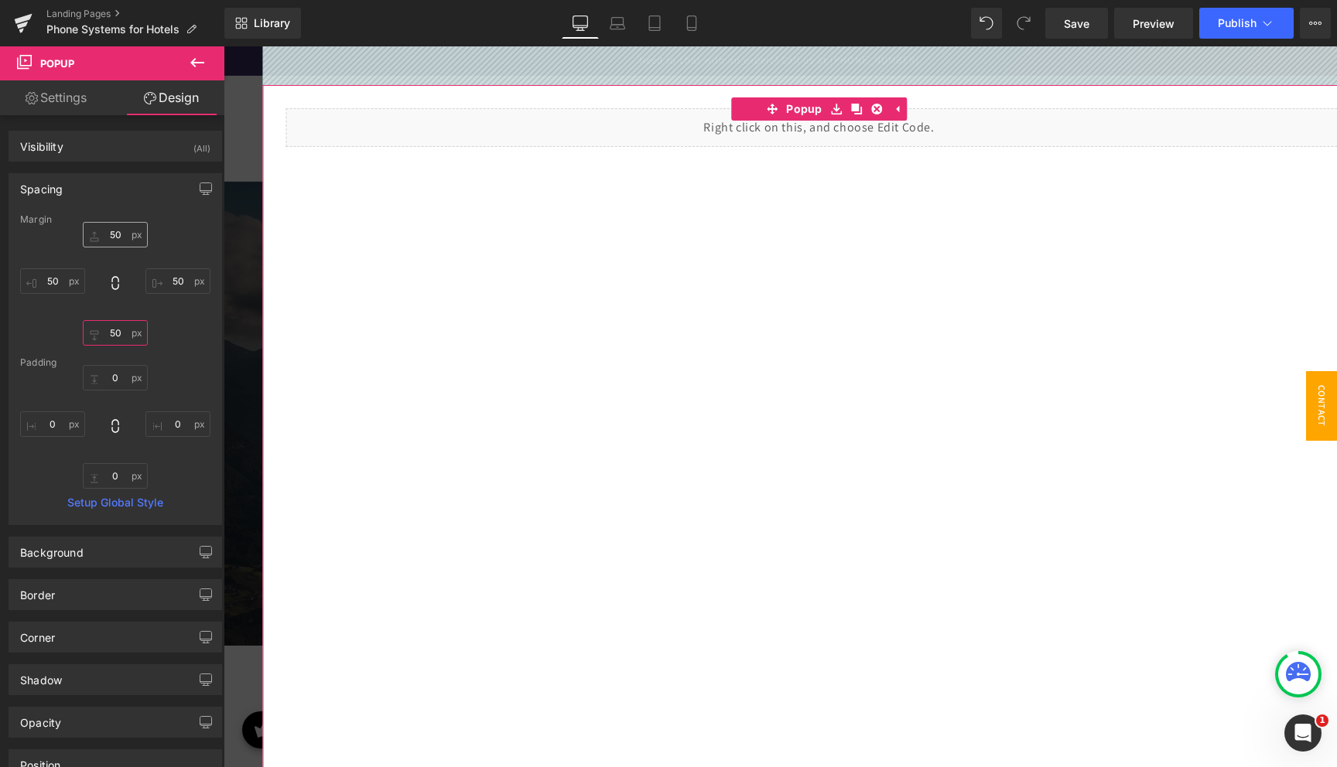
type input "50"
click at [116, 226] on input "50" at bounding box center [115, 235] width 65 height 26
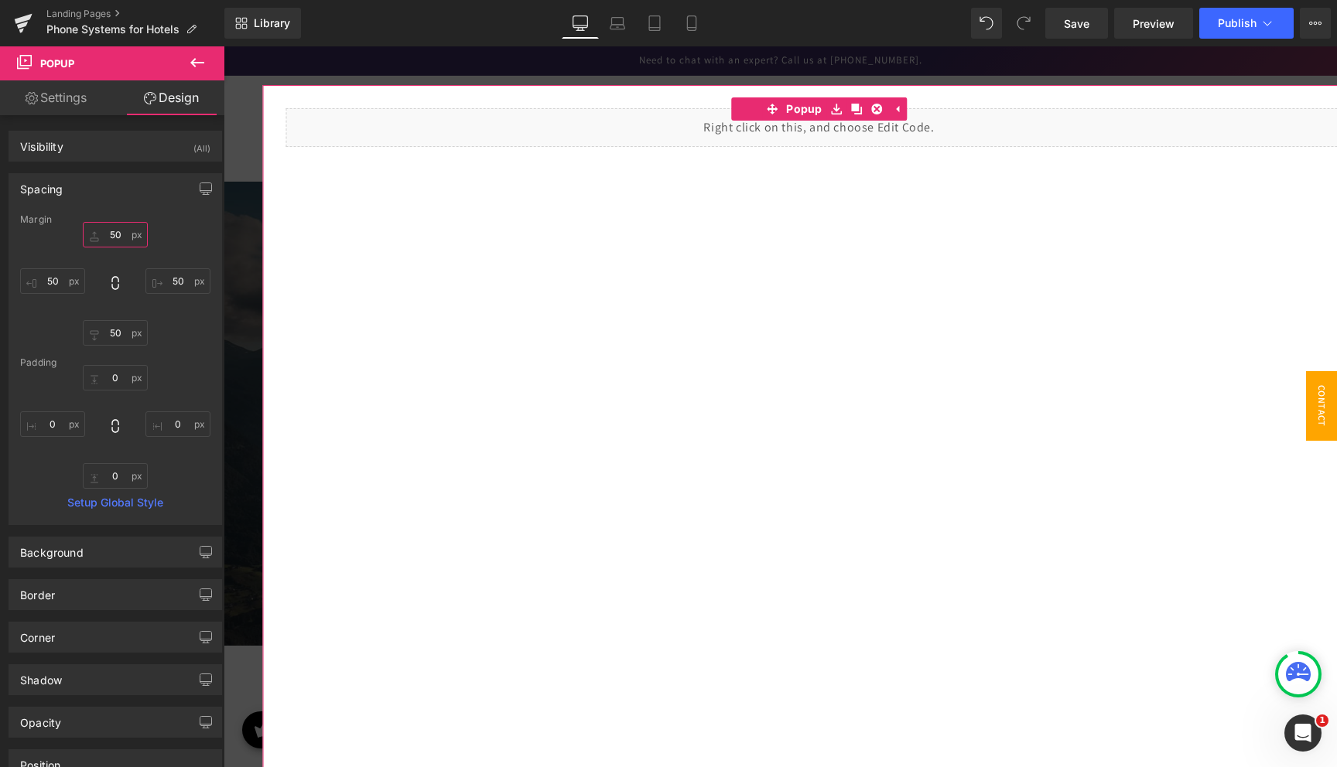
click at [113, 228] on input "50" at bounding box center [115, 235] width 65 height 26
click at [119, 334] on input "50" at bounding box center [115, 333] width 65 height 26
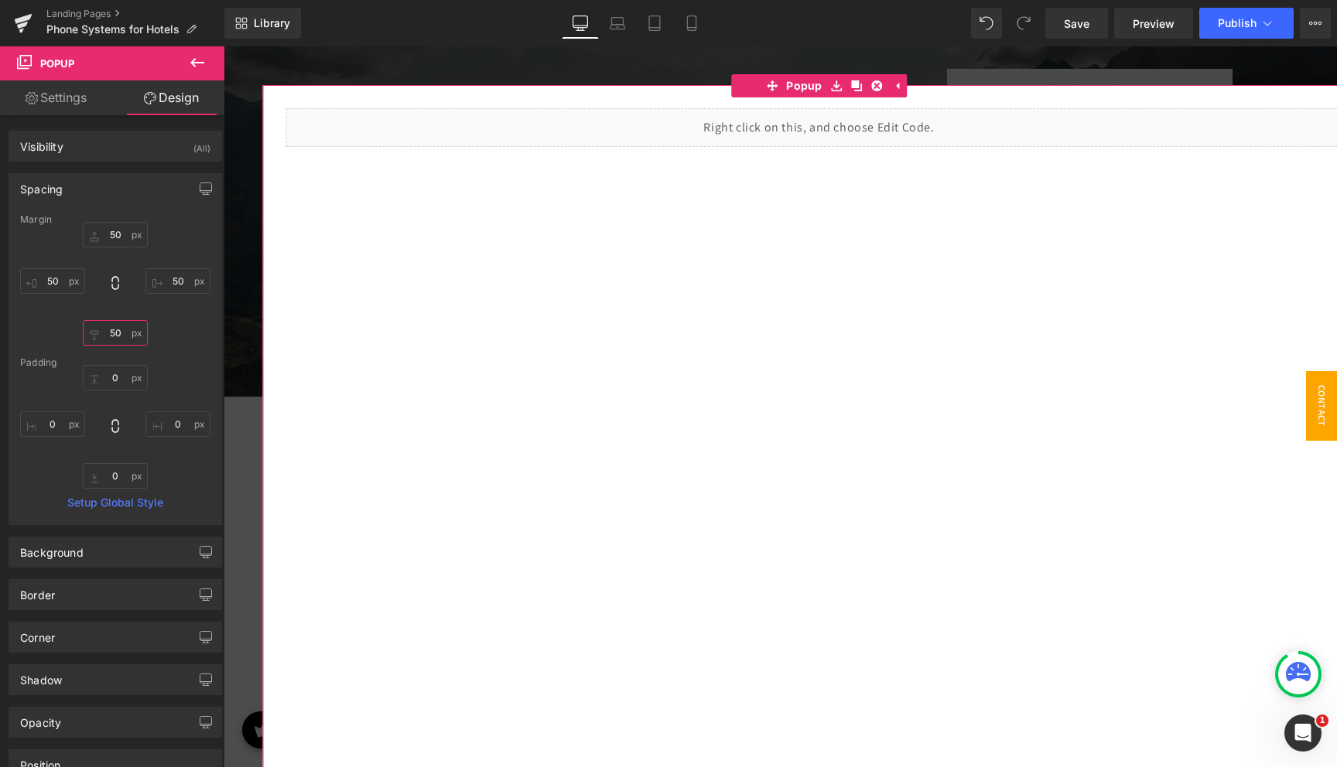
scroll to position [0, 0]
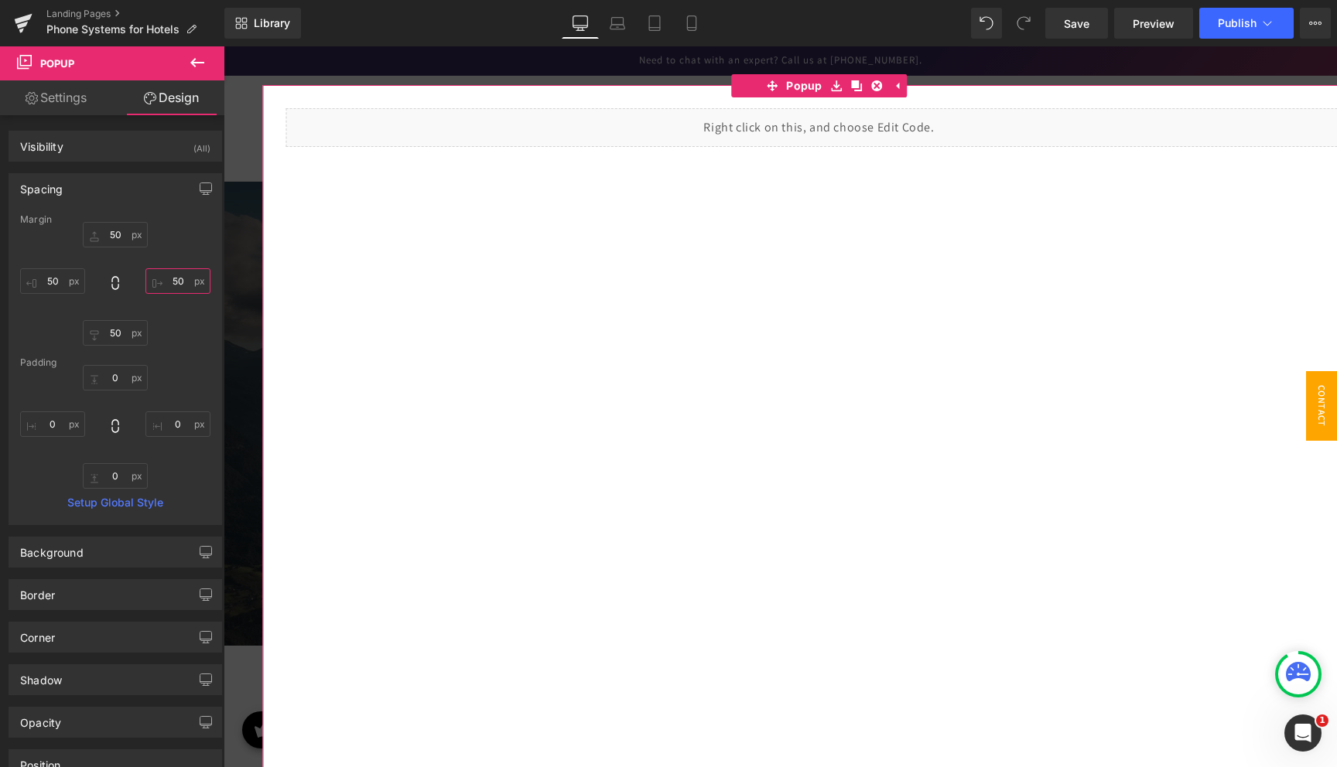
click at [165, 286] on input "50" at bounding box center [177, 281] width 65 height 26
click at [50, 90] on link "Settings" at bounding box center [56, 97] width 112 height 35
